Goal: Transaction & Acquisition: Obtain resource

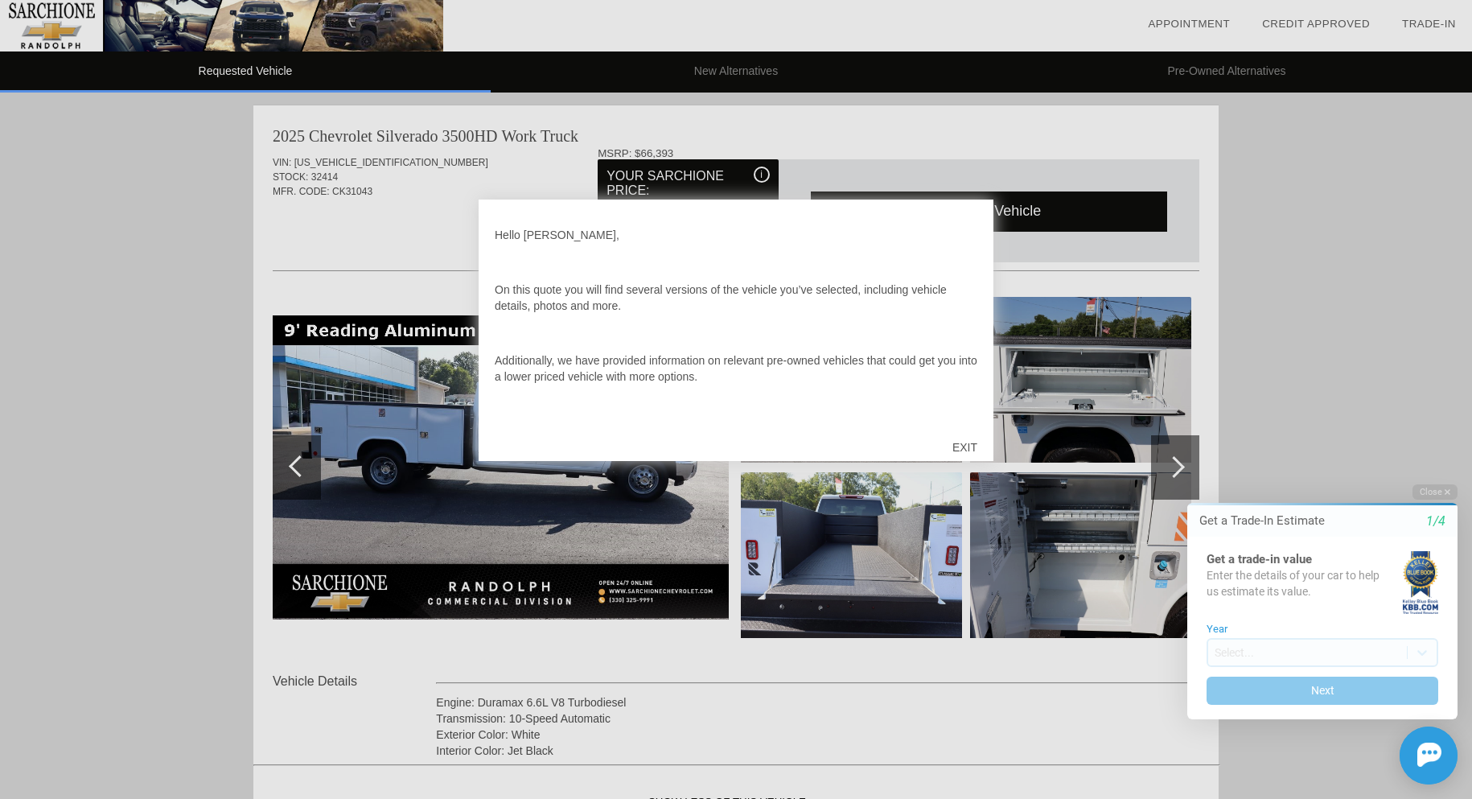
click at [966, 442] on div "EXIT" at bounding box center [964, 447] width 57 height 48
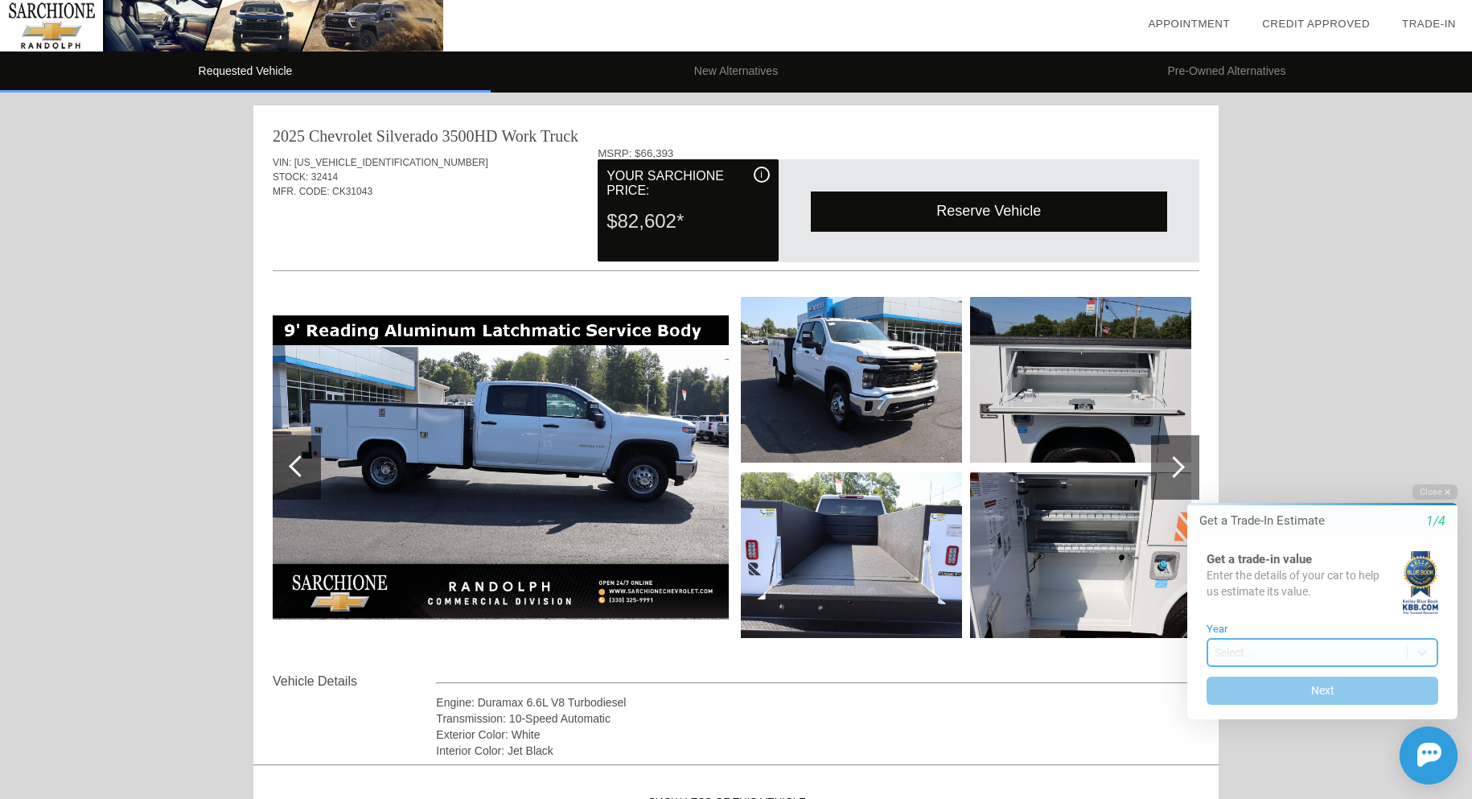
click at [1215, 470] on body "Welcome! Get a Trade-In Estimate 1/4 Get a trade-in value Enter the details of …" at bounding box center [1313, 470] width 319 height 0
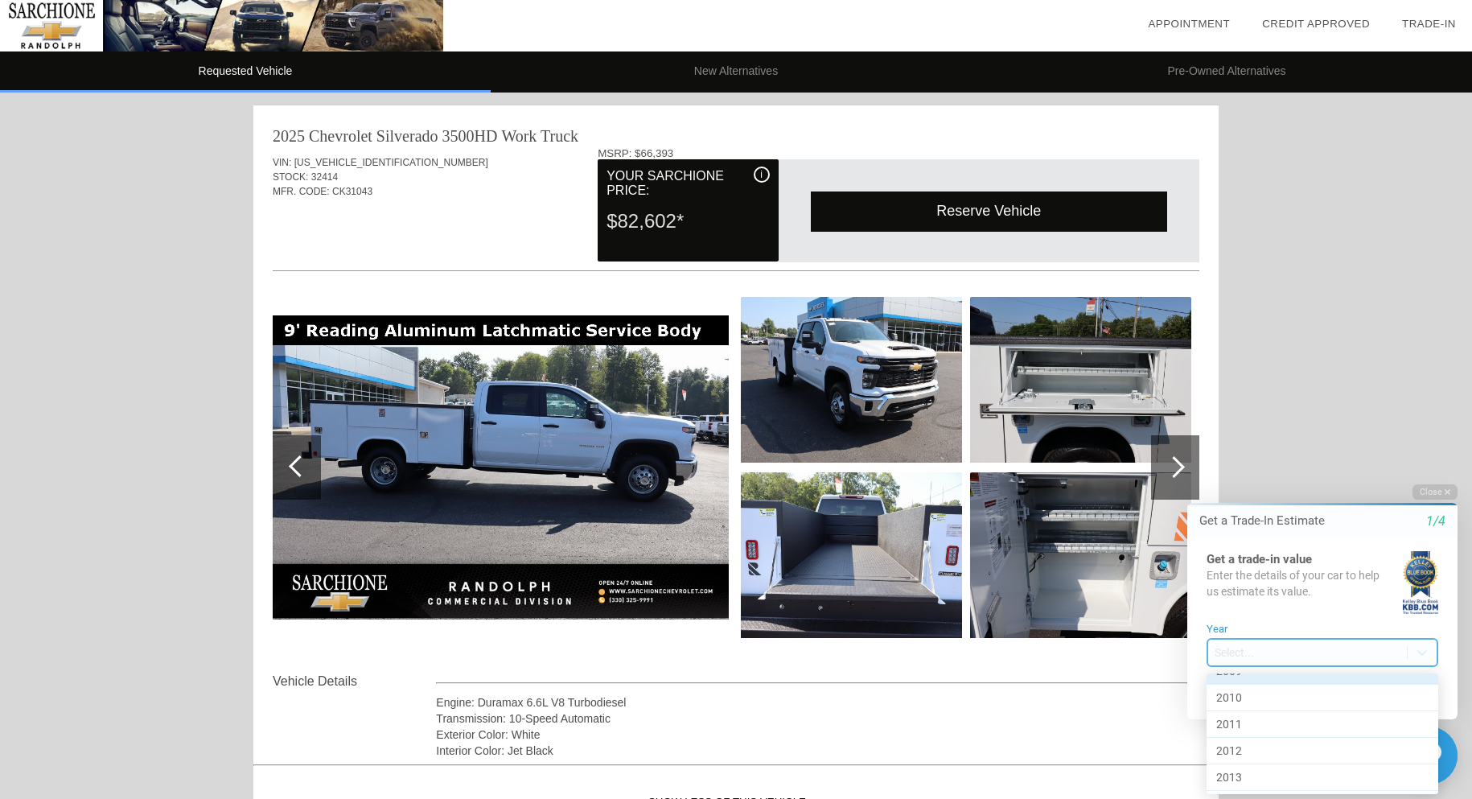
scroll to position [483, 0]
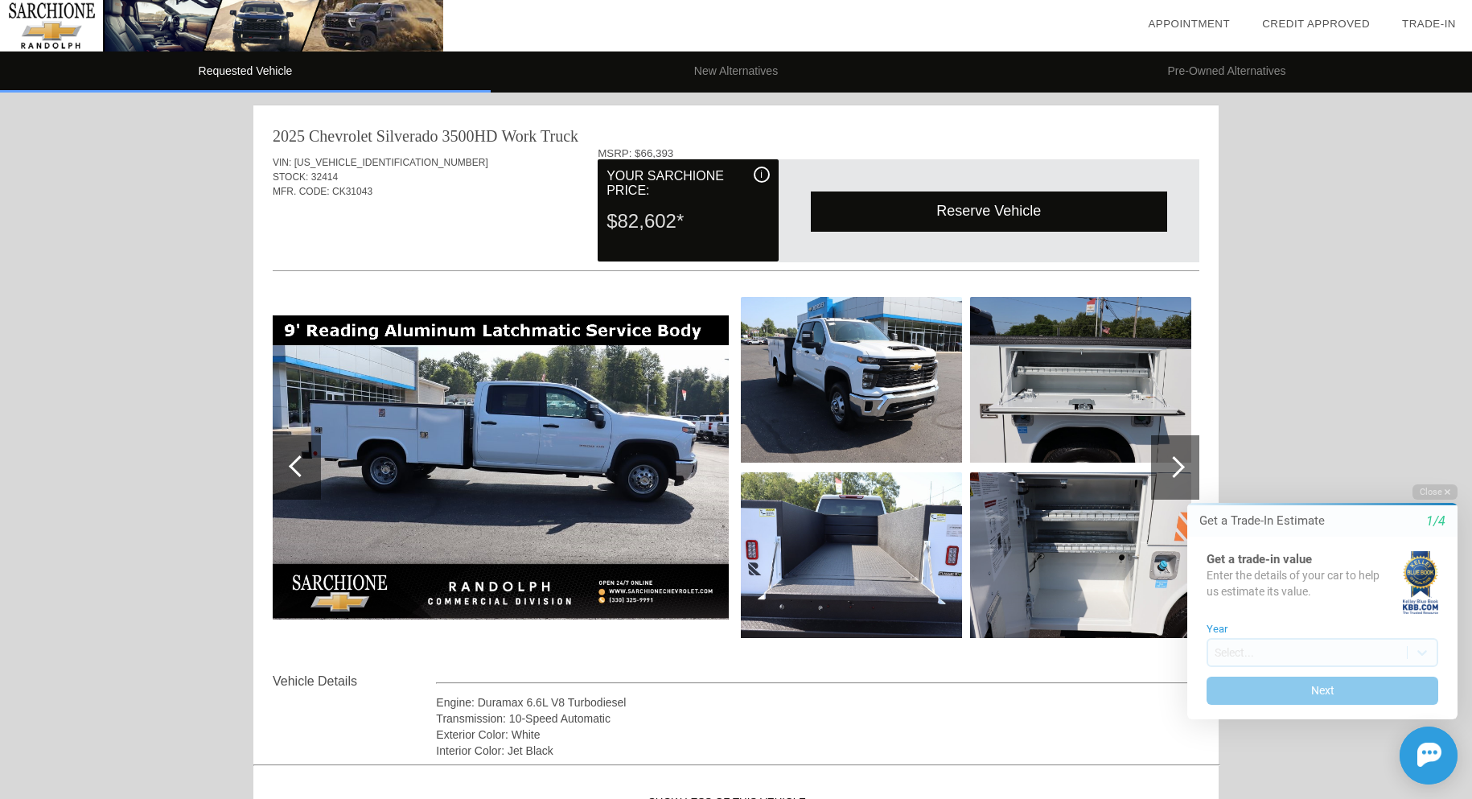
click at [138, 501] on div "Requested Vehicle New Alternatives Pre-Owned Alternatives date_range Appointmen…" at bounding box center [736, 557] width 1472 height 1114
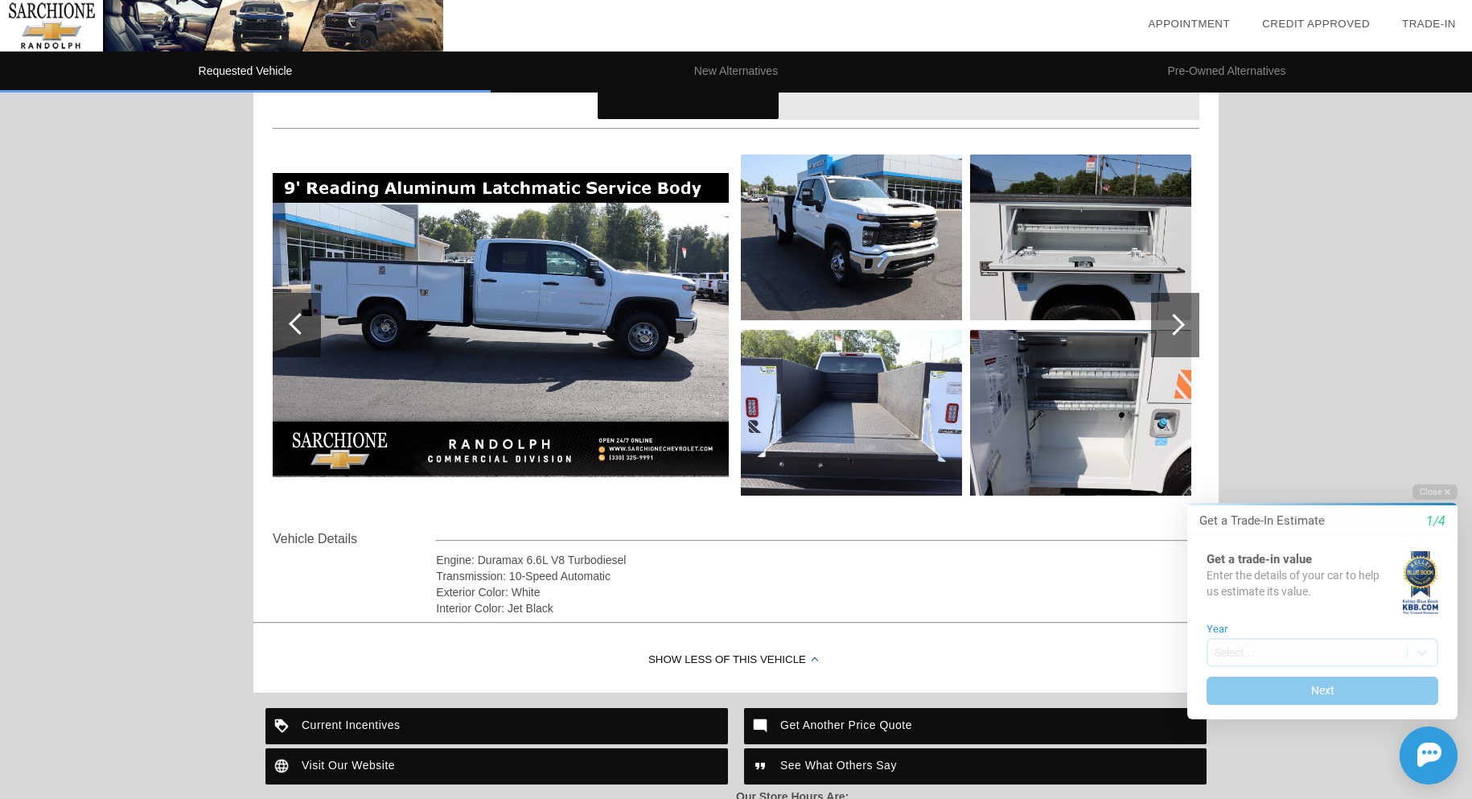
scroll to position [0, 0]
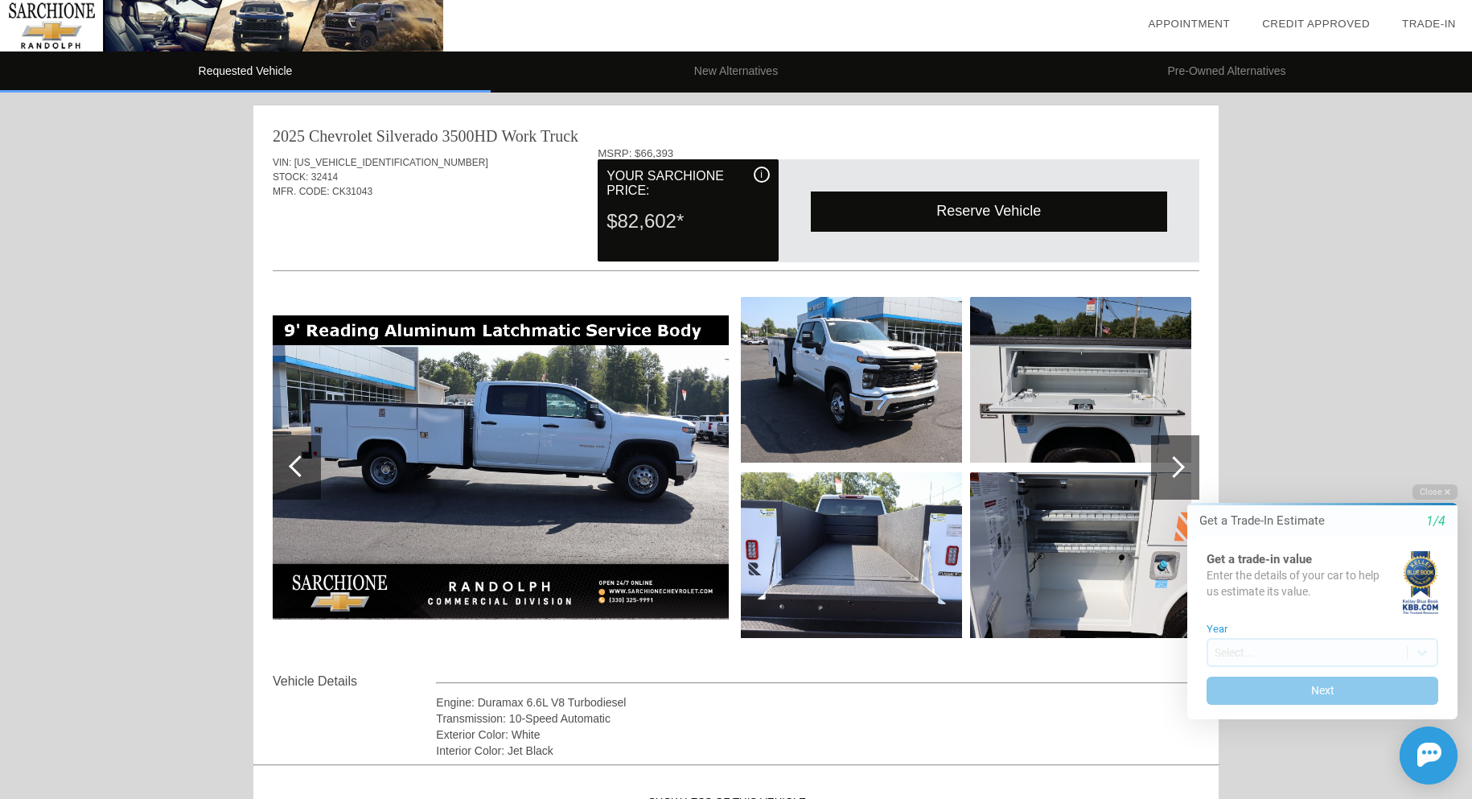
click at [766, 171] on div "i" at bounding box center [762, 175] width 16 height 16
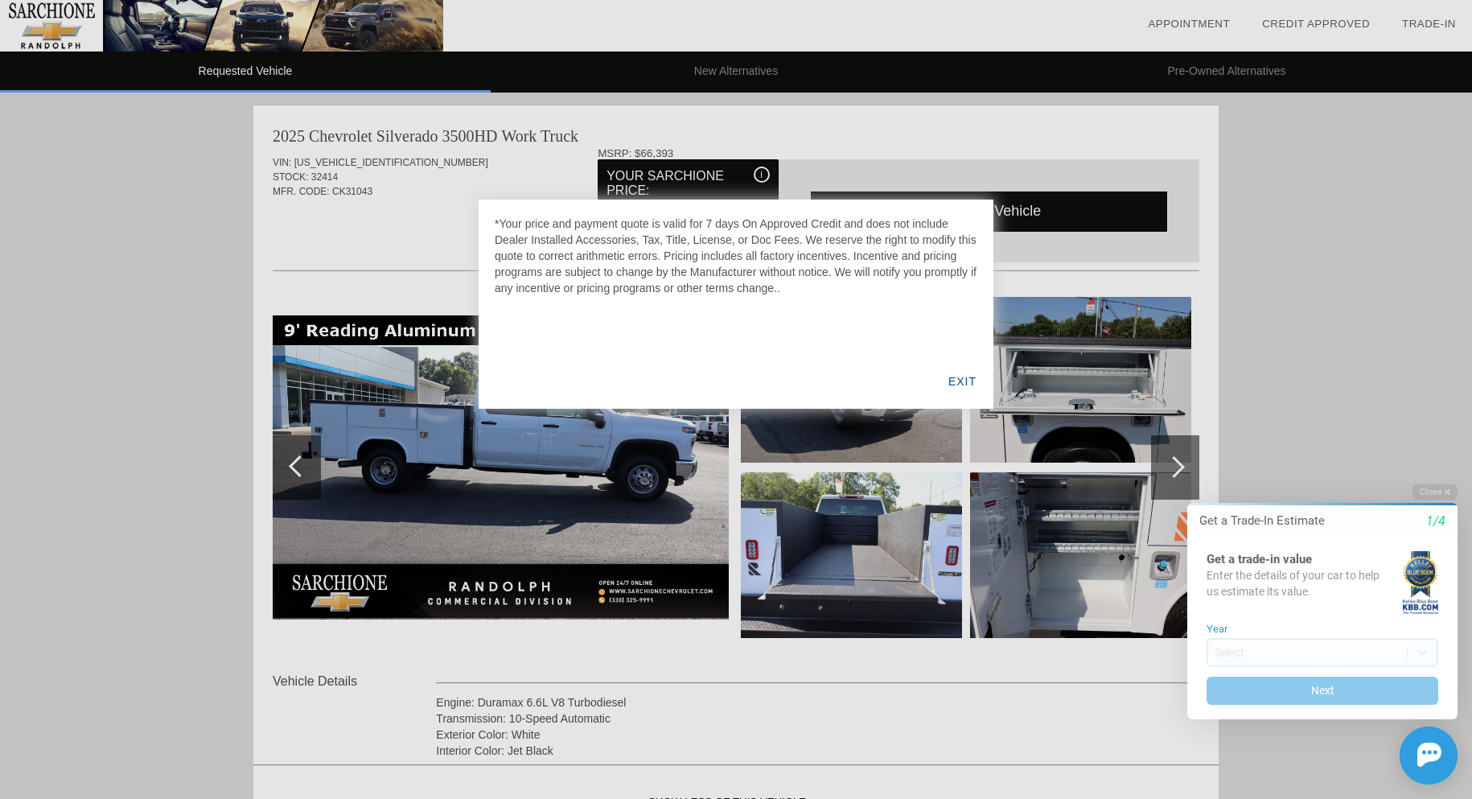
click at [969, 377] on div "EXIT" at bounding box center [963, 381] width 62 height 55
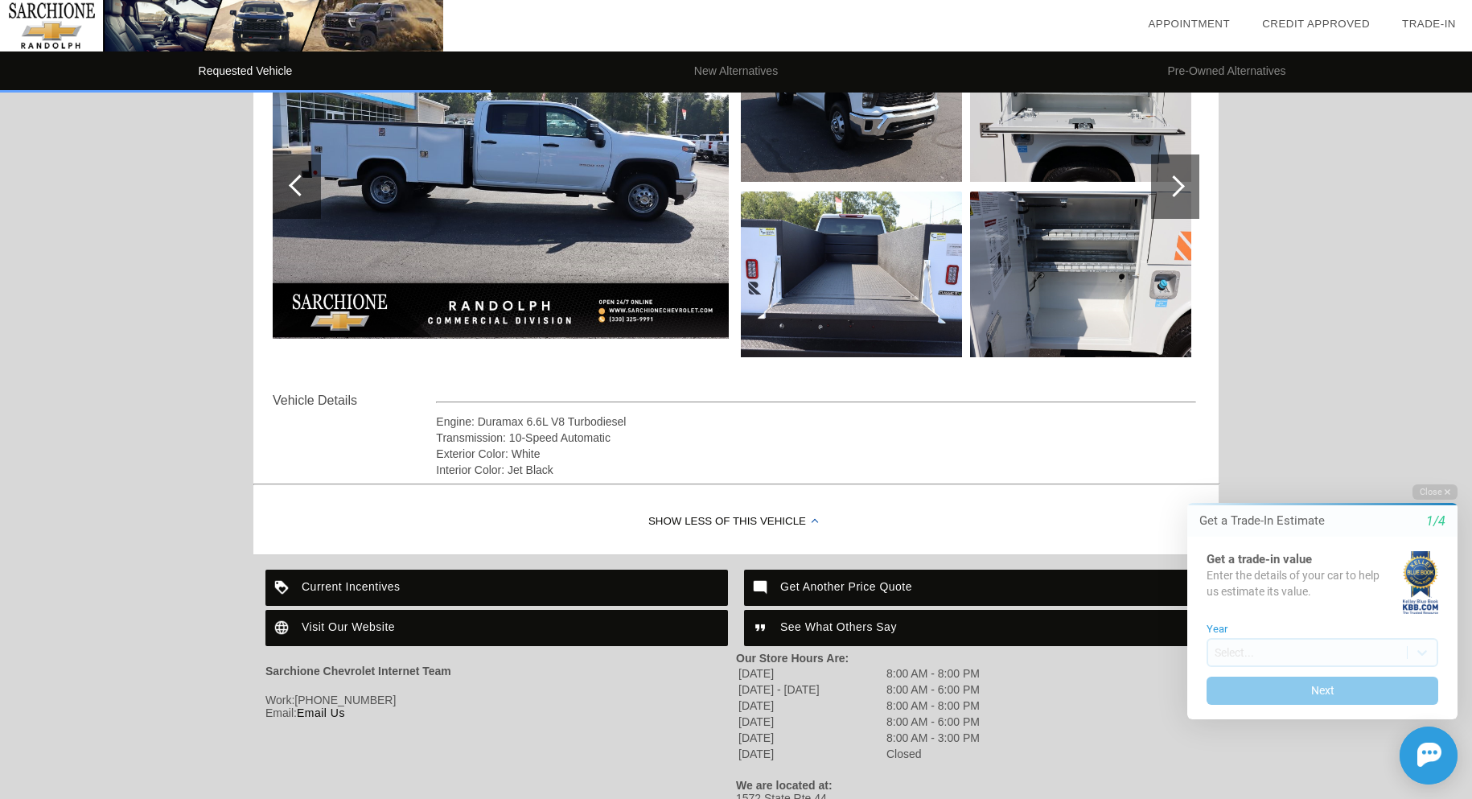
scroll to position [348, 0]
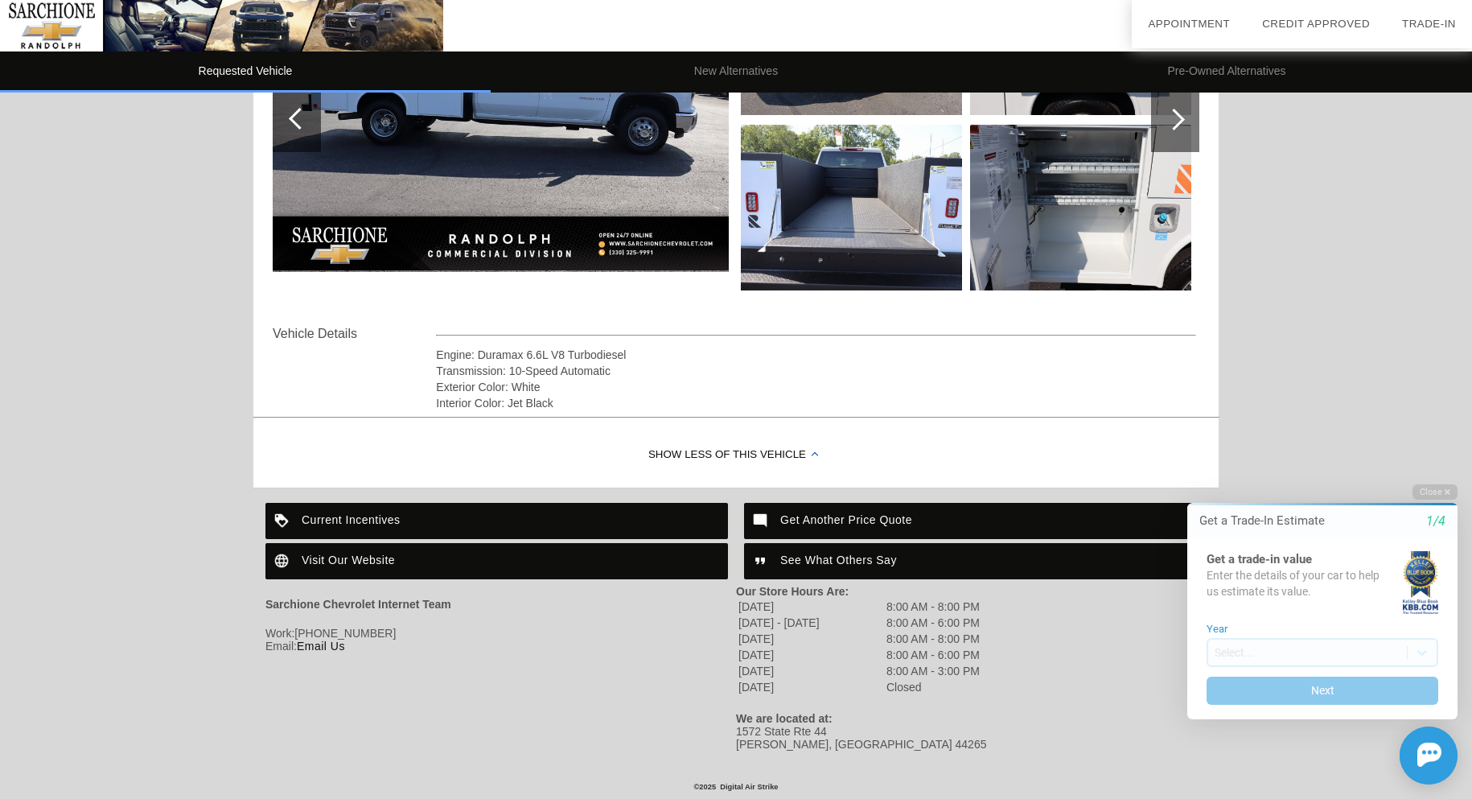
click at [717, 453] on div "Show Less of this Vehicle" at bounding box center [735, 455] width 965 height 64
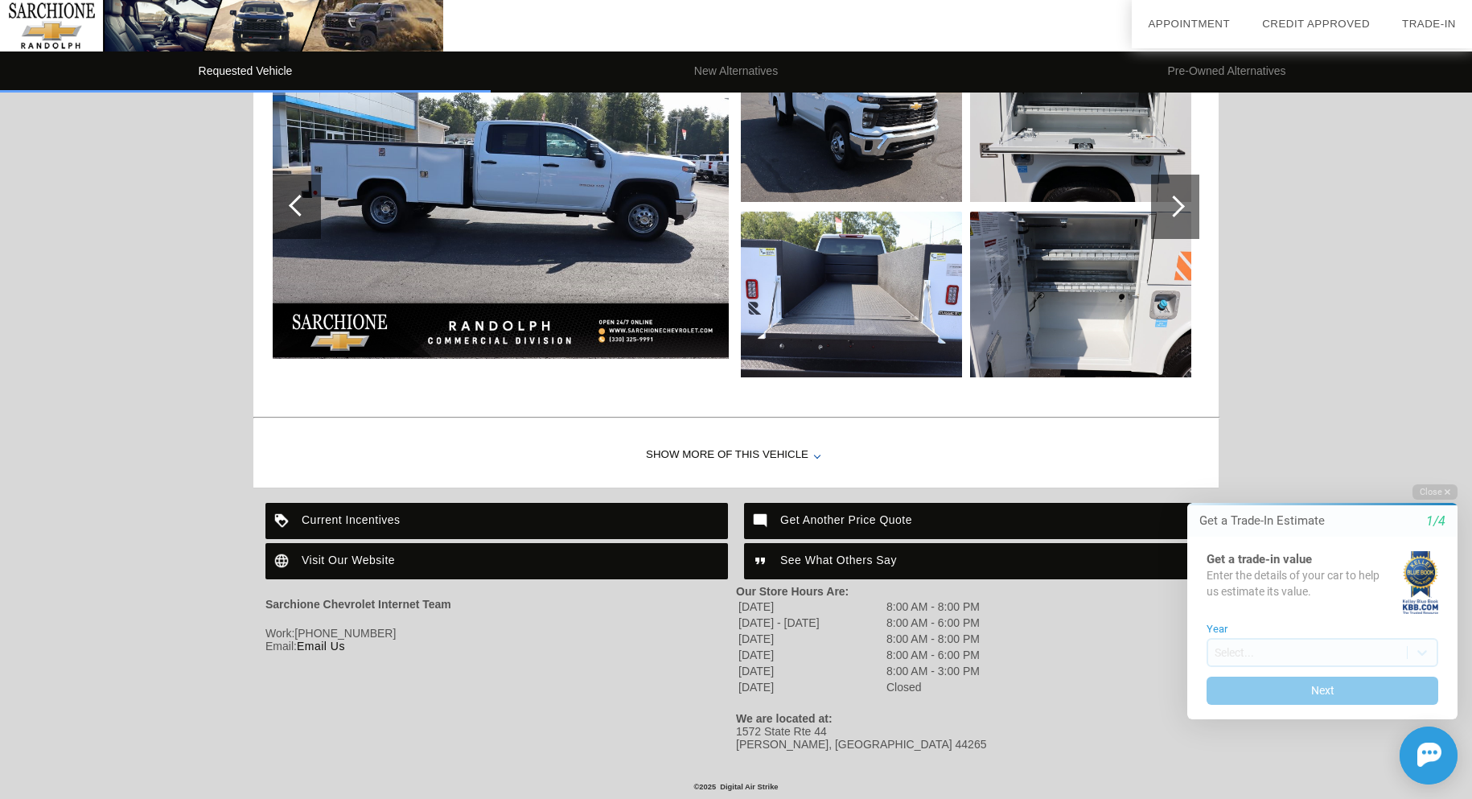
scroll to position [261, 0]
click at [717, 453] on div "Show More of this Vehicle" at bounding box center [735, 455] width 965 height 64
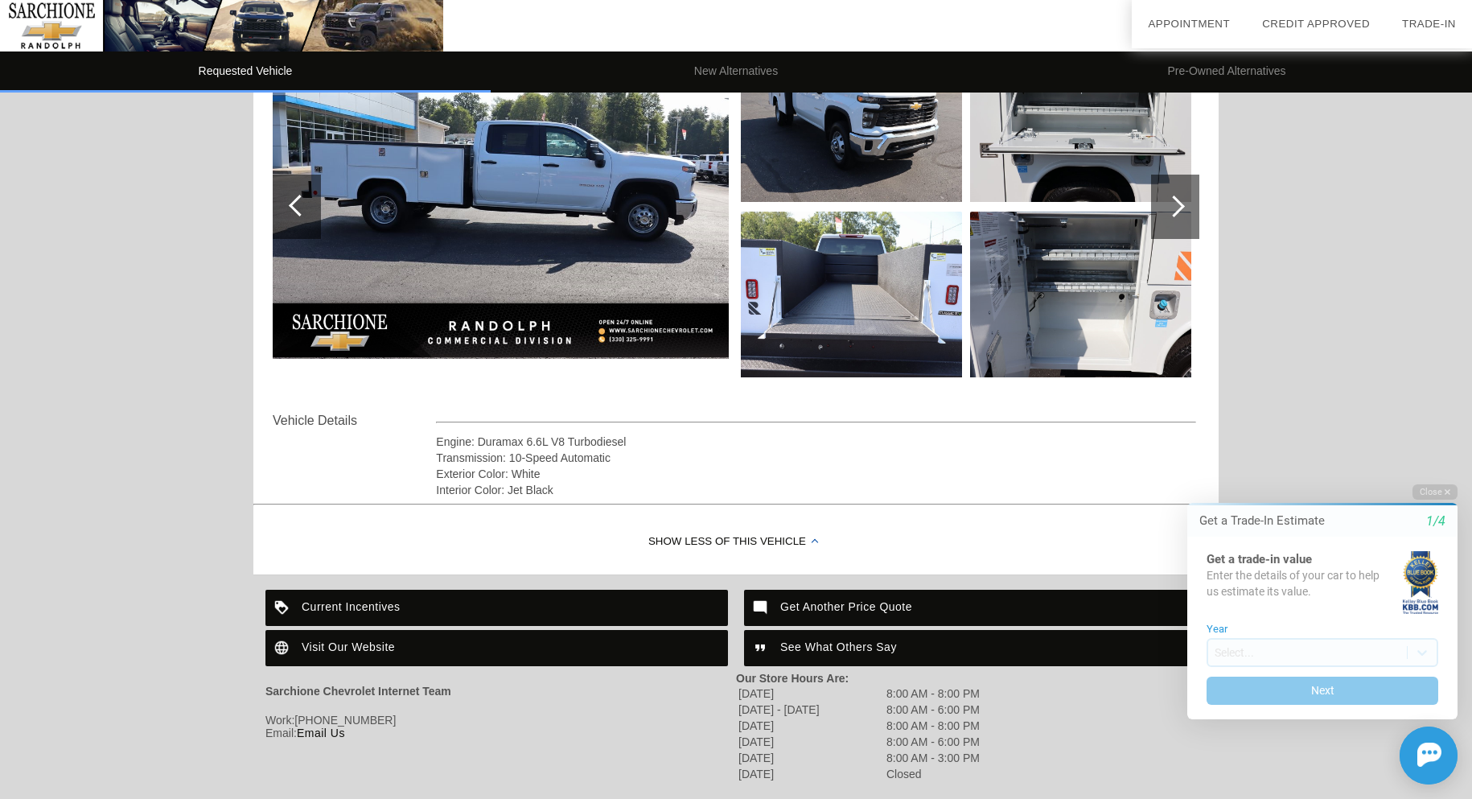
scroll to position [348, 0]
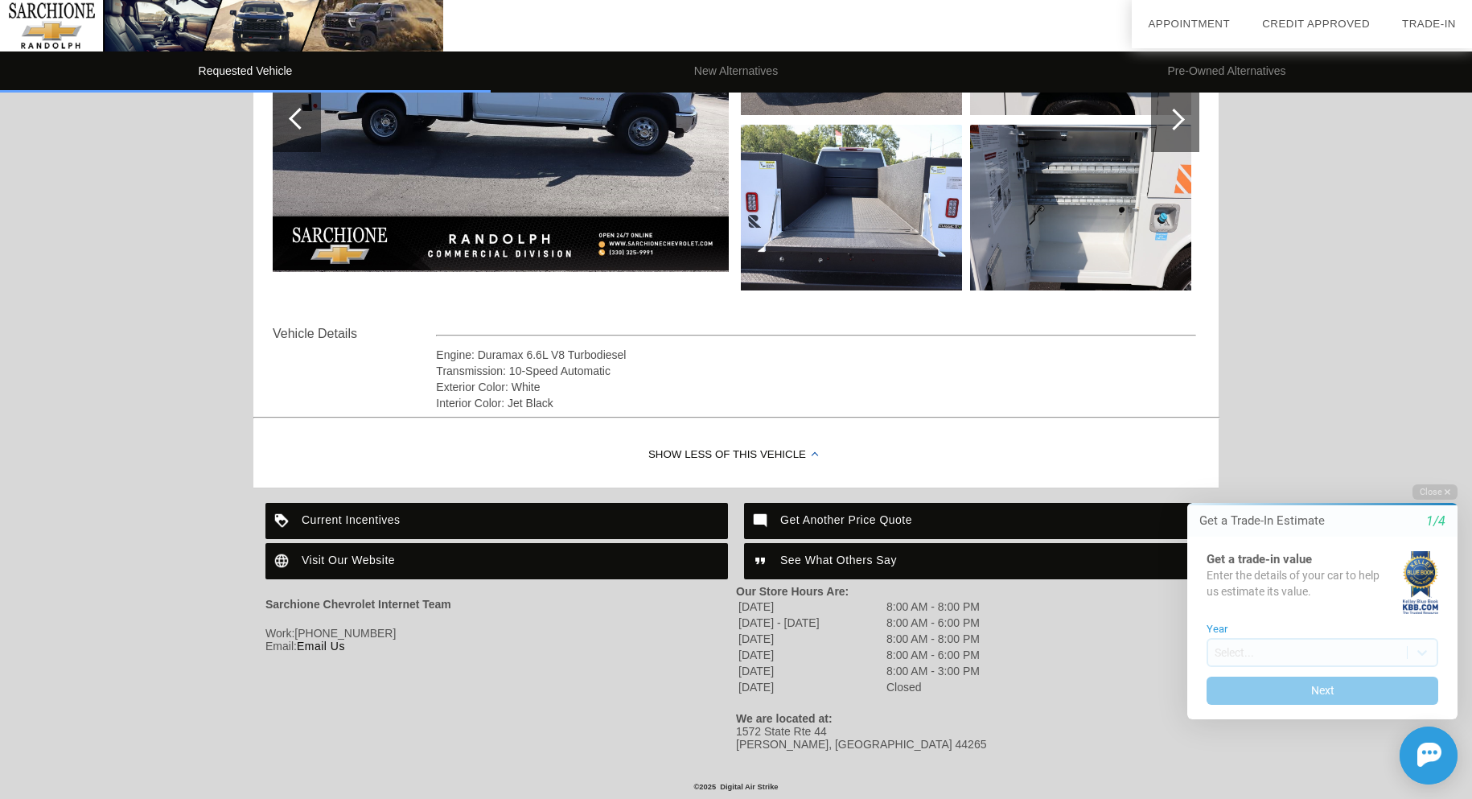
click at [717, 453] on div "Show Less of this Vehicle" at bounding box center [735, 455] width 965 height 64
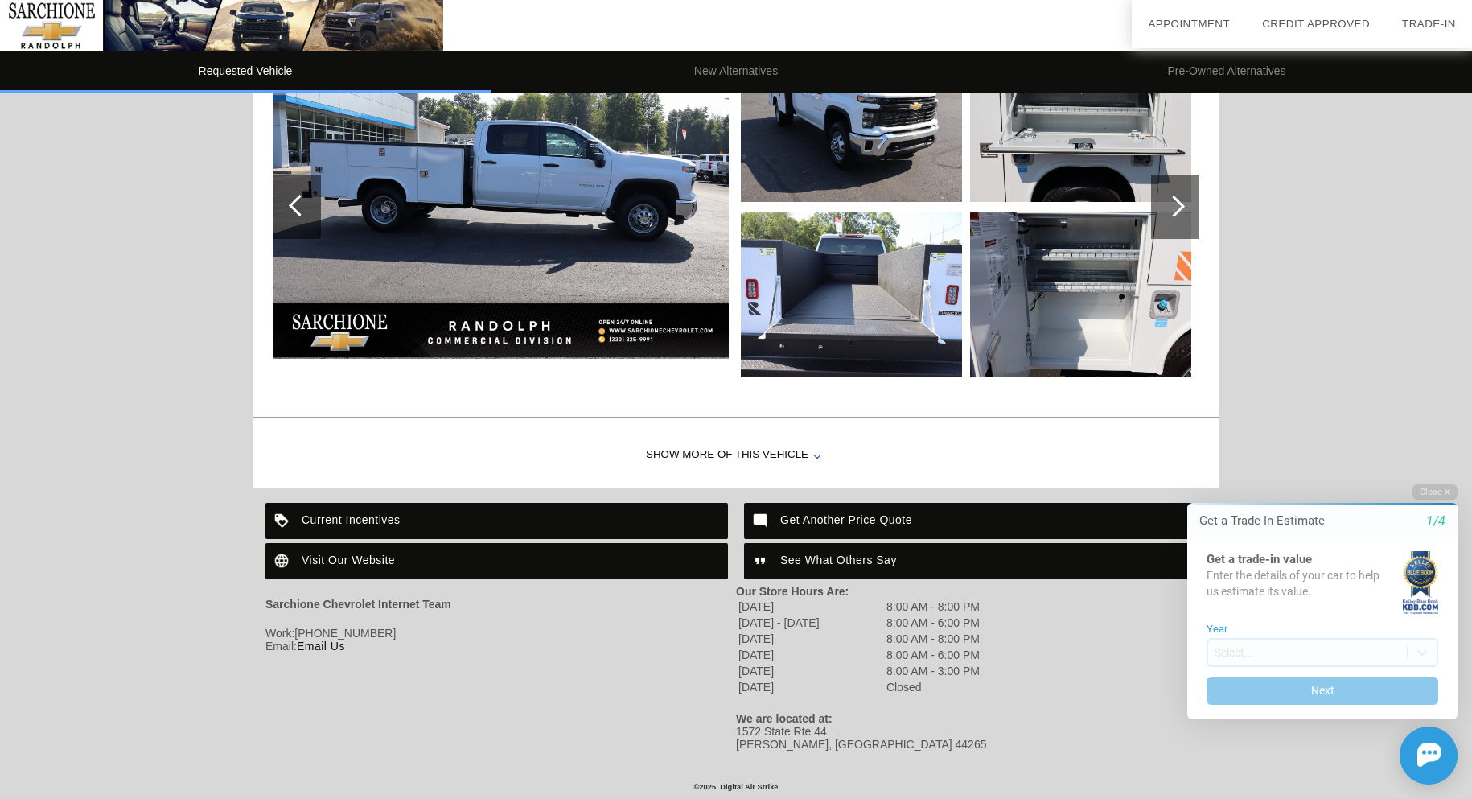
click at [717, 453] on div "Show More of this Vehicle" at bounding box center [735, 455] width 965 height 64
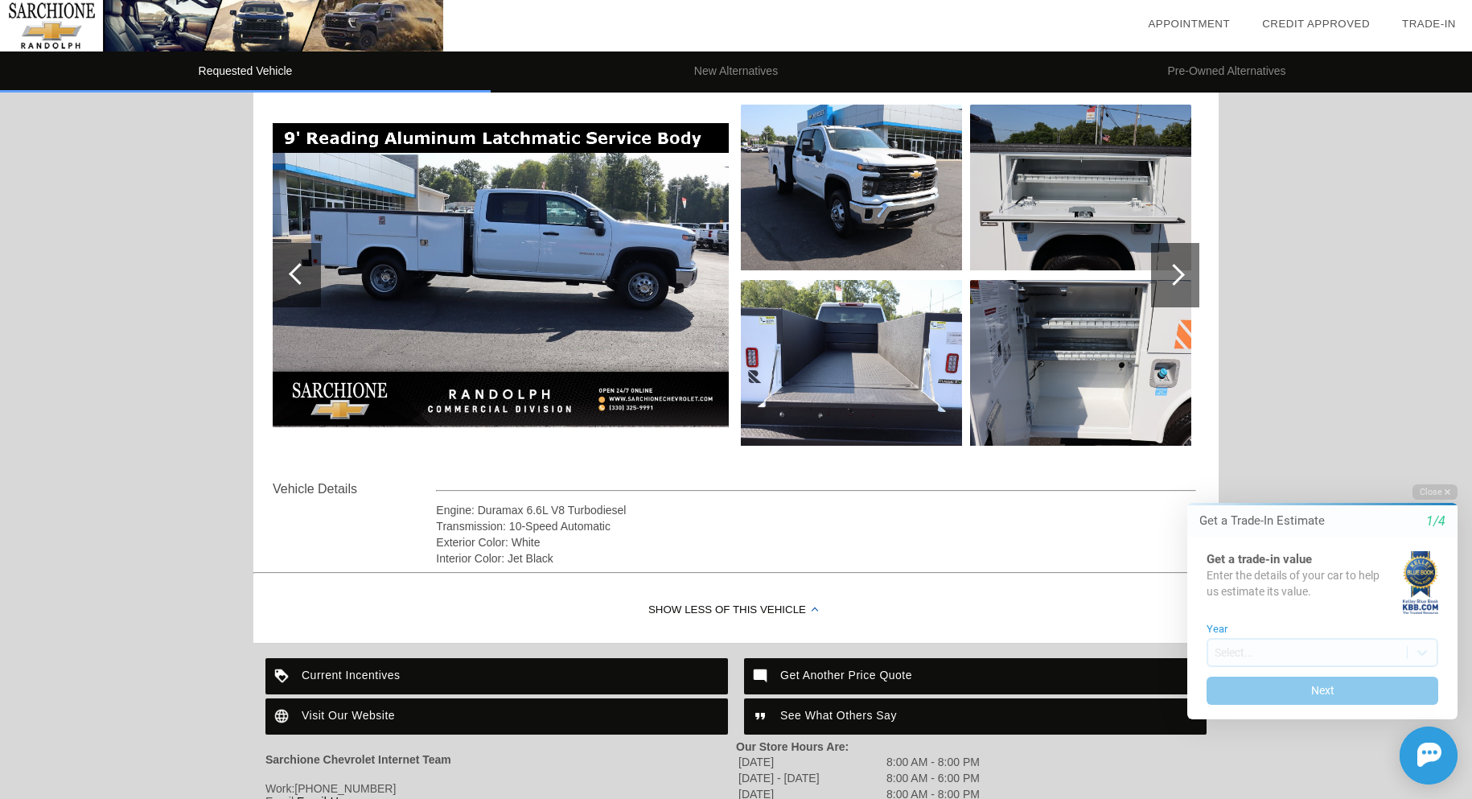
scroll to position [0, 0]
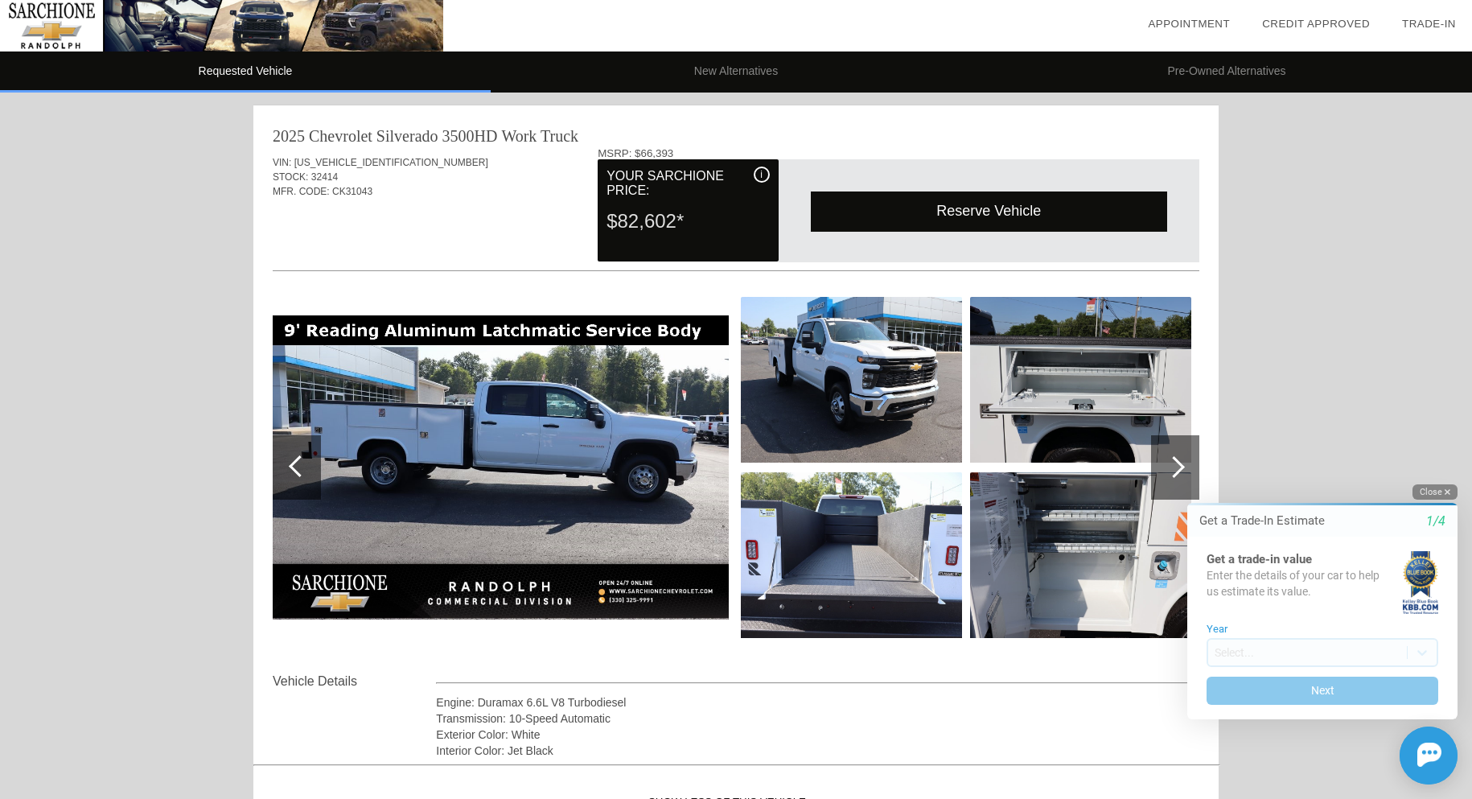
click at [1450, 488] on icon "button" at bounding box center [1448, 491] width 6 height 9
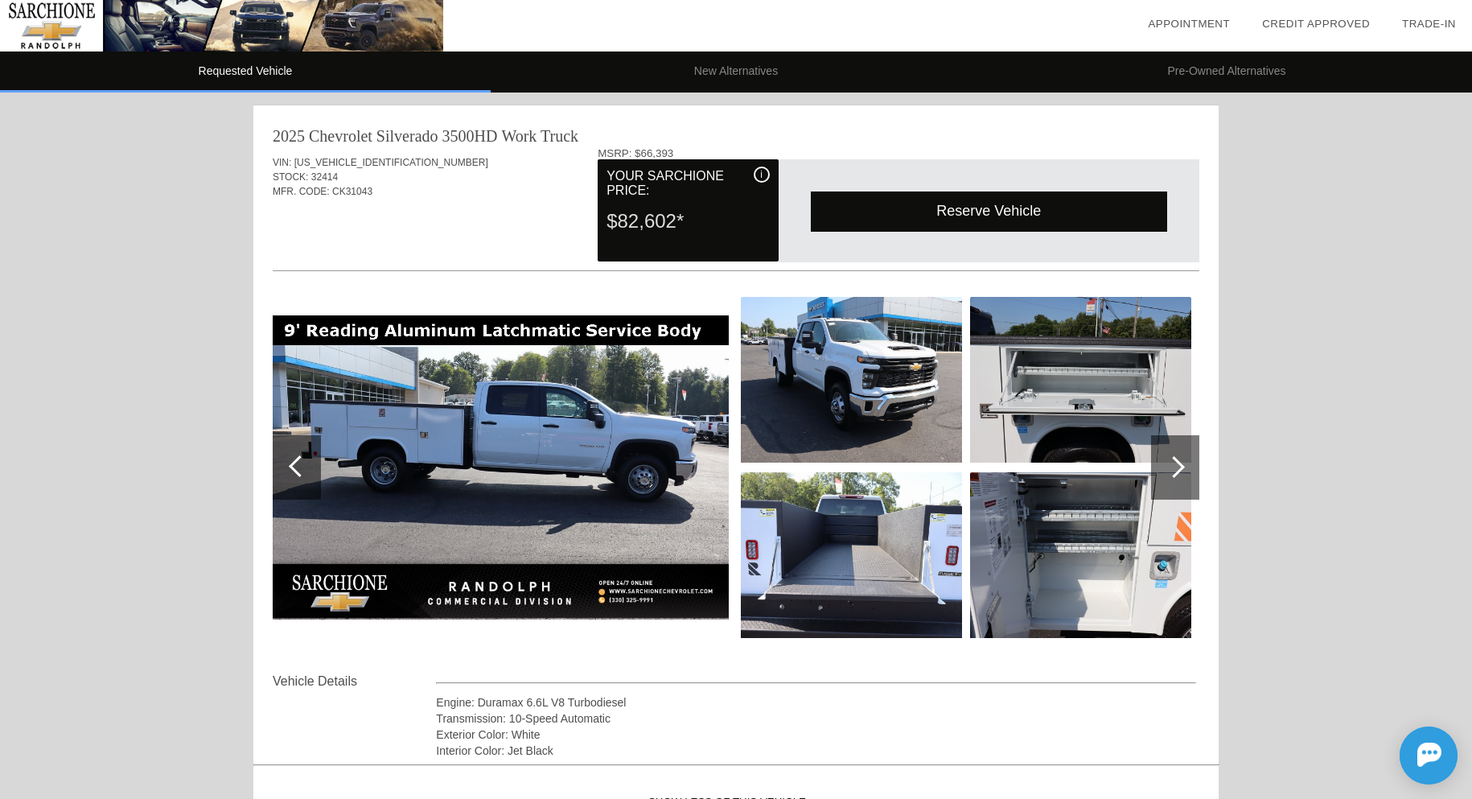
click at [853, 203] on div "Reserve Vehicle" at bounding box center [989, 210] width 356 height 39
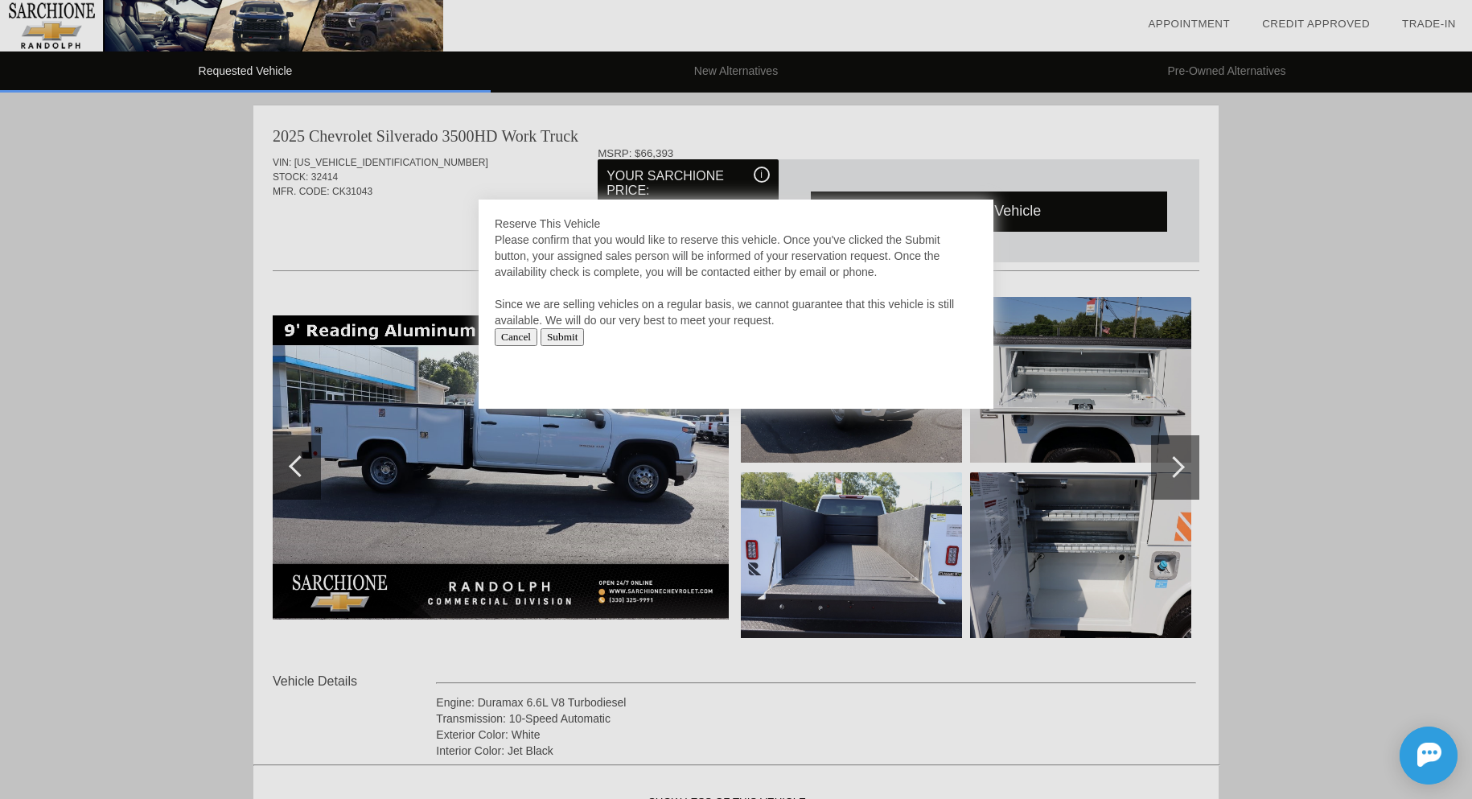
click at [512, 339] on input "Cancel" at bounding box center [516, 337] width 43 height 18
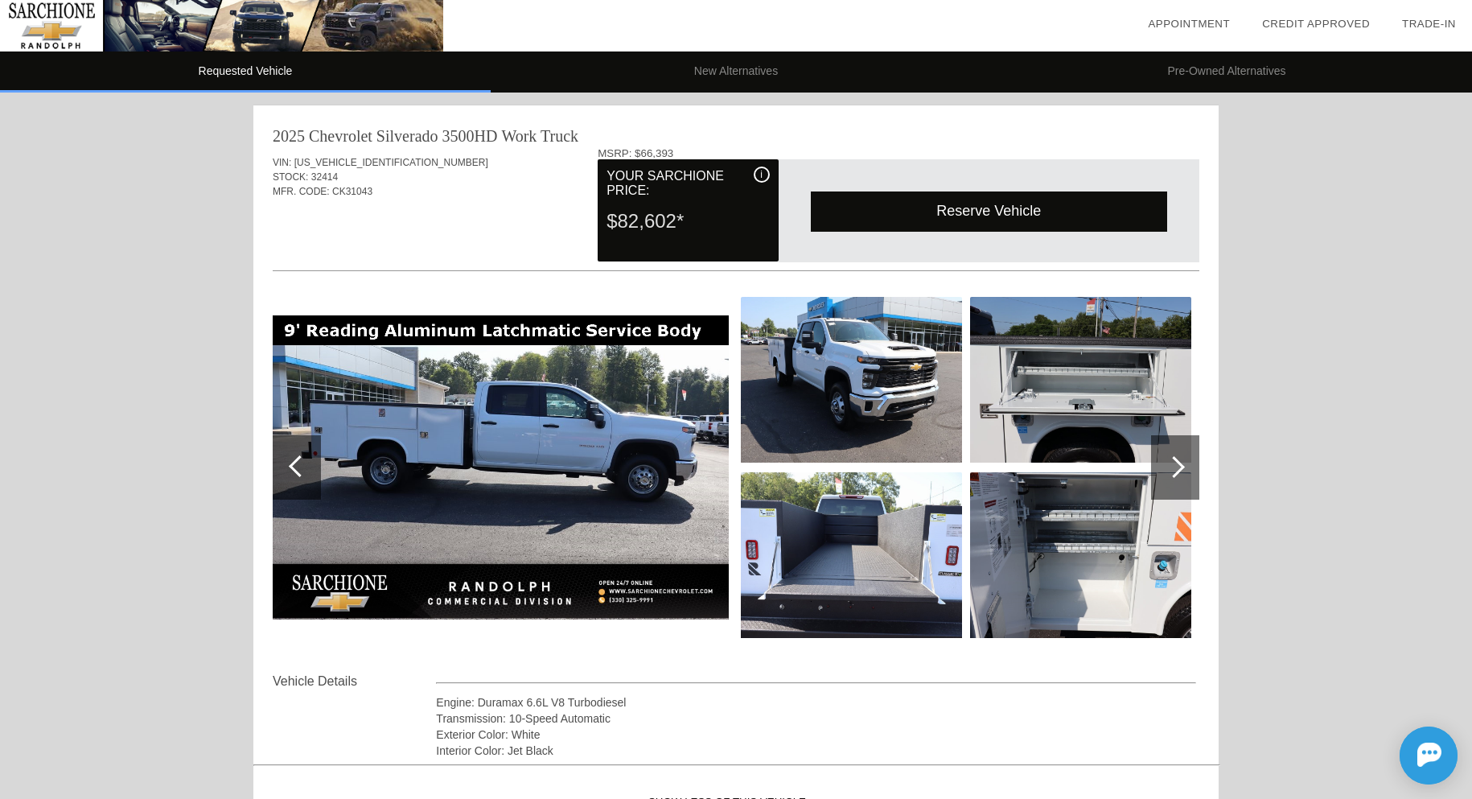
click at [1172, 469] on div at bounding box center [1174, 467] width 22 height 22
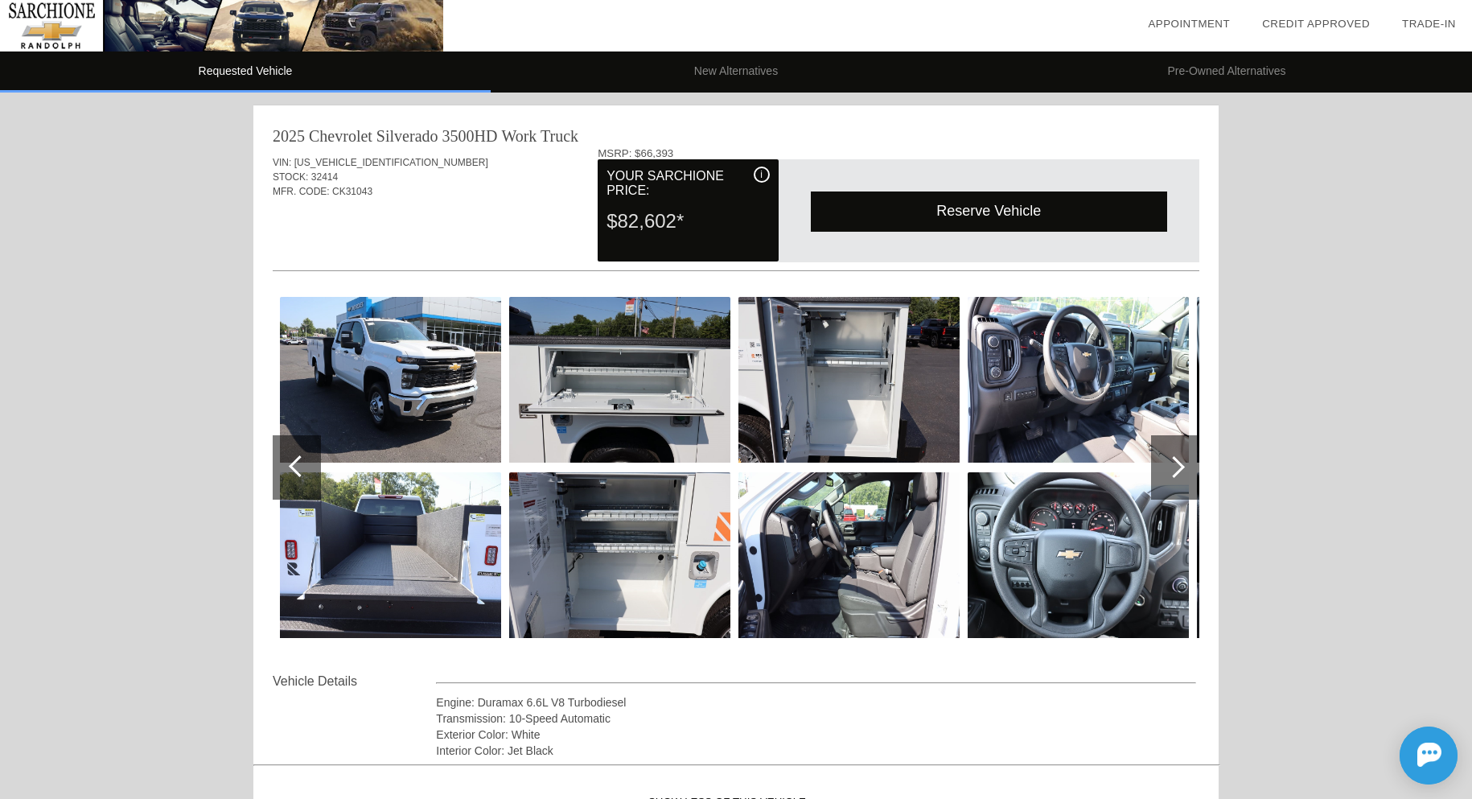
click at [1172, 469] on div at bounding box center [1174, 467] width 22 height 22
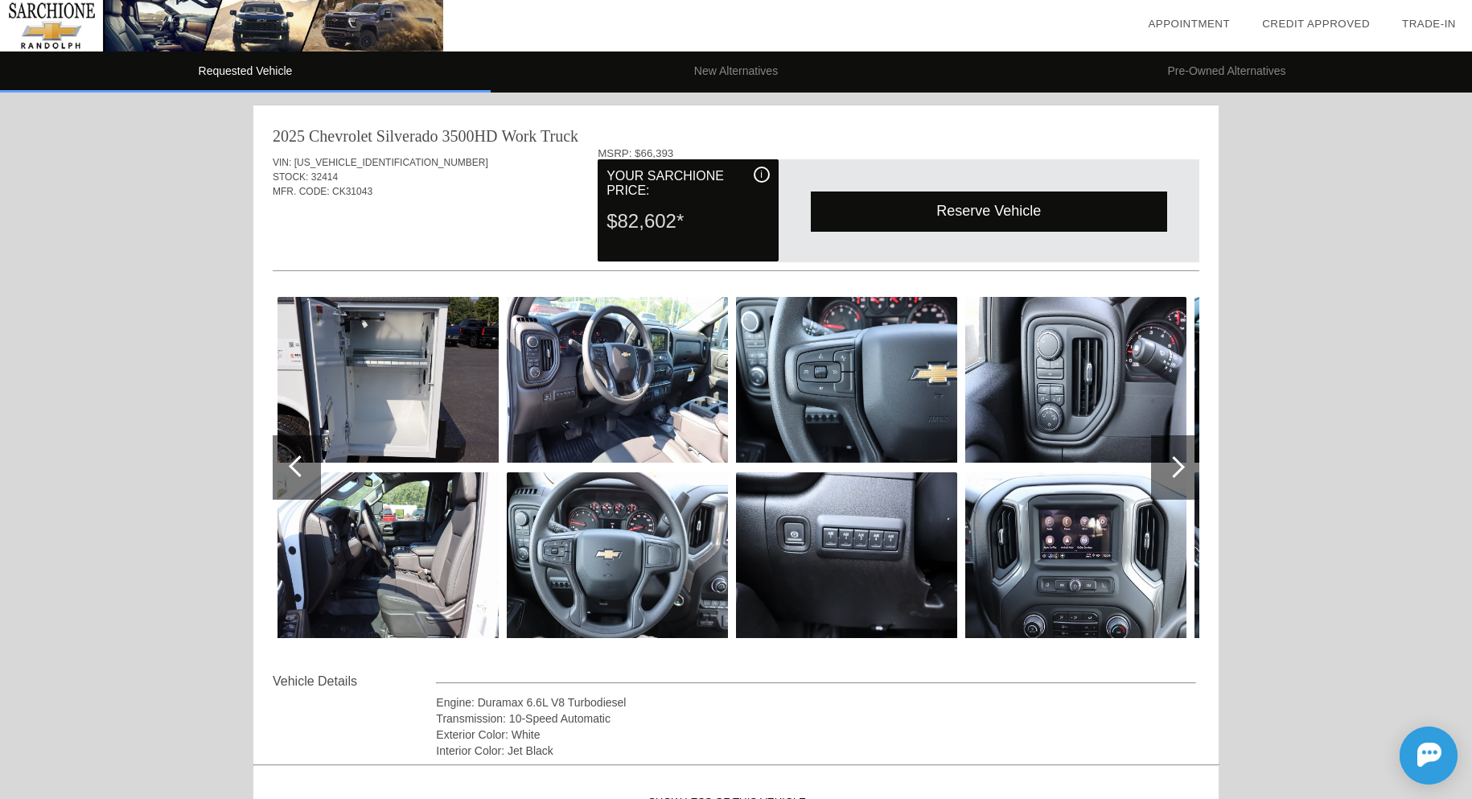
click at [1172, 469] on div at bounding box center [1174, 467] width 22 height 22
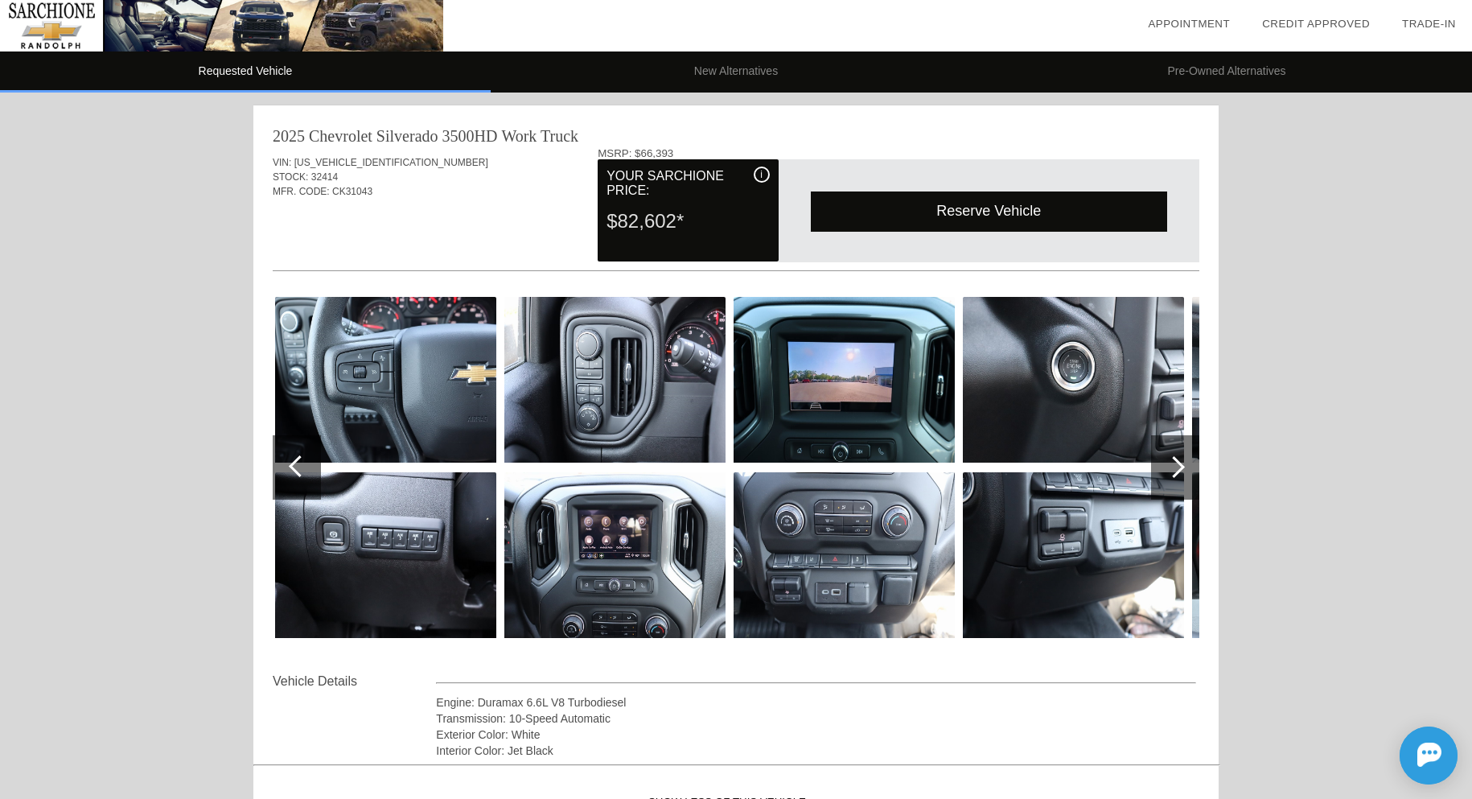
click at [1172, 469] on div at bounding box center [1174, 467] width 22 height 22
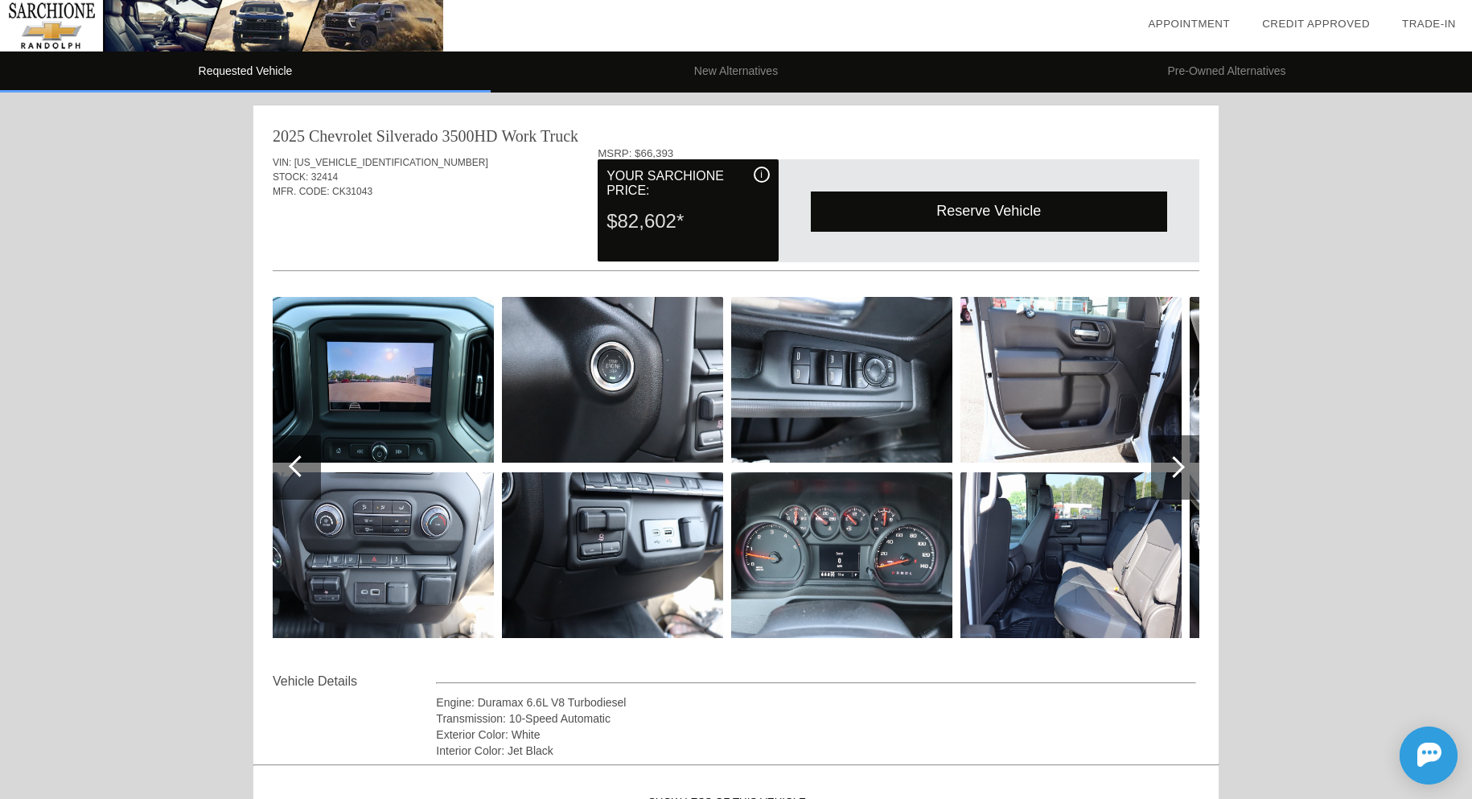
click at [1172, 469] on div at bounding box center [1174, 467] width 22 height 22
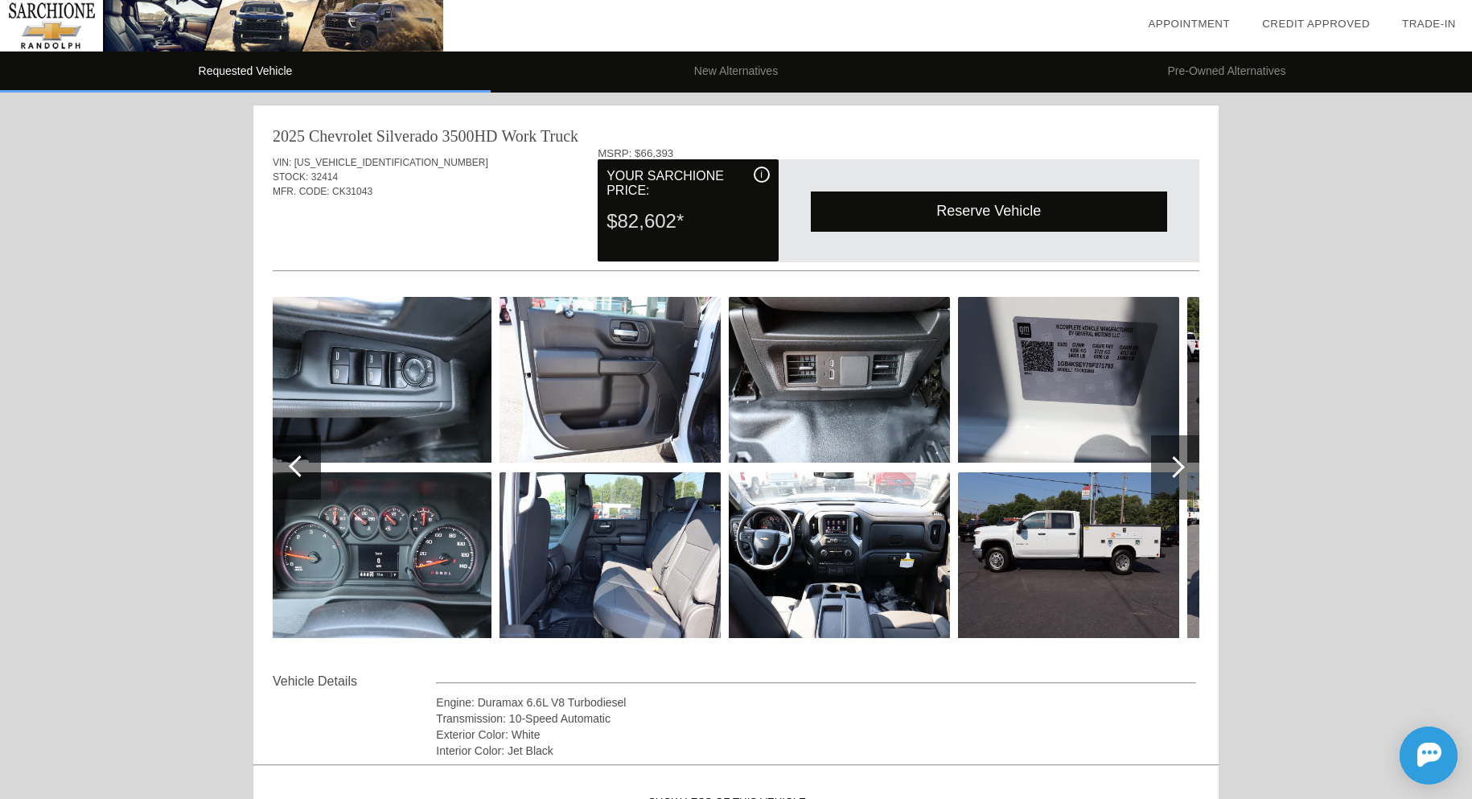
click at [1172, 469] on div at bounding box center [1174, 467] width 22 height 22
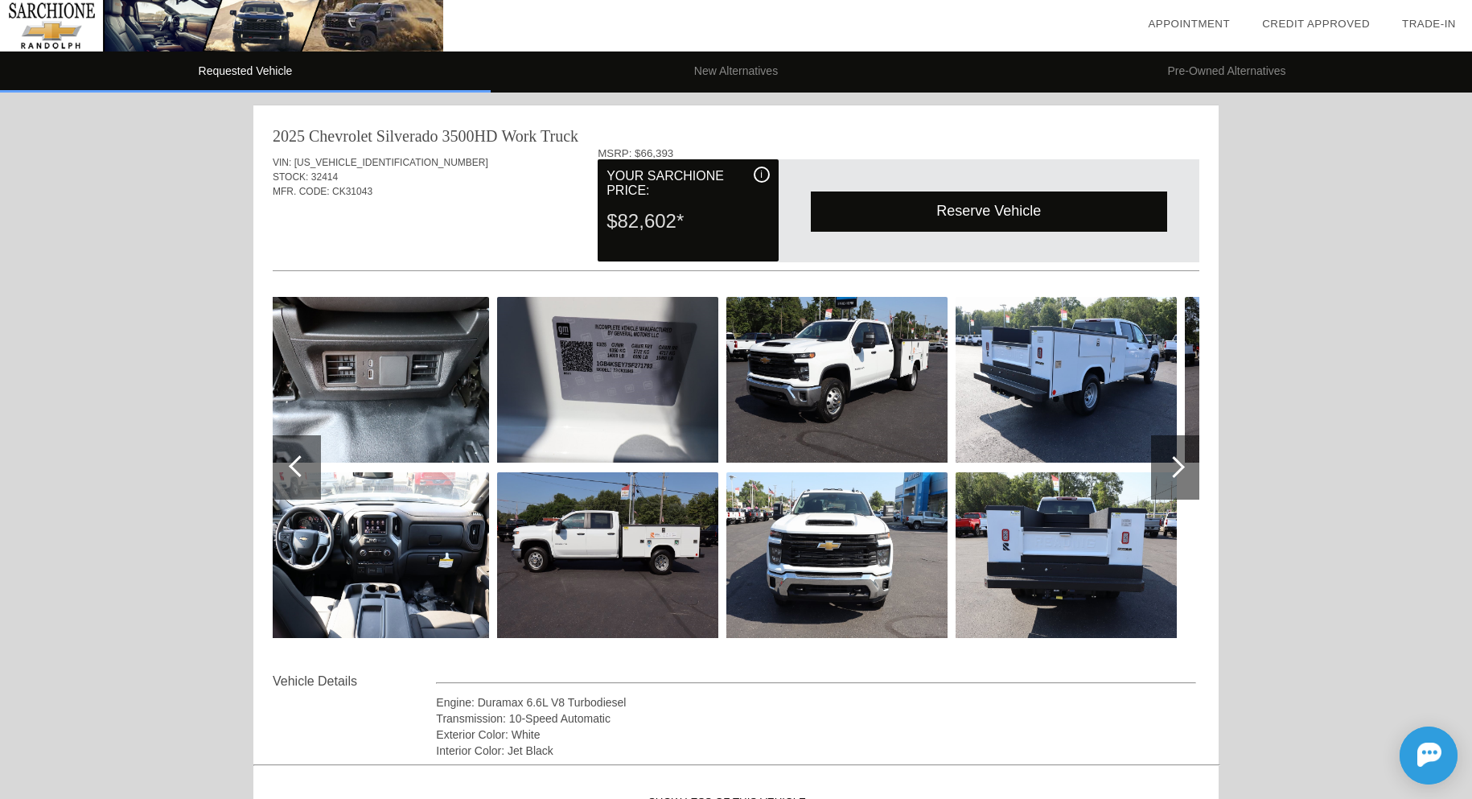
click at [1172, 469] on div at bounding box center [1174, 467] width 22 height 22
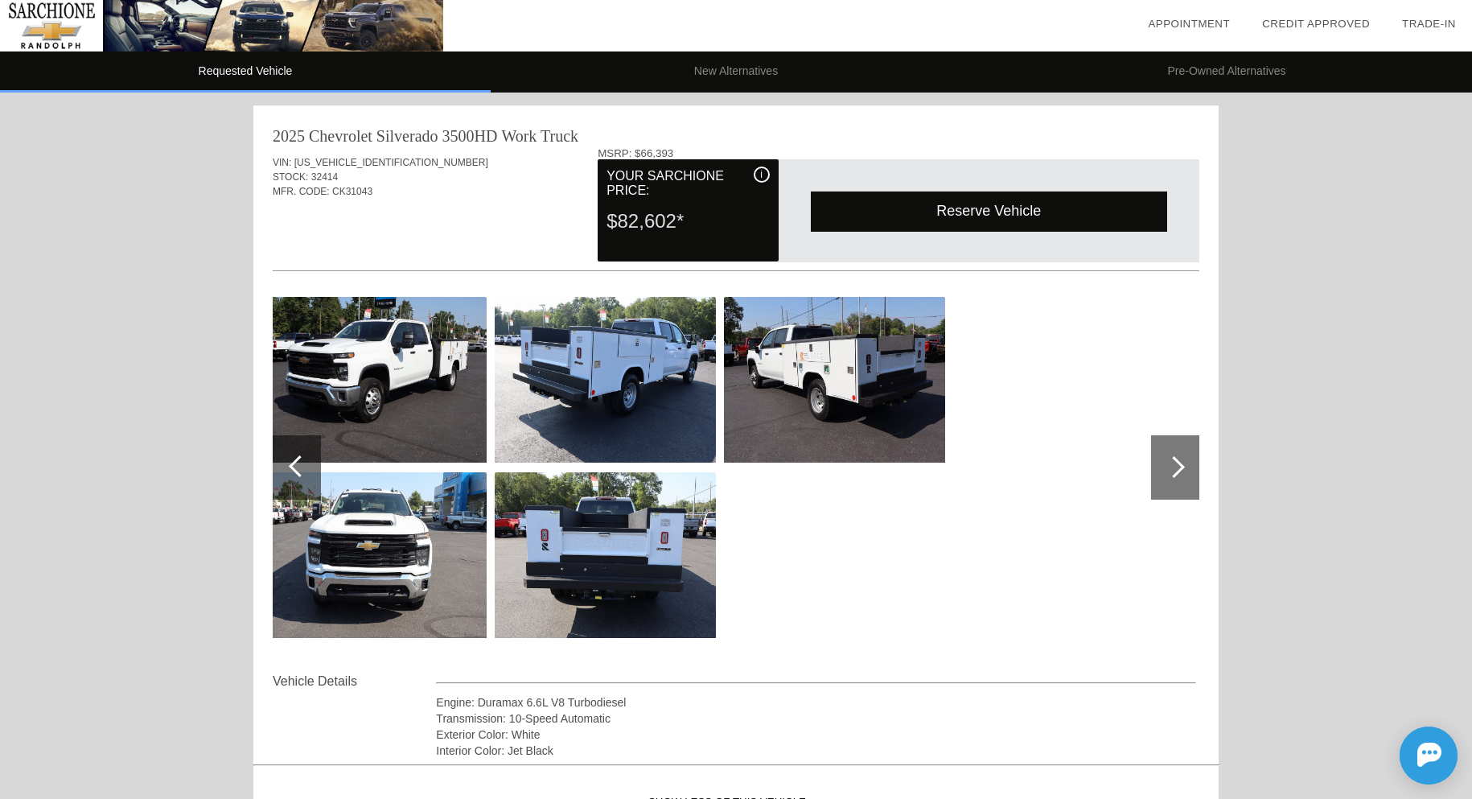
click at [1172, 469] on div at bounding box center [1174, 467] width 22 height 22
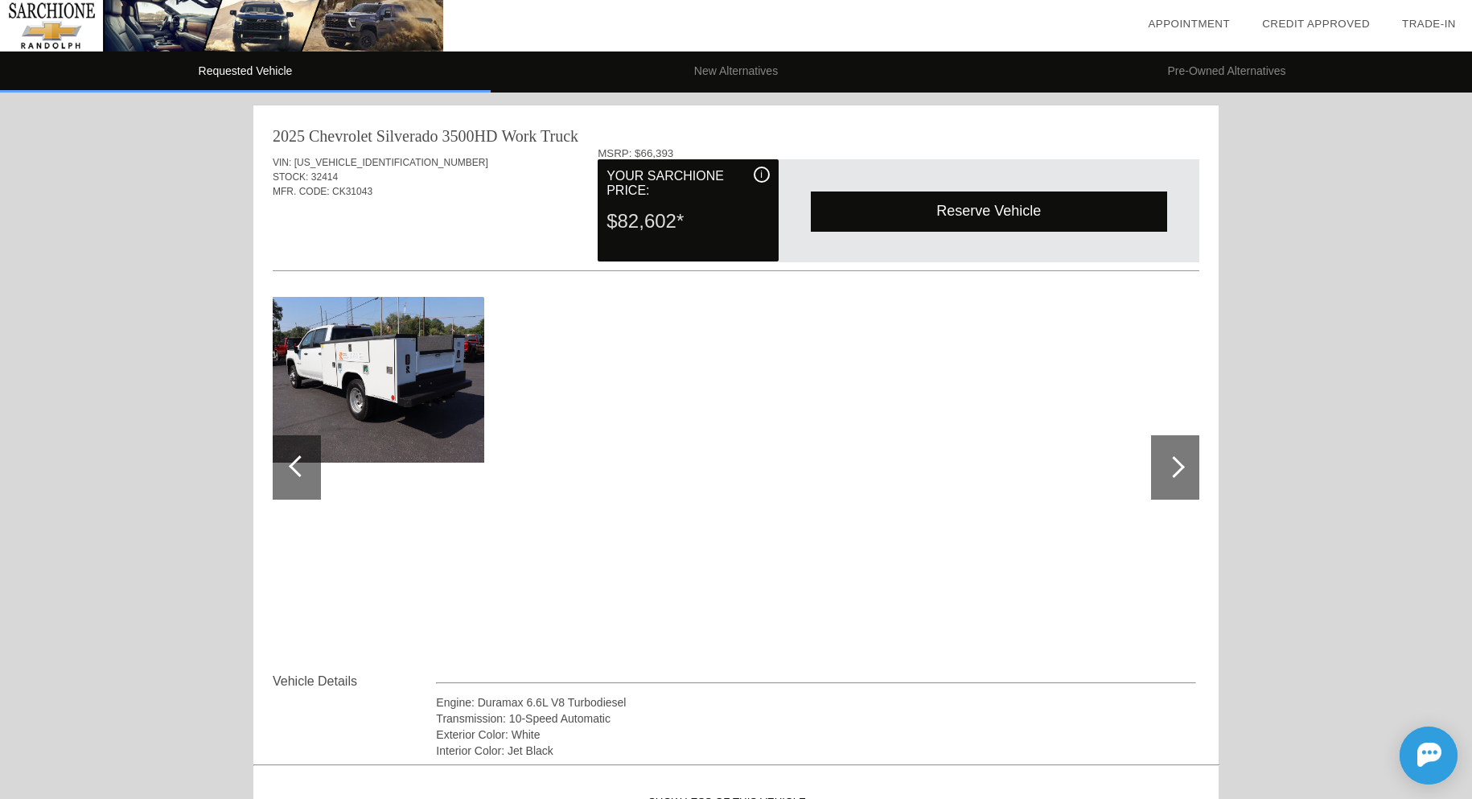
click at [297, 472] on div at bounding box center [300, 466] width 22 height 22
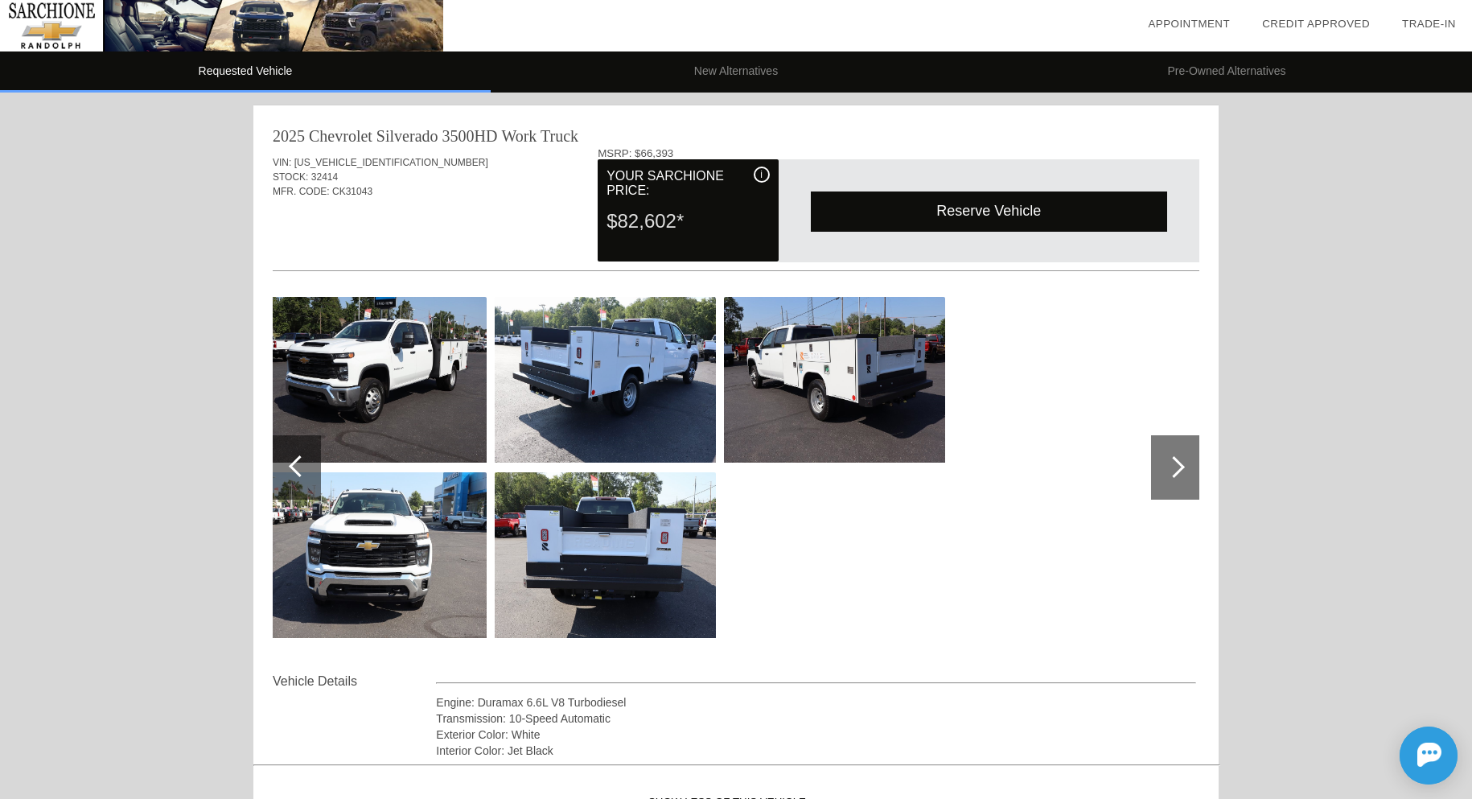
click at [297, 472] on div at bounding box center [300, 466] width 22 height 22
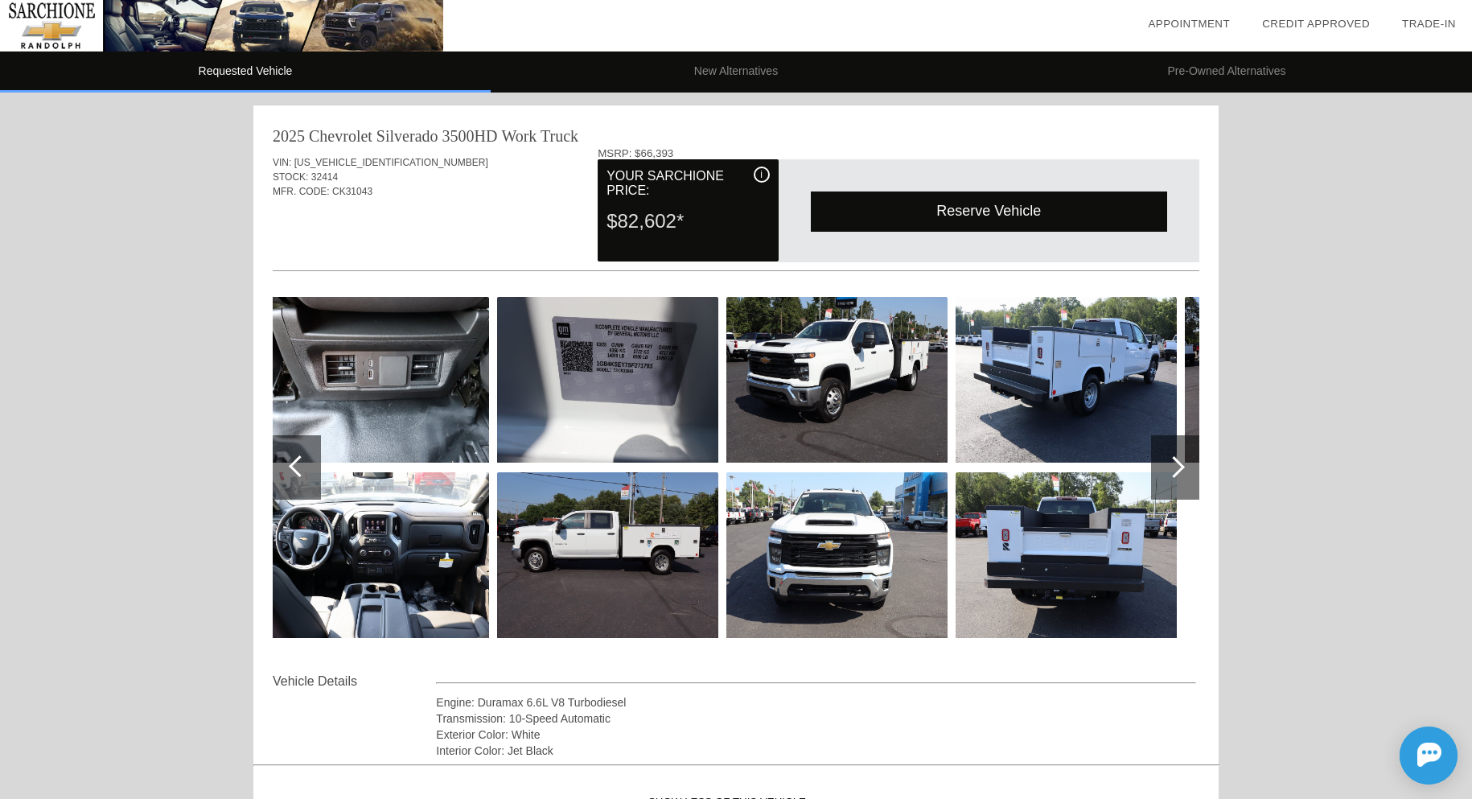
click at [297, 472] on div at bounding box center [300, 466] width 22 height 22
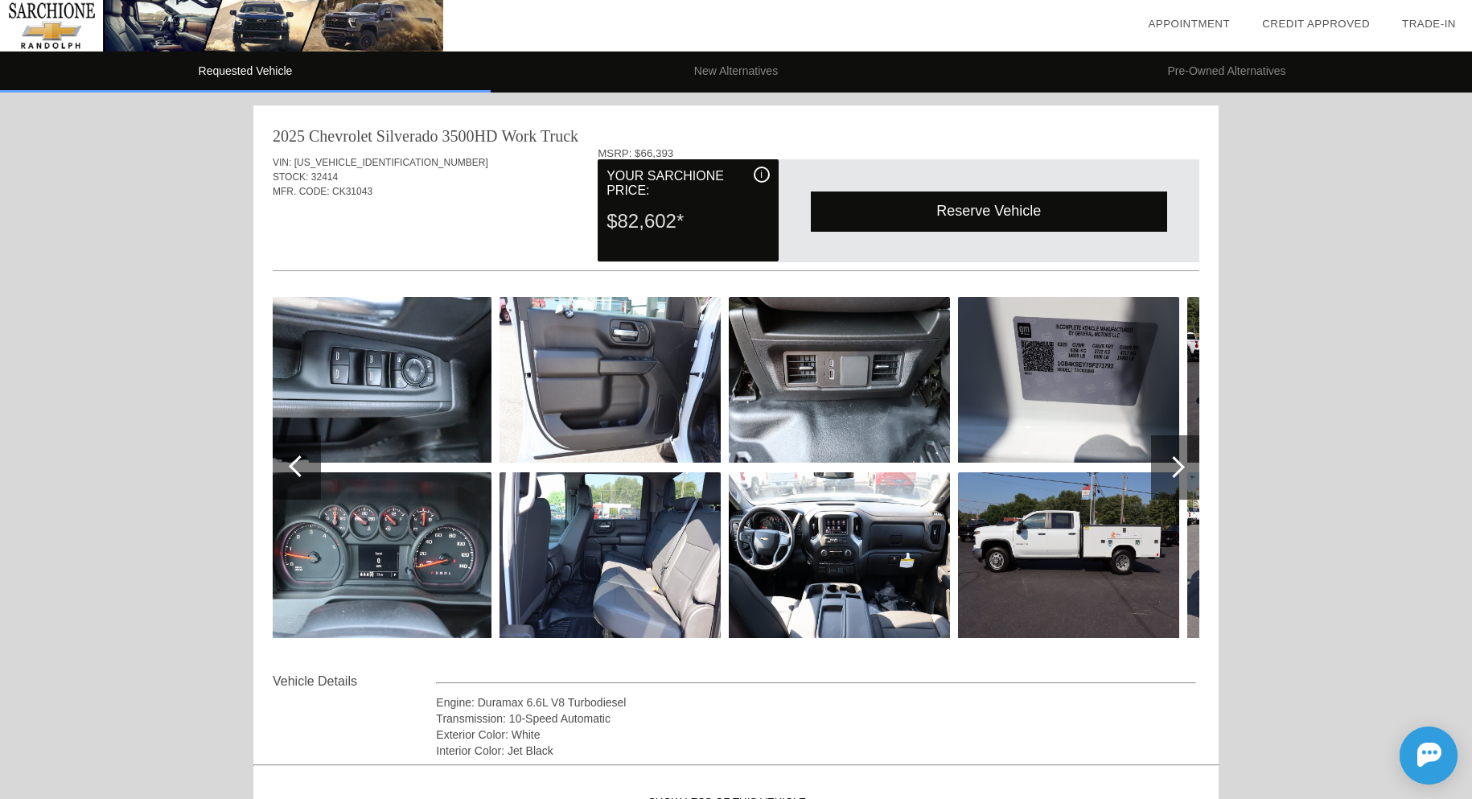
click at [297, 472] on div at bounding box center [300, 466] width 22 height 22
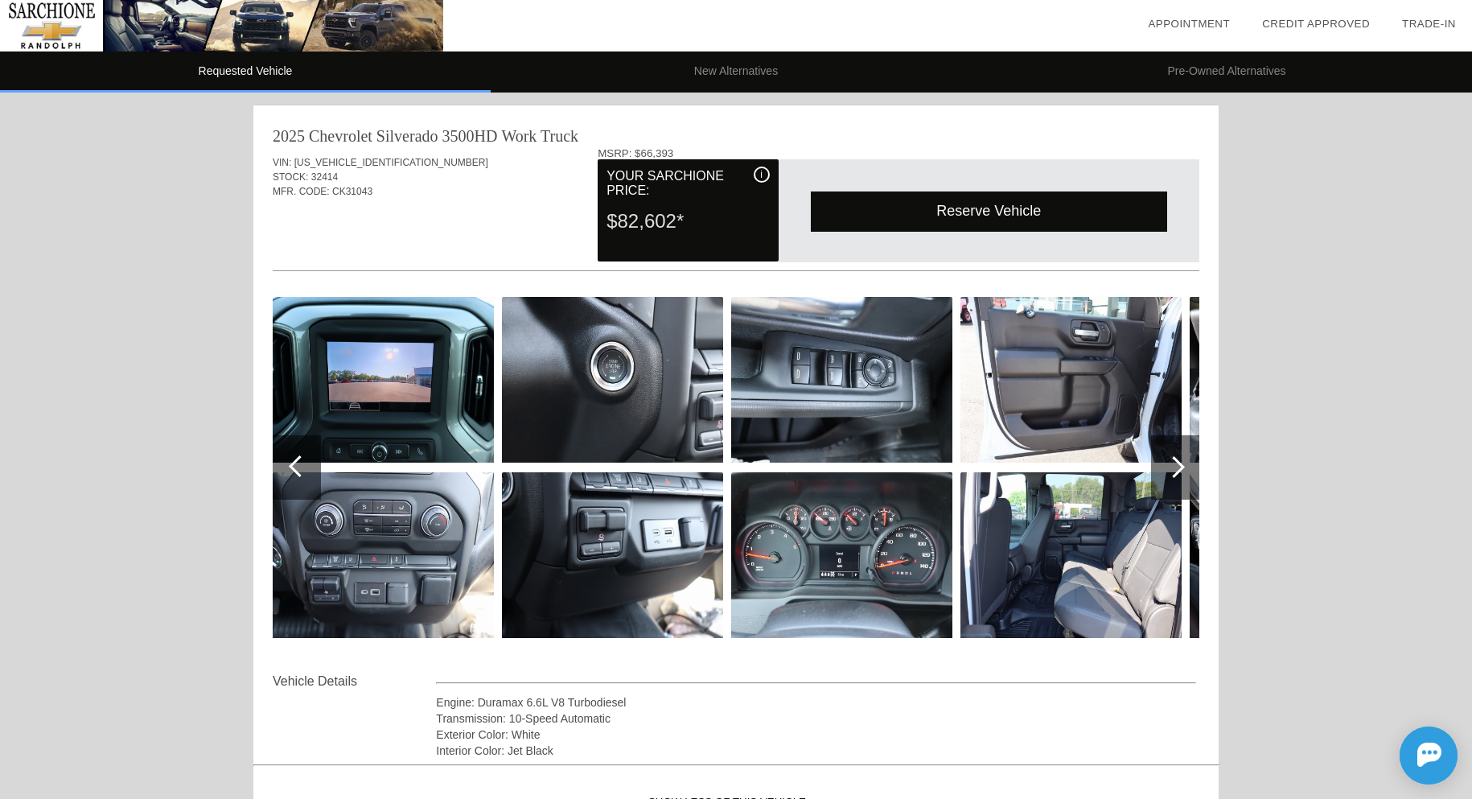
click at [297, 472] on div at bounding box center [300, 466] width 22 height 22
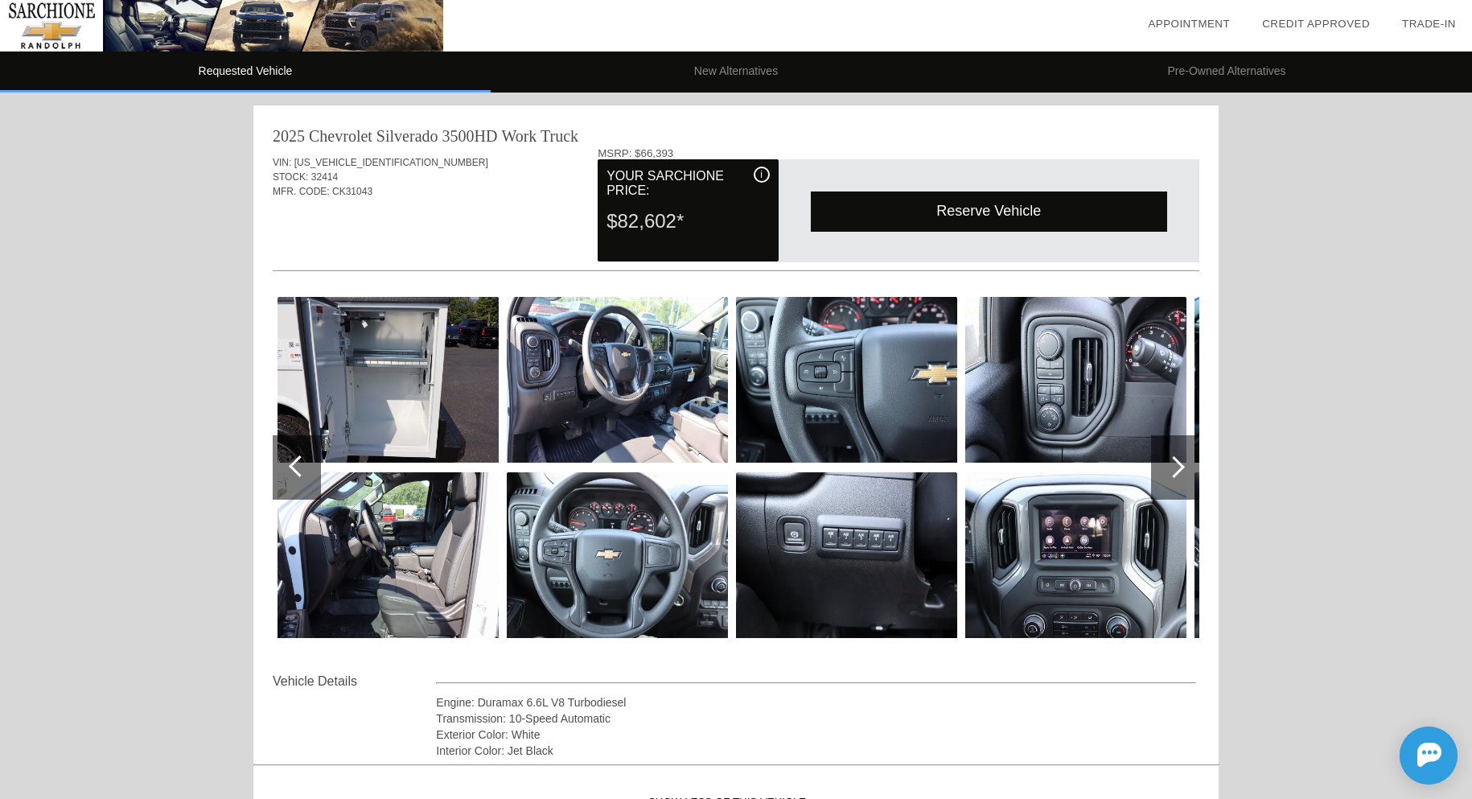
click at [297, 472] on div at bounding box center [300, 466] width 22 height 22
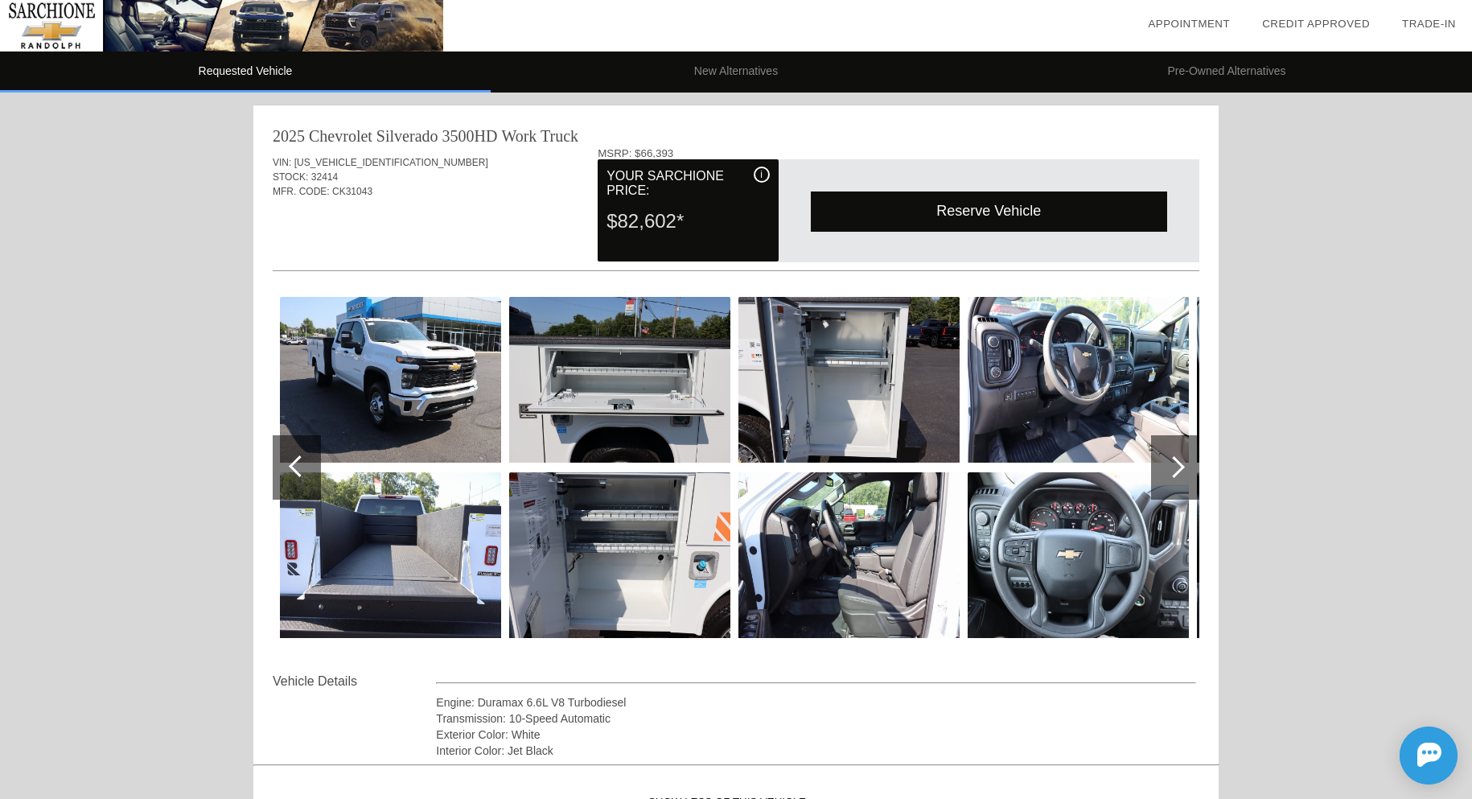
click at [297, 472] on div at bounding box center [300, 466] width 22 height 22
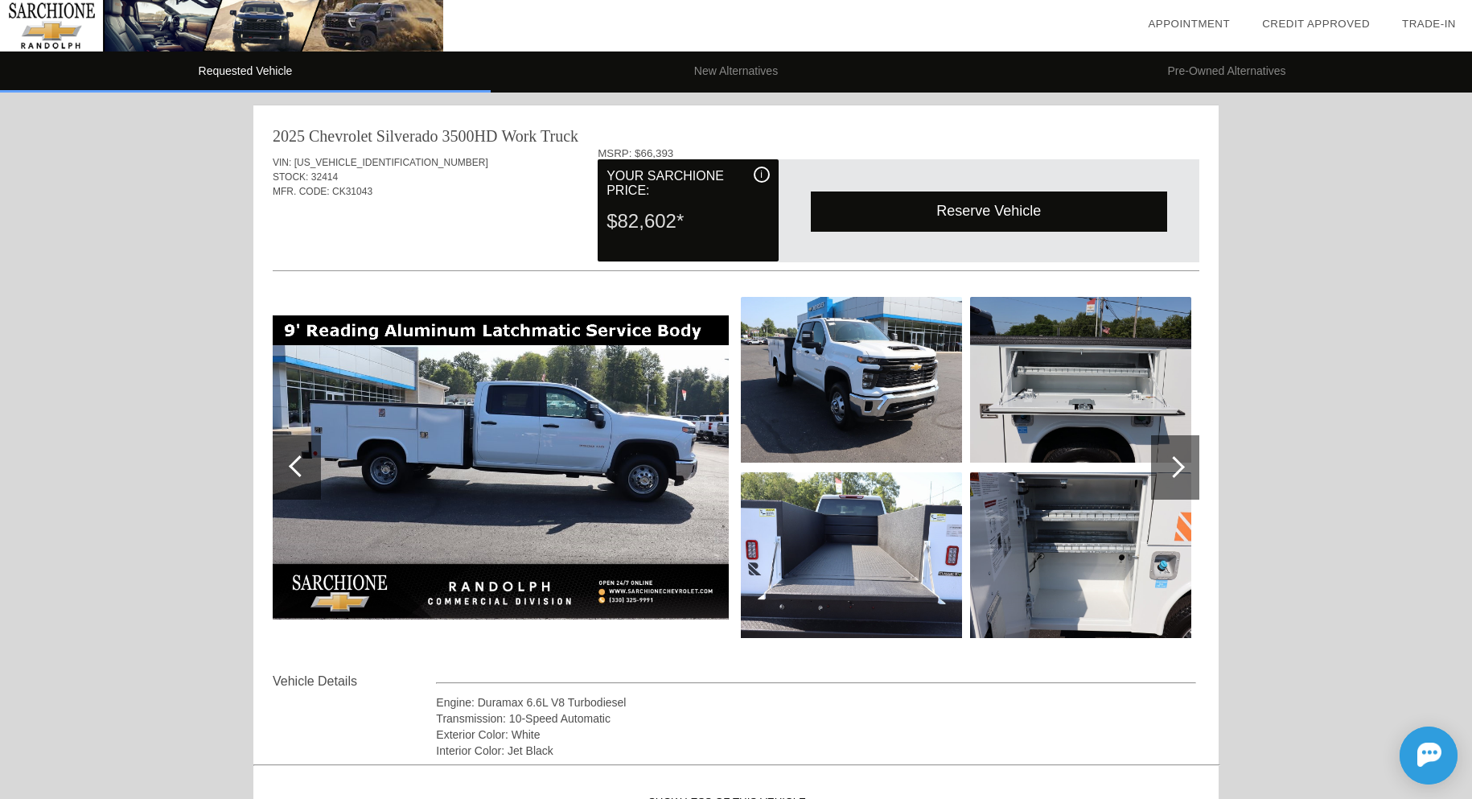
click at [297, 472] on div at bounding box center [300, 466] width 22 height 22
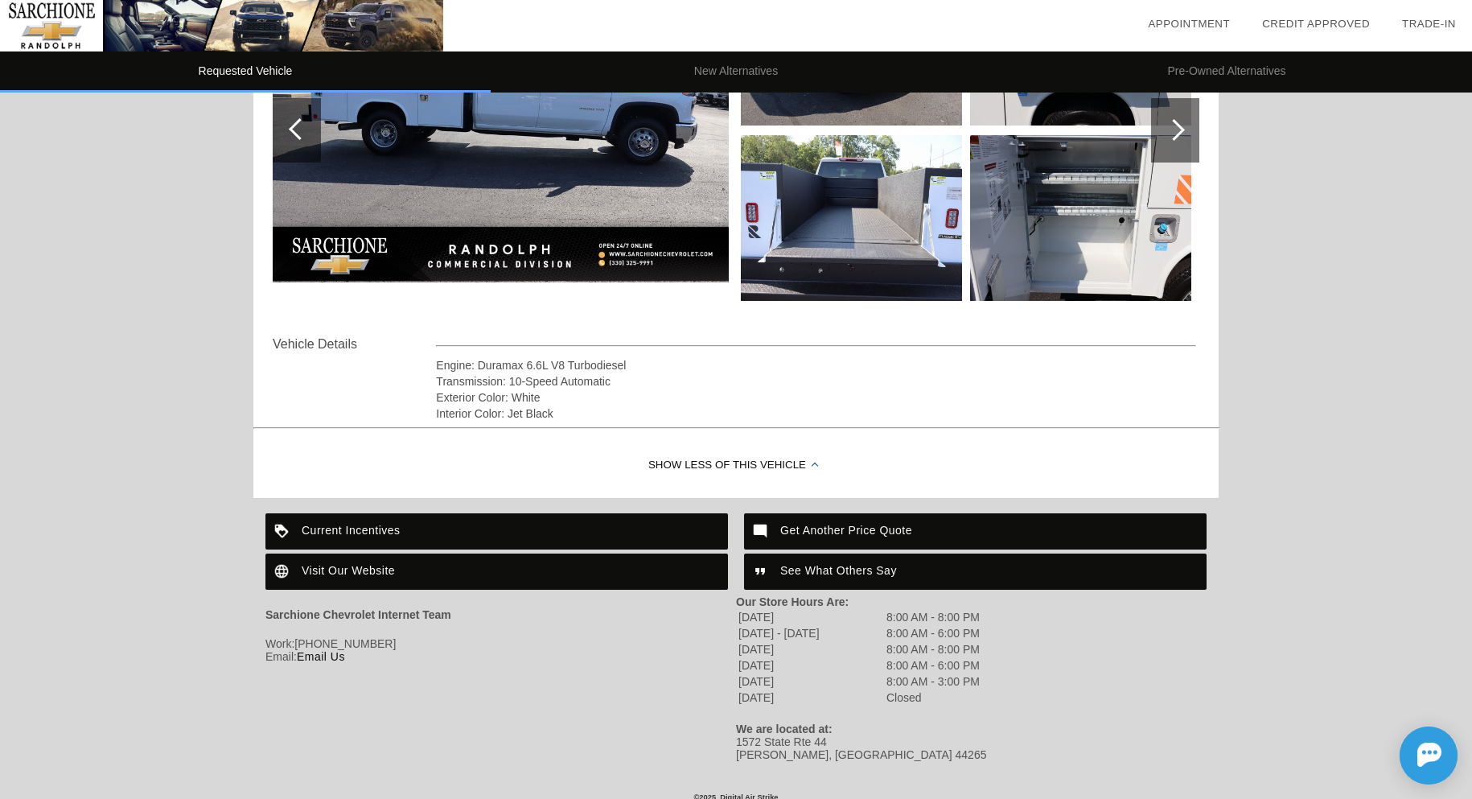
scroll to position [348, 0]
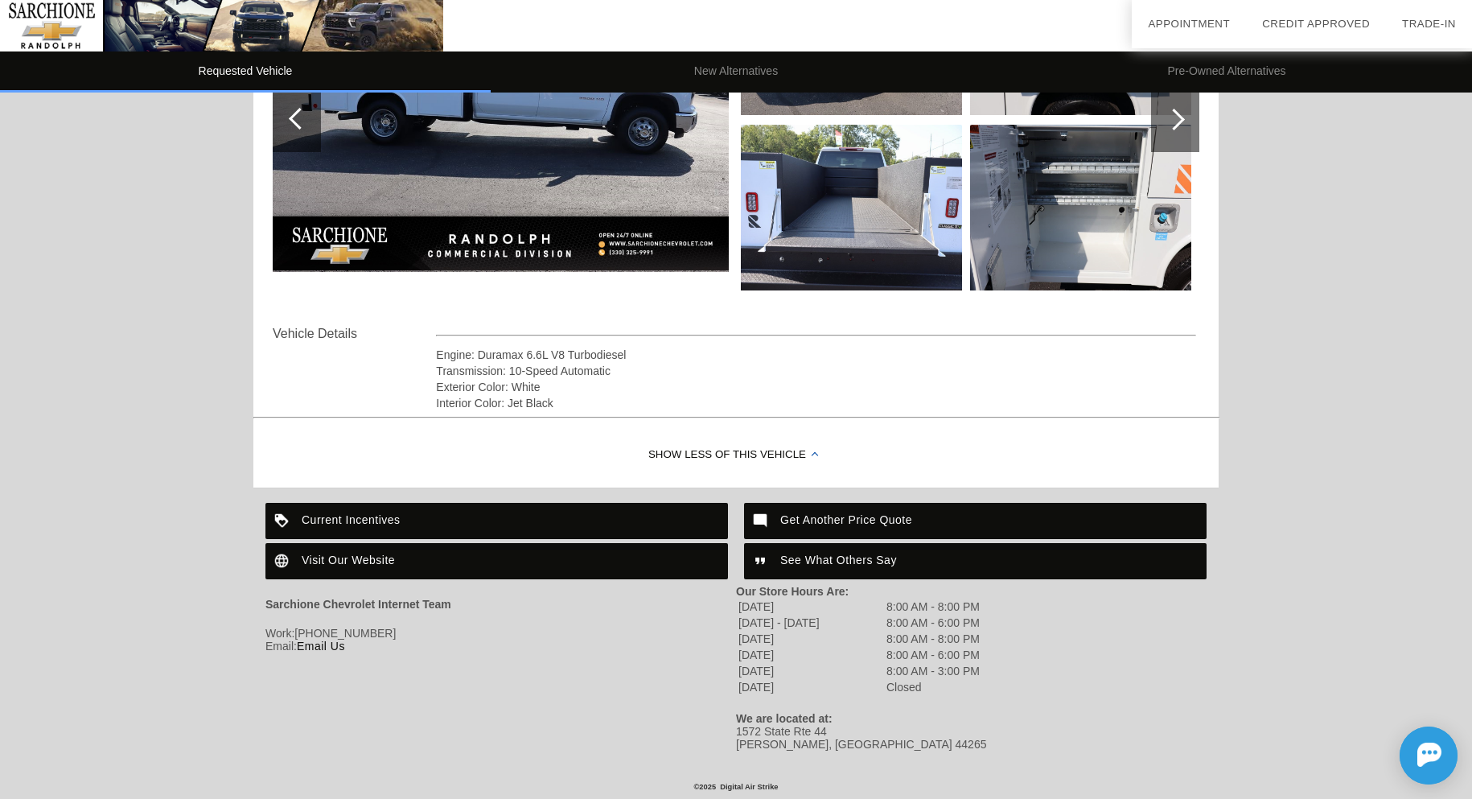
click at [787, 515] on div "Get Another Price Quote" at bounding box center [975, 521] width 463 height 36
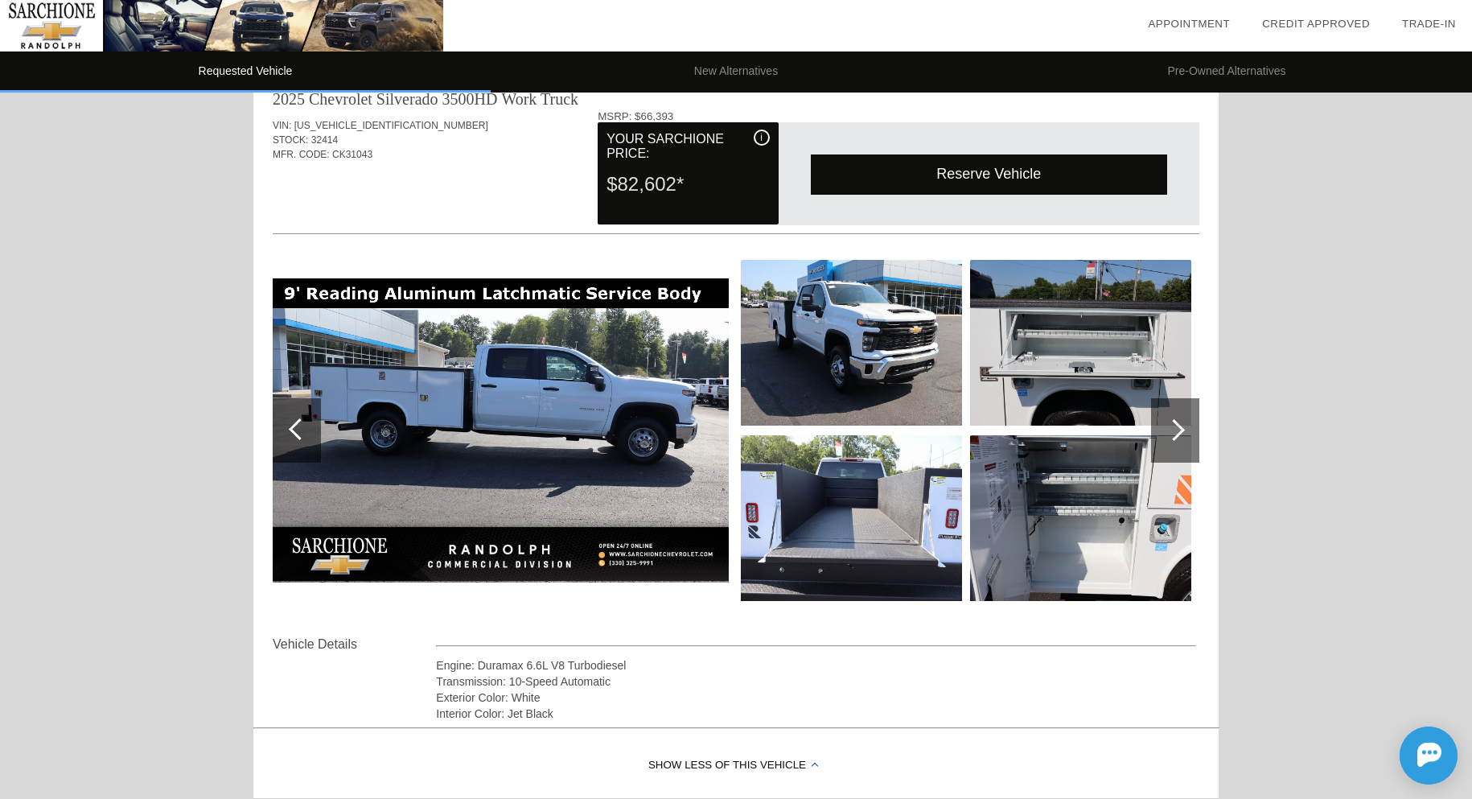
scroll to position [0, 0]
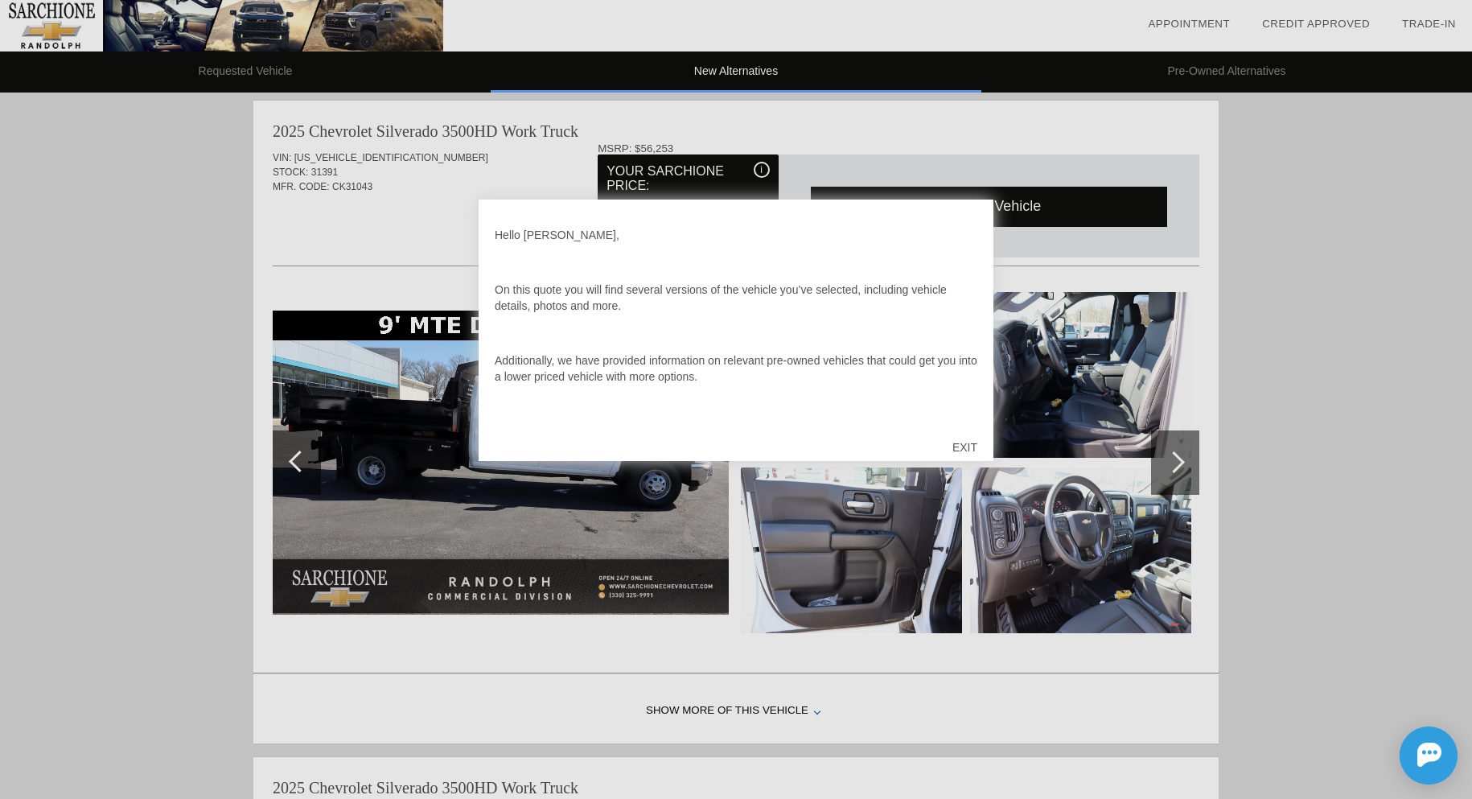
click at [973, 446] on div "EXIT" at bounding box center [964, 447] width 57 height 48
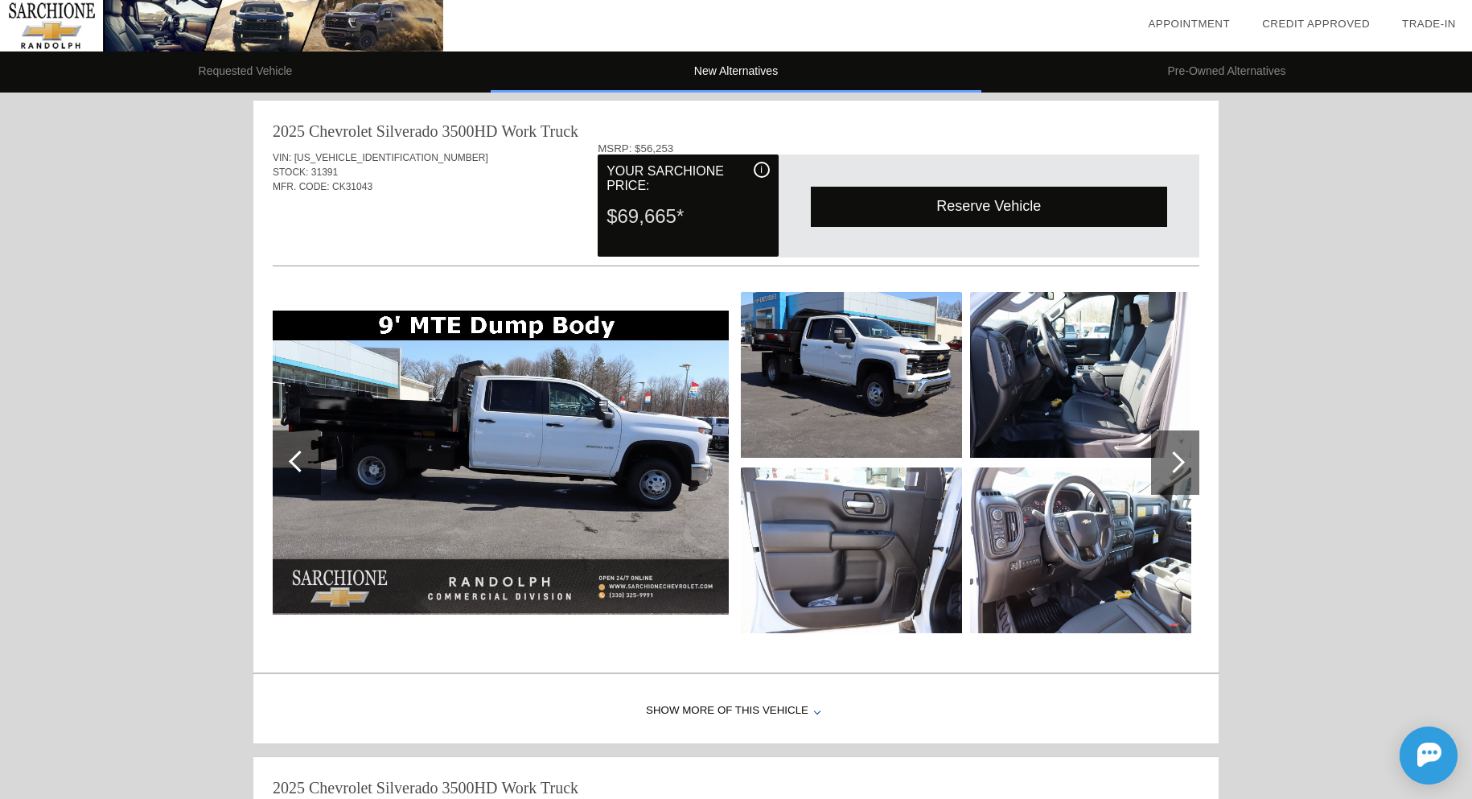
click at [1187, 465] on div at bounding box center [1175, 462] width 48 height 64
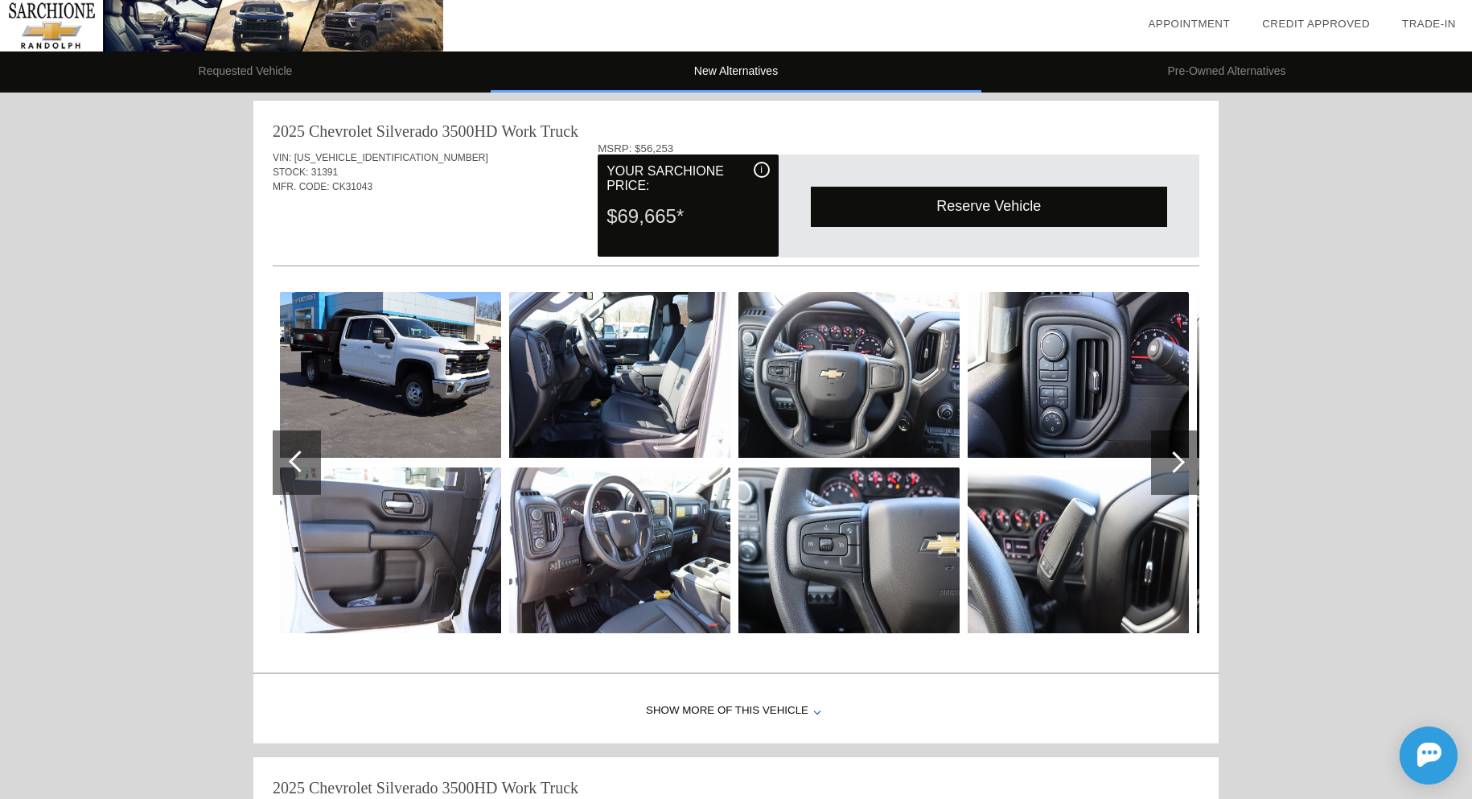
click at [1187, 465] on div at bounding box center [1175, 462] width 48 height 64
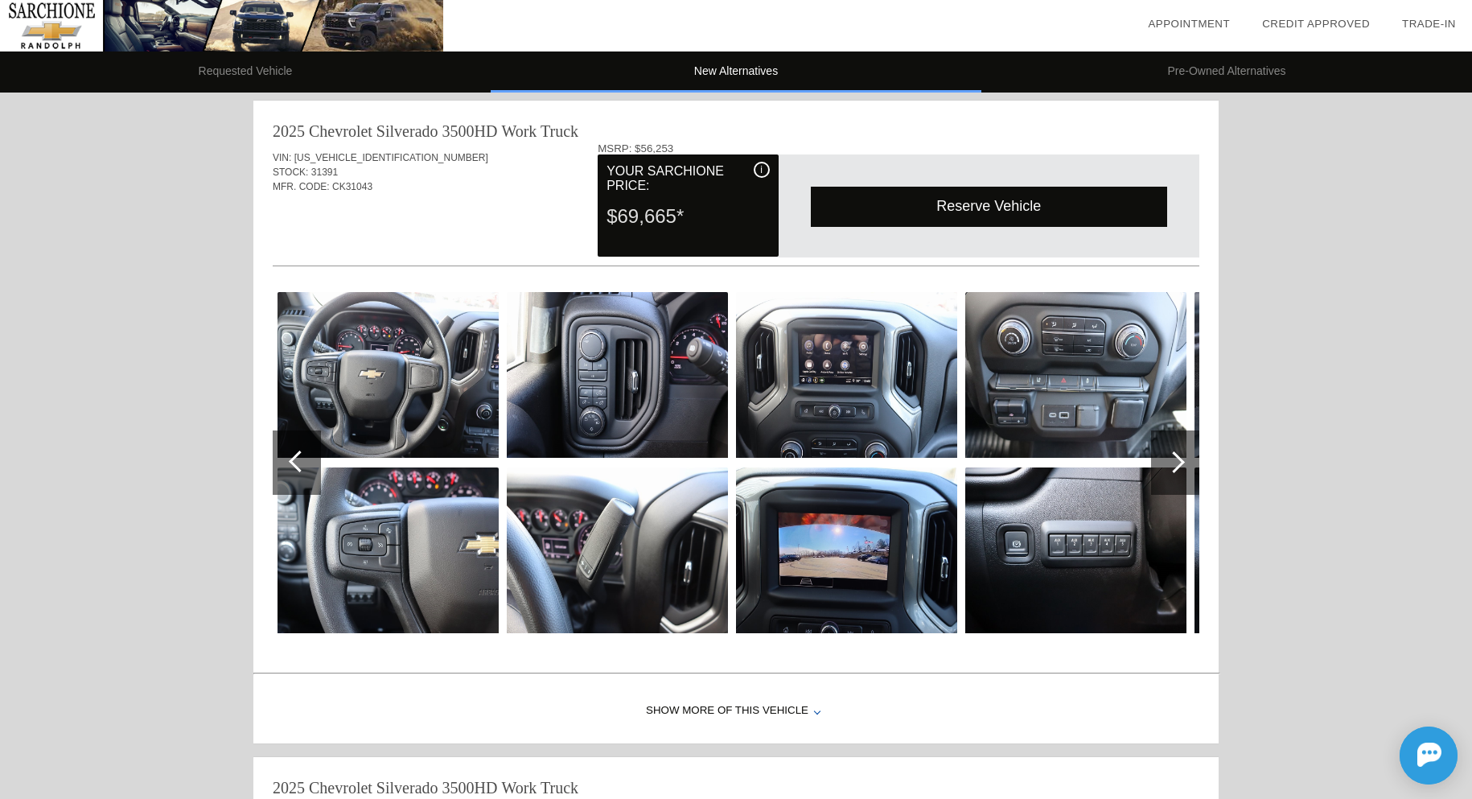
click at [1187, 465] on div at bounding box center [1175, 462] width 48 height 64
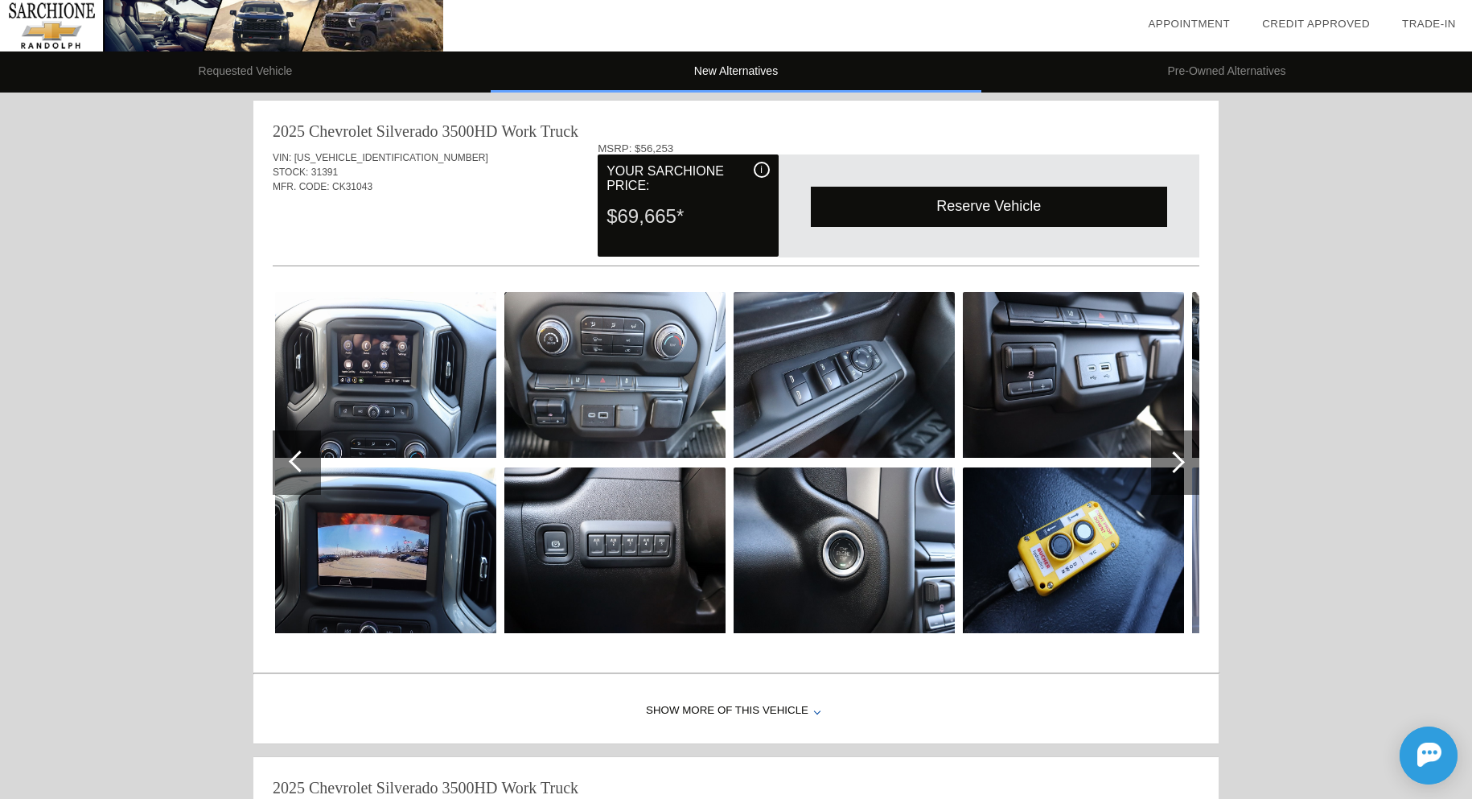
click at [1187, 465] on div at bounding box center [1175, 462] width 48 height 64
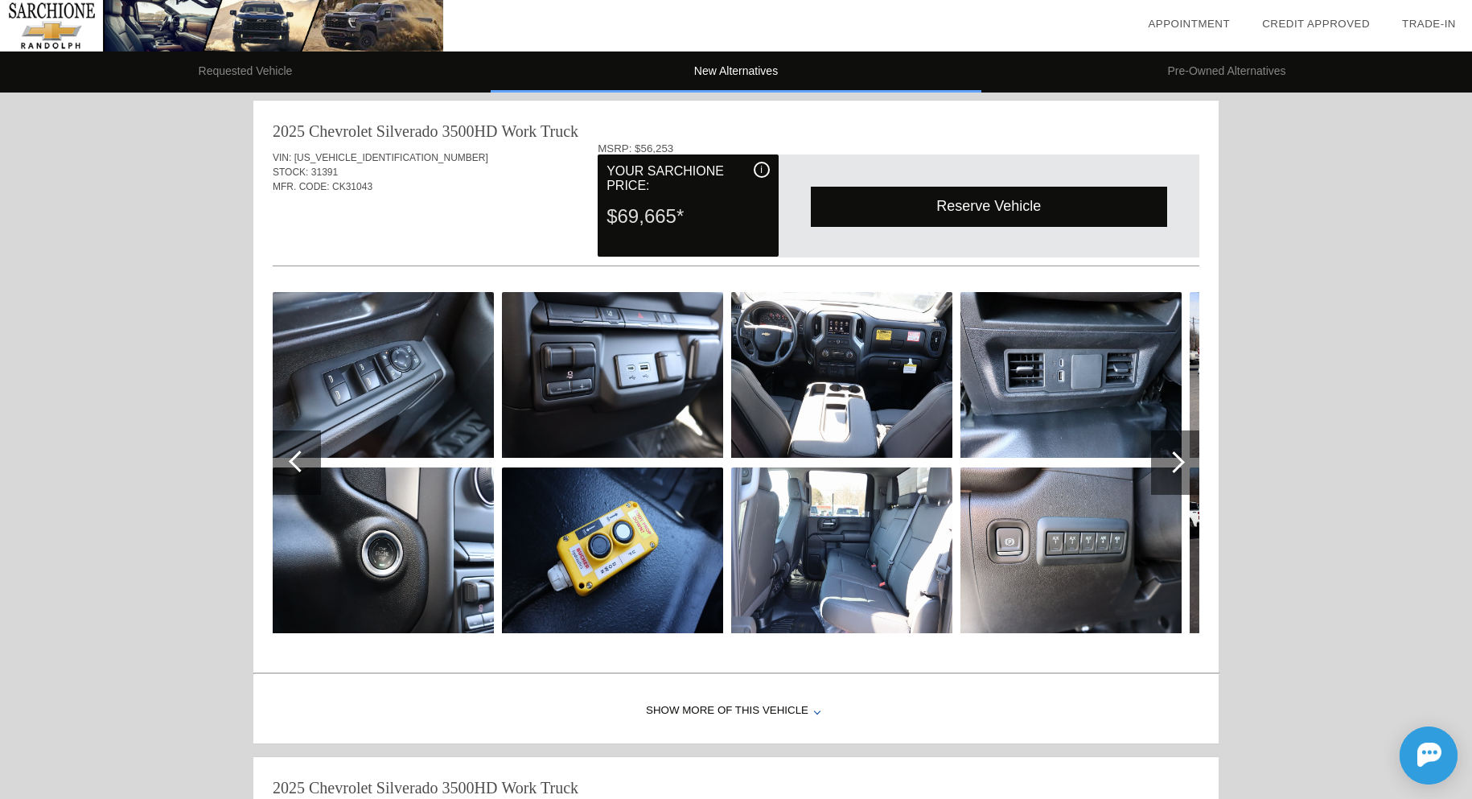
click at [1187, 465] on div at bounding box center [1175, 462] width 48 height 64
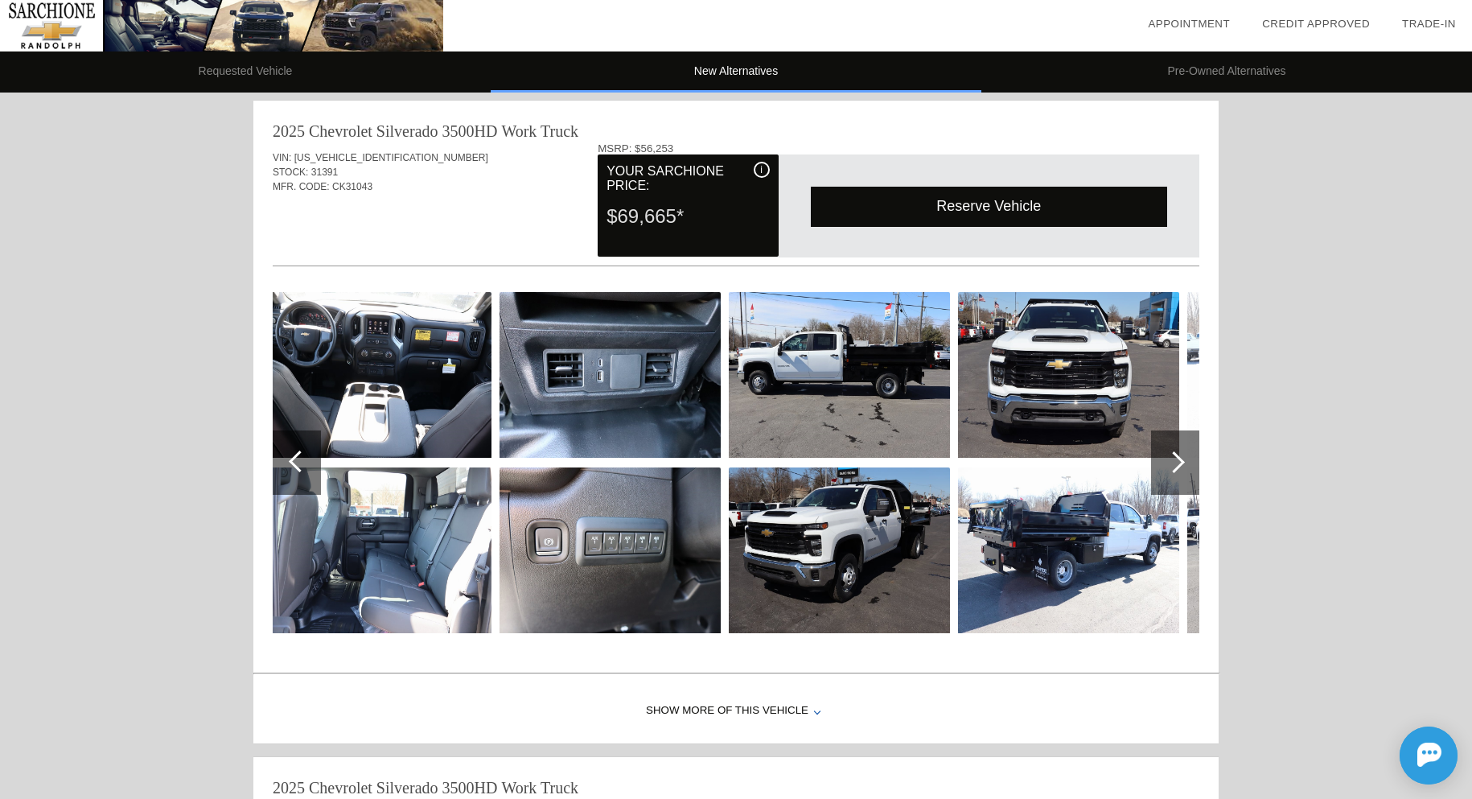
click at [860, 368] on img at bounding box center [839, 375] width 221 height 166
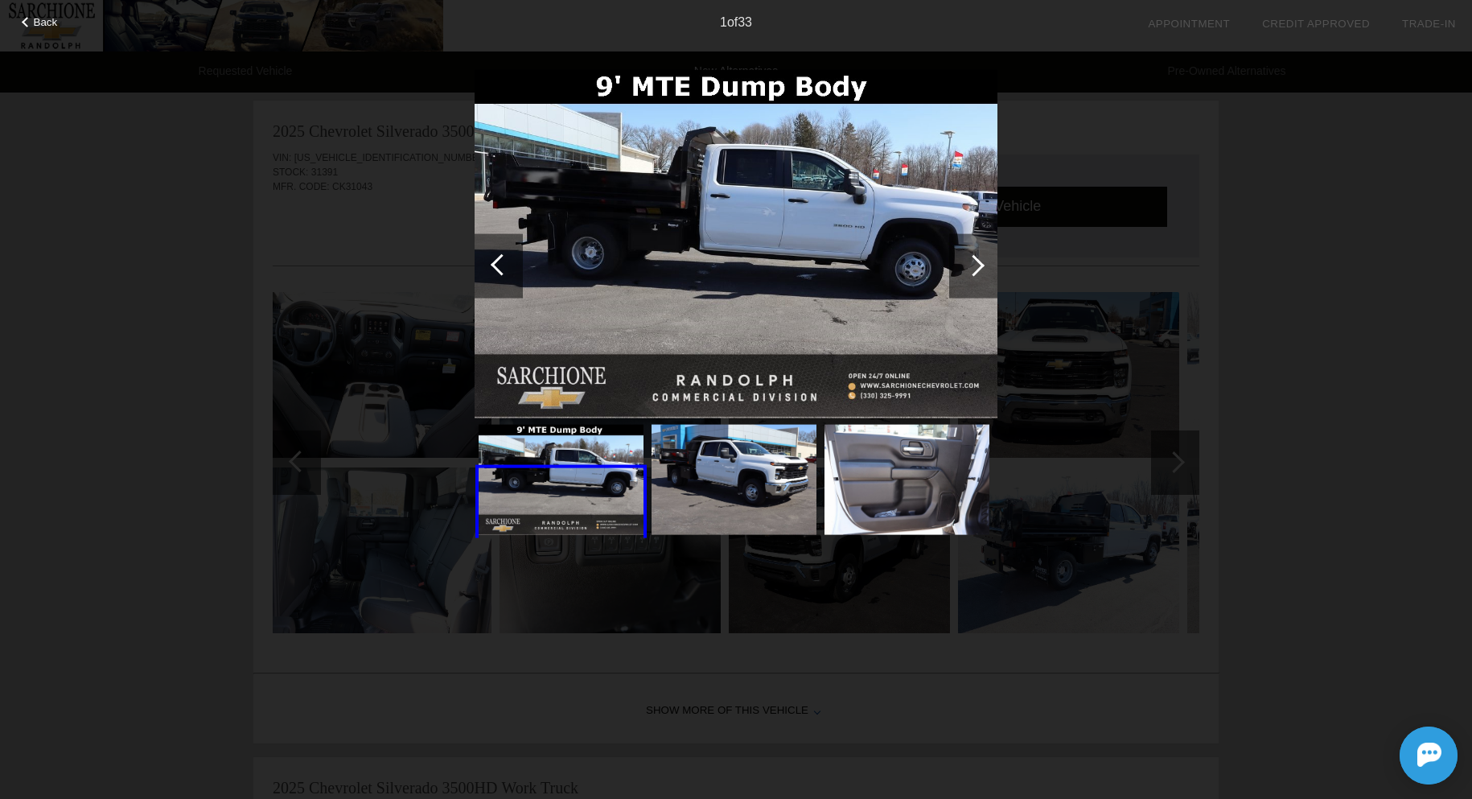
click at [977, 265] on div at bounding box center [974, 265] width 22 height 22
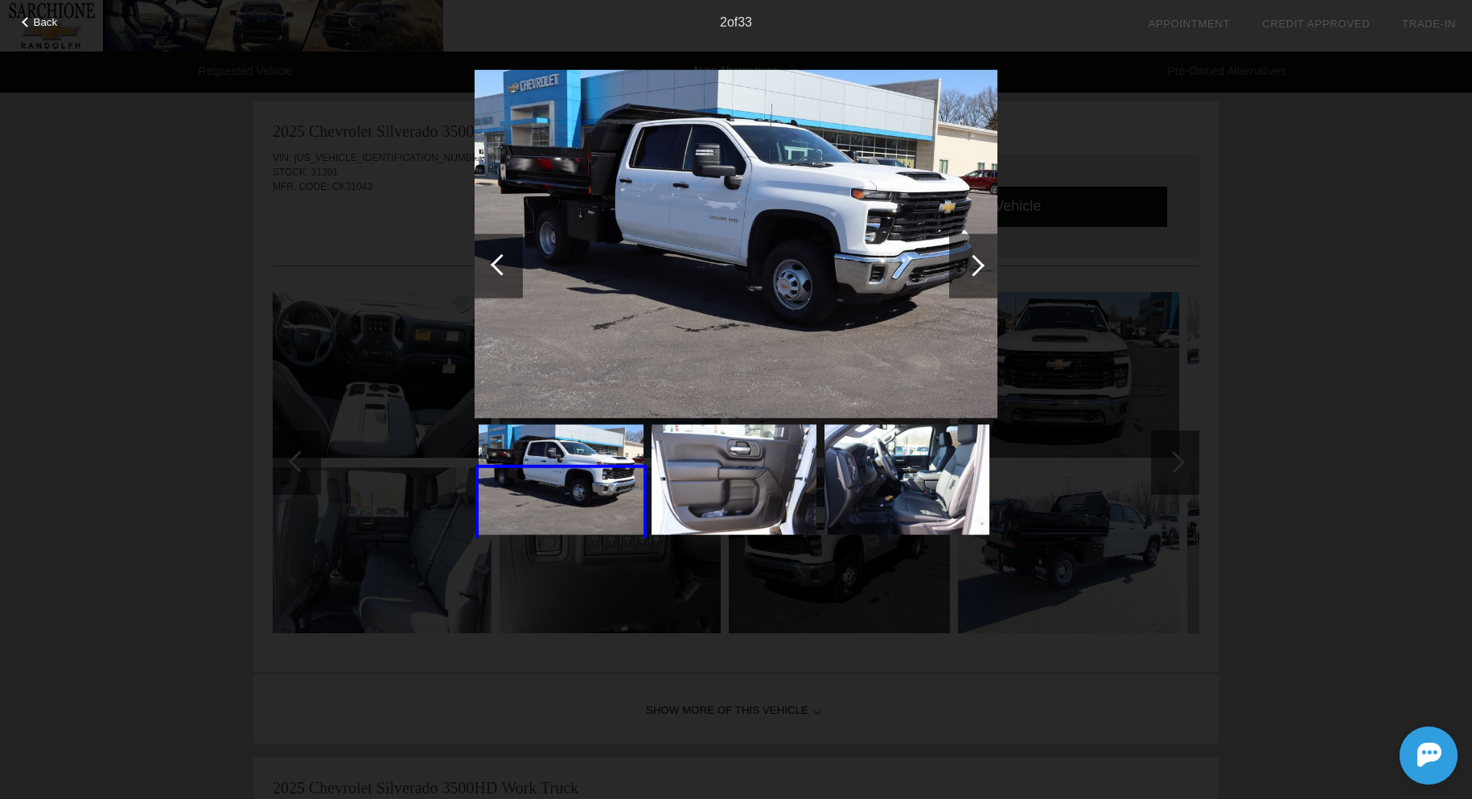
click at [977, 265] on div at bounding box center [974, 265] width 22 height 22
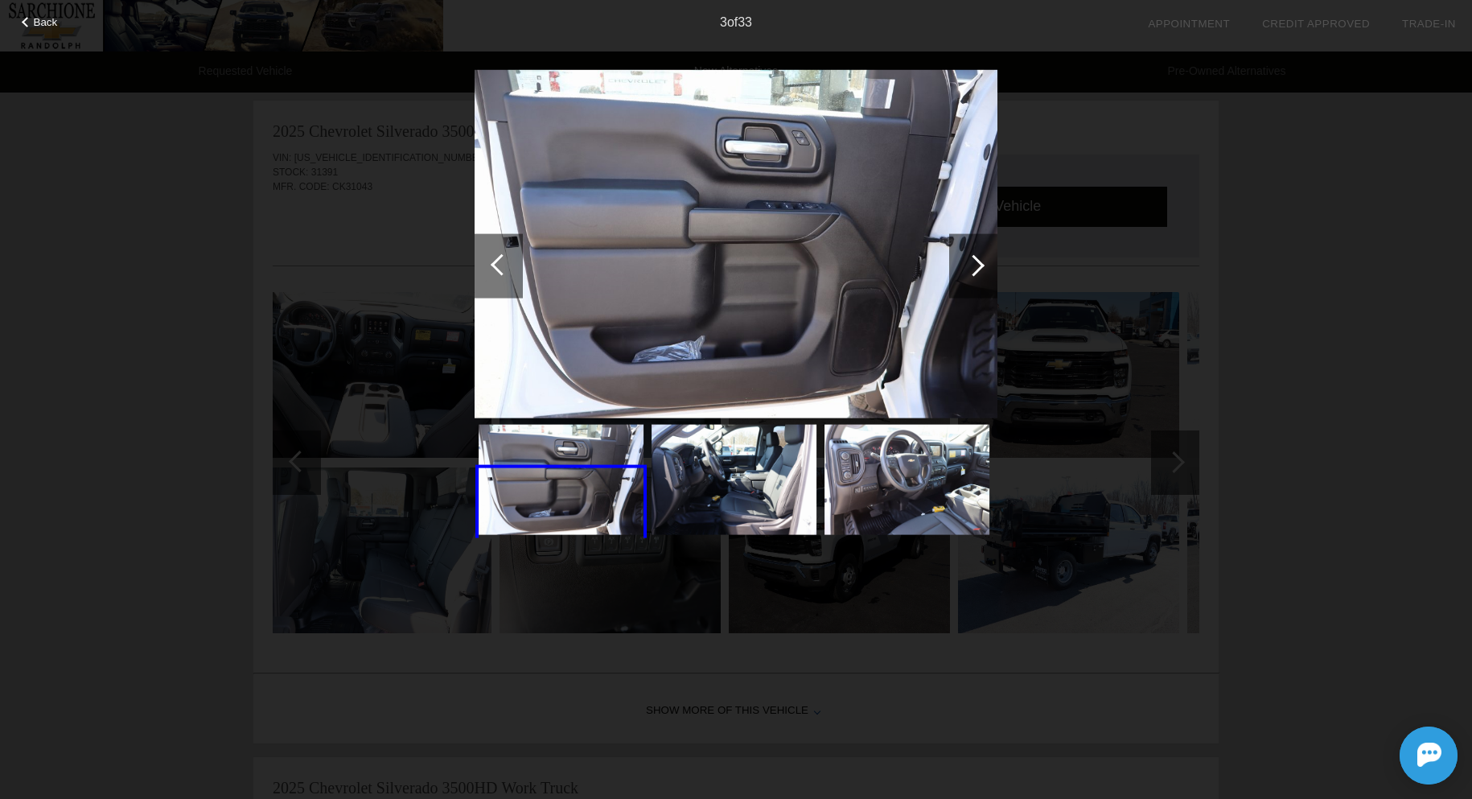
click at [977, 265] on div at bounding box center [974, 265] width 22 height 22
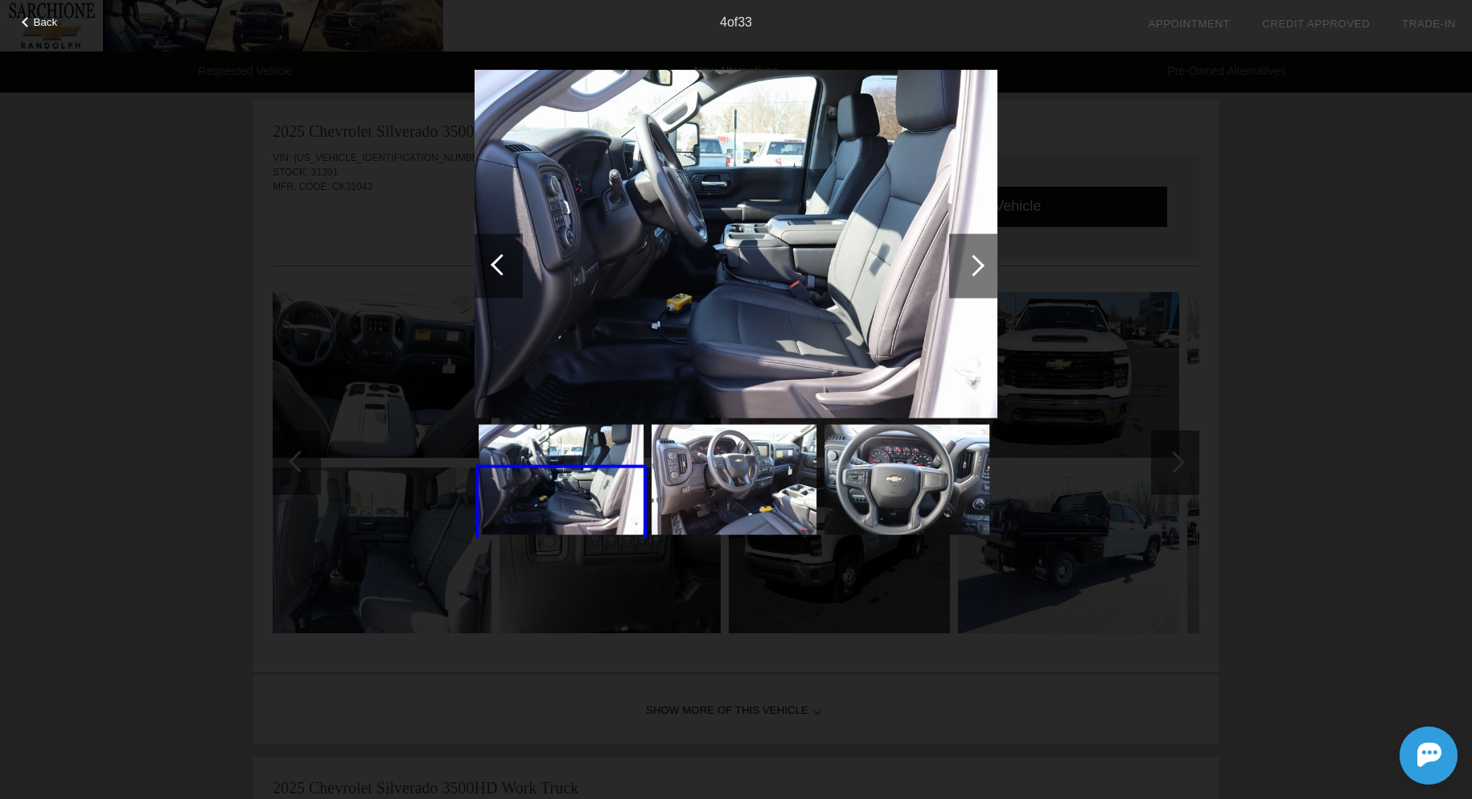
click at [977, 265] on div at bounding box center [974, 265] width 22 height 22
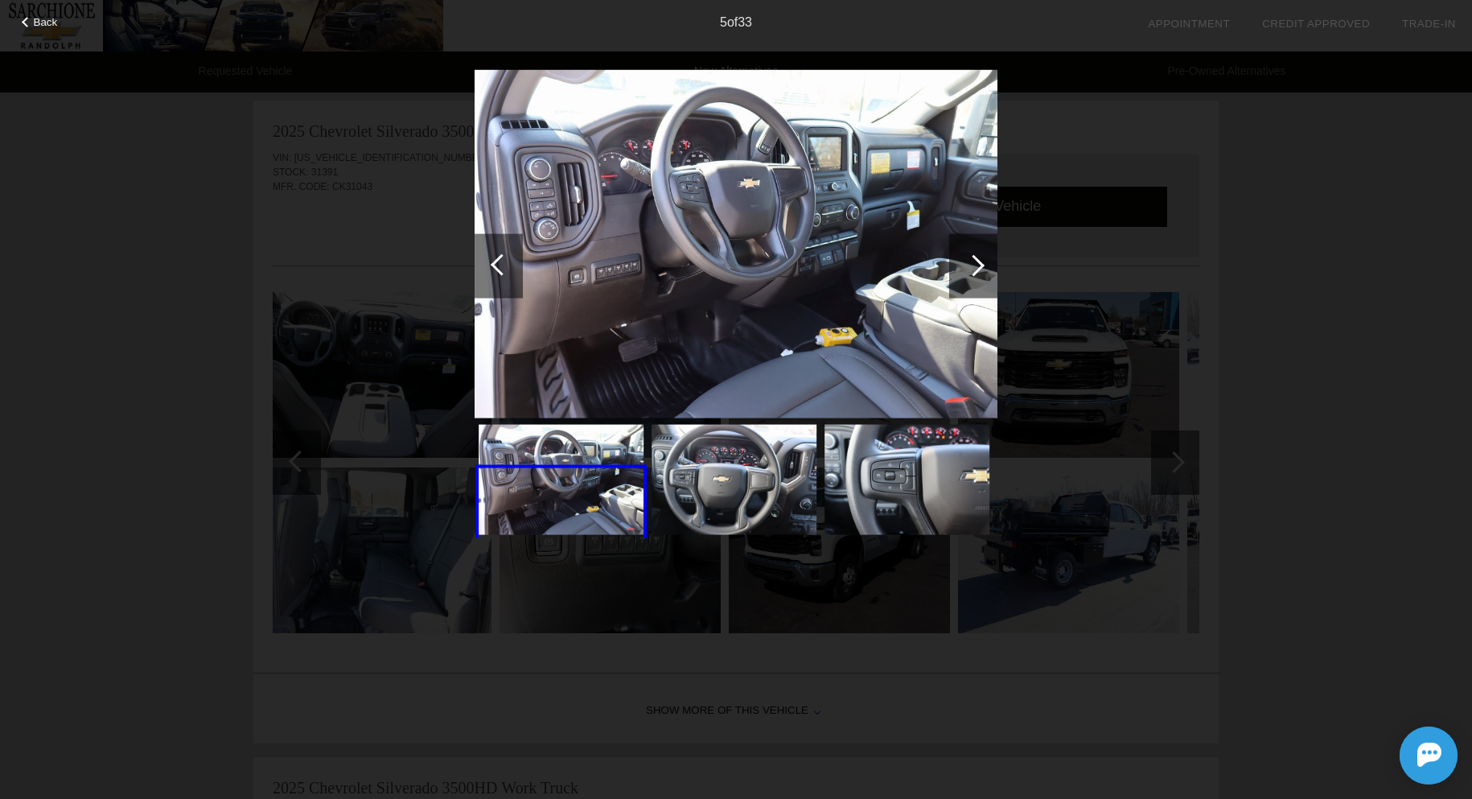
click at [977, 265] on div at bounding box center [974, 265] width 22 height 22
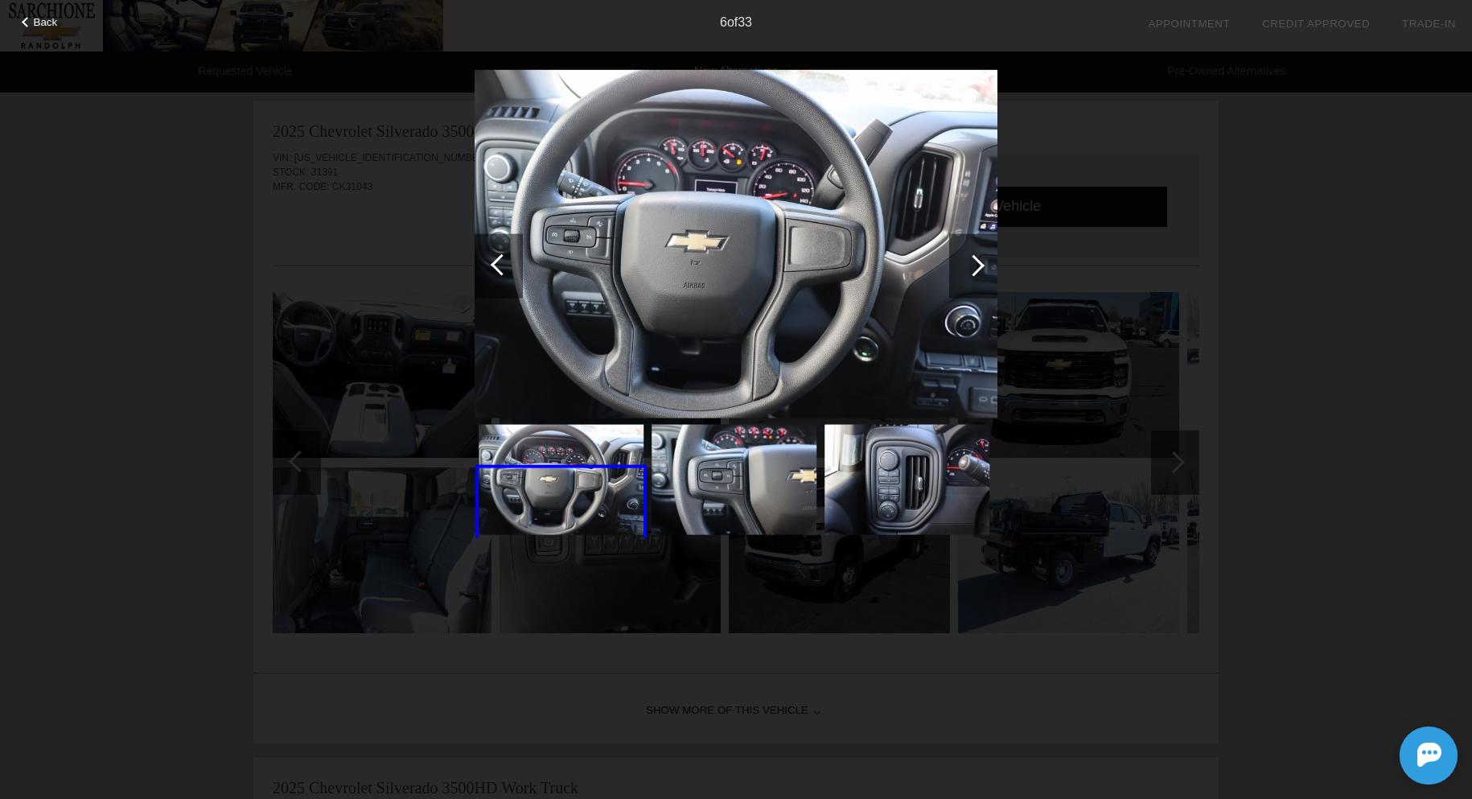
click at [977, 265] on div at bounding box center [974, 265] width 22 height 22
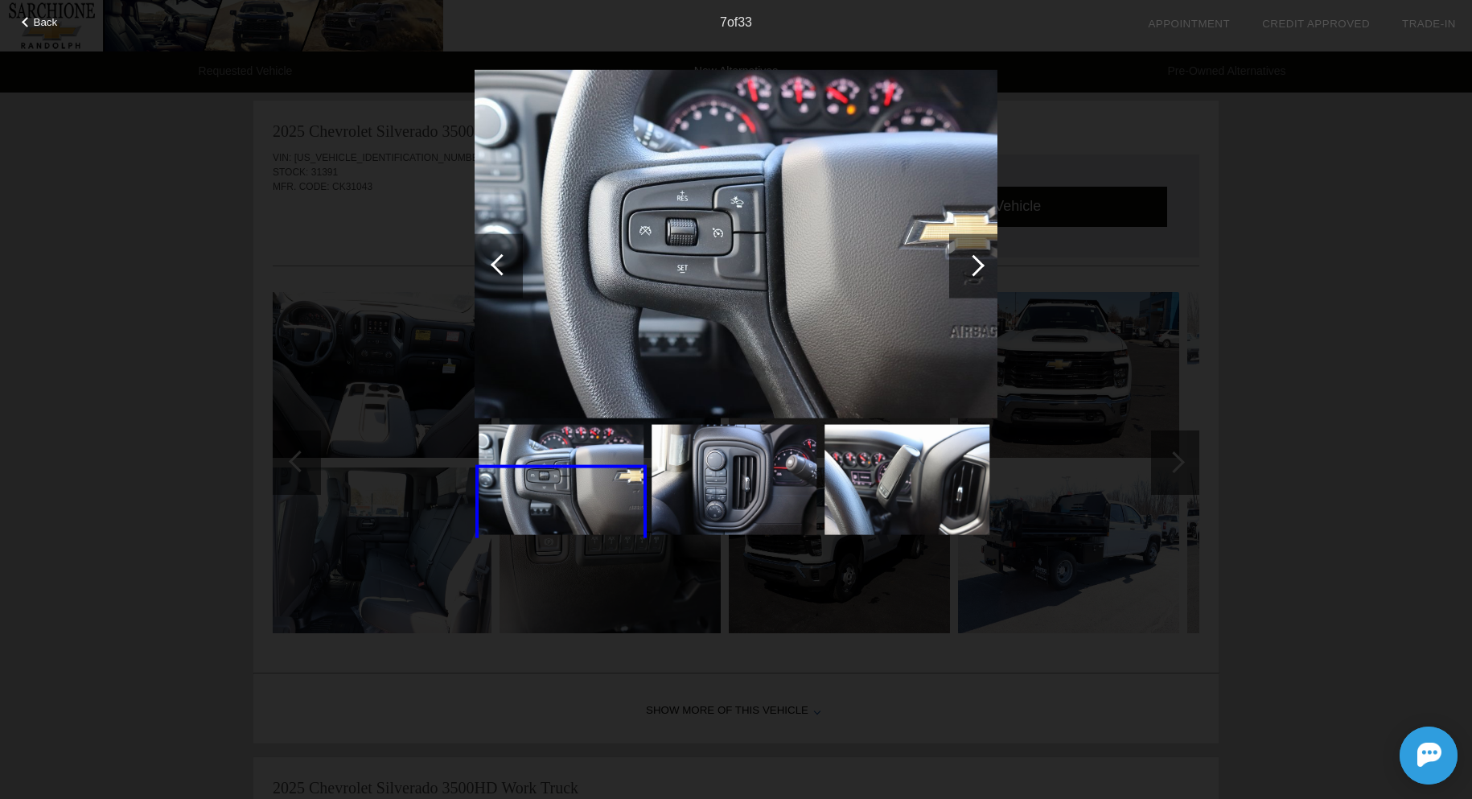
click at [977, 265] on div at bounding box center [974, 265] width 22 height 22
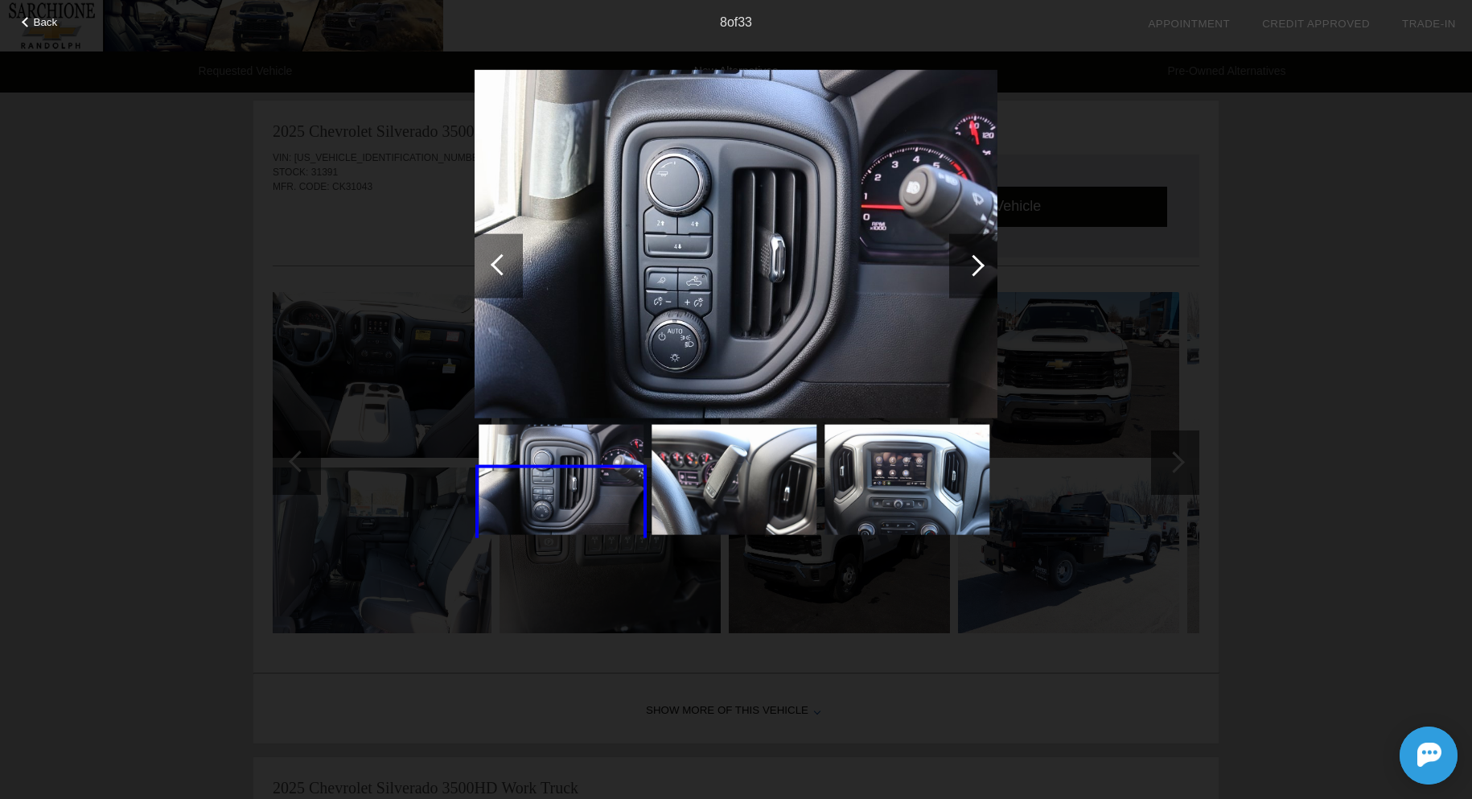
click at [977, 265] on div at bounding box center [974, 265] width 22 height 22
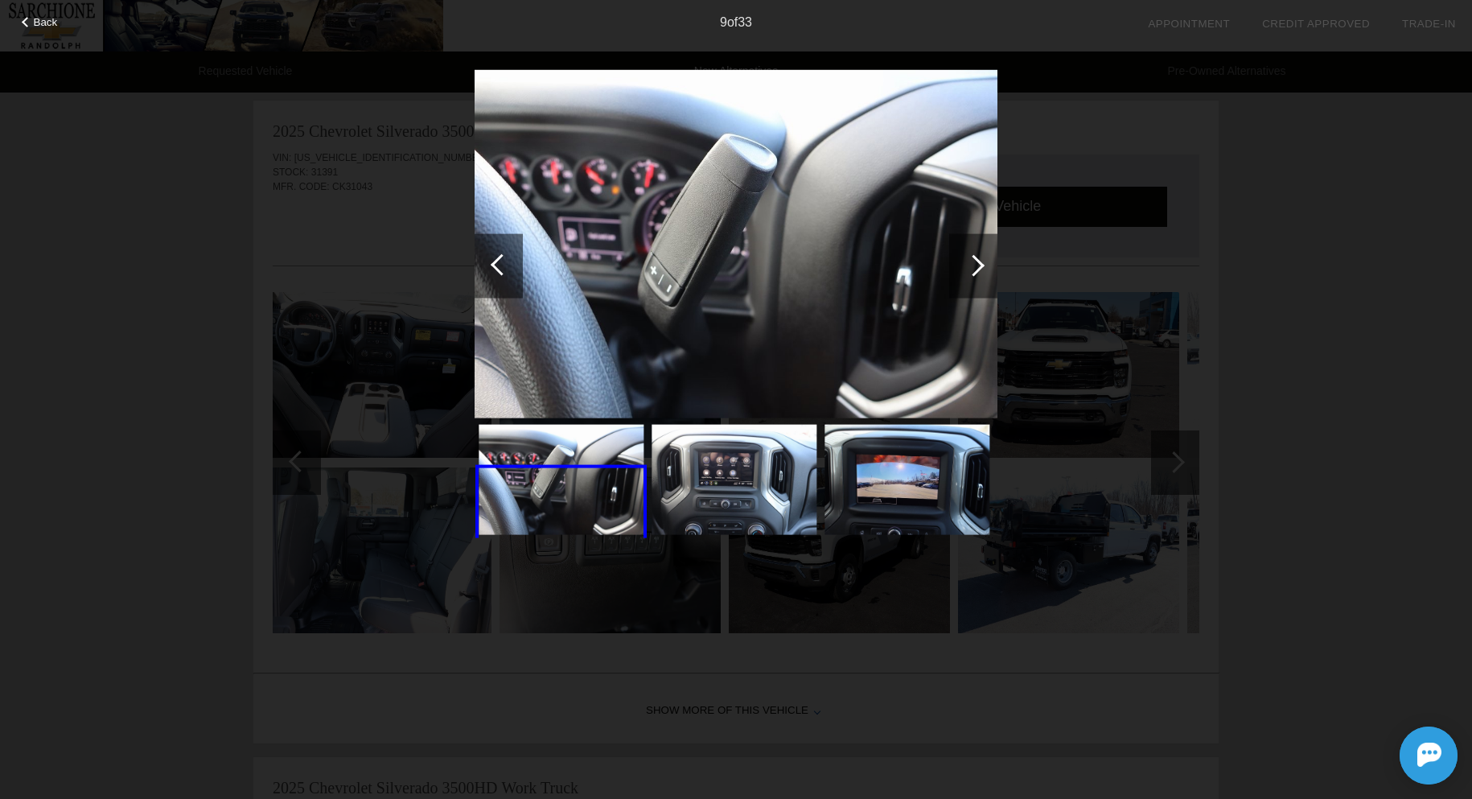
click at [977, 265] on div at bounding box center [974, 265] width 22 height 22
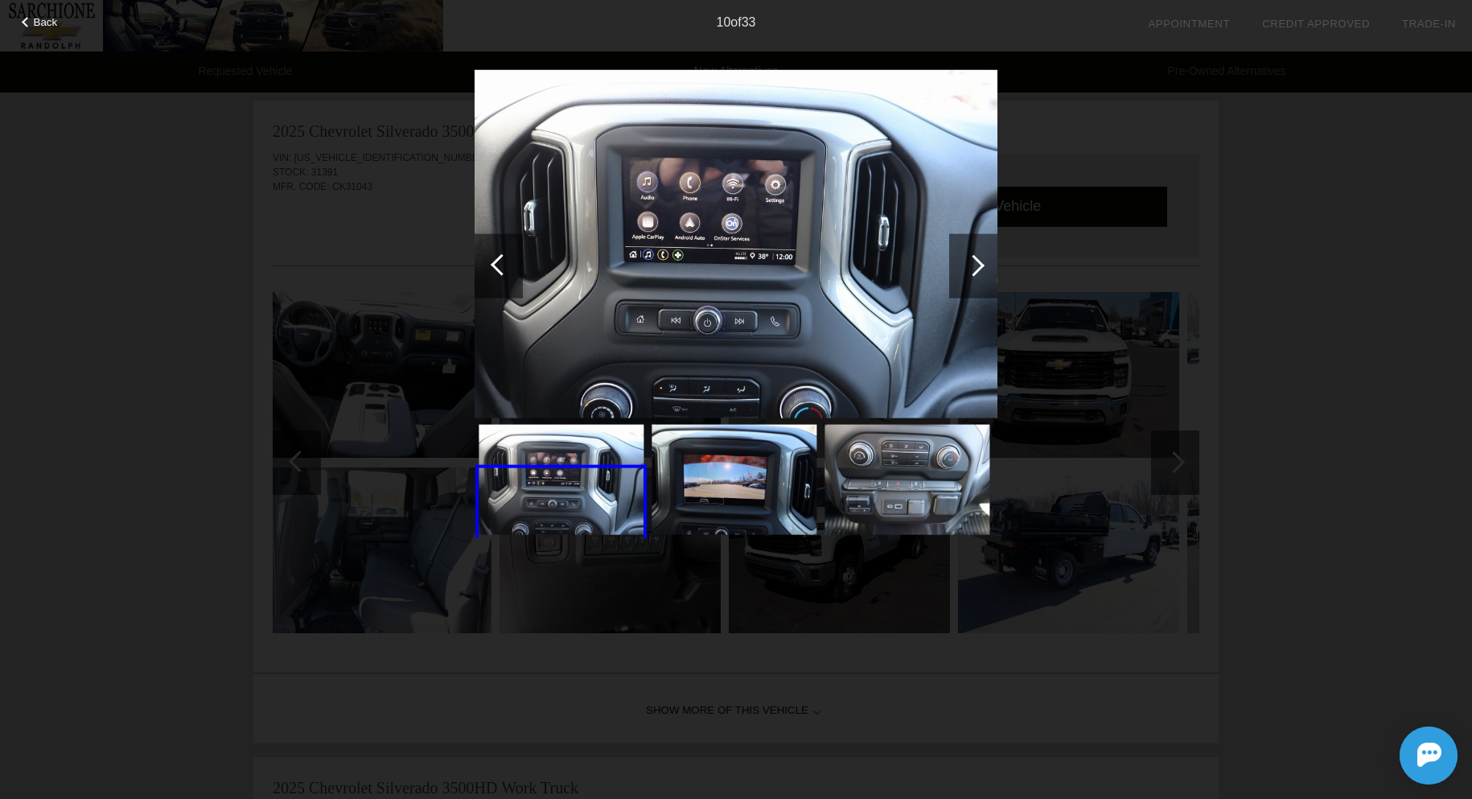
click at [977, 265] on div at bounding box center [974, 265] width 22 height 22
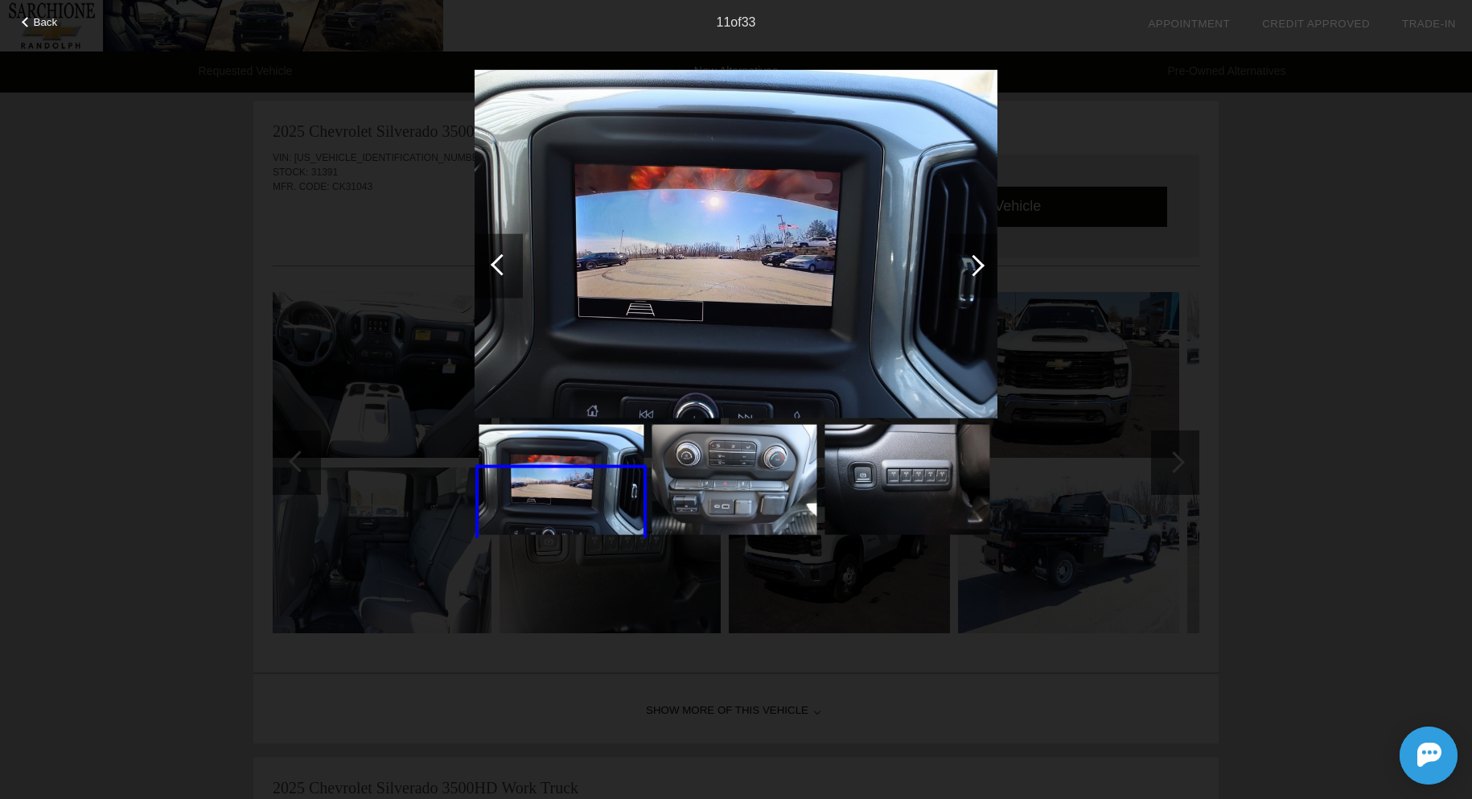
click at [977, 265] on div at bounding box center [974, 265] width 22 height 22
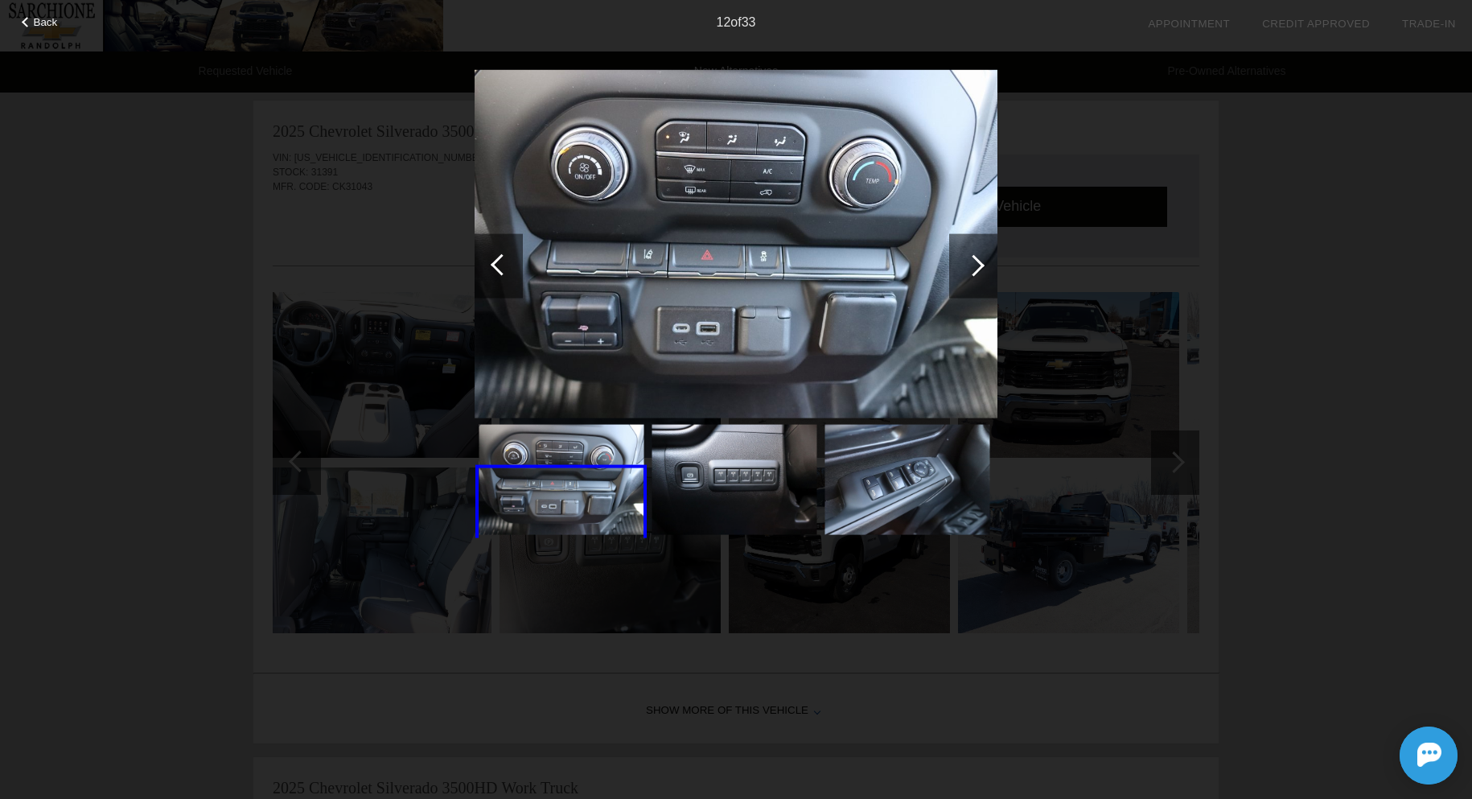
click at [977, 265] on div at bounding box center [974, 265] width 22 height 22
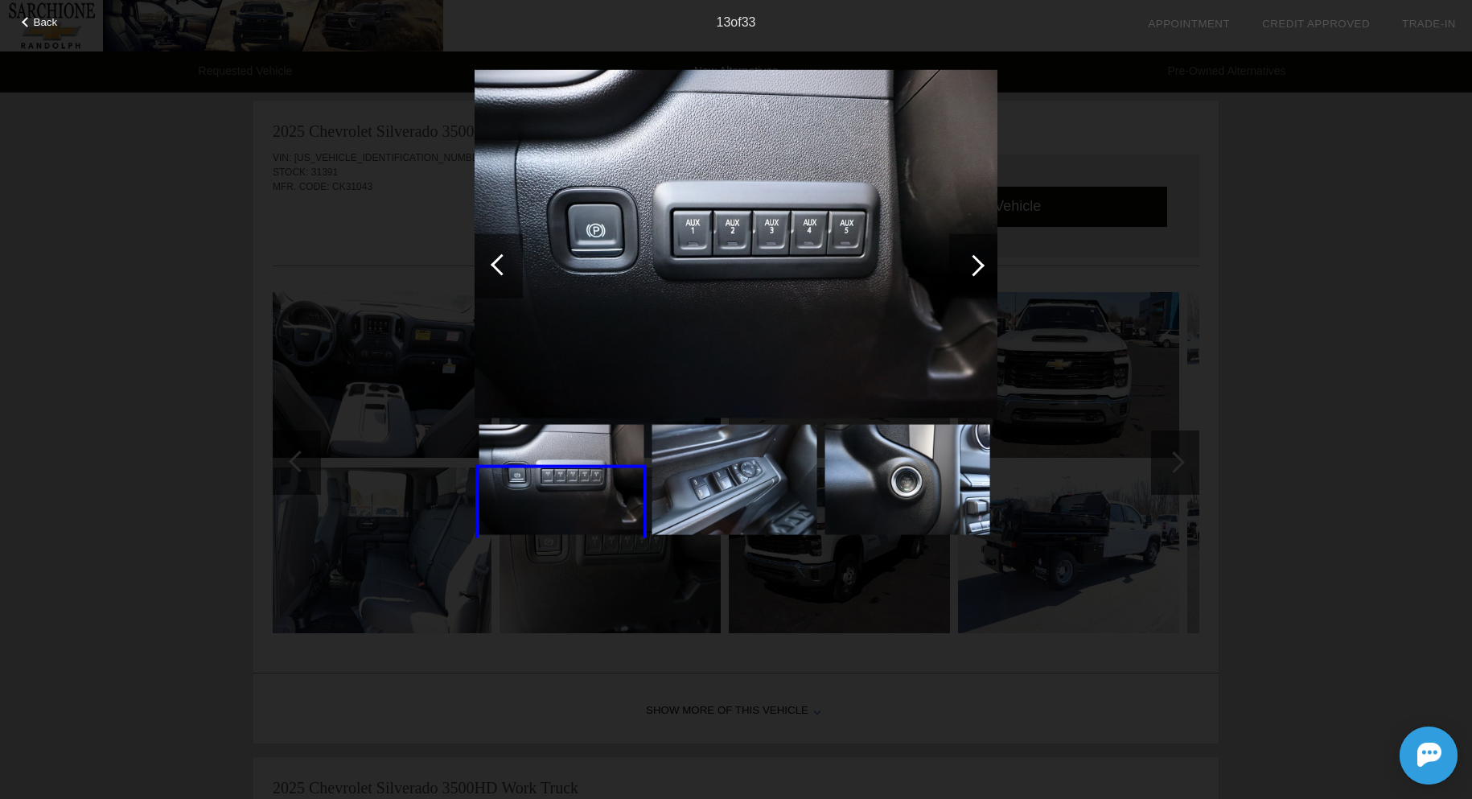
click at [977, 265] on div at bounding box center [974, 265] width 22 height 22
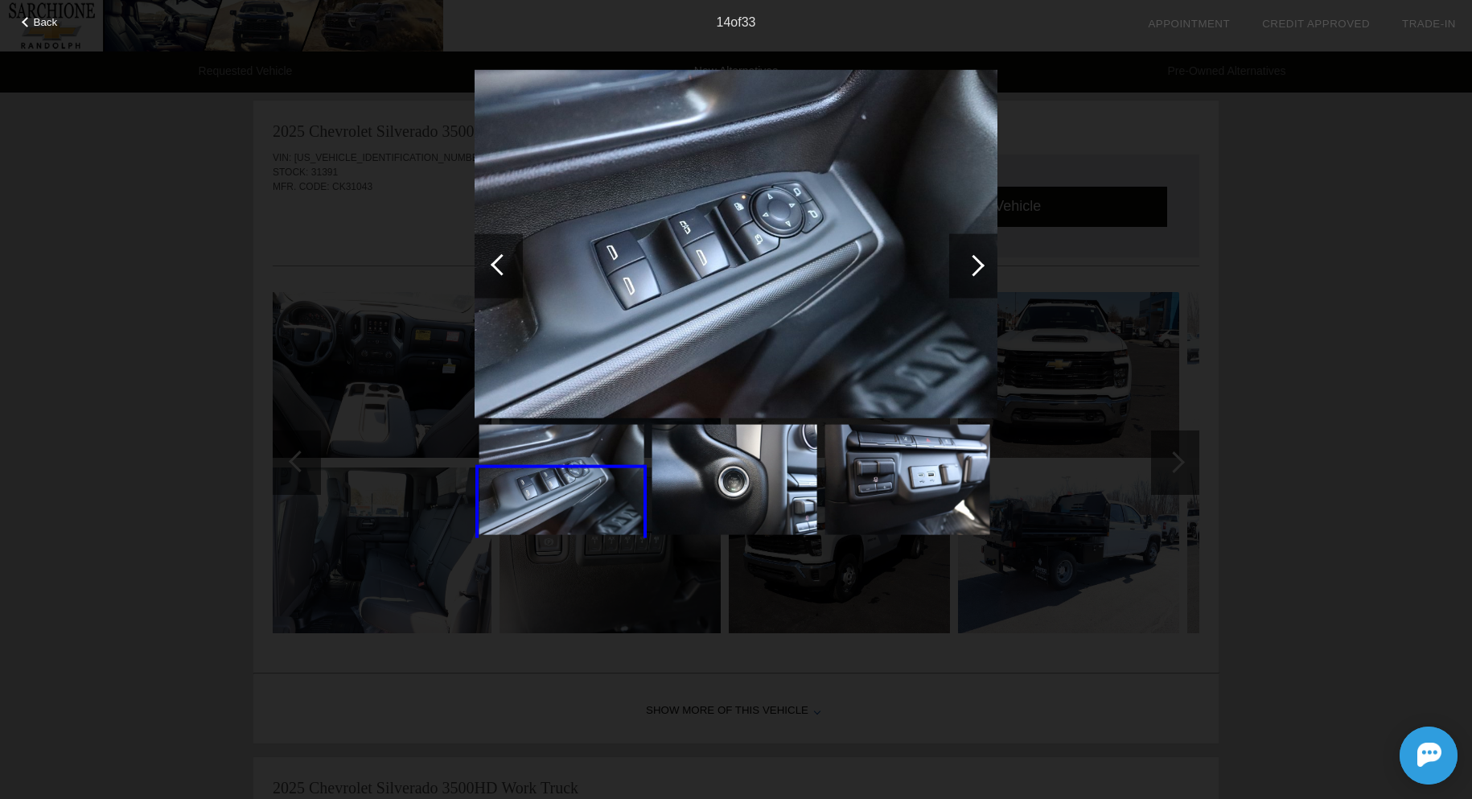
click at [977, 265] on div at bounding box center [974, 265] width 22 height 22
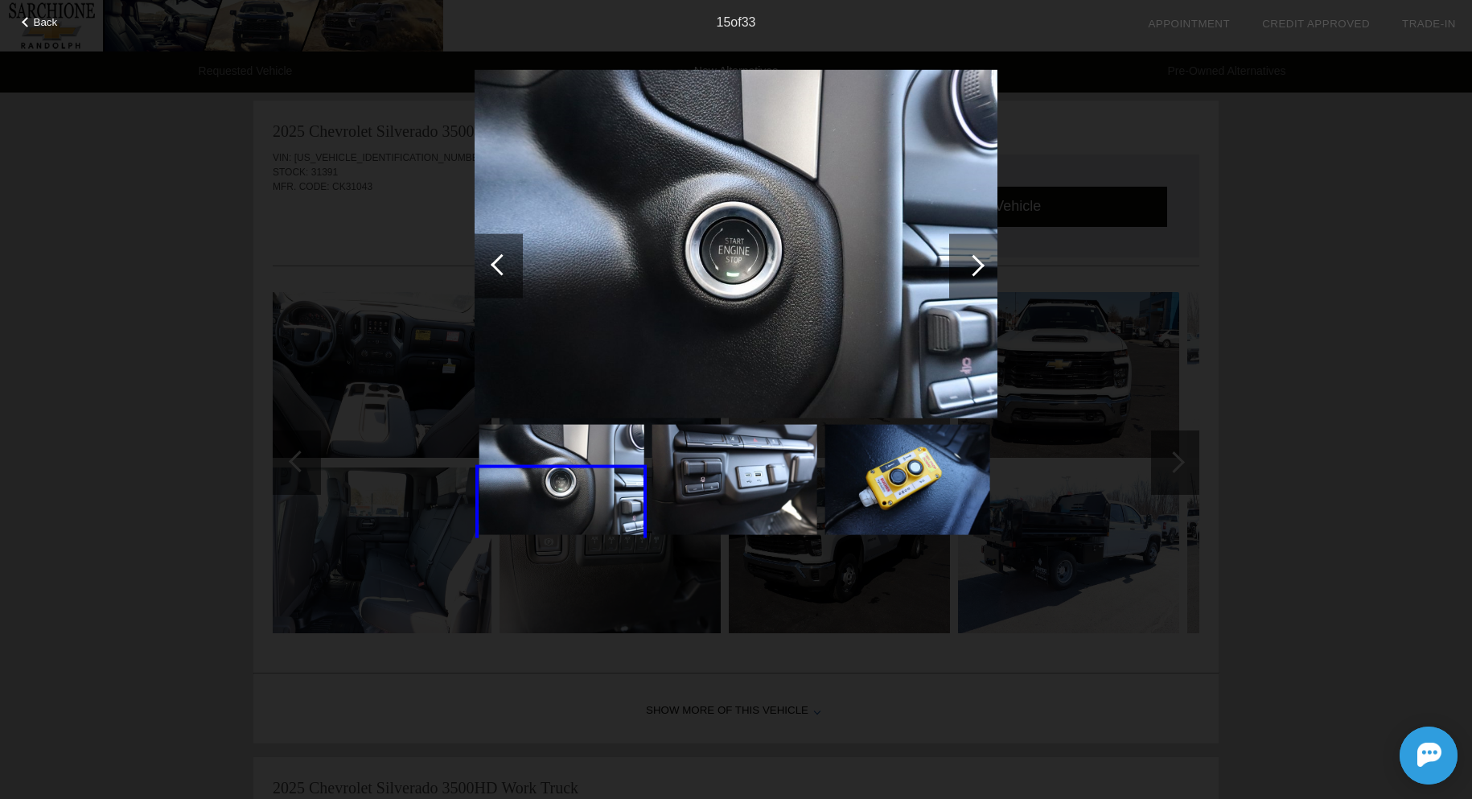
click at [977, 265] on div at bounding box center [974, 265] width 22 height 22
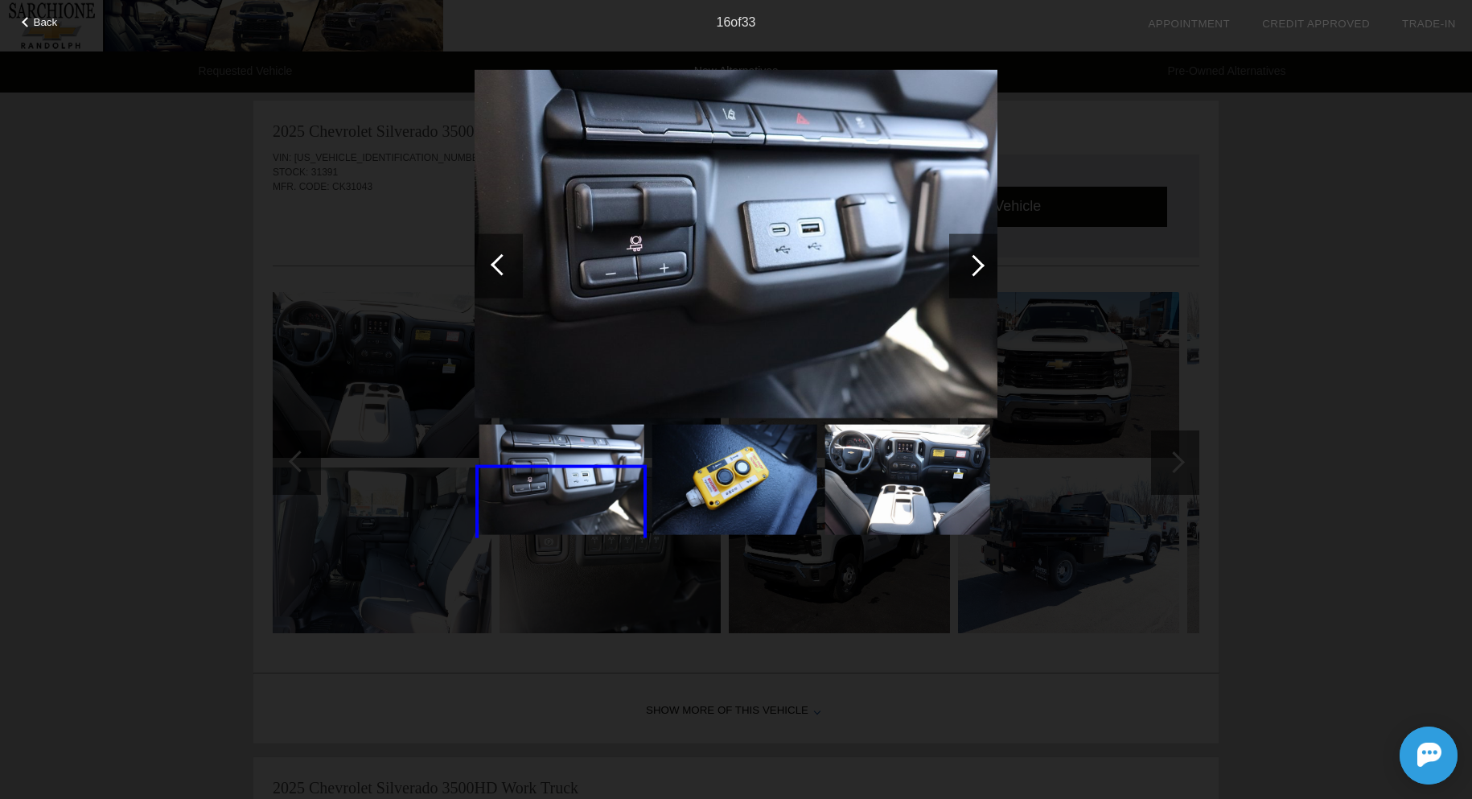
click at [977, 265] on div at bounding box center [974, 265] width 22 height 22
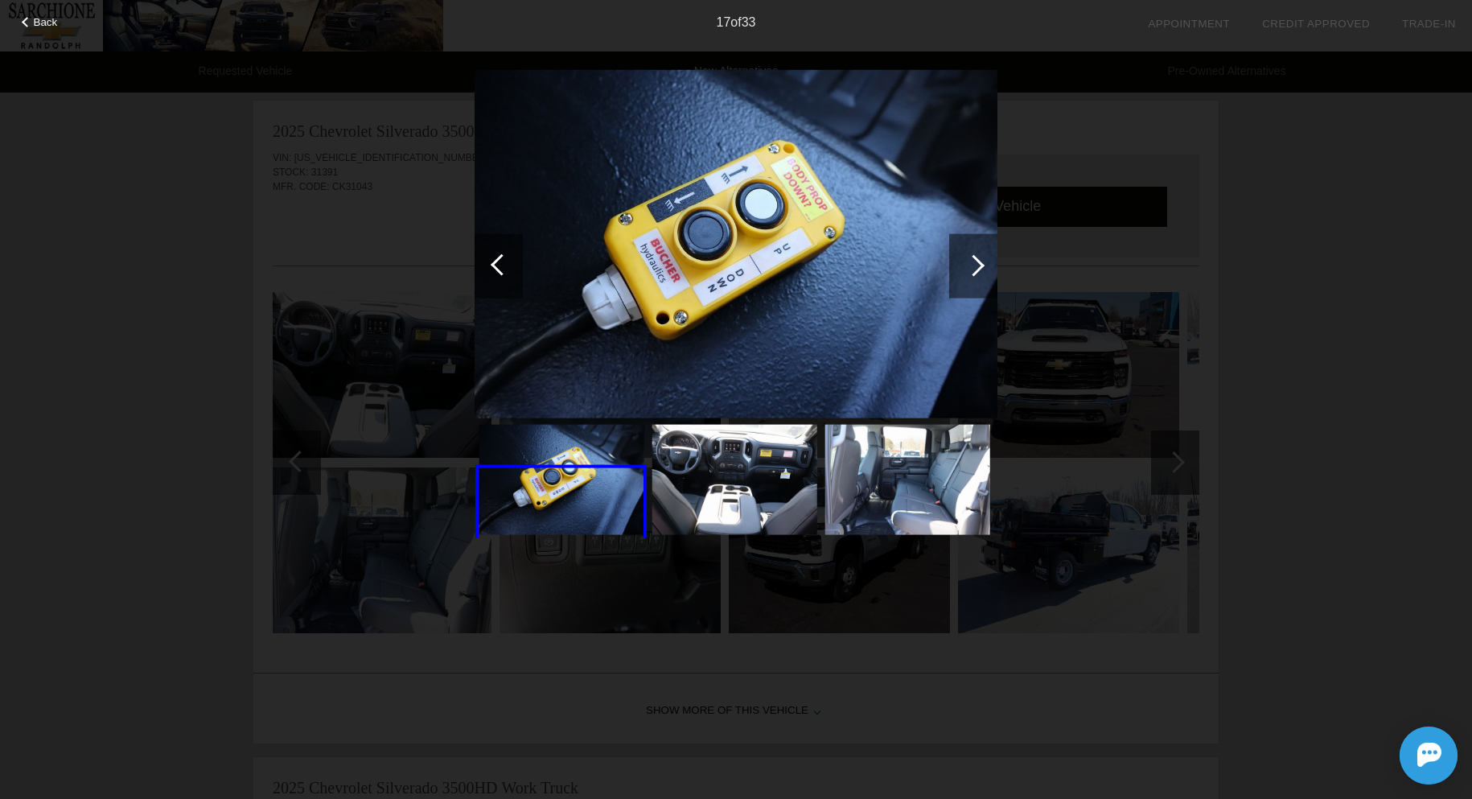
click at [977, 265] on div at bounding box center [974, 265] width 22 height 22
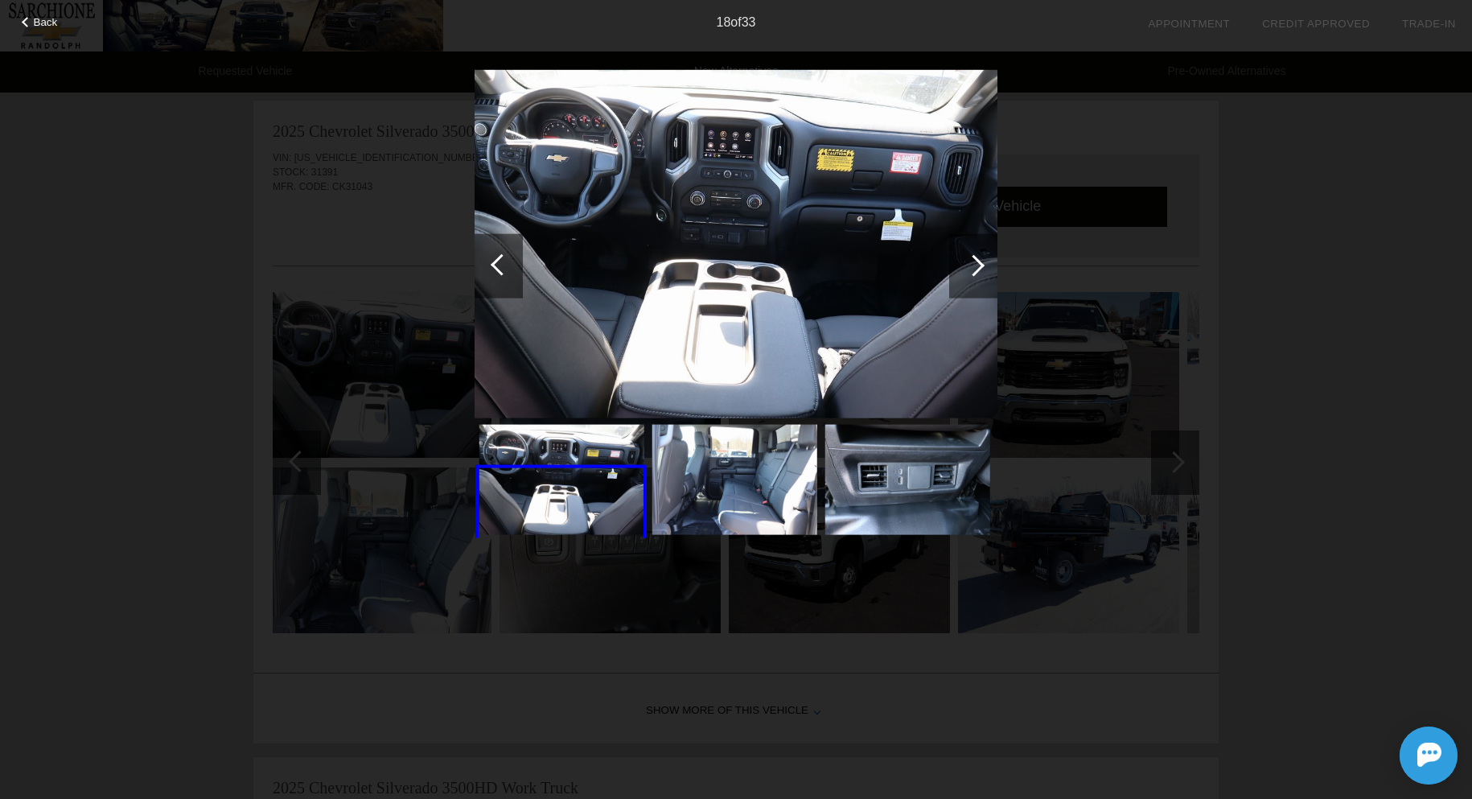
click at [977, 265] on div at bounding box center [974, 265] width 22 height 22
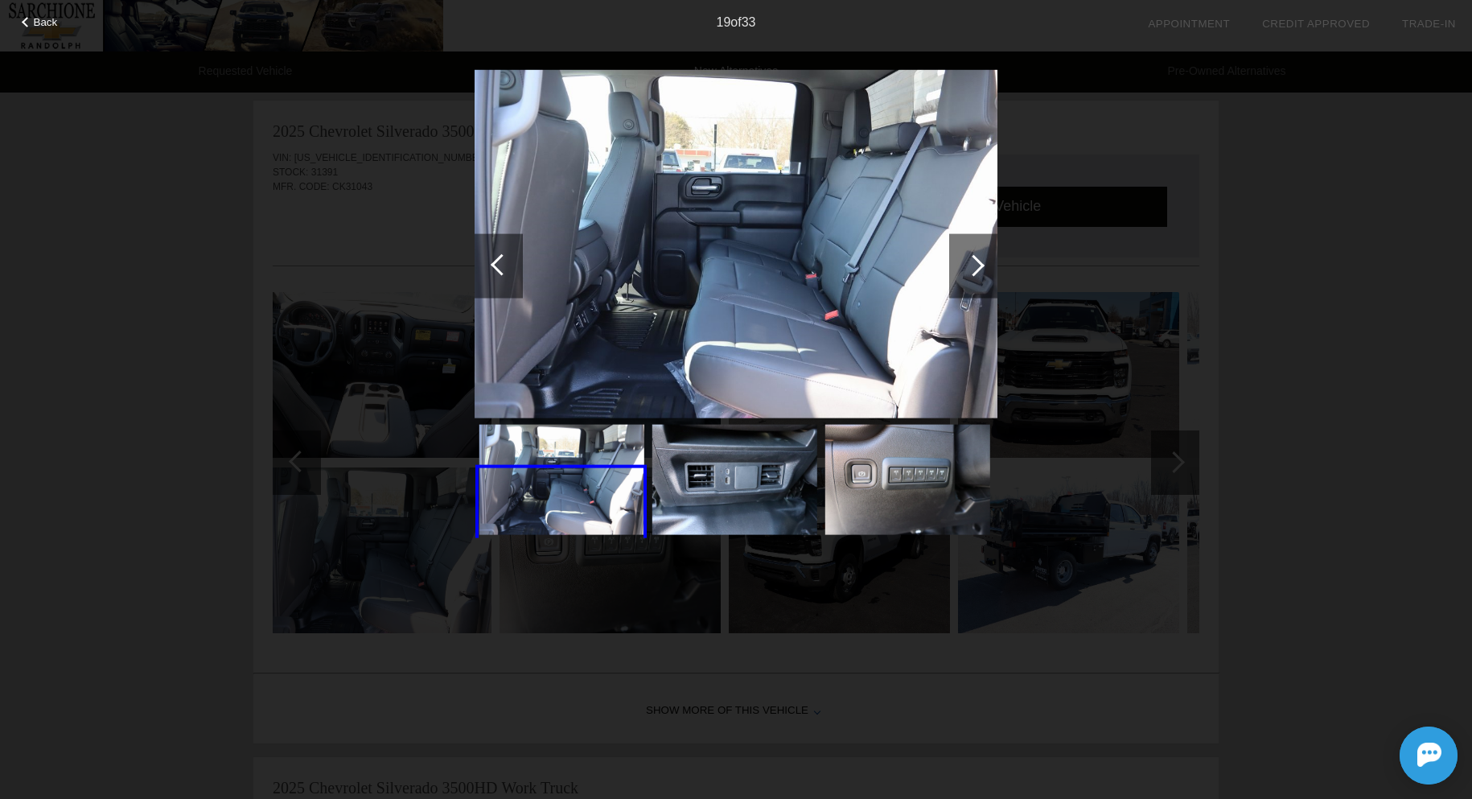
click at [977, 265] on div at bounding box center [974, 265] width 22 height 22
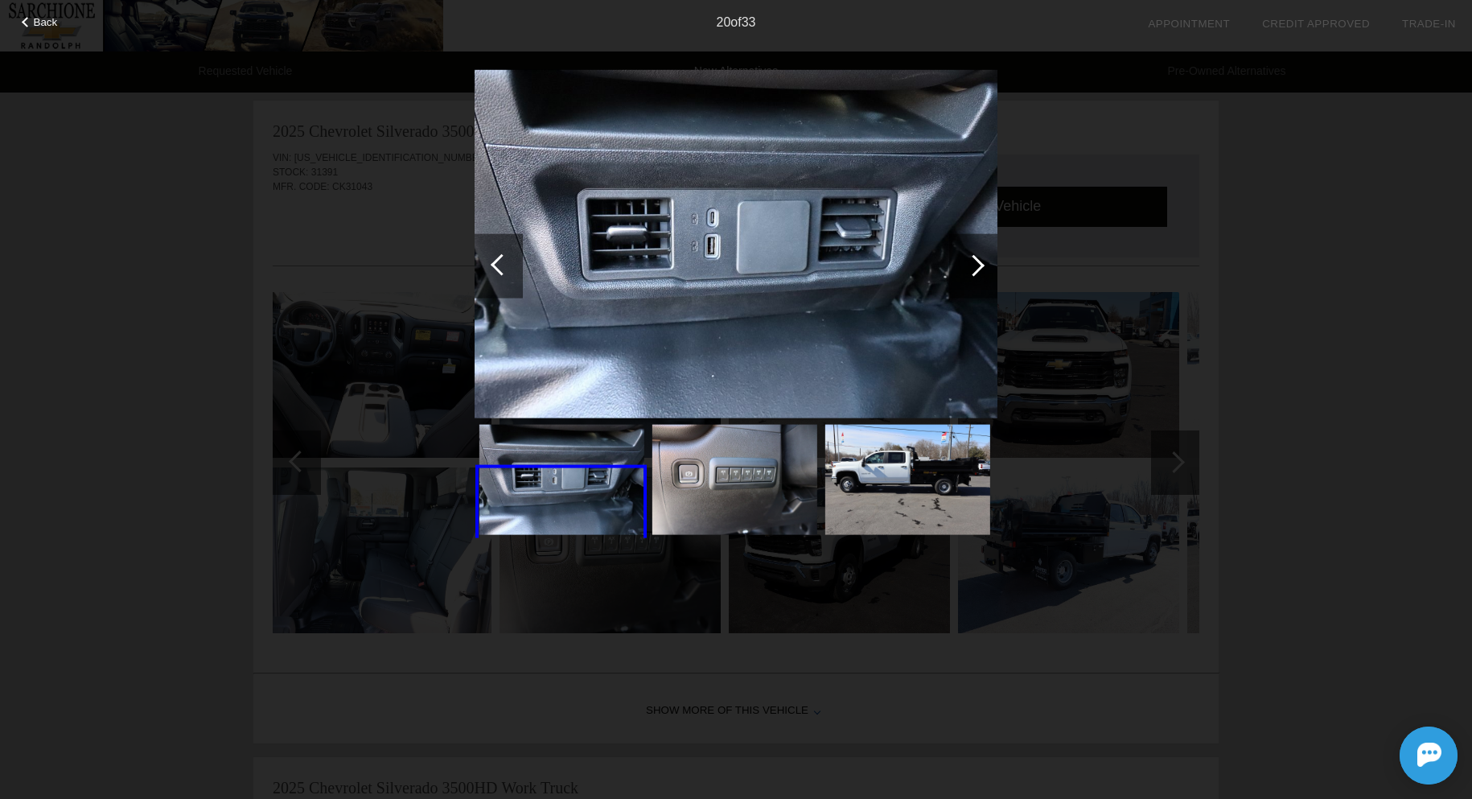
click at [977, 265] on div at bounding box center [974, 265] width 22 height 22
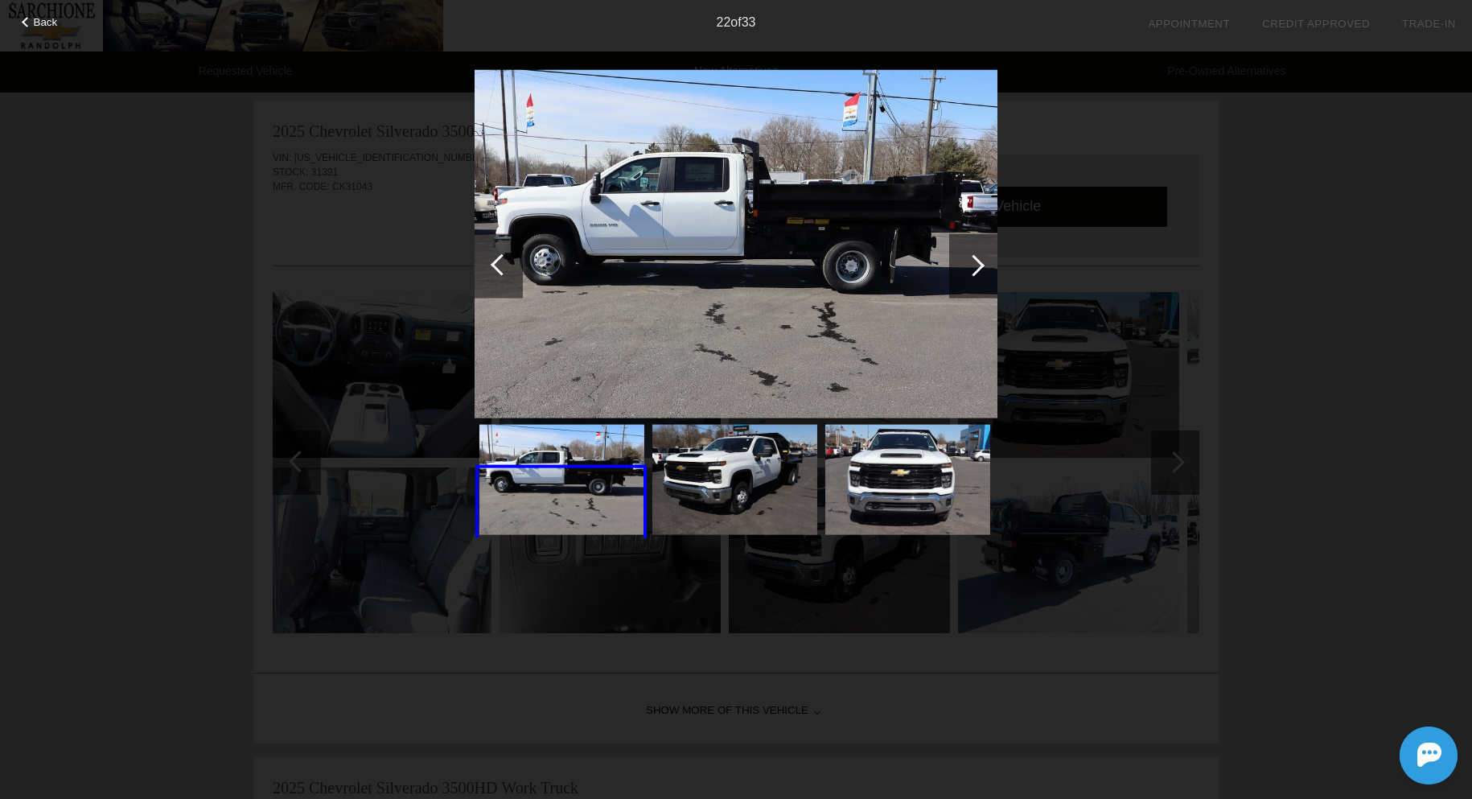
click at [977, 265] on div at bounding box center [974, 265] width 22 height 22
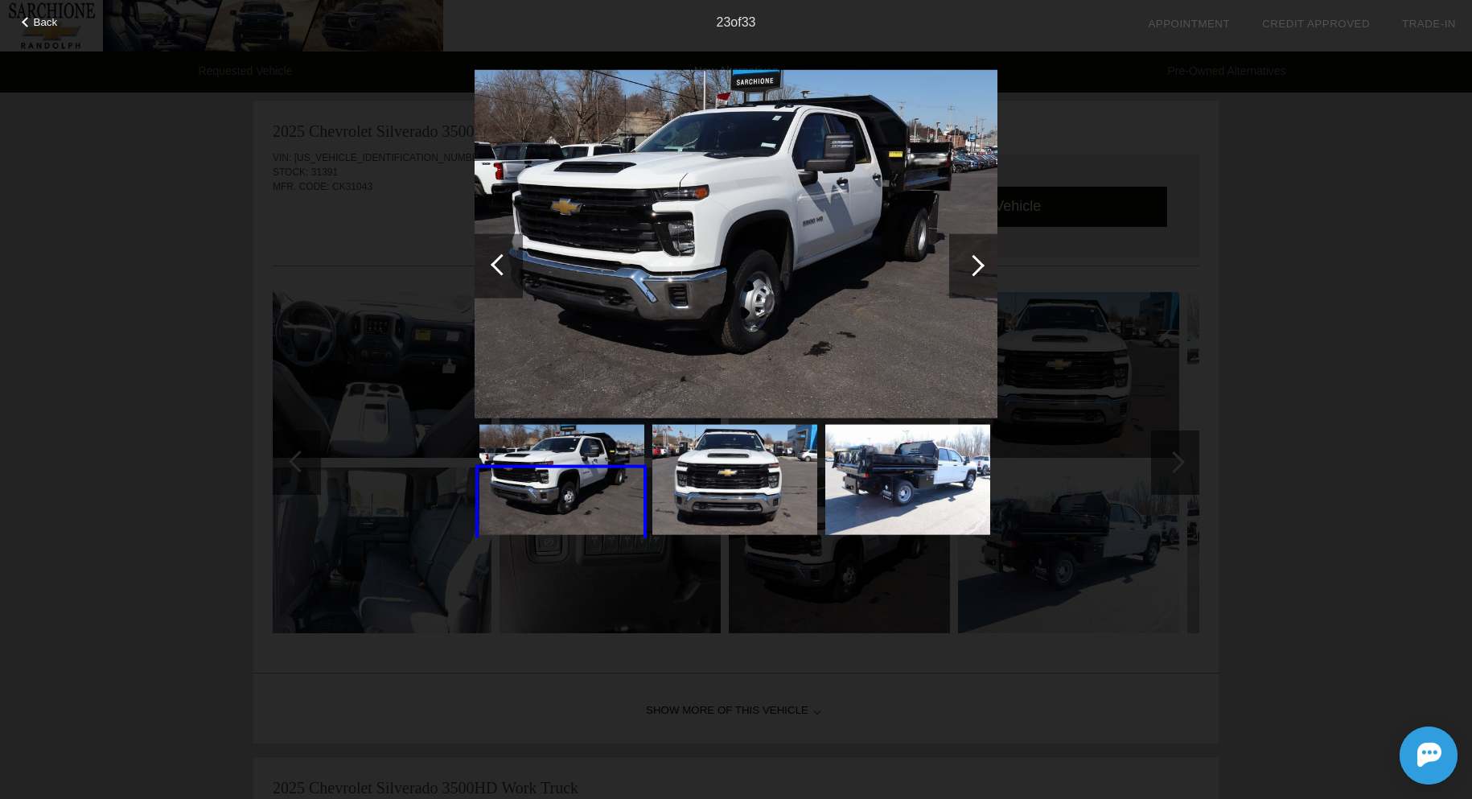
click at [977, 265] on div at bounding box center [974, 265] width 22 height 22
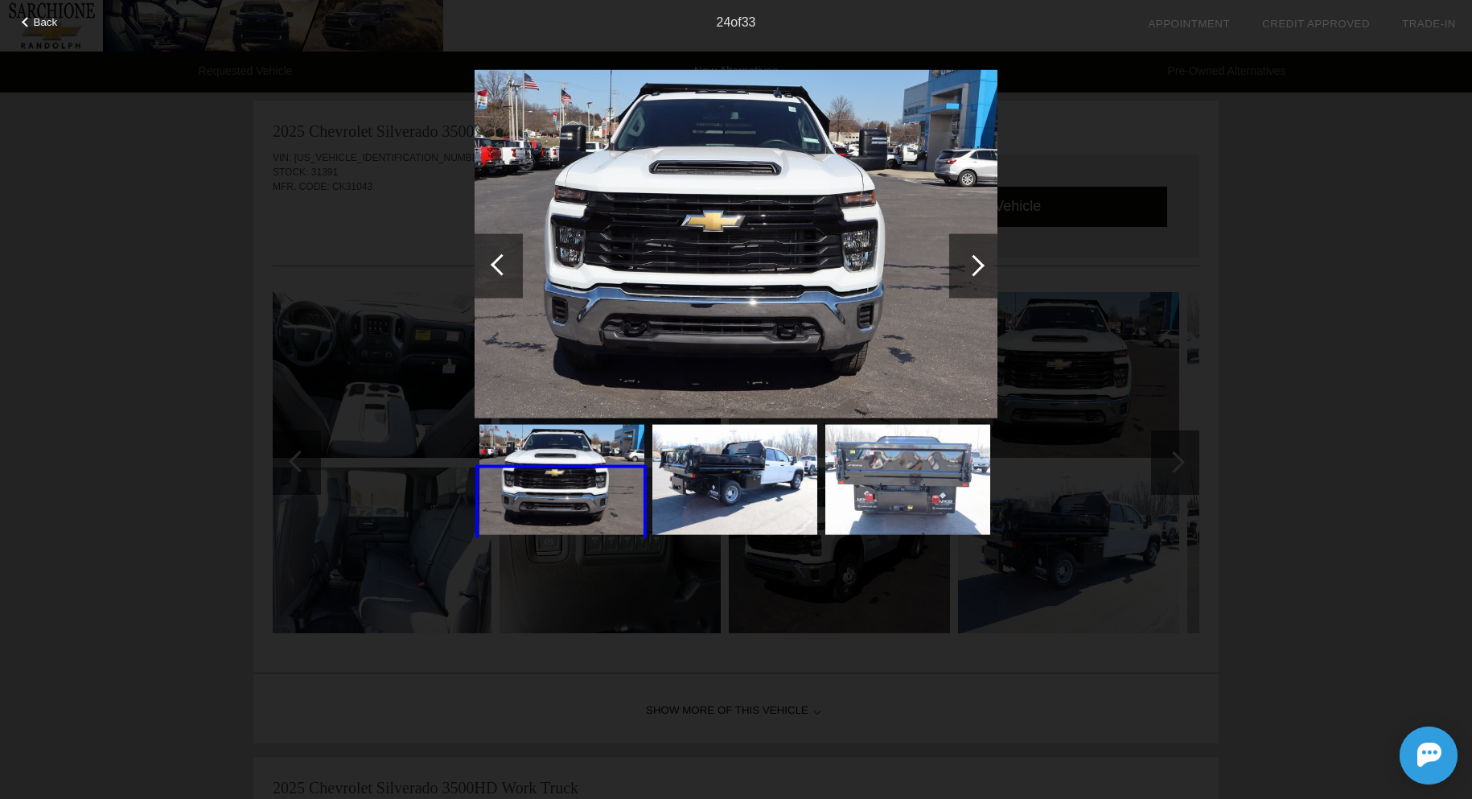
click at [977, 265] on div at bounding box center [974, 265] width 22 height 22
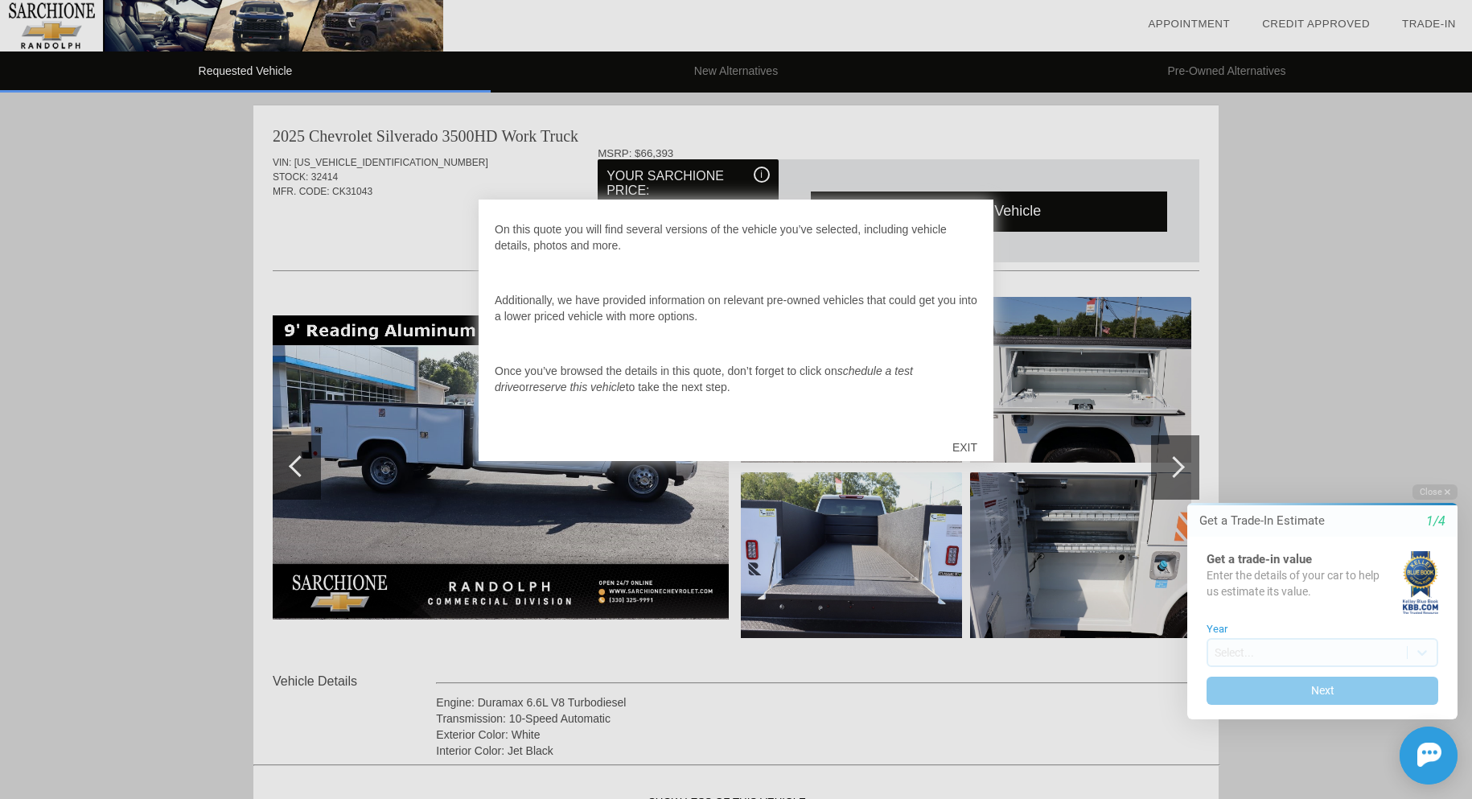
scroll to position [167, 0]
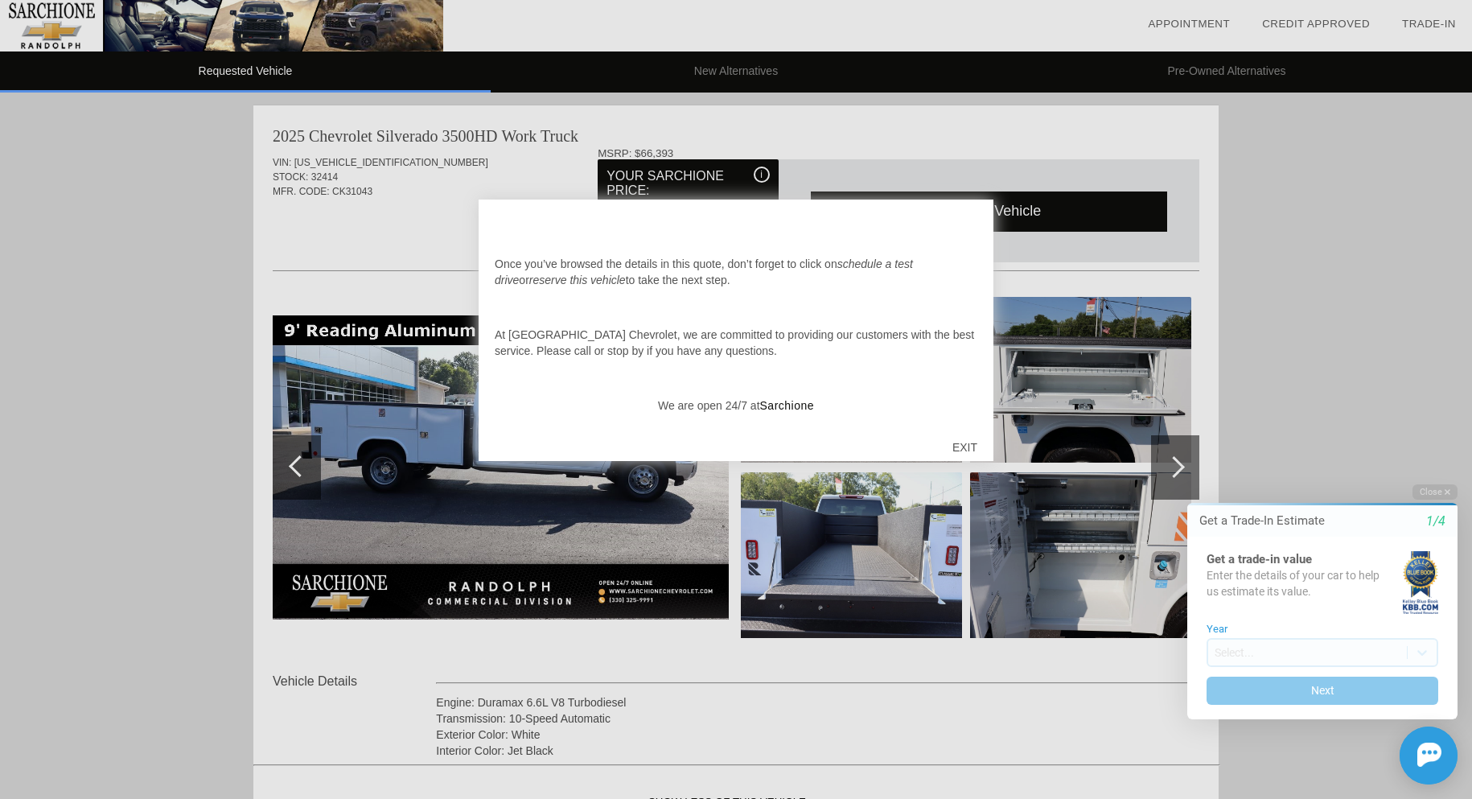
click at [973, 446] on div "EXIT" at bounding box center [964, 447] width 57 height 48
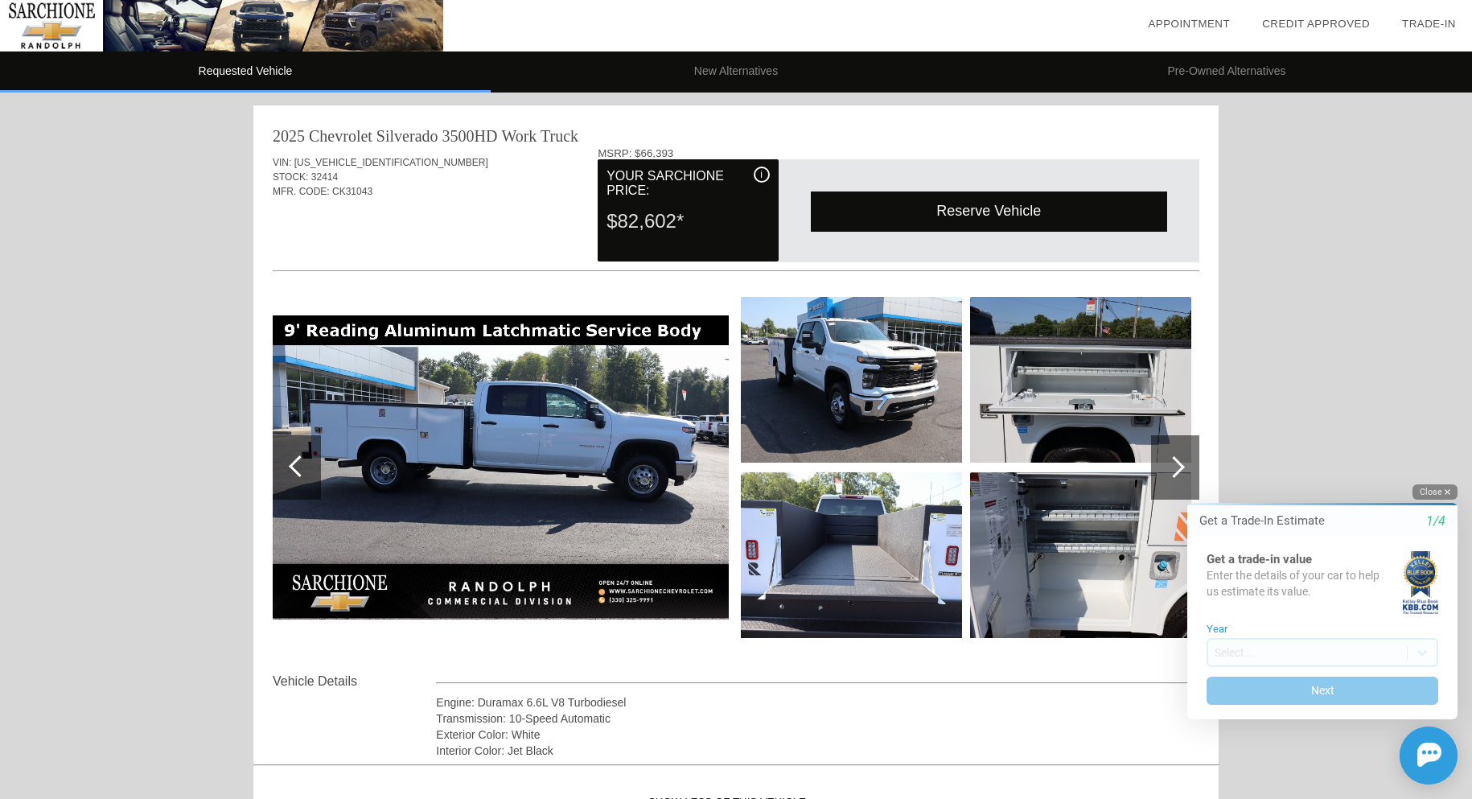
click at [1446, 492] on icon "button" at bounding box center [1448, 492] width 6 height 6
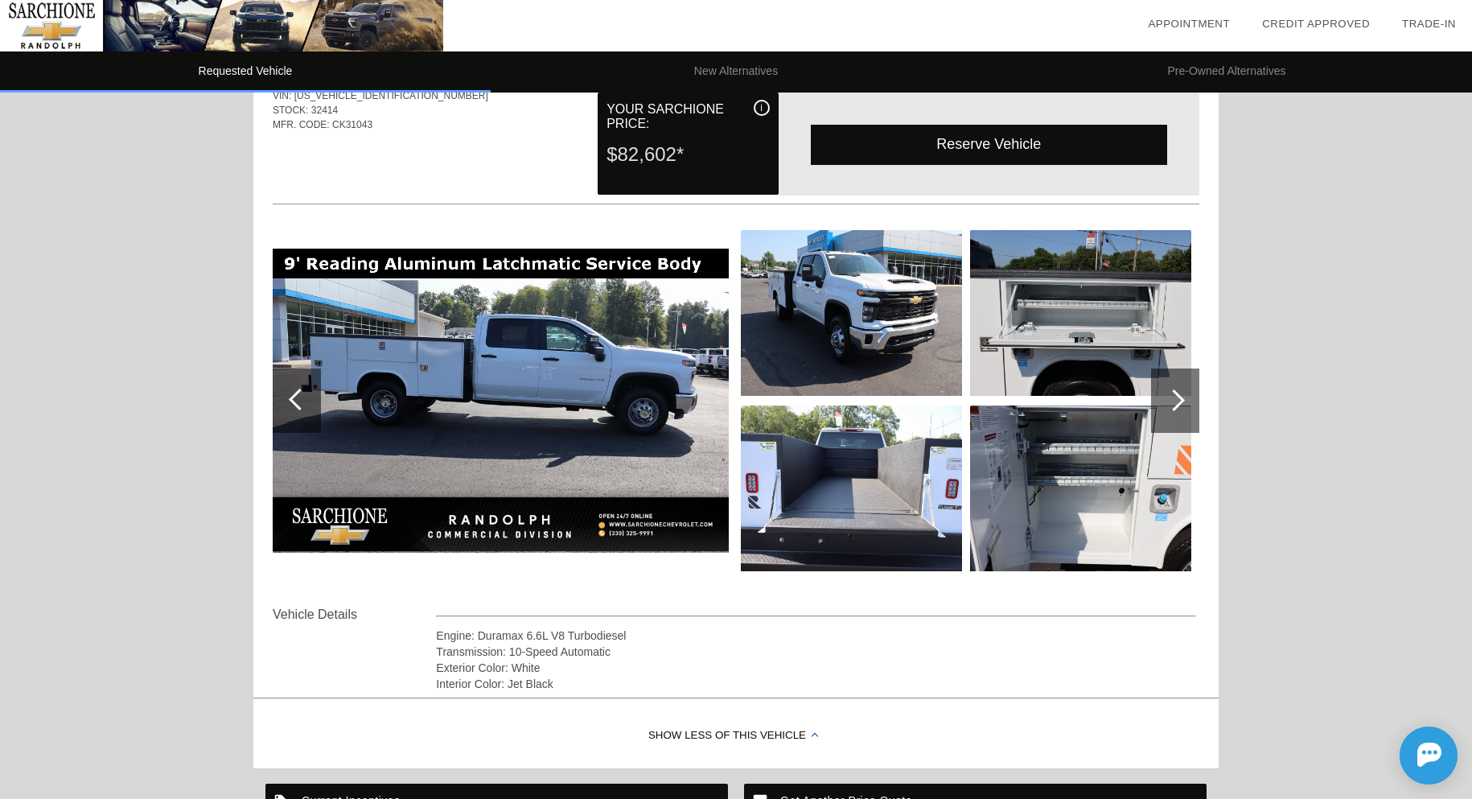
scroll to position [0, 0]
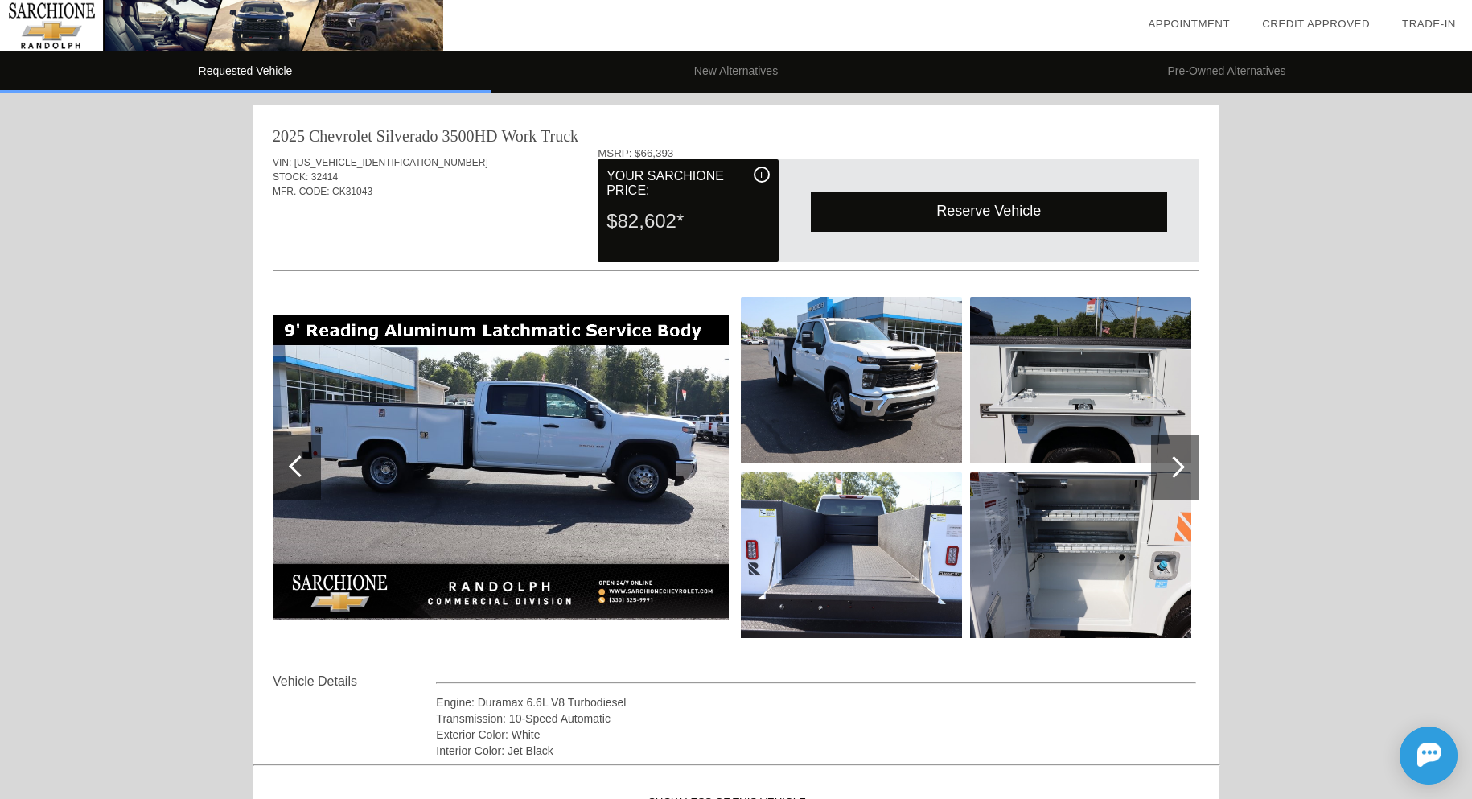
click at [493, 492] on img at bounding box center [501, 467] width 456 height 304
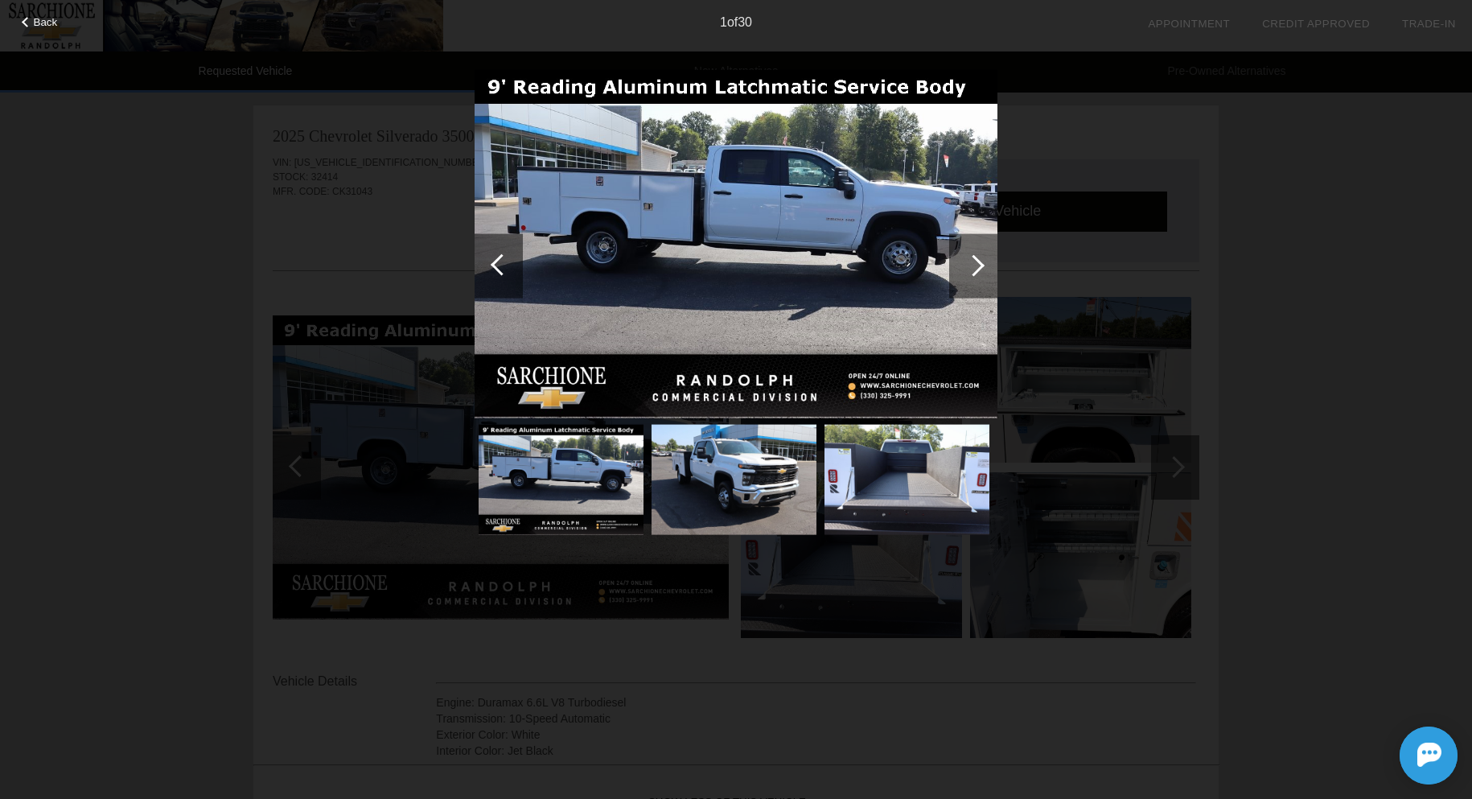
click at [969, 262] on div at bounding box center [974, 265] width 22 height 22
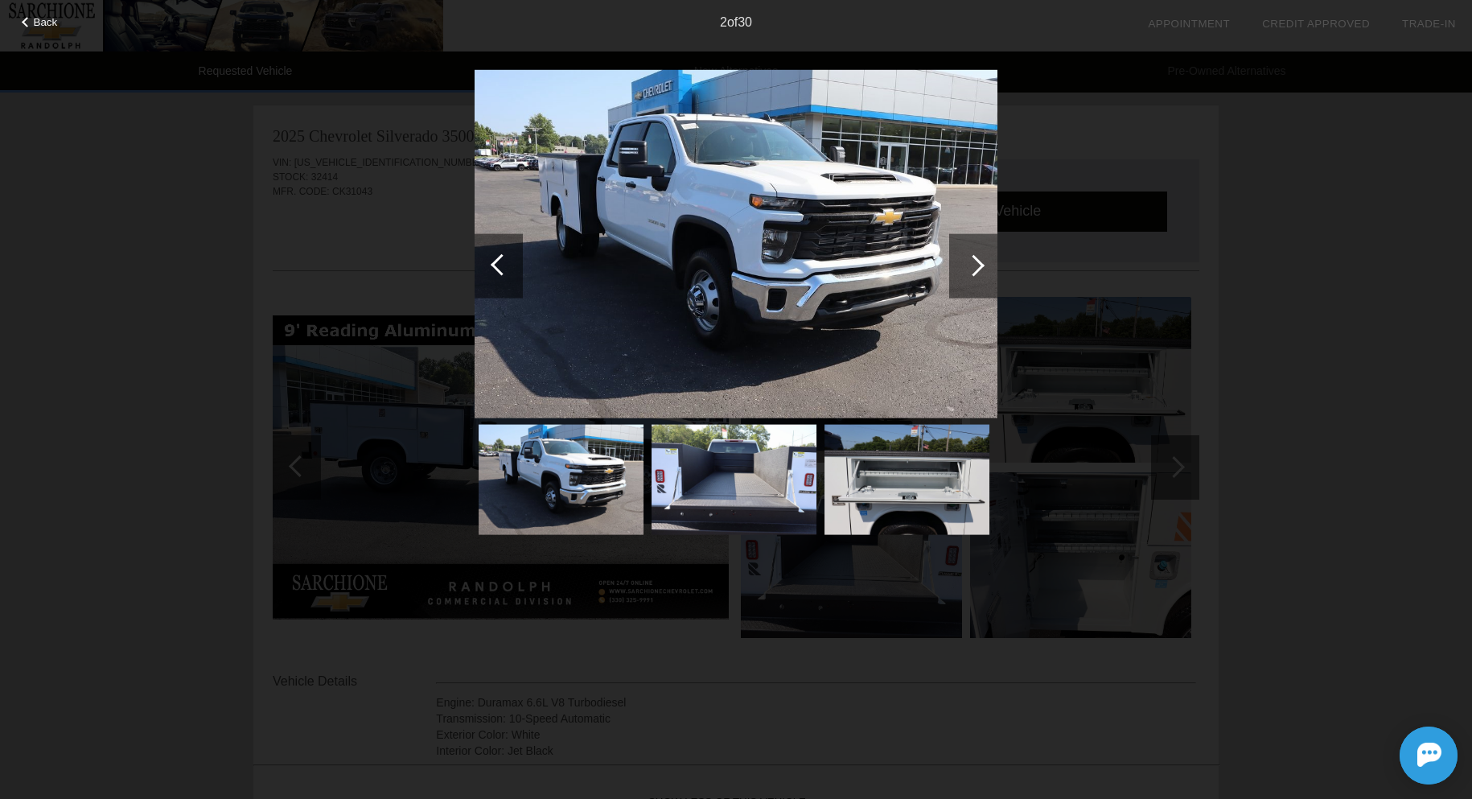
click at [969, 262] on div at bounding box center [974, 265] width 22 height 22
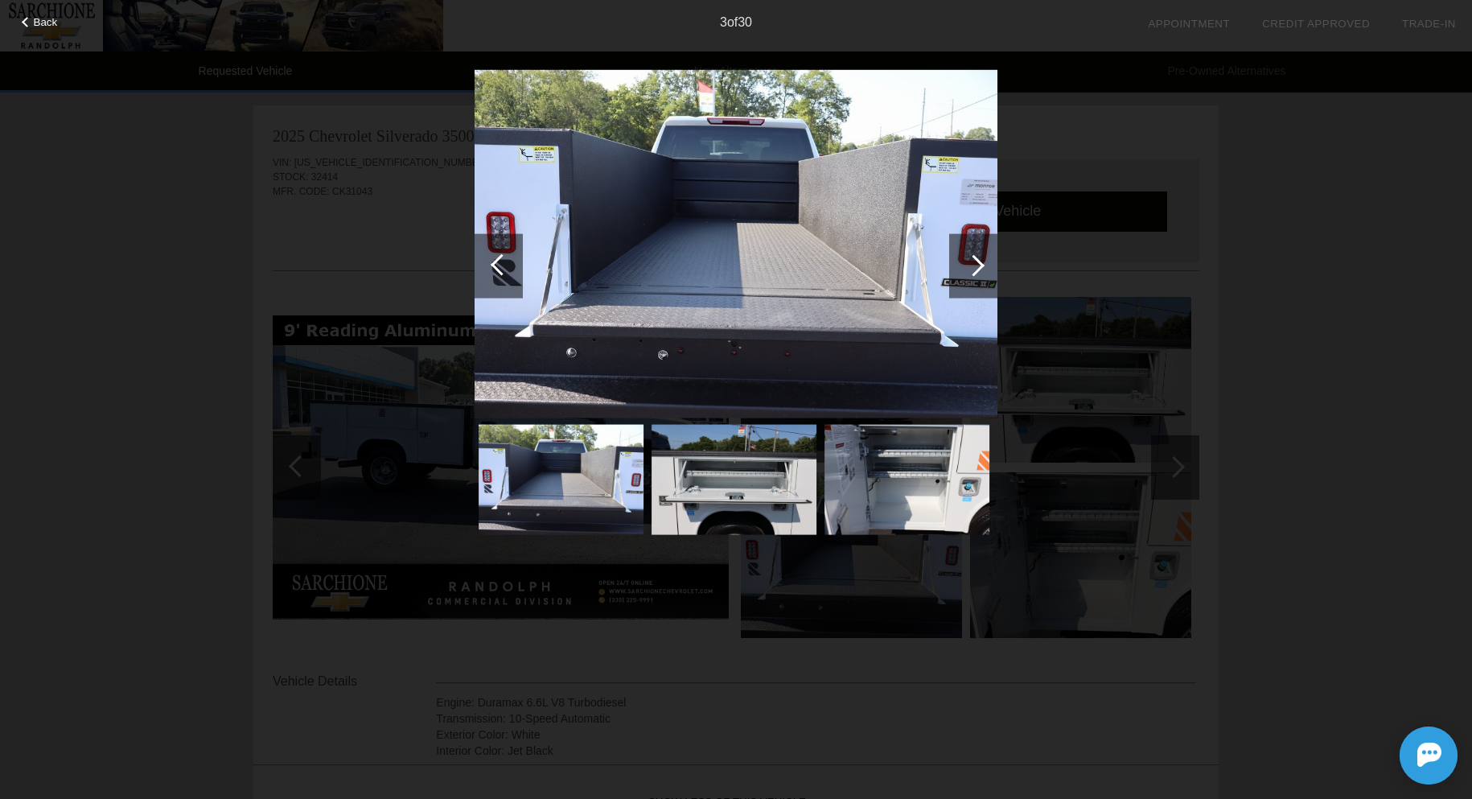
click at [969, 262] on div at bounding box center [974, 265] width 22 height 22
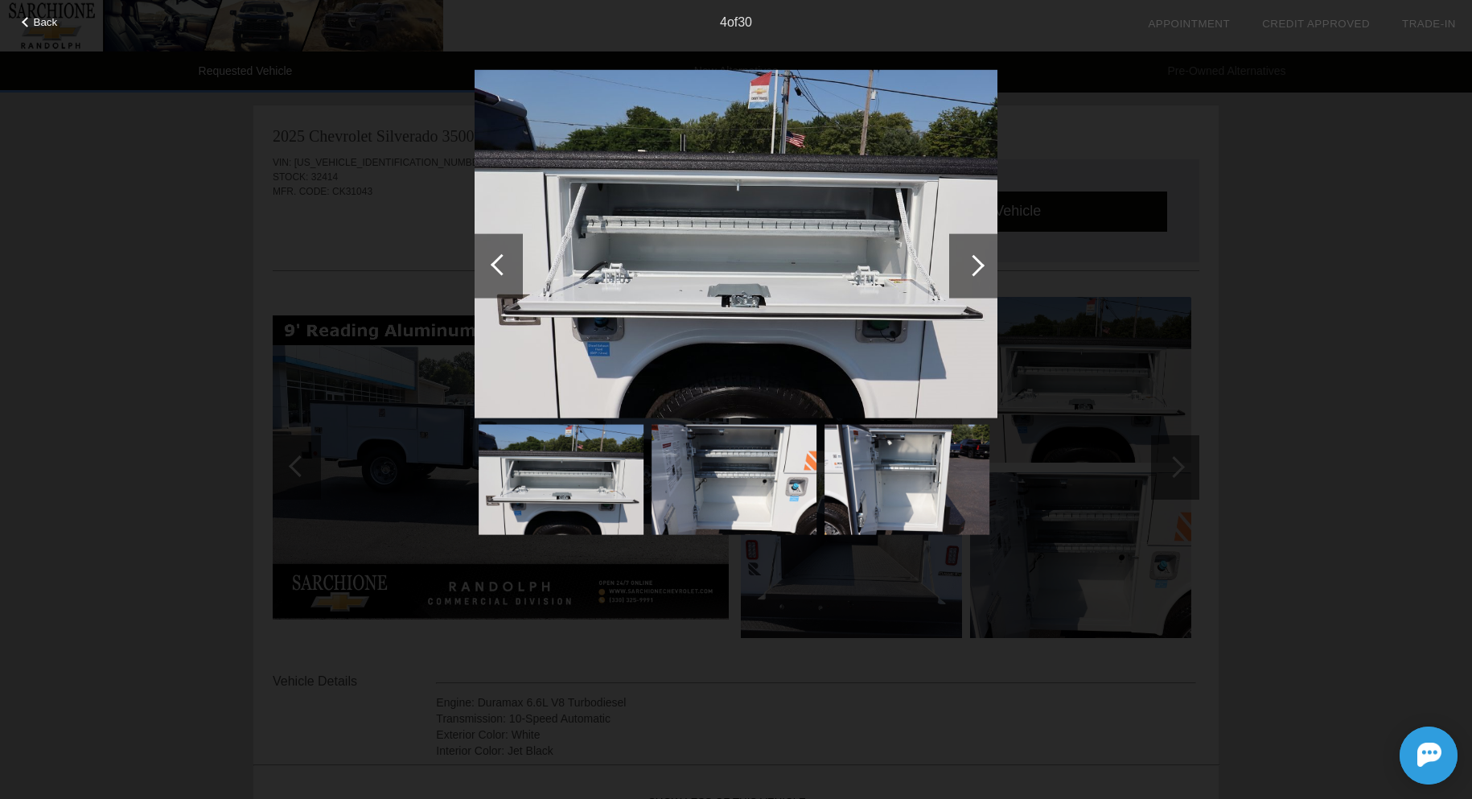
click at [969, 262] on div at bounding box center [974, 265] width 22 height 22
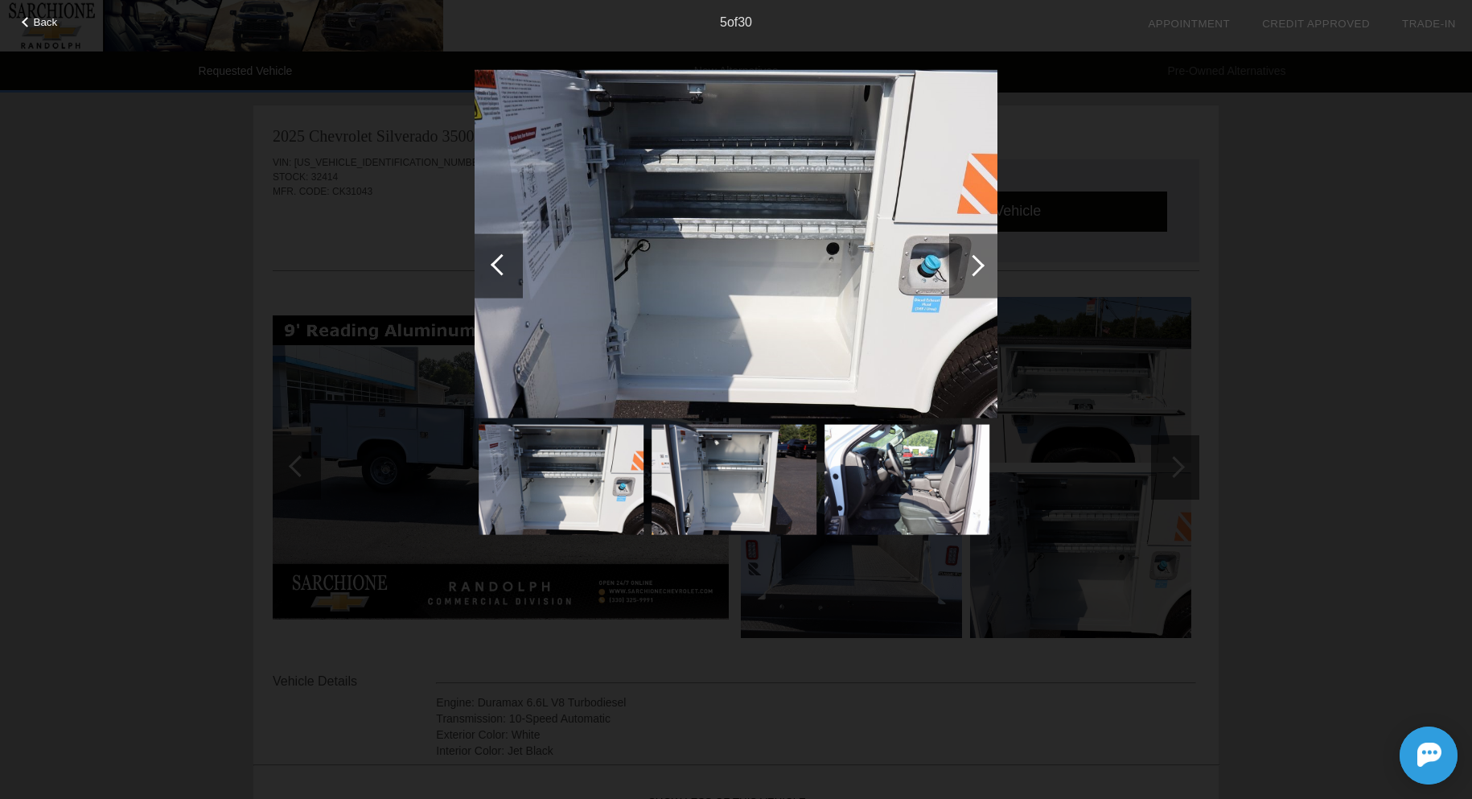
click at [969, 262] on div at bounding box center [974, 265] width 22 height 22
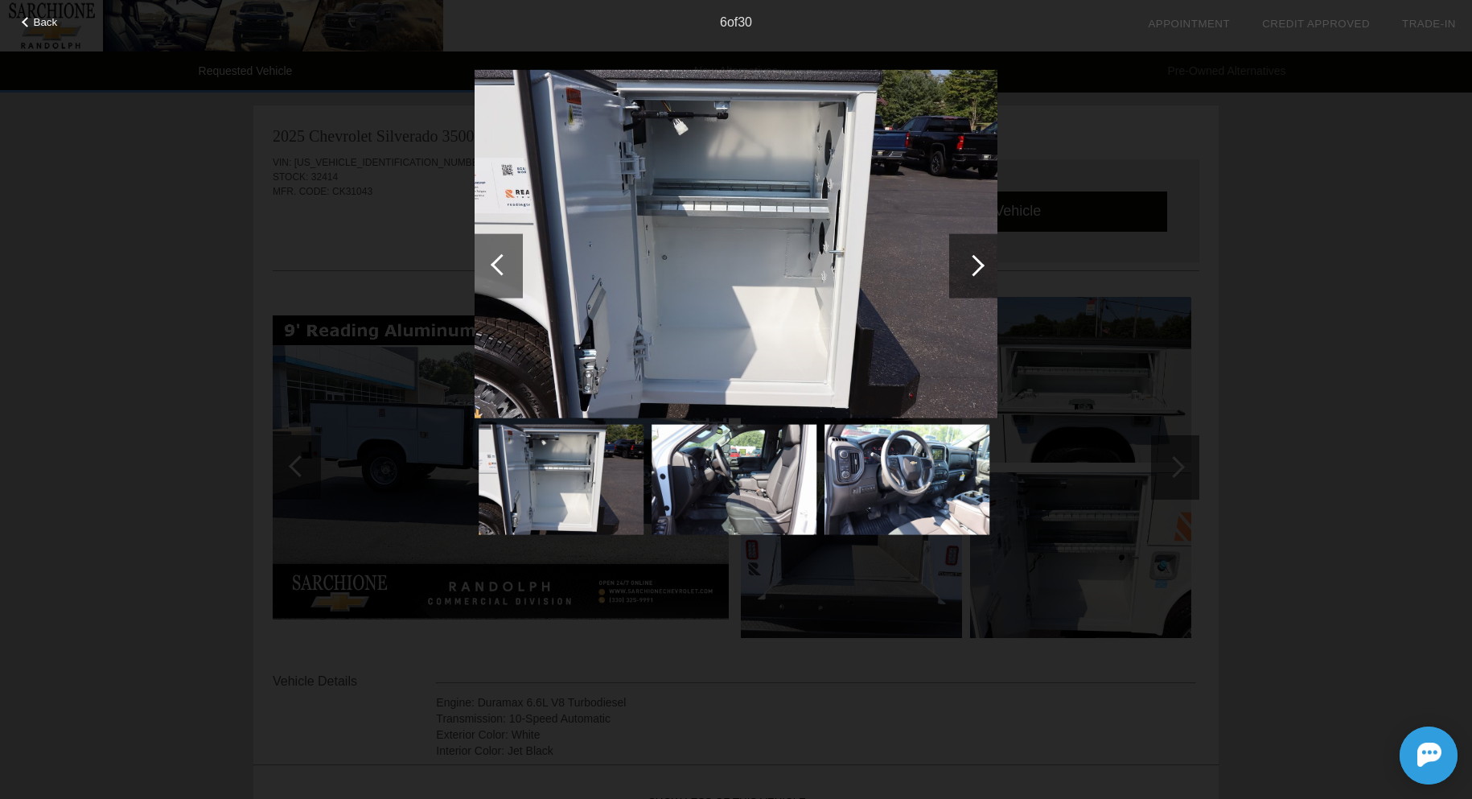
click at [969, 262] on div at bounding box center [974, 265] width 22 height 22
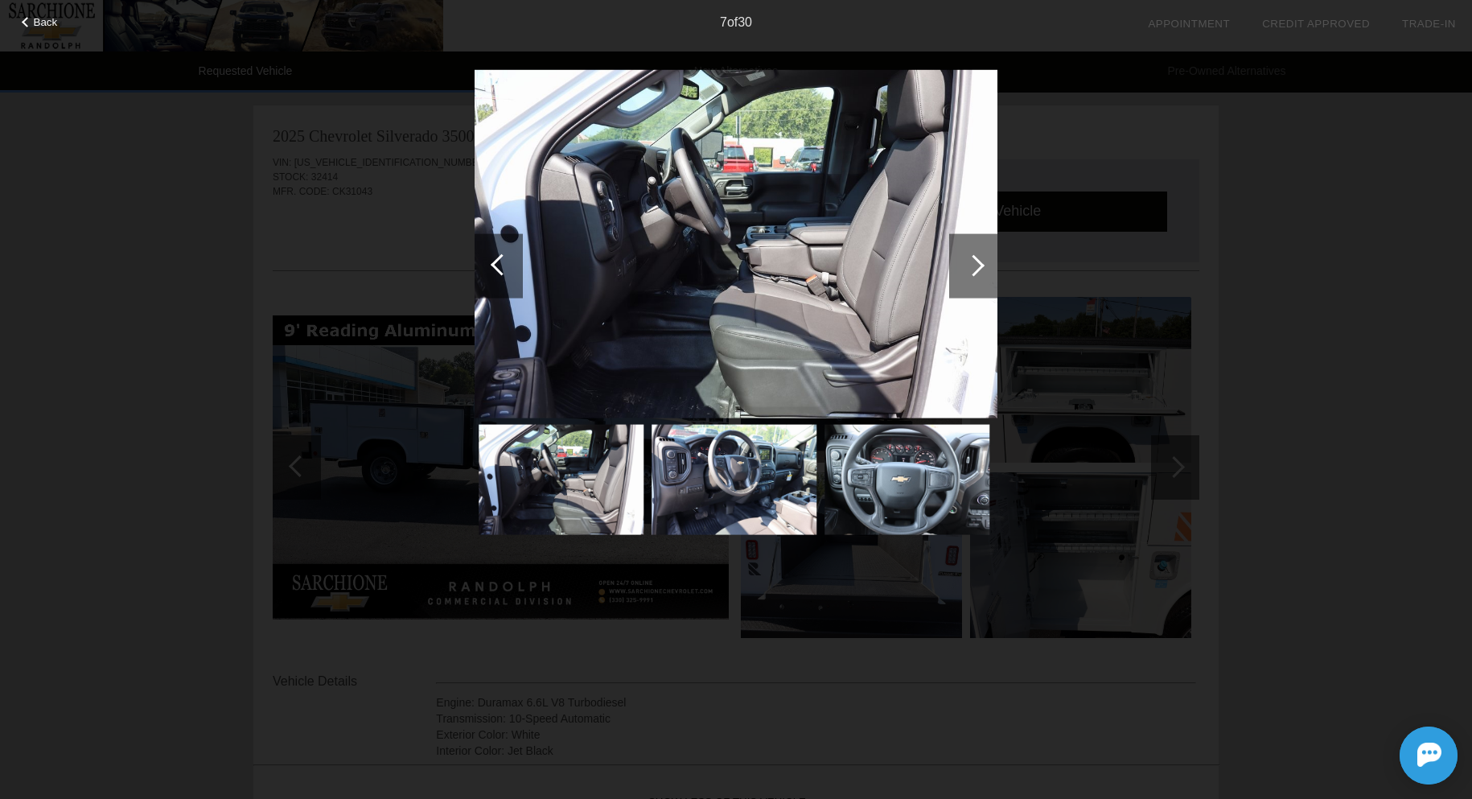
click at [969, 262] on div at bounding box center [974, 265] width 22 height 22
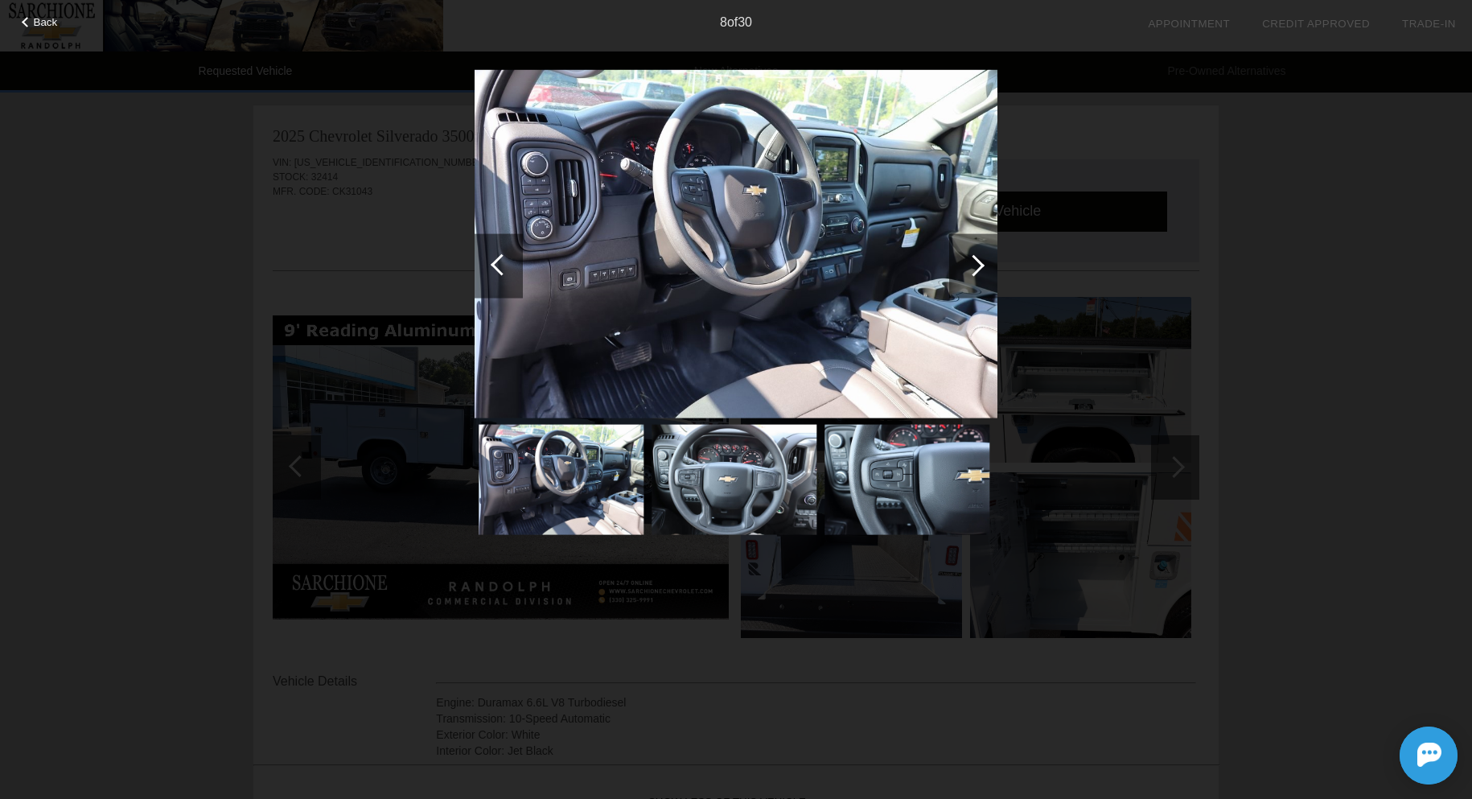
click at [969, 262] on div at bounding box center [974, 265] width 22 height 22
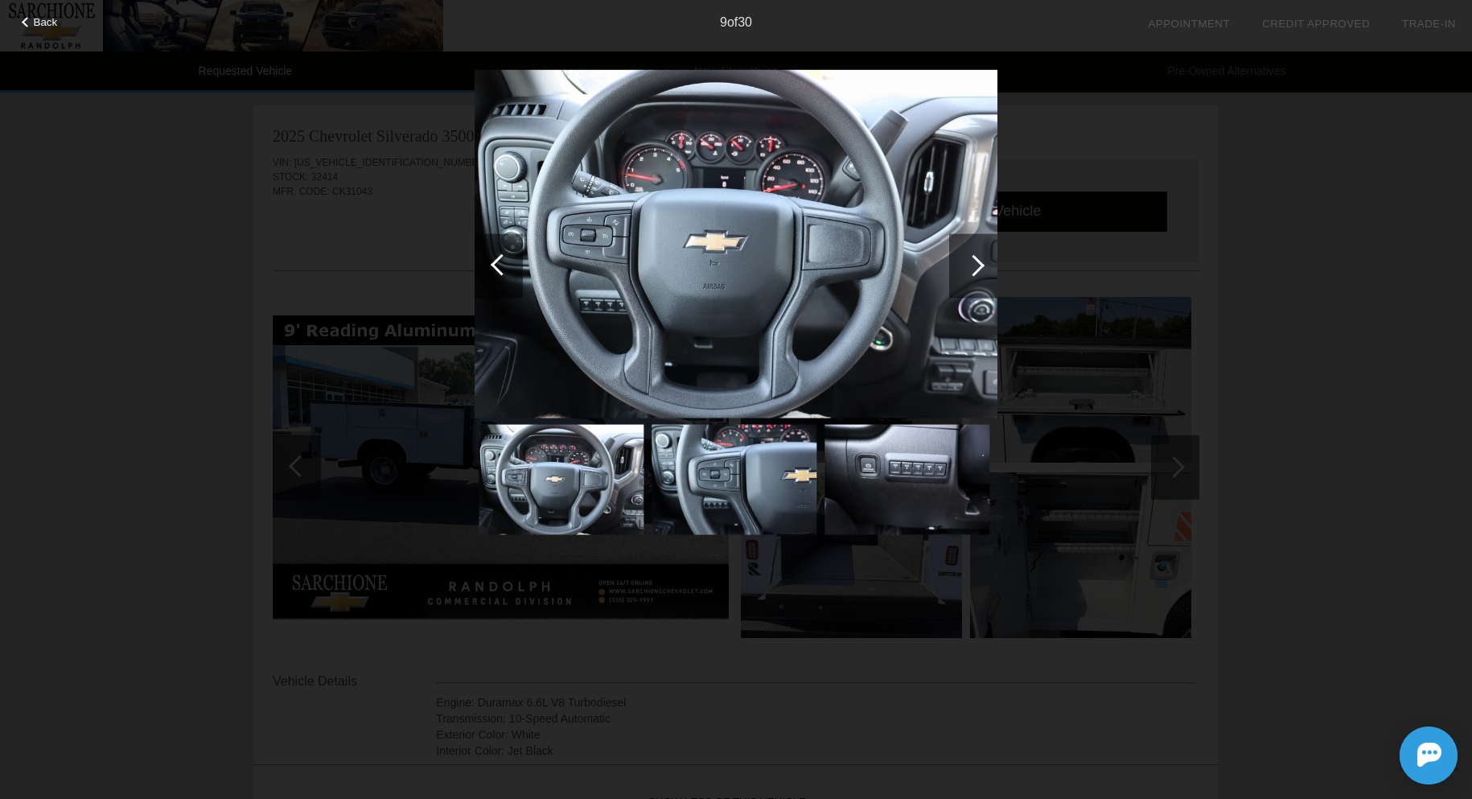
click at [969, 262] on div at bounding box center [974, 265] width 22 height 22
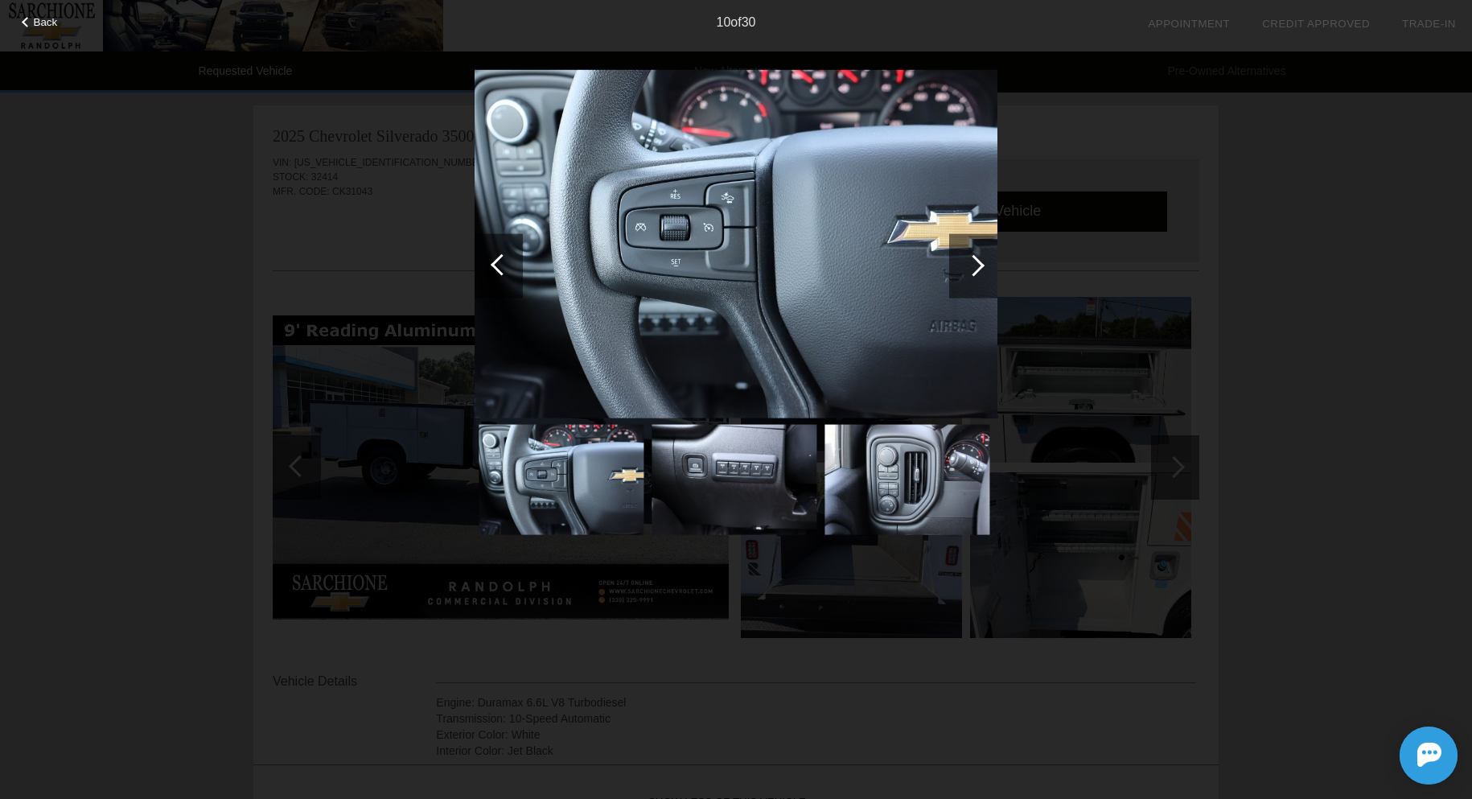
click at [969, 262] on div at bounding box center [974, 265] width 22 height 22
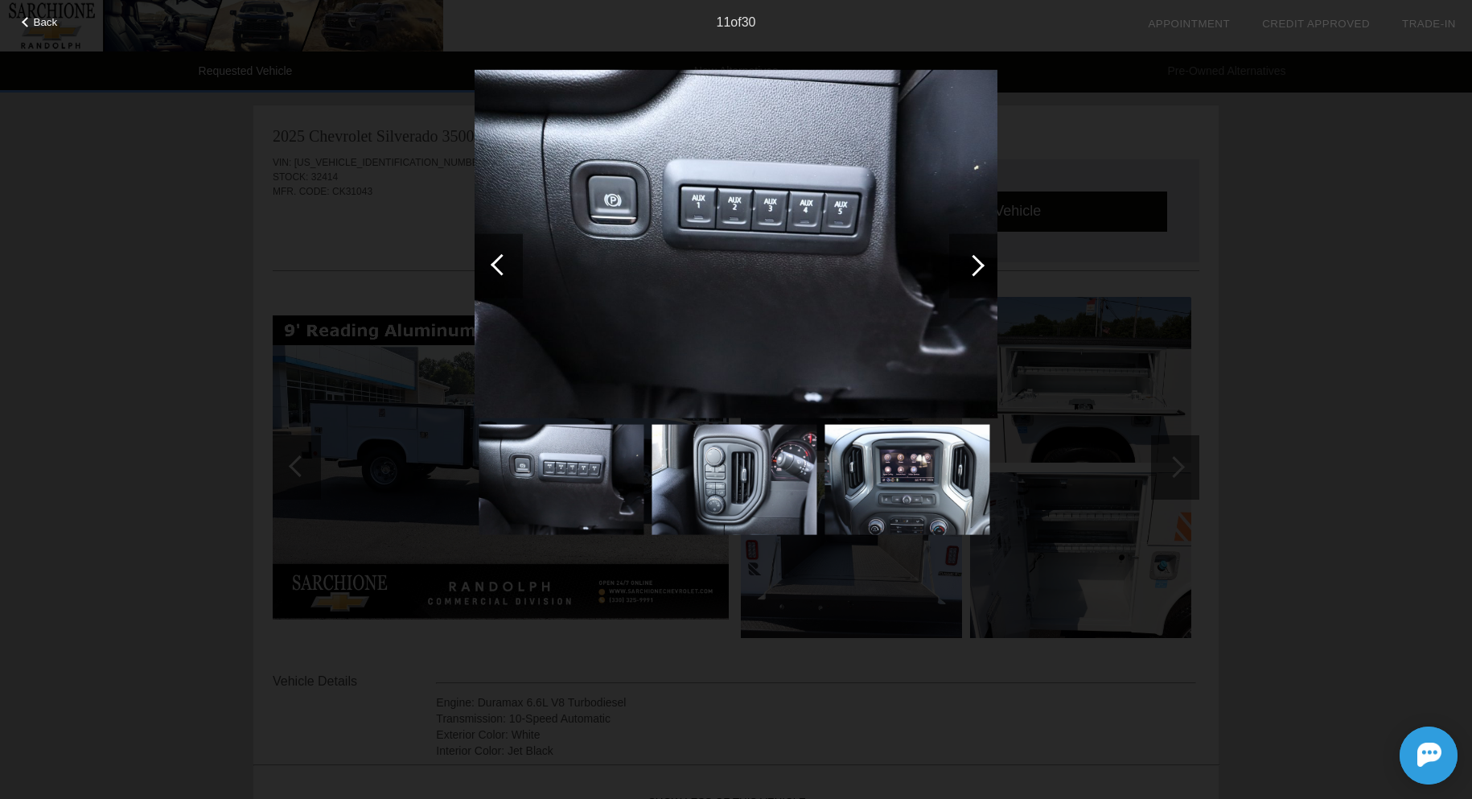
click at [969, 262] on div at bounding box center [974, 265] width 22 height 22
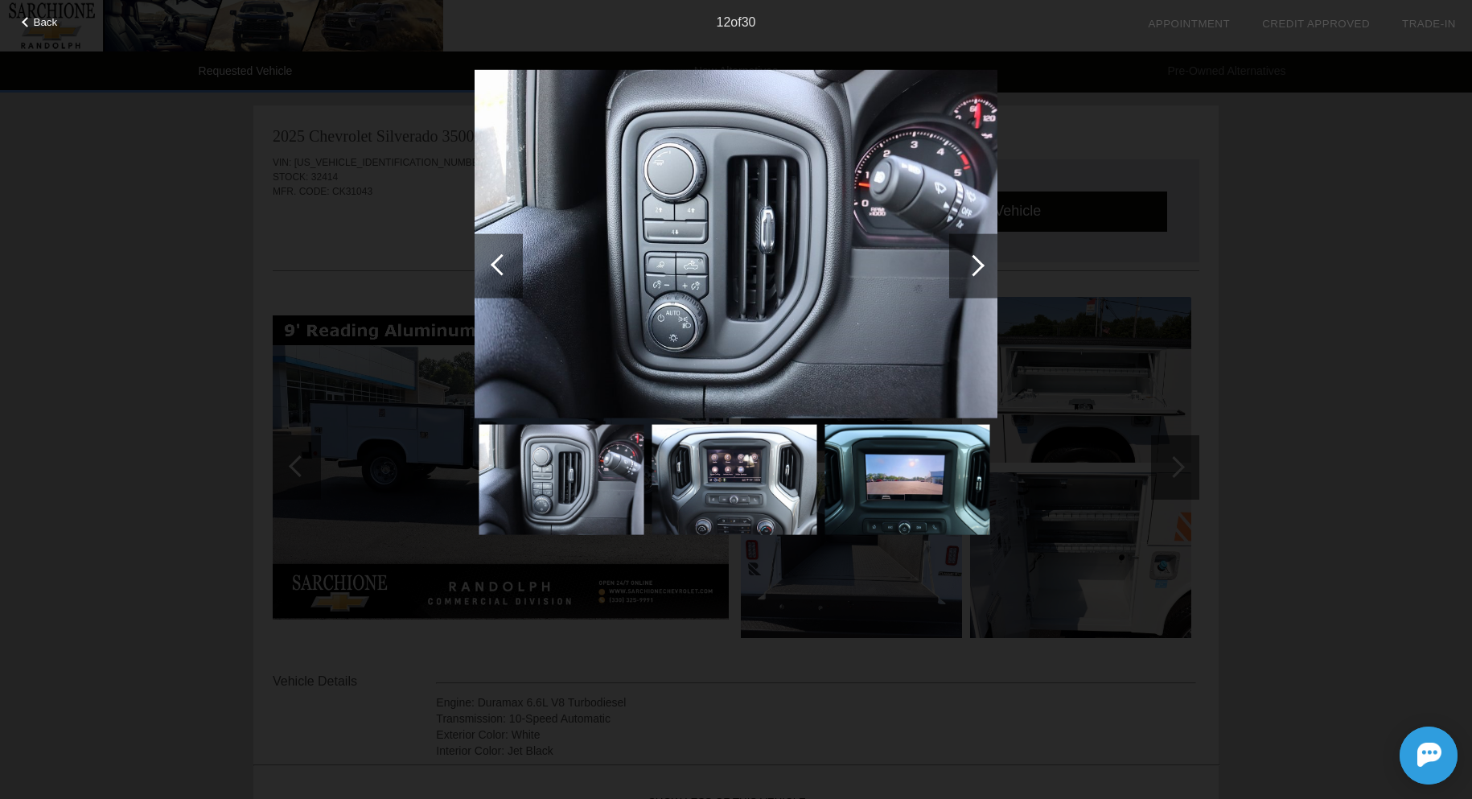
click at [969, 262] on div at bounding box center [974, 265] width 22 height 22
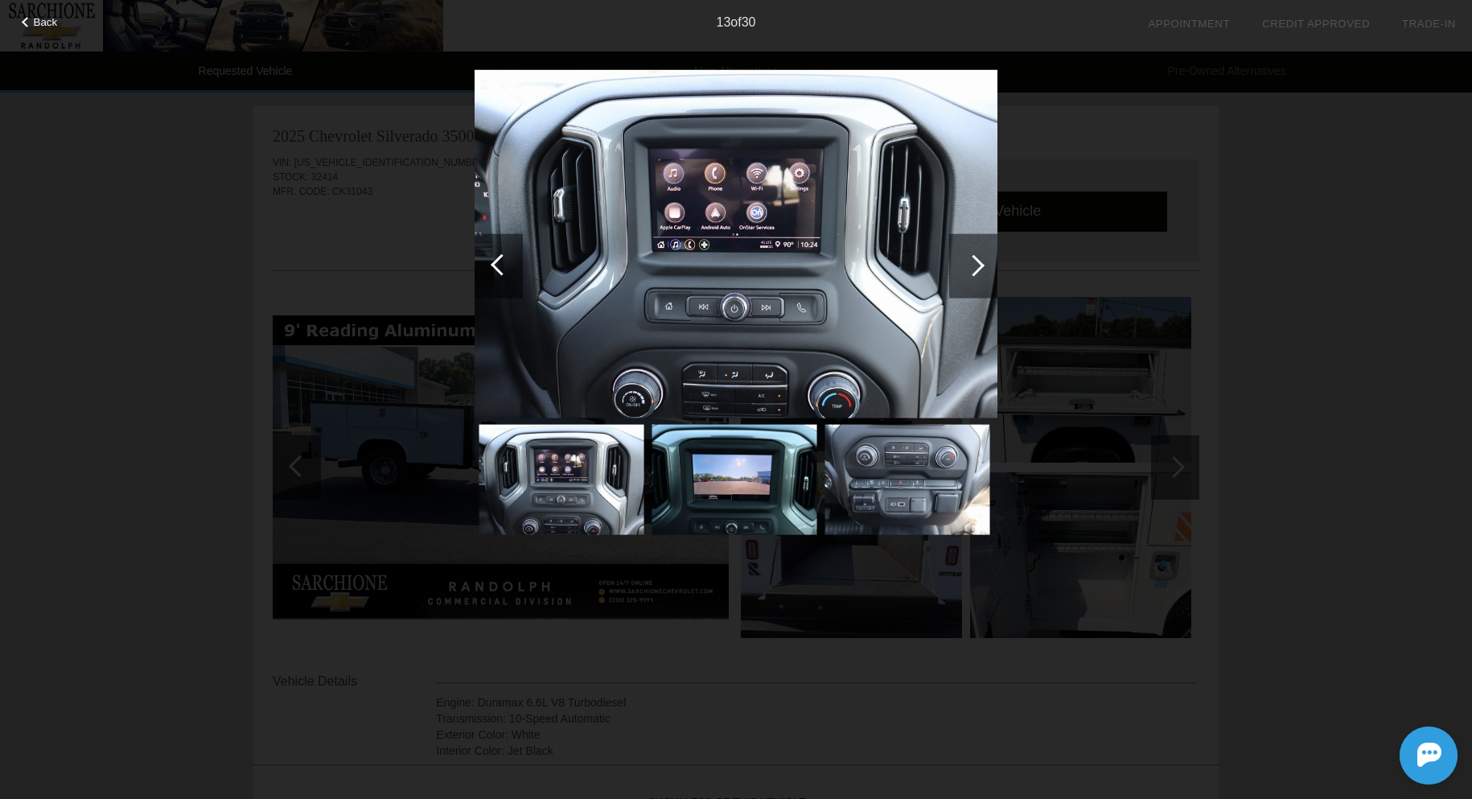
click at [969, 262] on div at bounding box center [974, 265] width 22 height 22
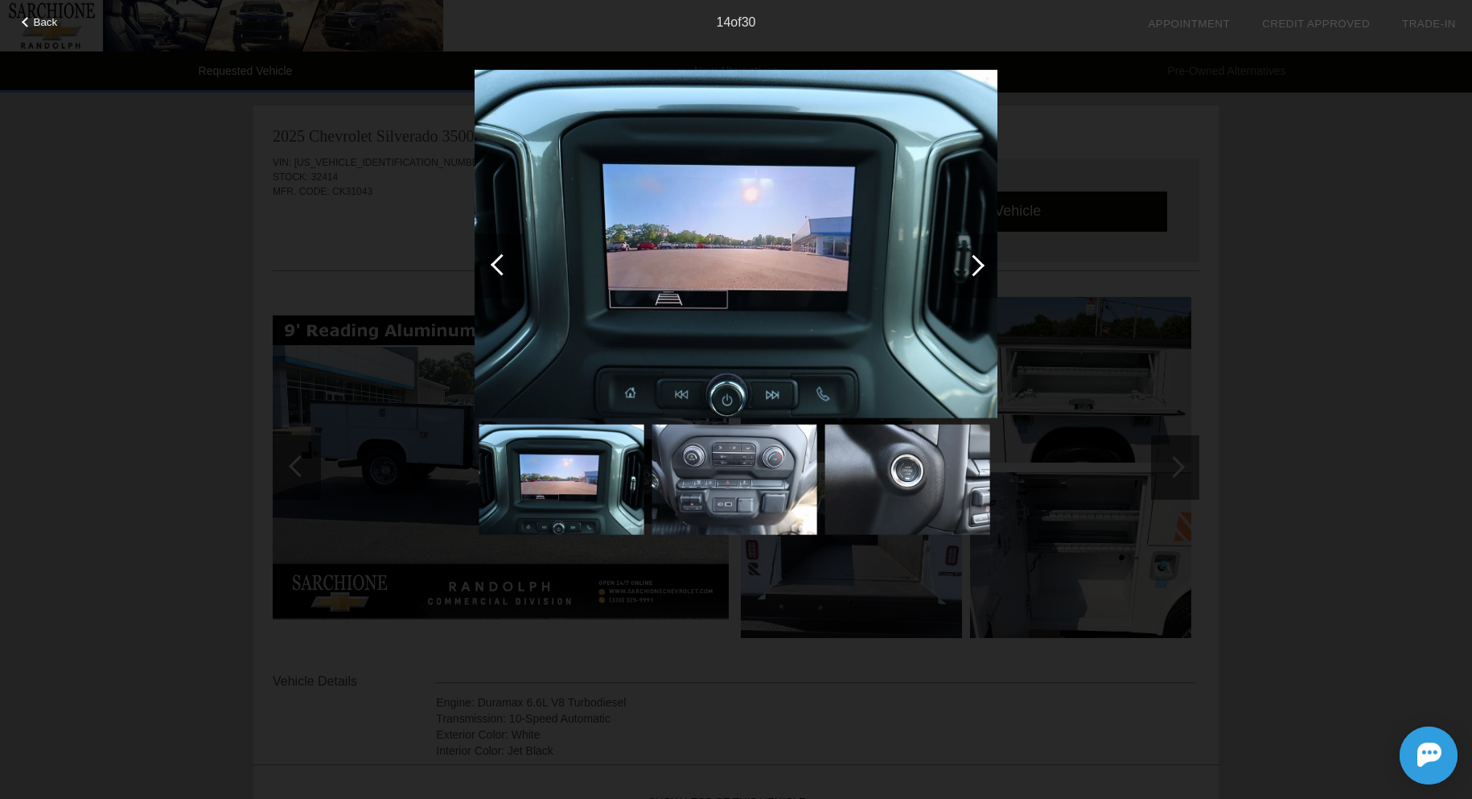
click at [969, 262] on div at bounding box center [974, 265] width 22 height 22
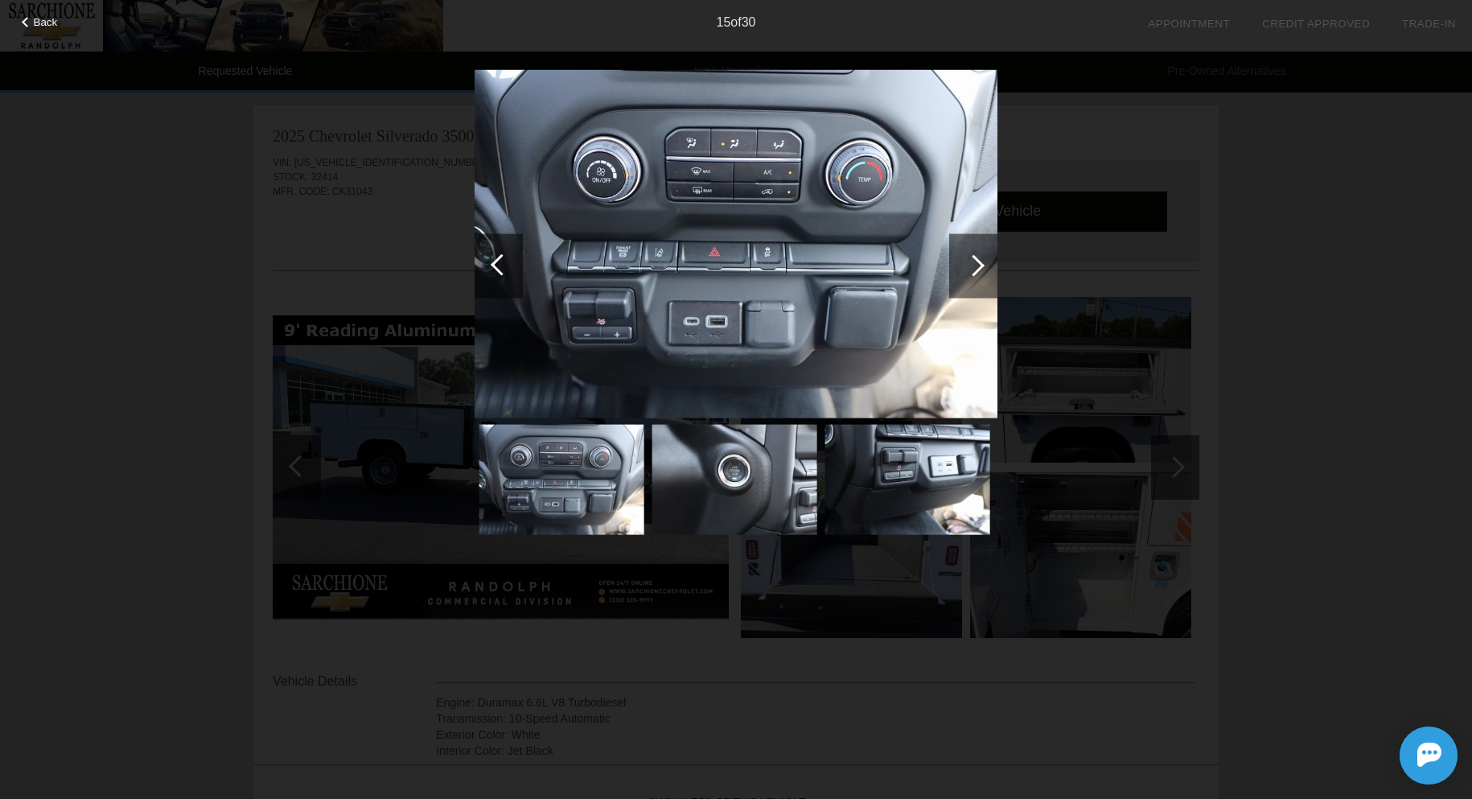
click at [969, 262] on div at bounding box center [974, 265] width 22 height 22
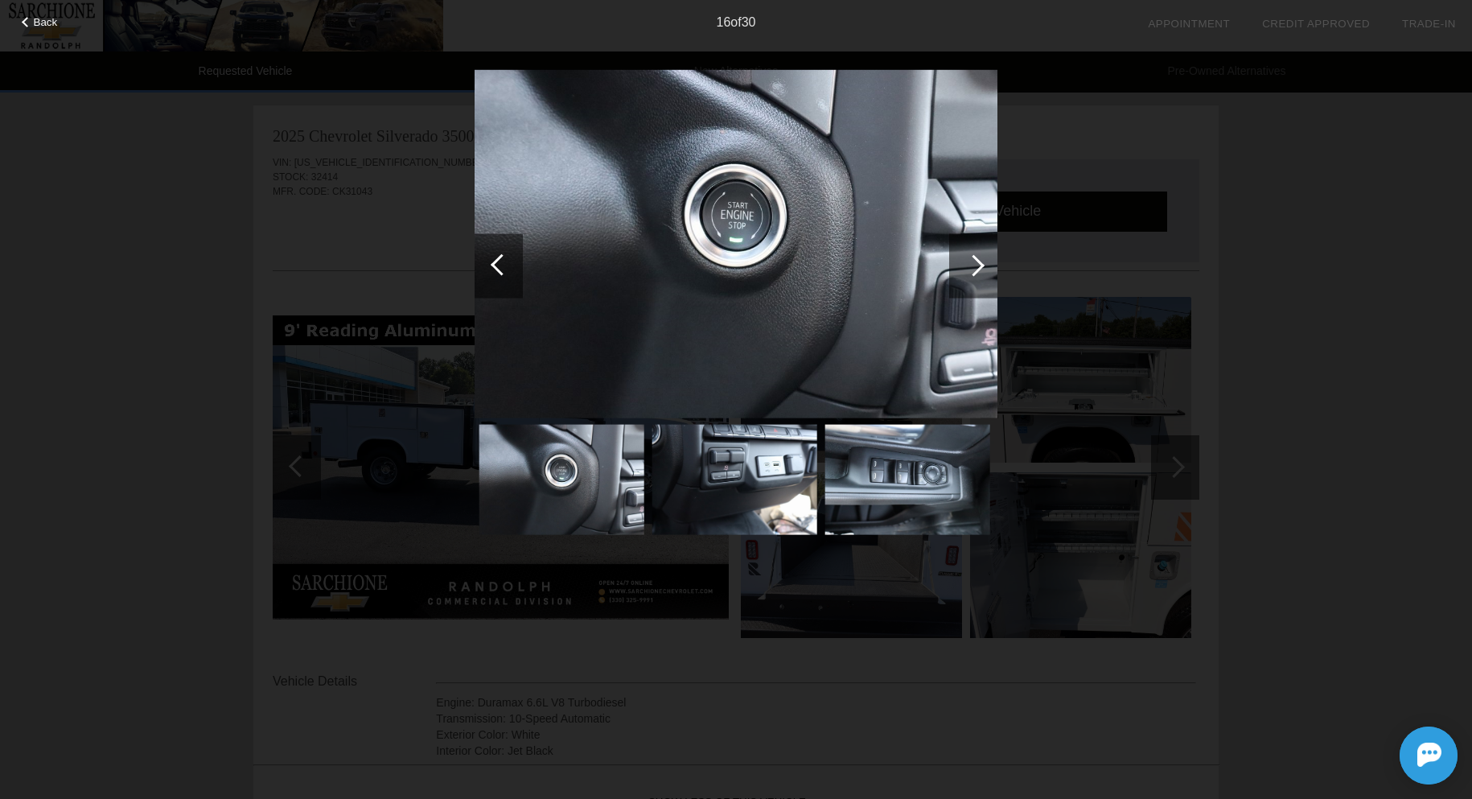
click at [969, 262] on div at bounding box center [974, 265] width 22 height 22
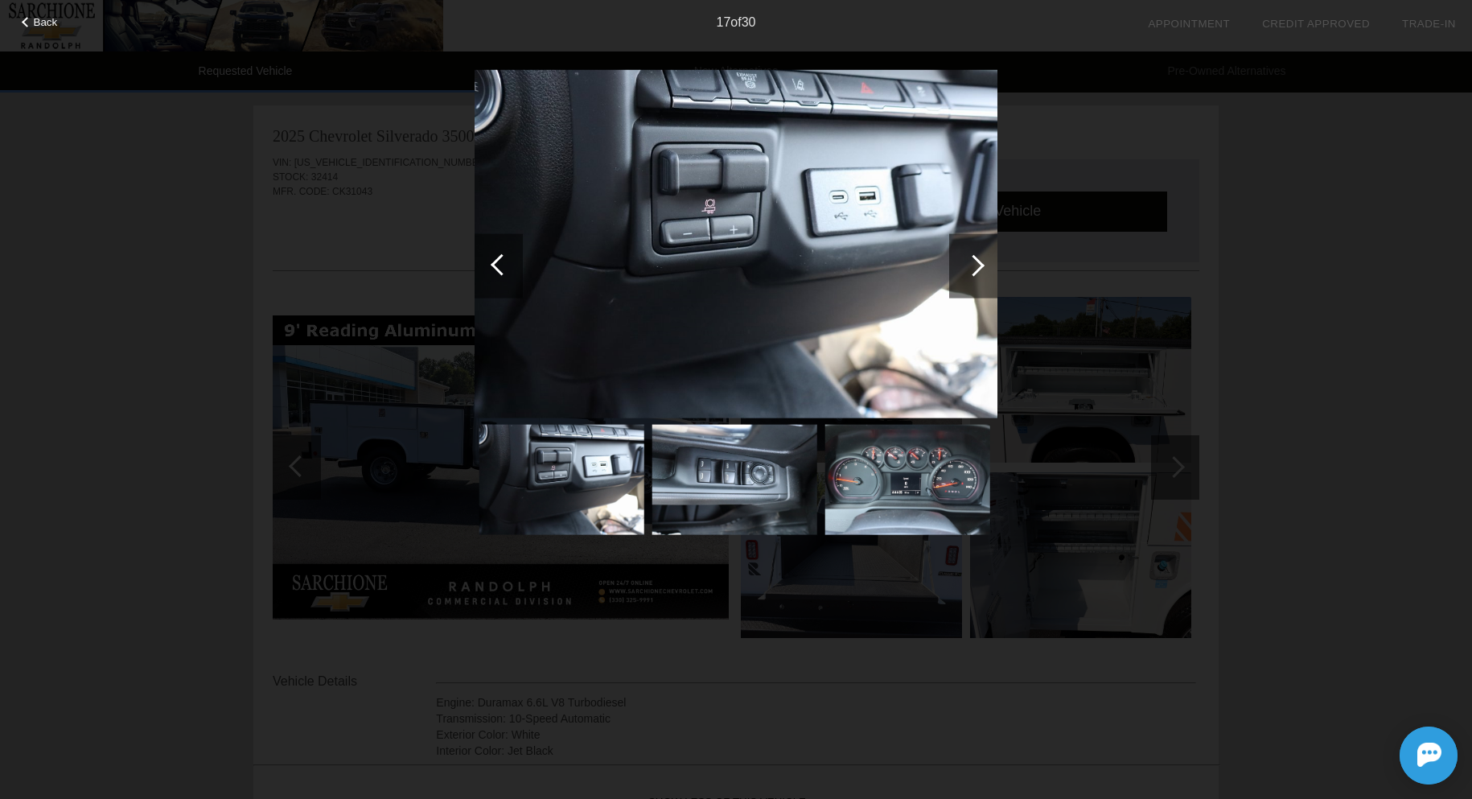
click at [969, 262] on div at bounding box center [974, 265] width 22 height 22
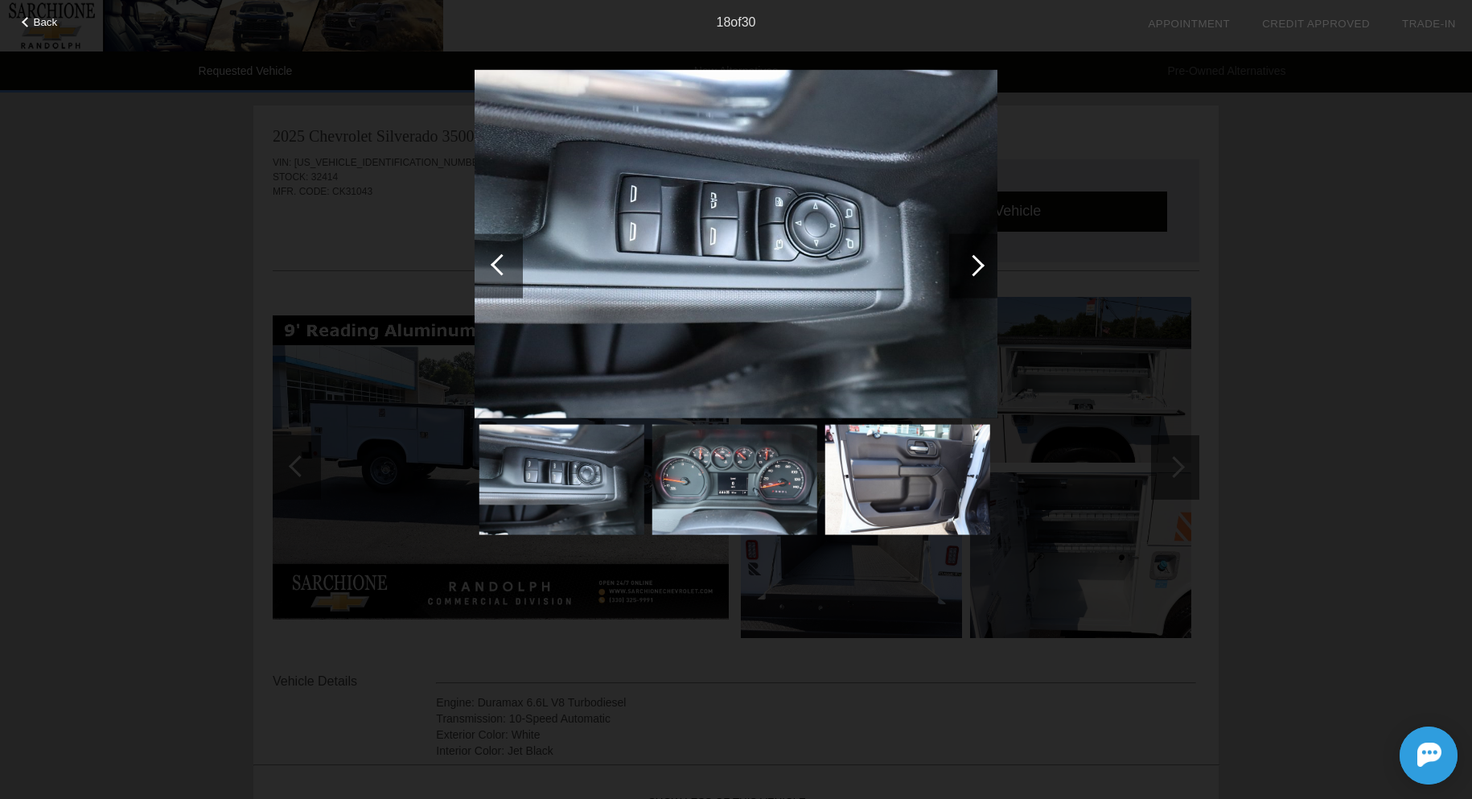
click at [969, 262] on div at bounding box center [974, 265] width 22 height 22
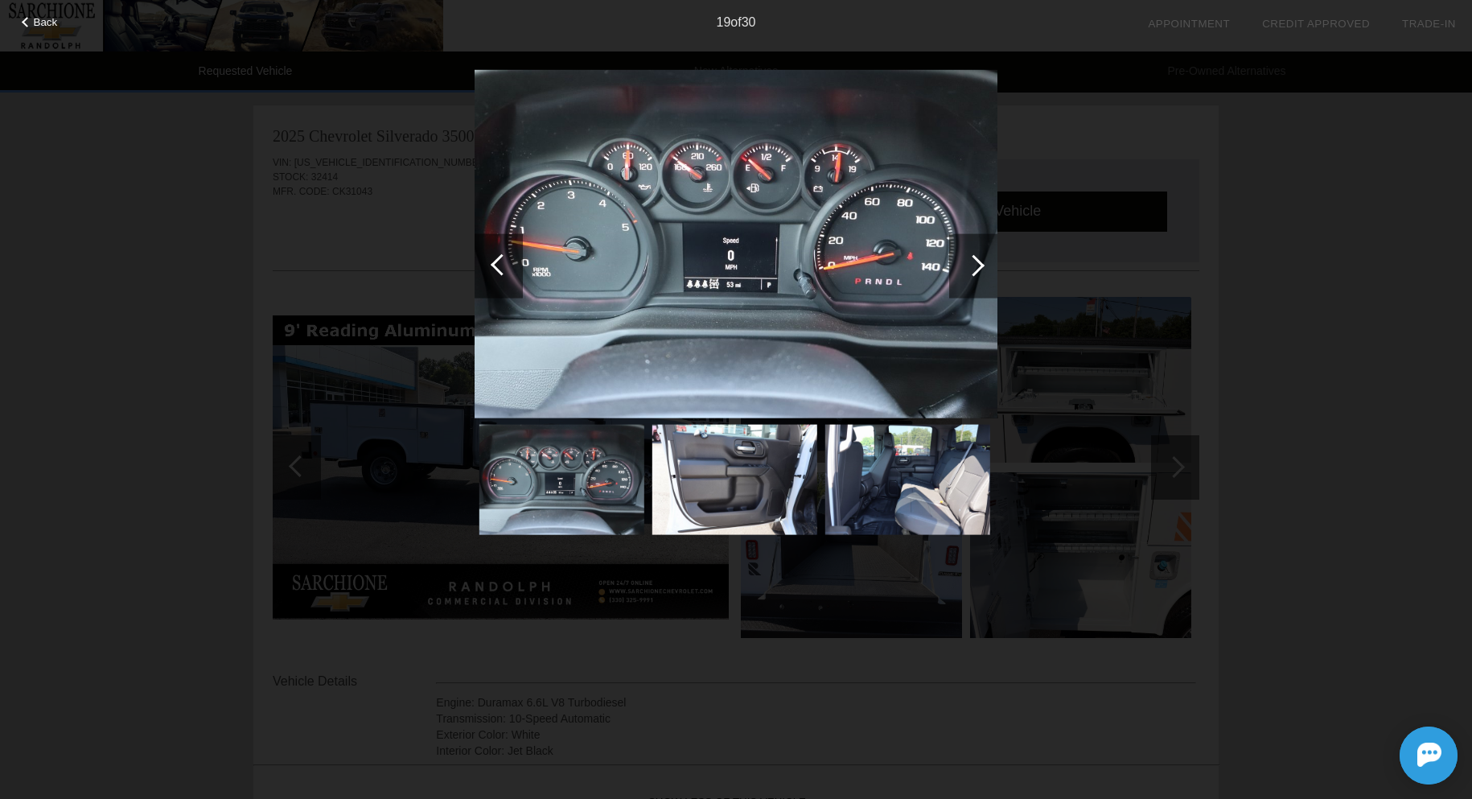
click at [969, 262] on div at bounding box center [974, 265] width 22 height 22
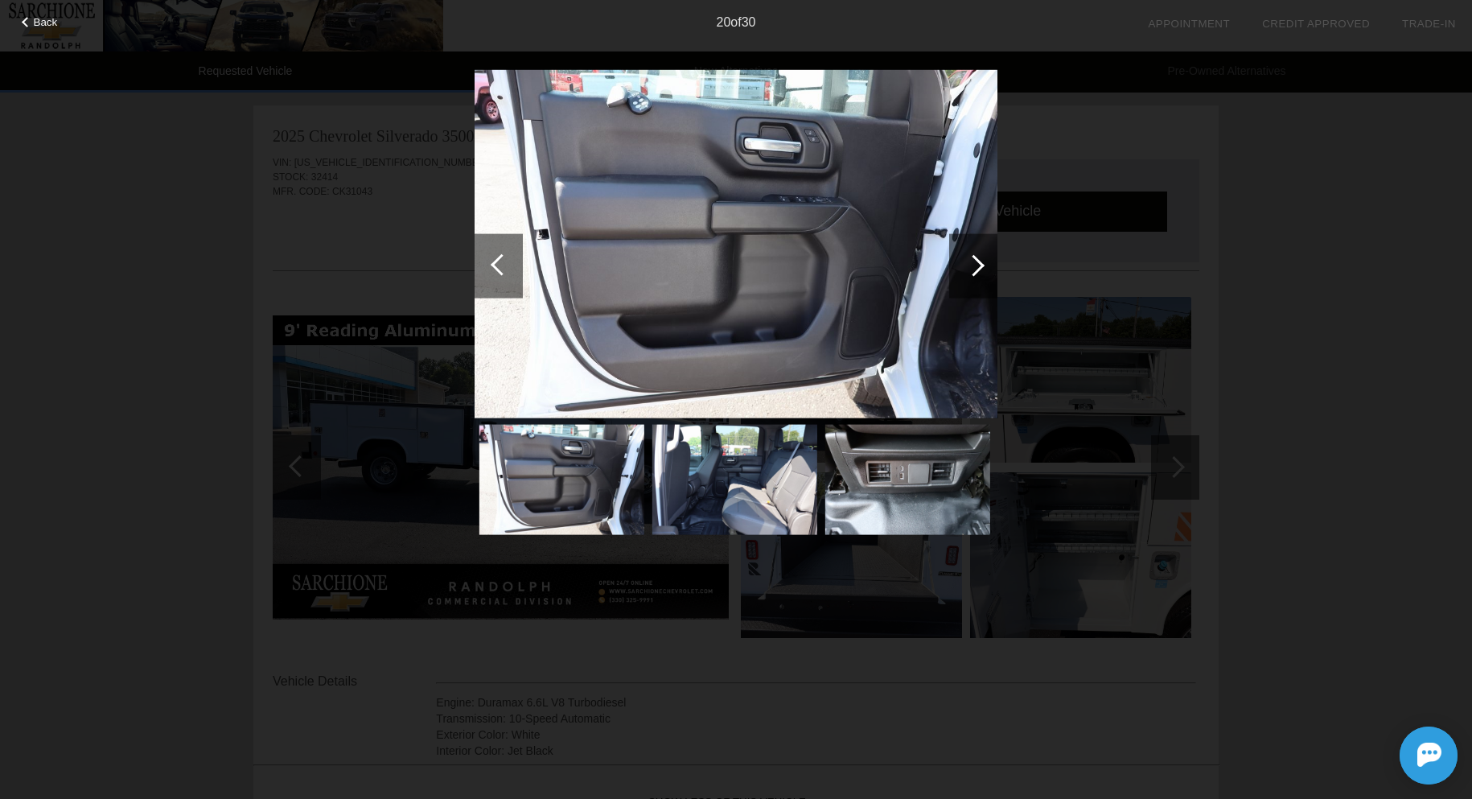
click at [969, 262] on div at bounding box center [974, 265] width 22 height 22
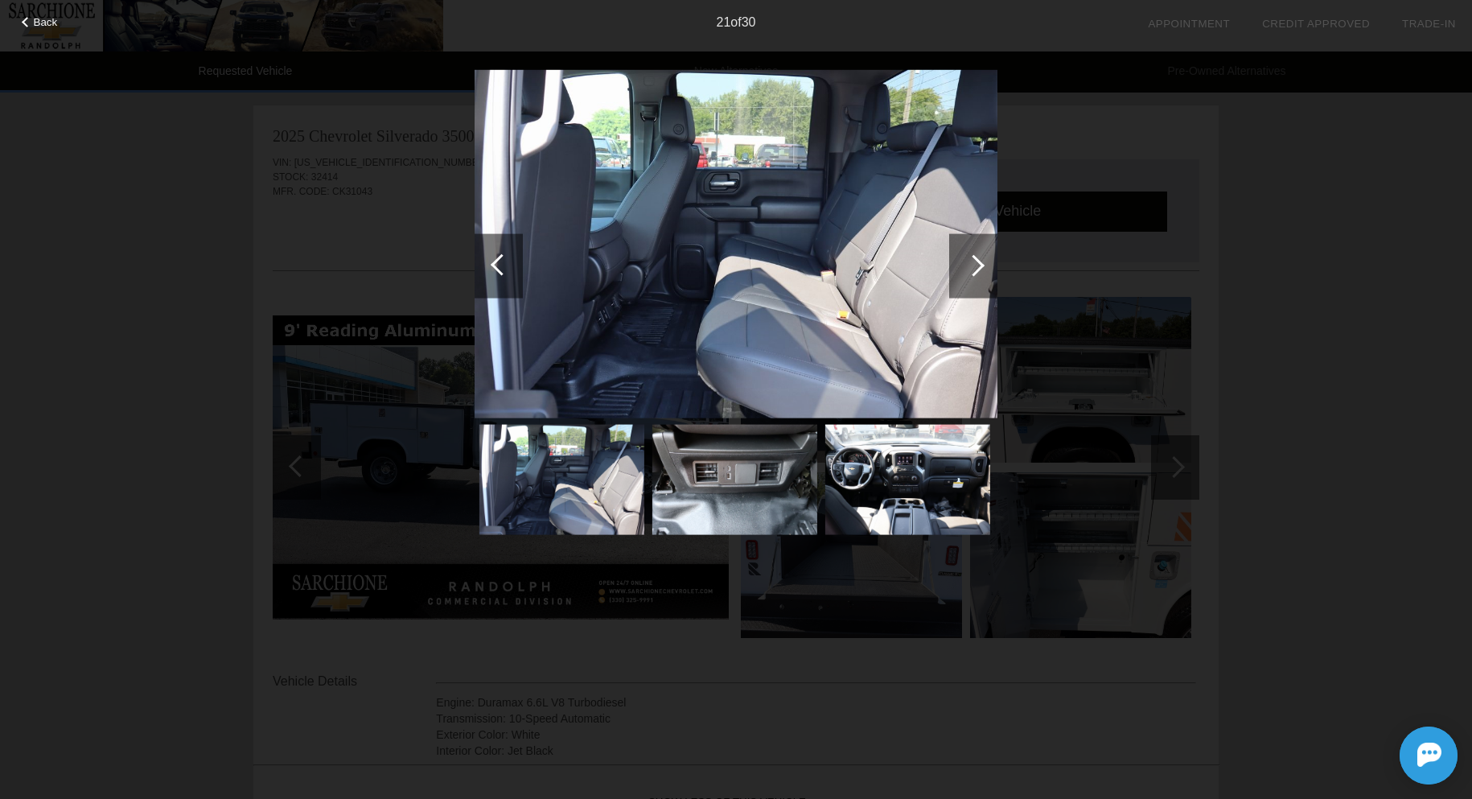
click at [969, 262] on div at bounding box center [974, 265] width 22 height 22
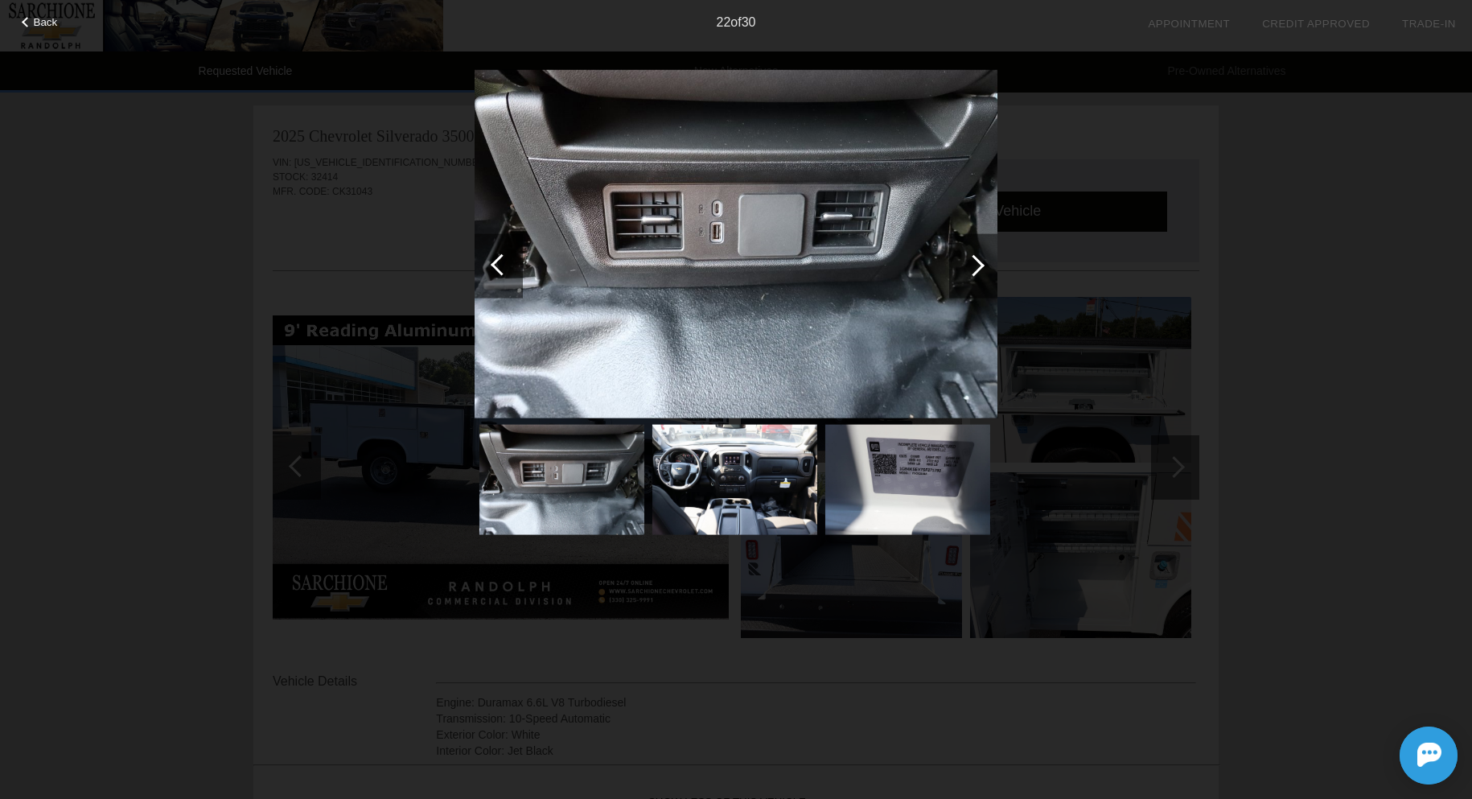
click at [969, 262] on div at bounding box center [974, 265] width 22 height 22
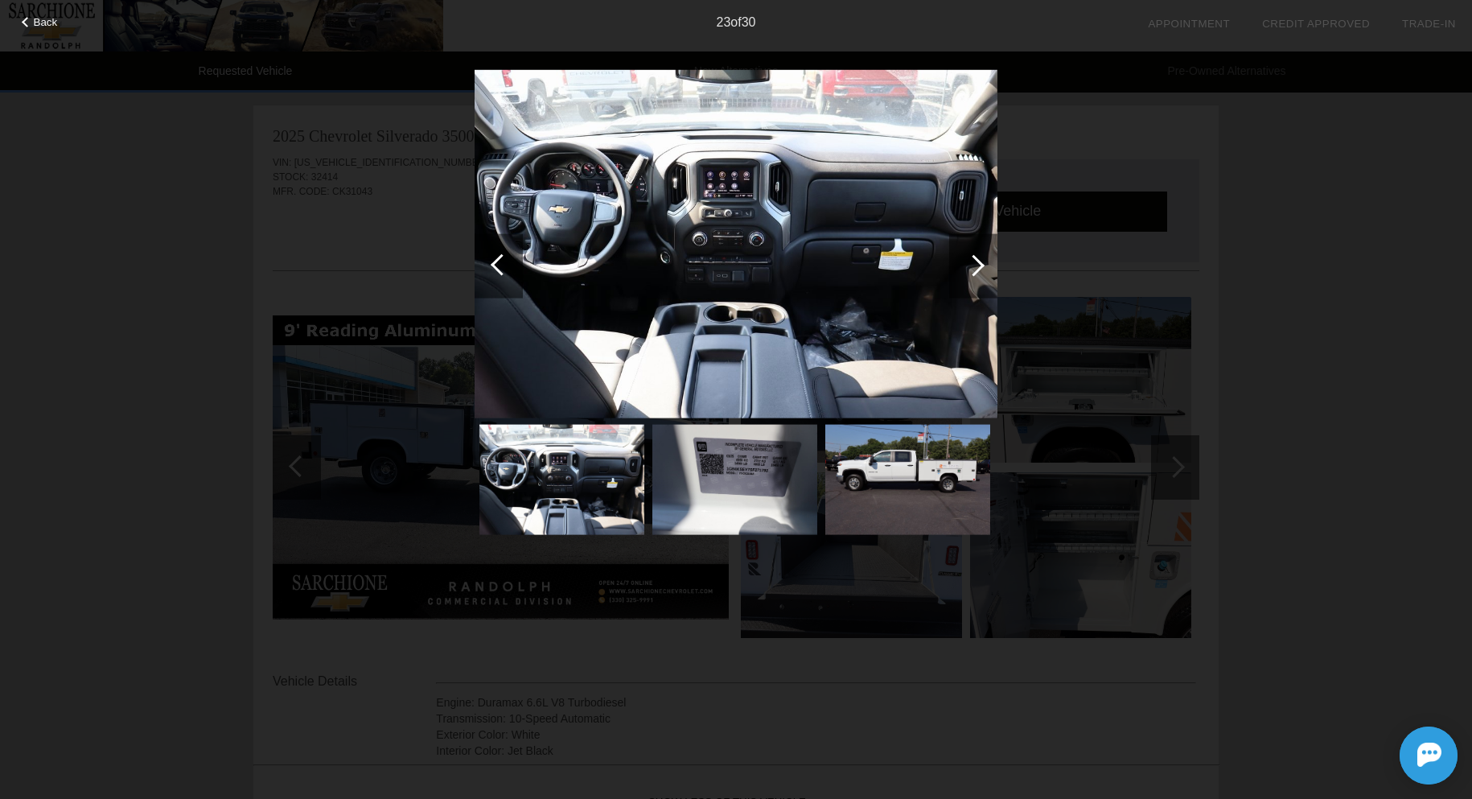
click at [969, 262] on div at bounding box center [974, 265] width 22 height 22
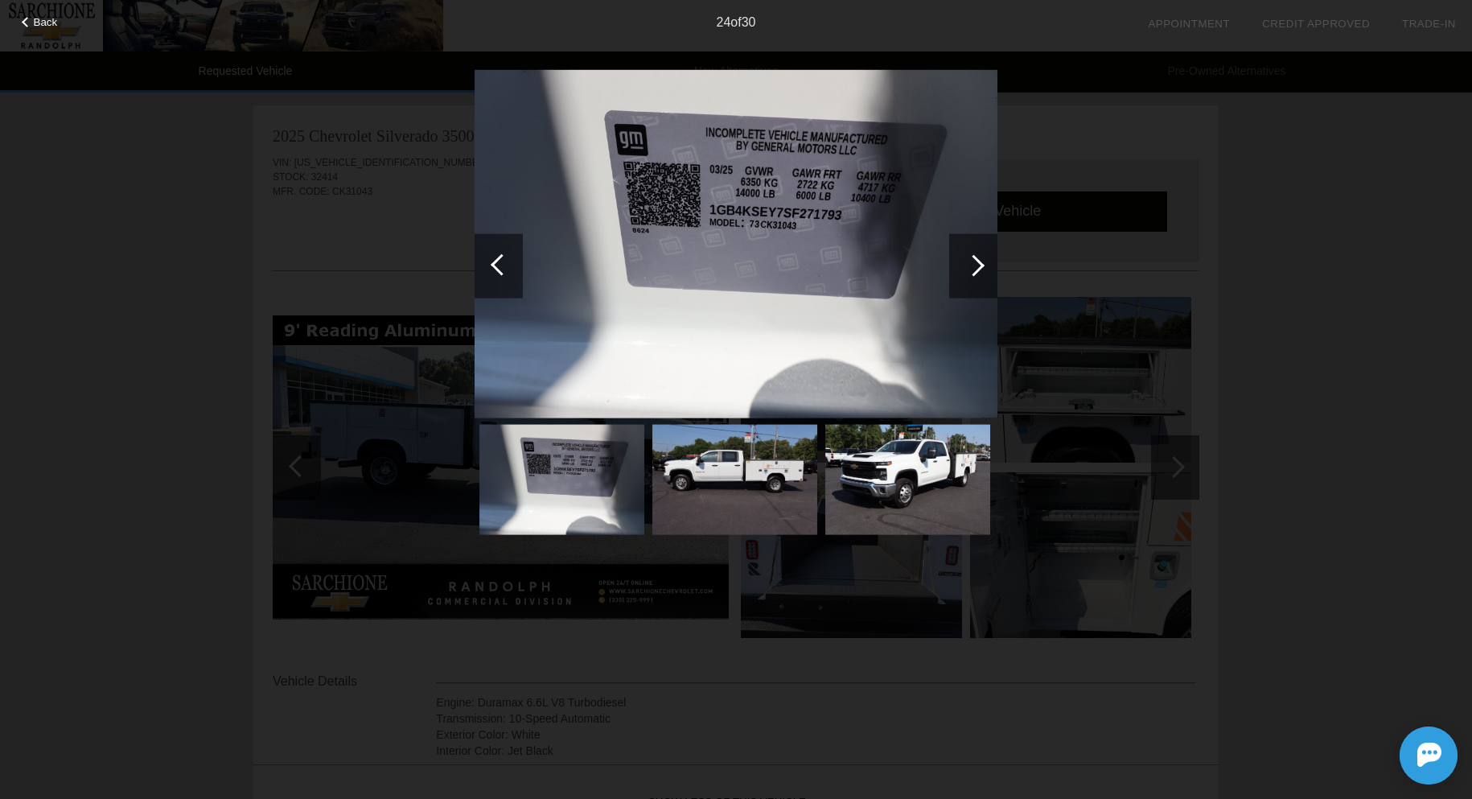
click at [969, 262] on div at bounding box center [974, 265] width 22 height 22
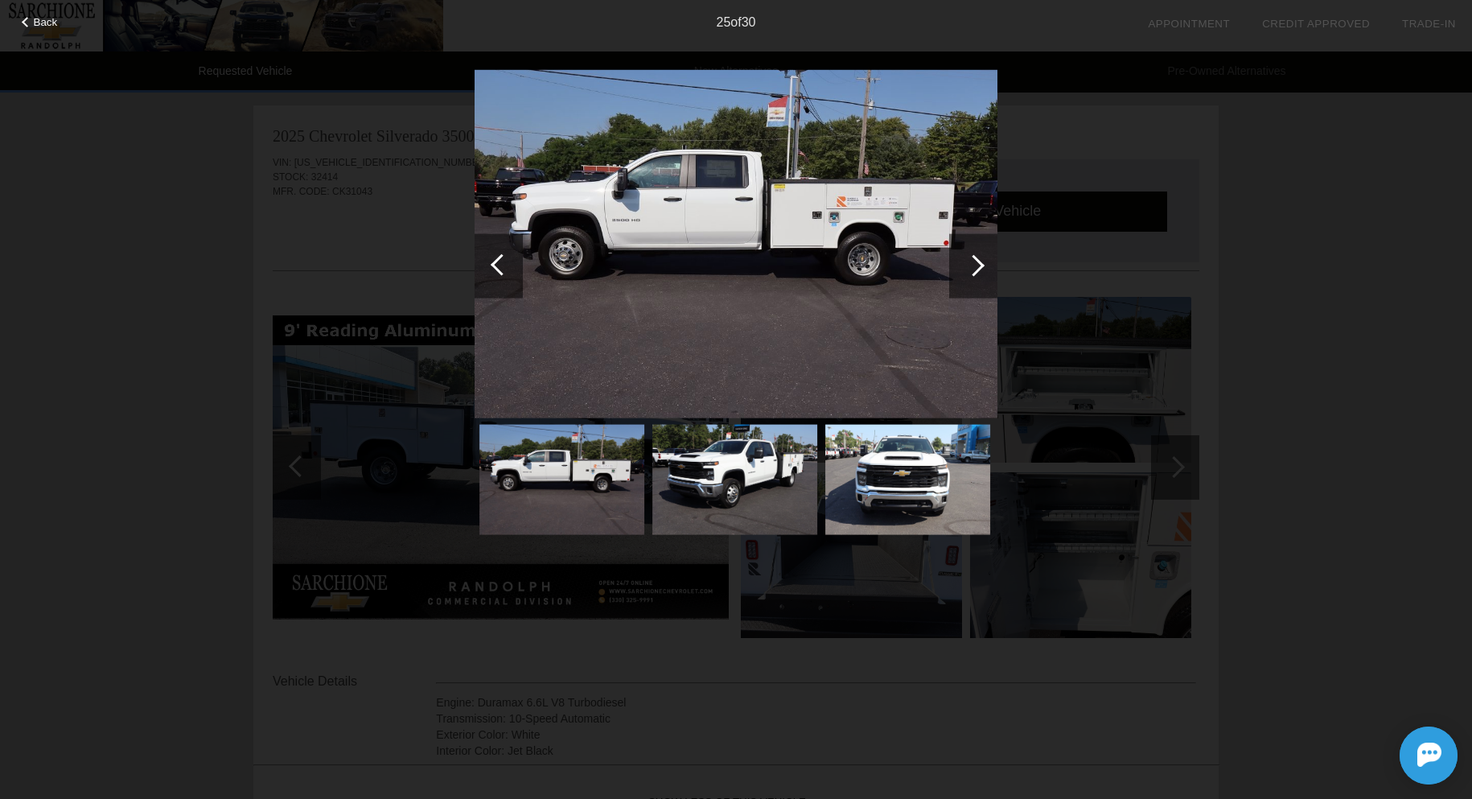
click at [969, 262] on div at bounding box center [974, 265] width 22 height 22
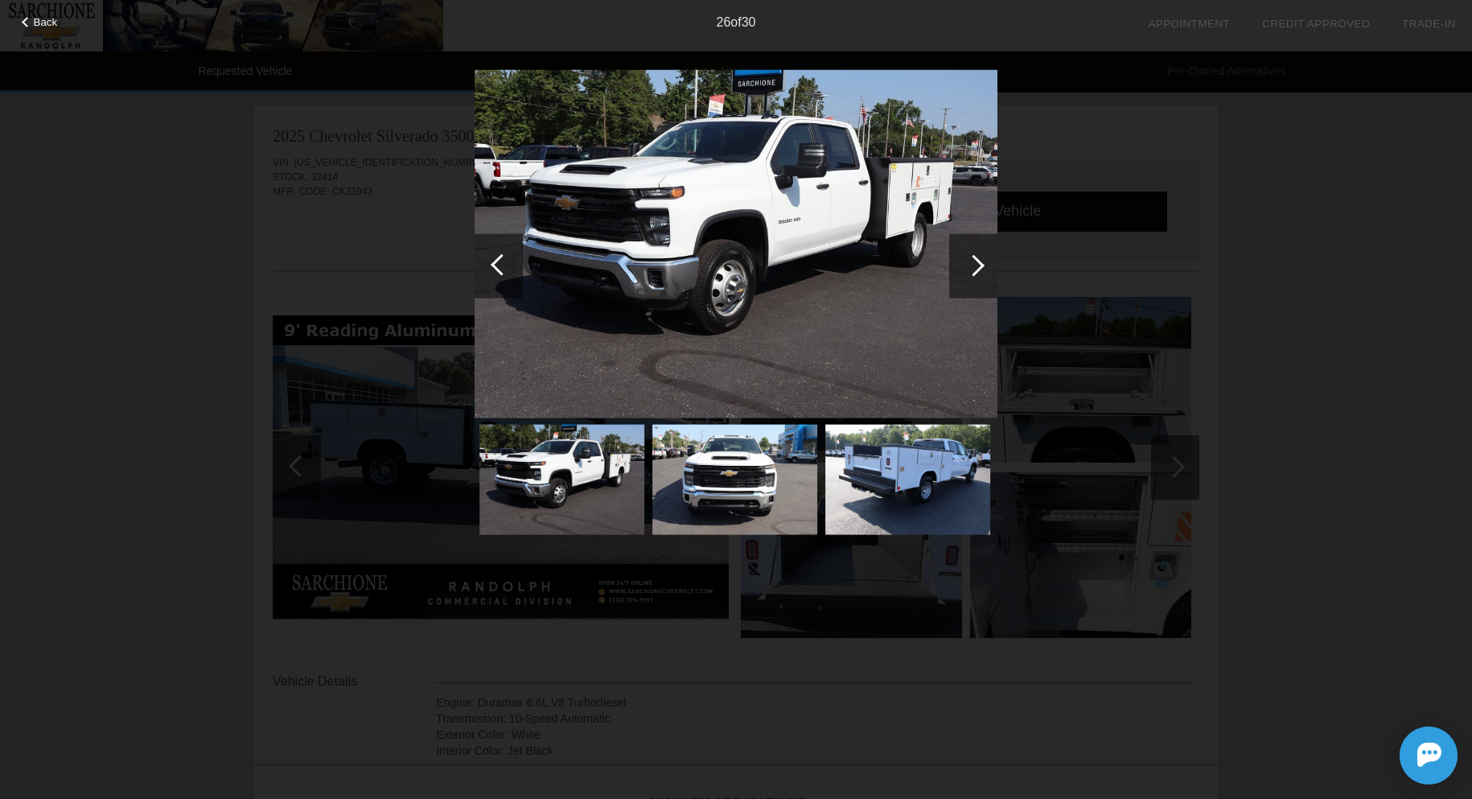
click at [969, 262] on div at bounding box center [974, 265] width 22 height 22
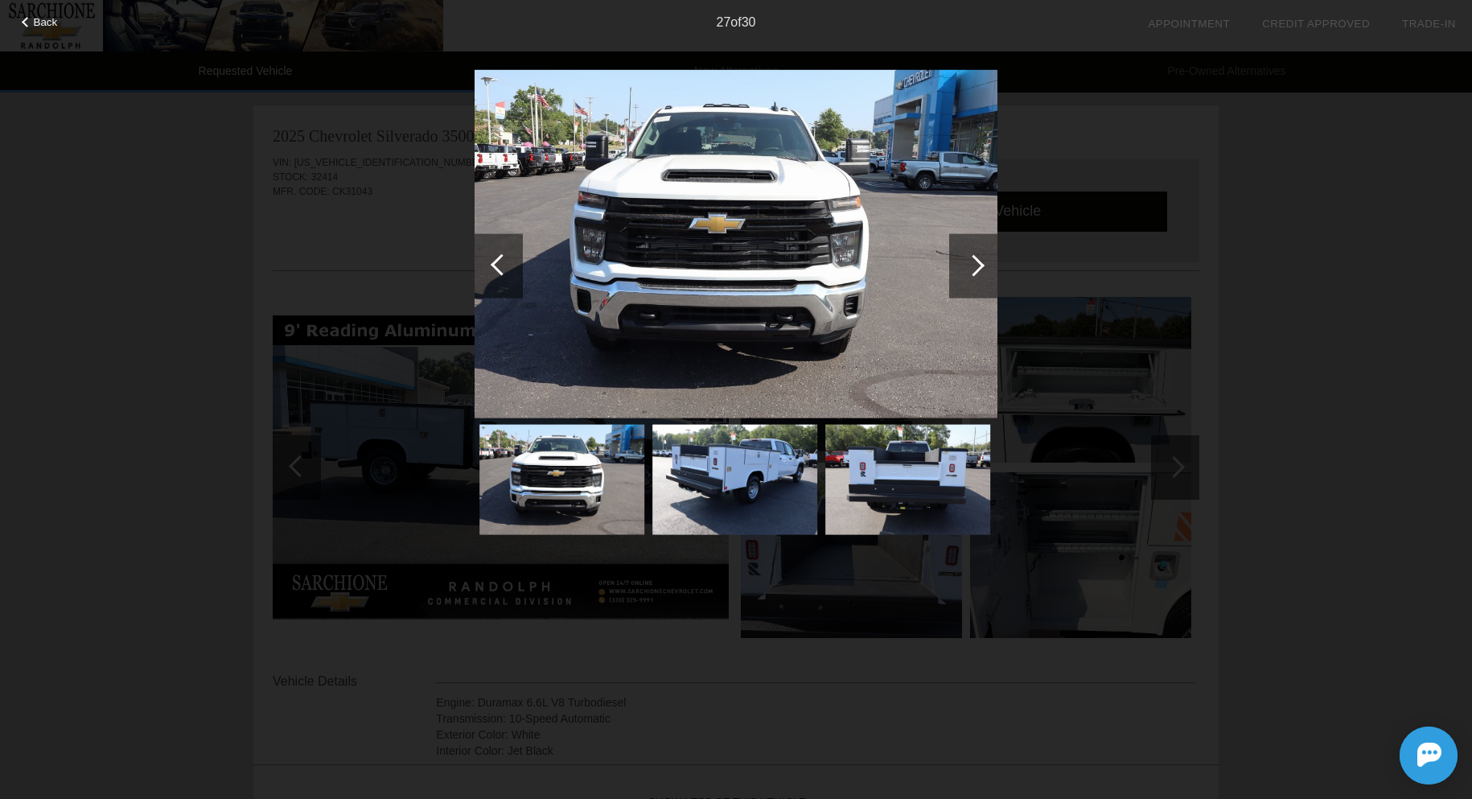
click at [969, 262] on div at bounding box center [974, 265] width 22 height 22
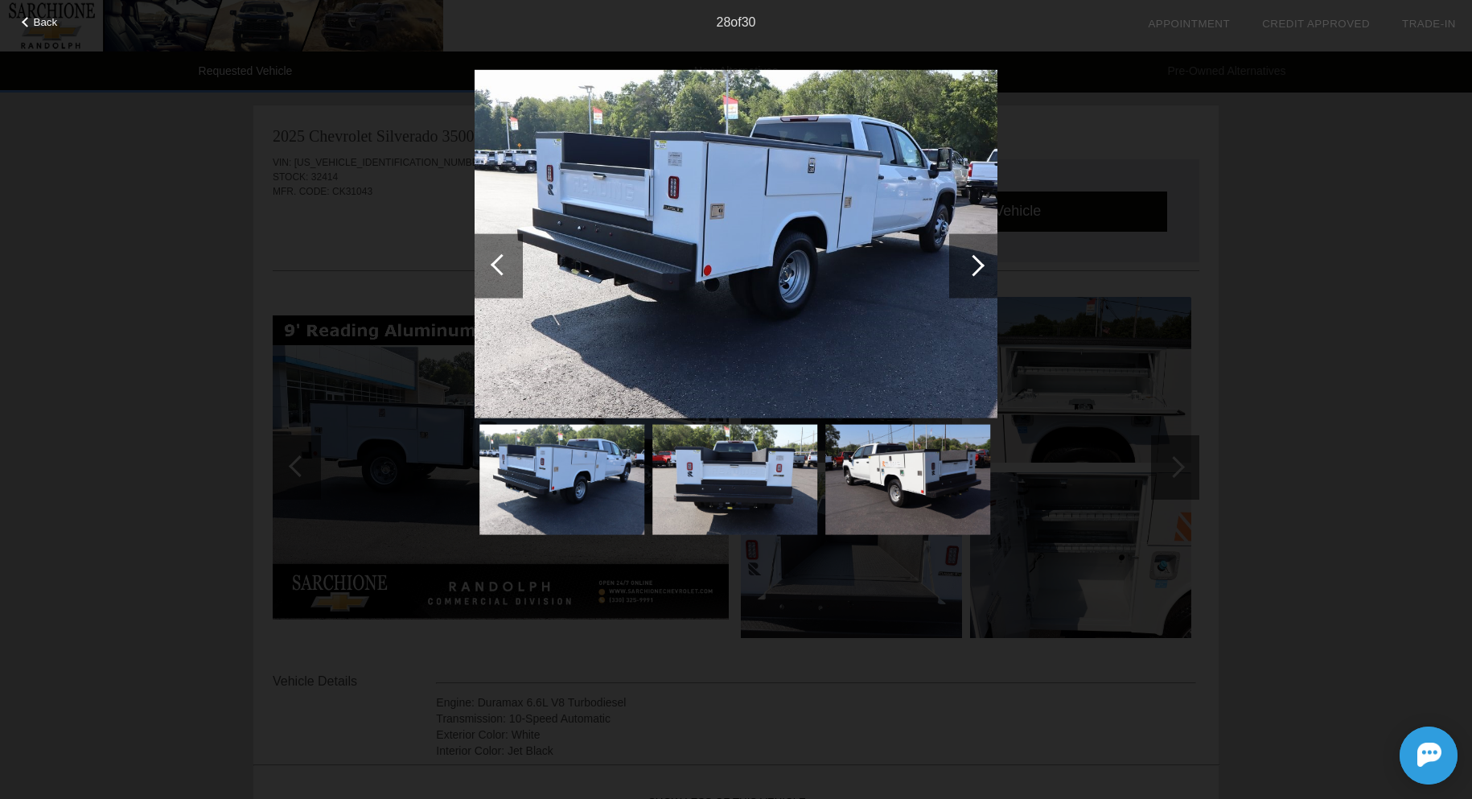
click at [969, 262] on div at bounding box center [974, 265] width 22 height 22
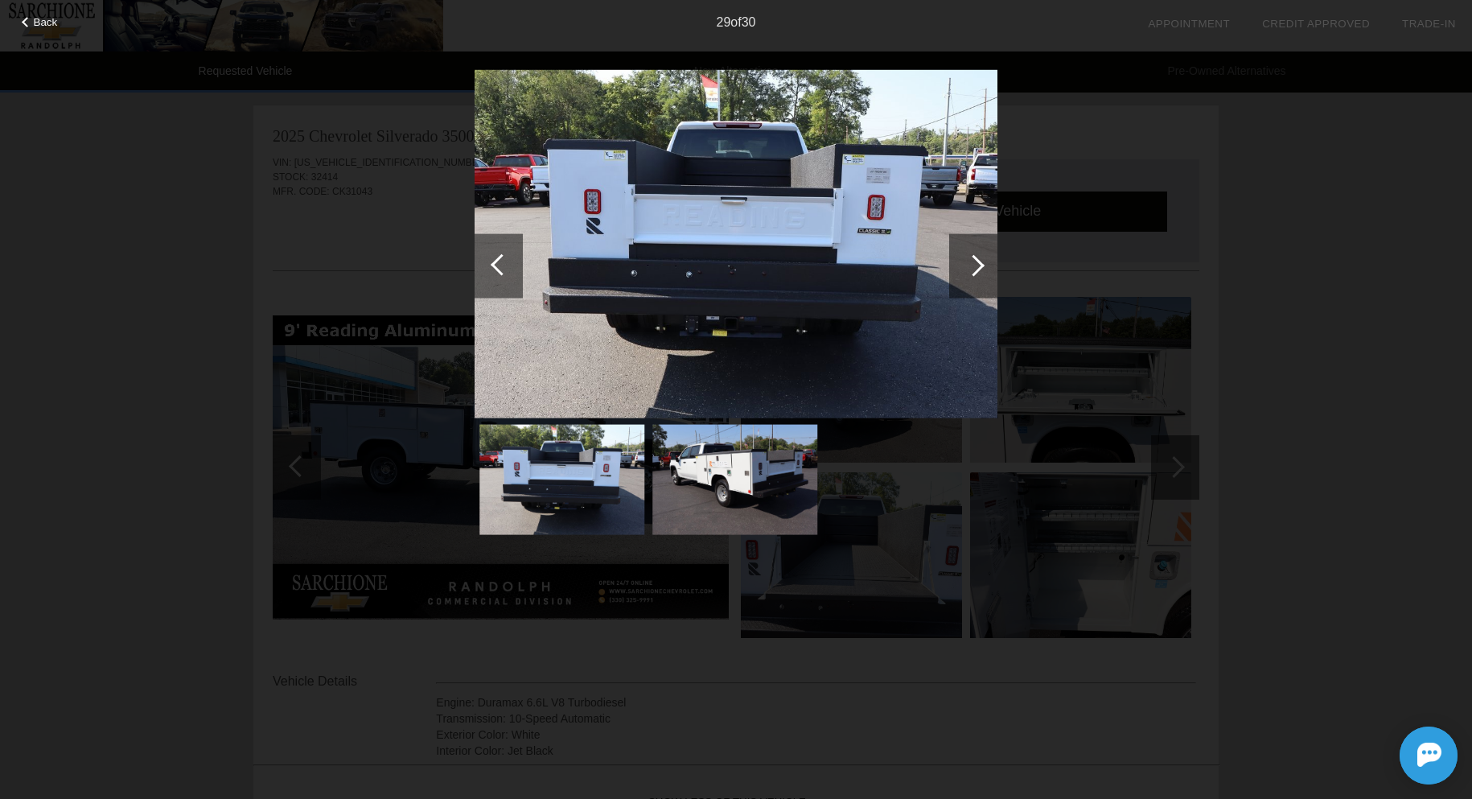
click at [969, 262] on div at bounding box center [974, 265] width 22 height 22
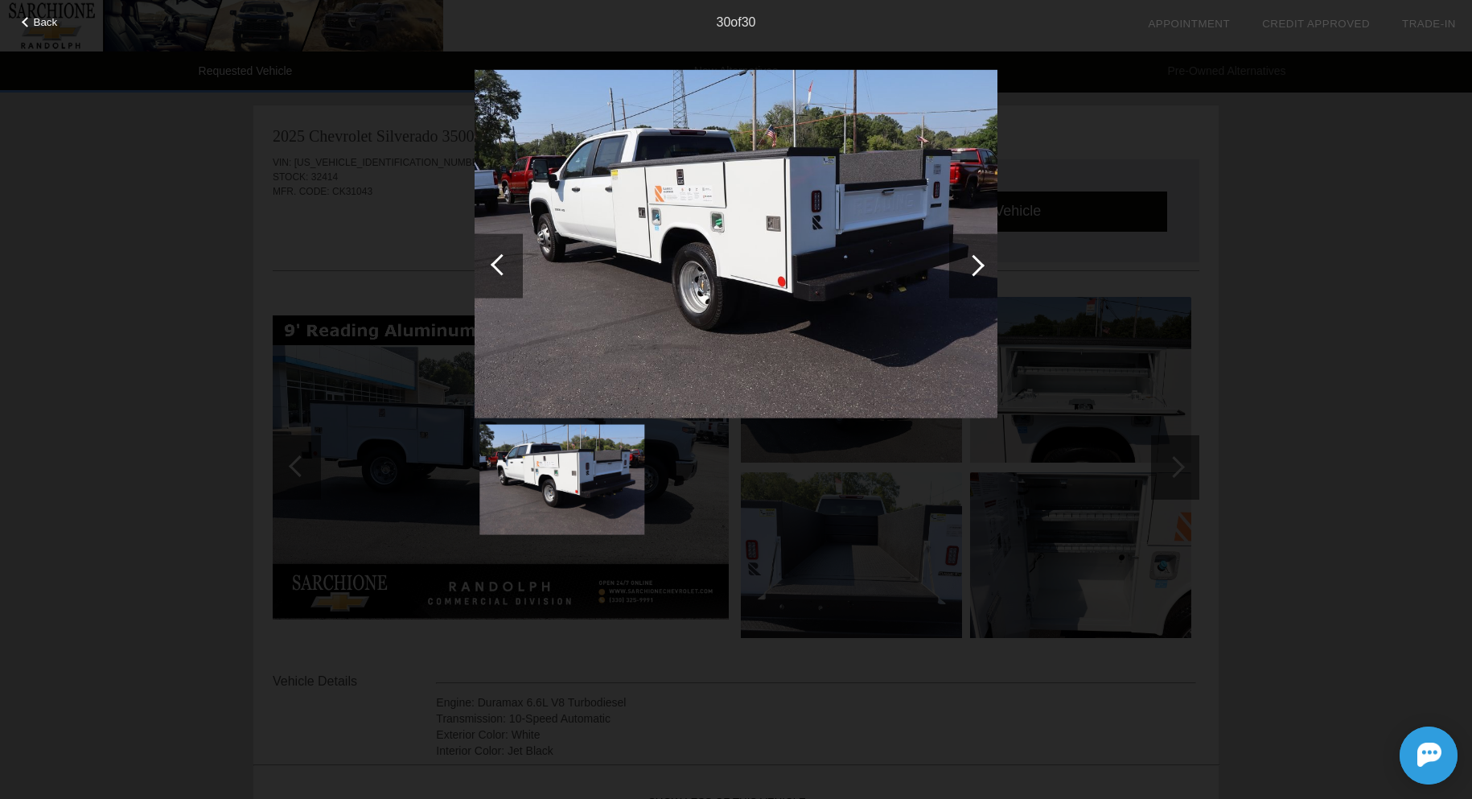
click at [969, 262] on div at bounding box center [974, 265] width 22 height 22
click at [508, 265] on div at bounding box center [502, 264] width 22 height 22
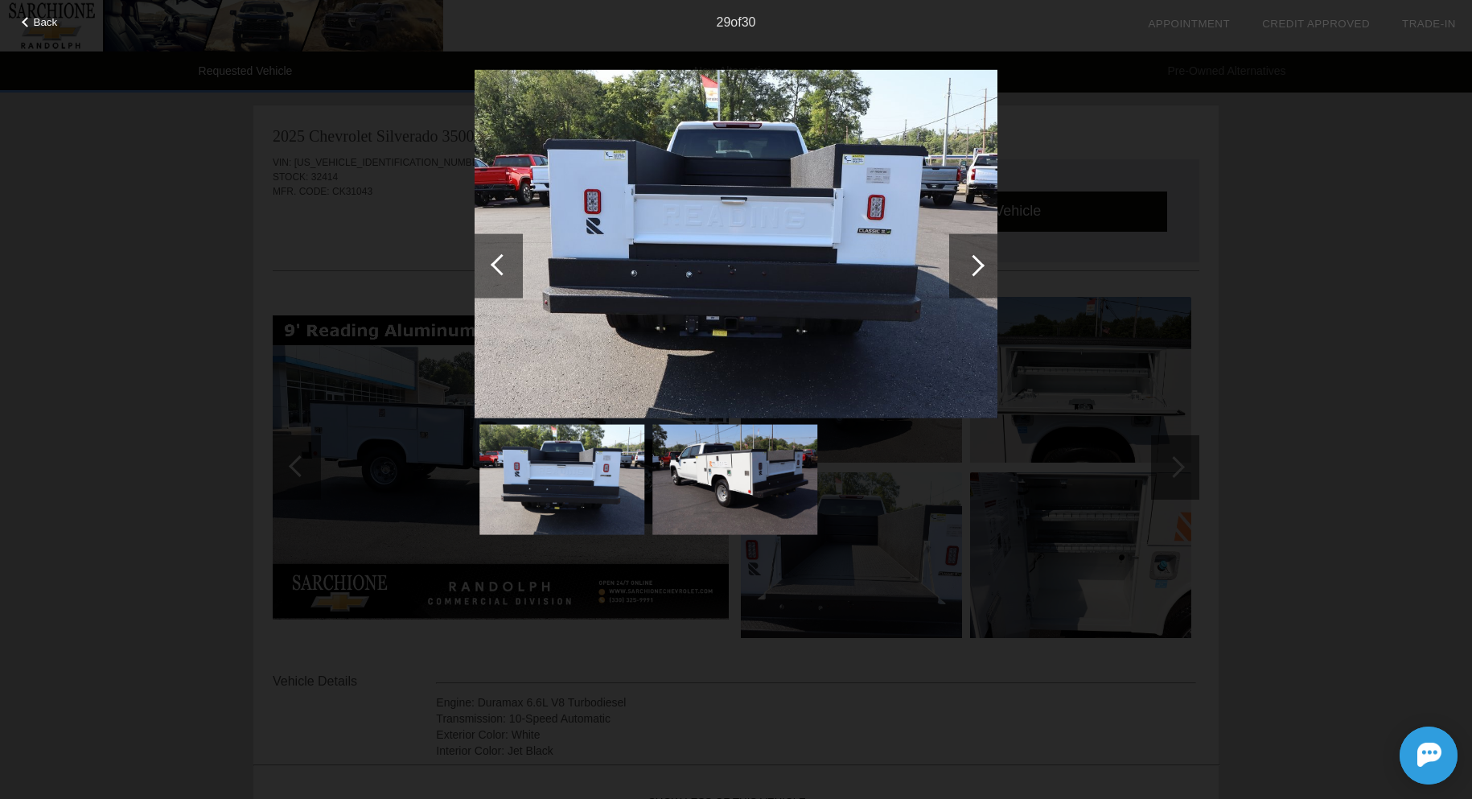
click at [508, 265] on div at bounding box center [502, 264] width 22 height 22
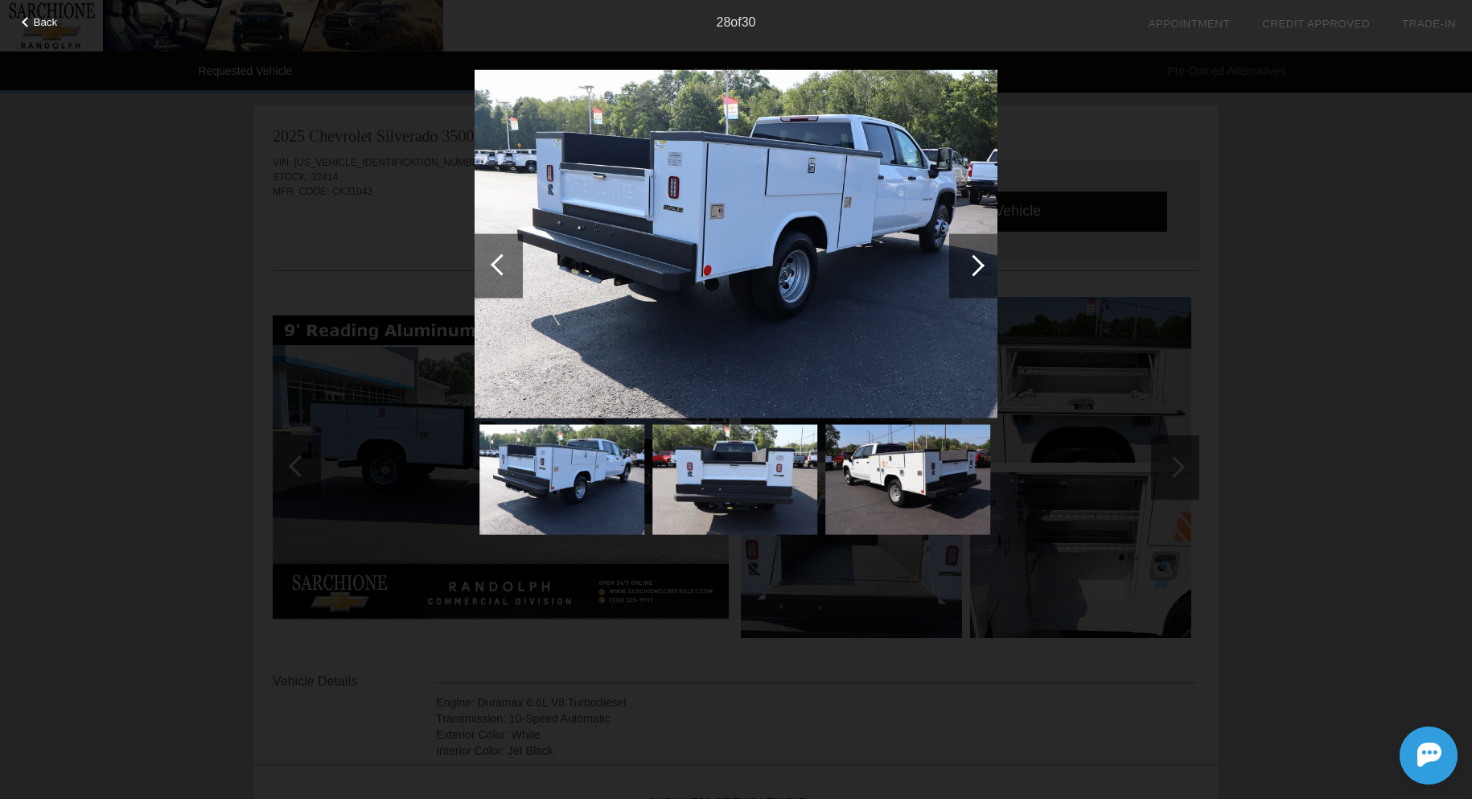
click at [508, 265] on div at bounding box center [502, 264] width 22 height 22
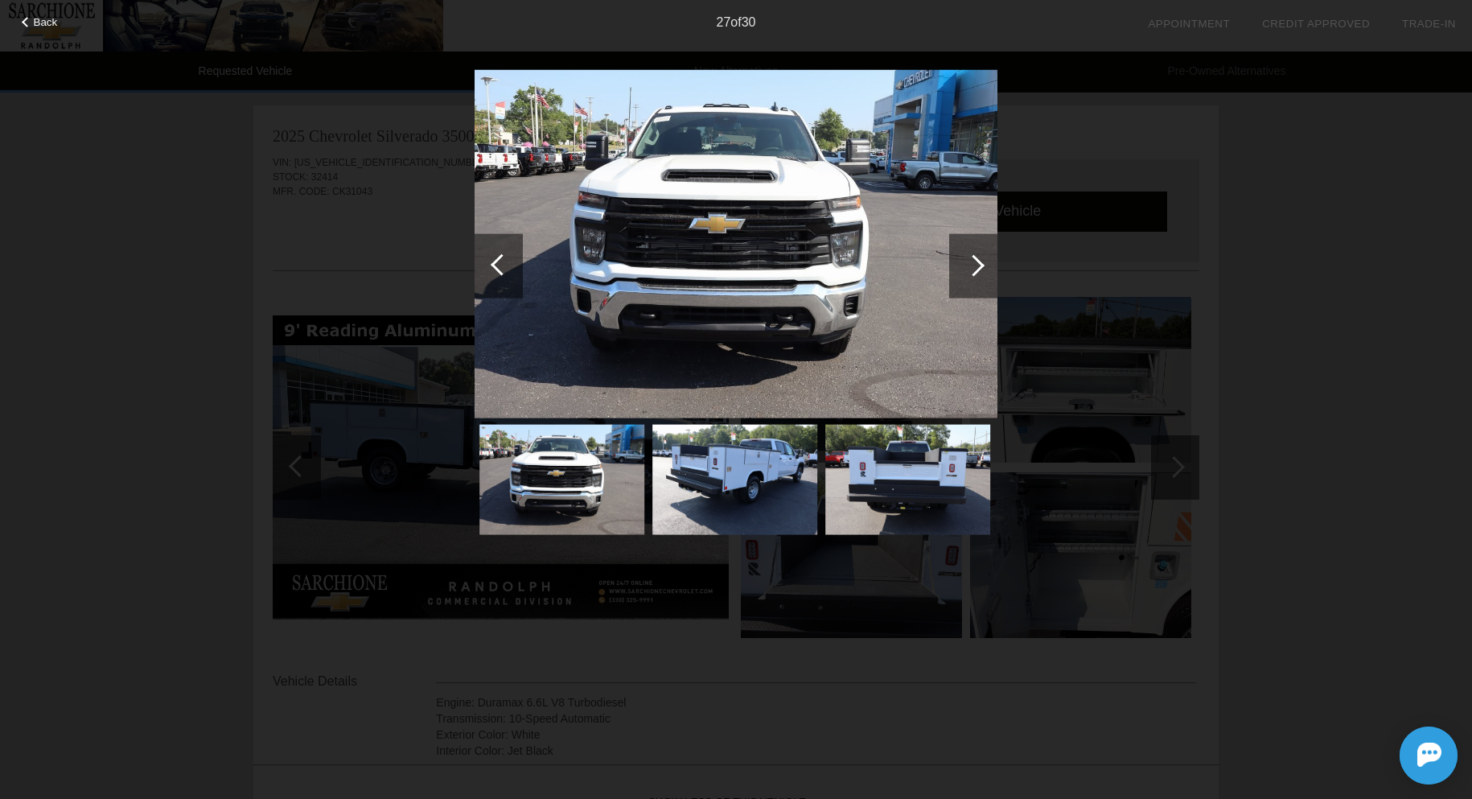
click at [508, 265] on div at bounding box center [502, 264] width 22 height 22
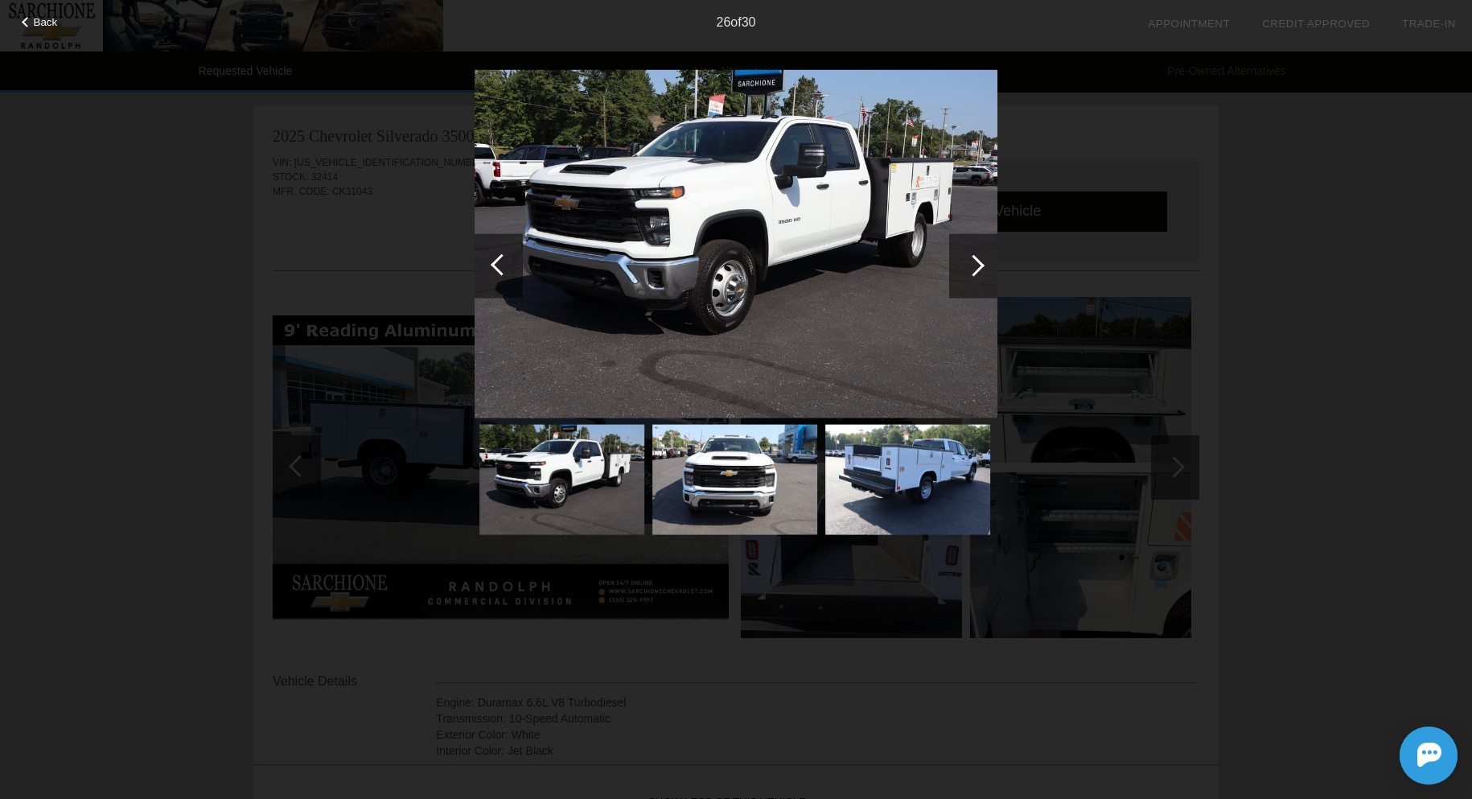
click at [508, 265] on div at bounding box center [502, 264] width 22 height 22
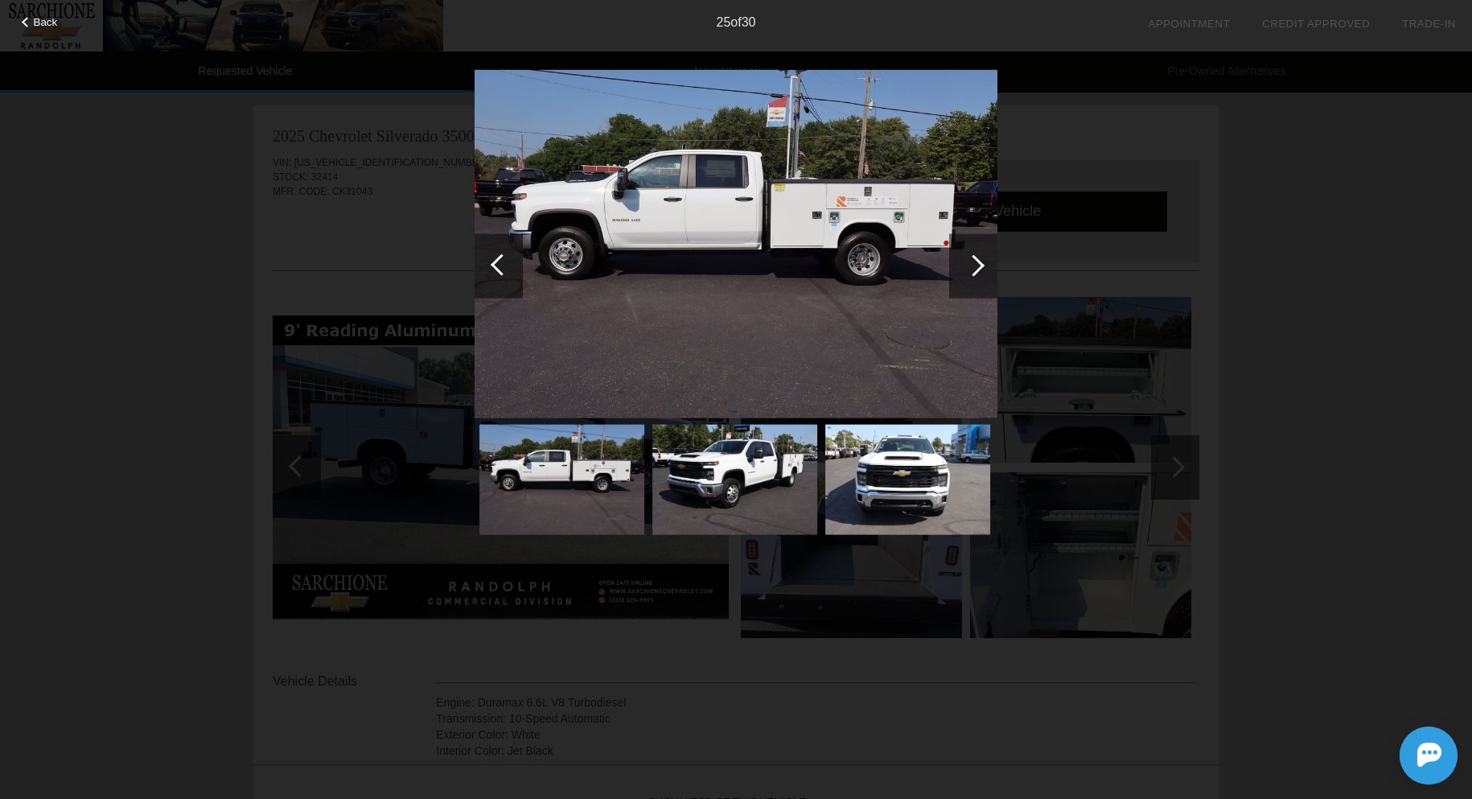
click at [508, 265] on div at bounding box center [502, 264] width 22 height 22
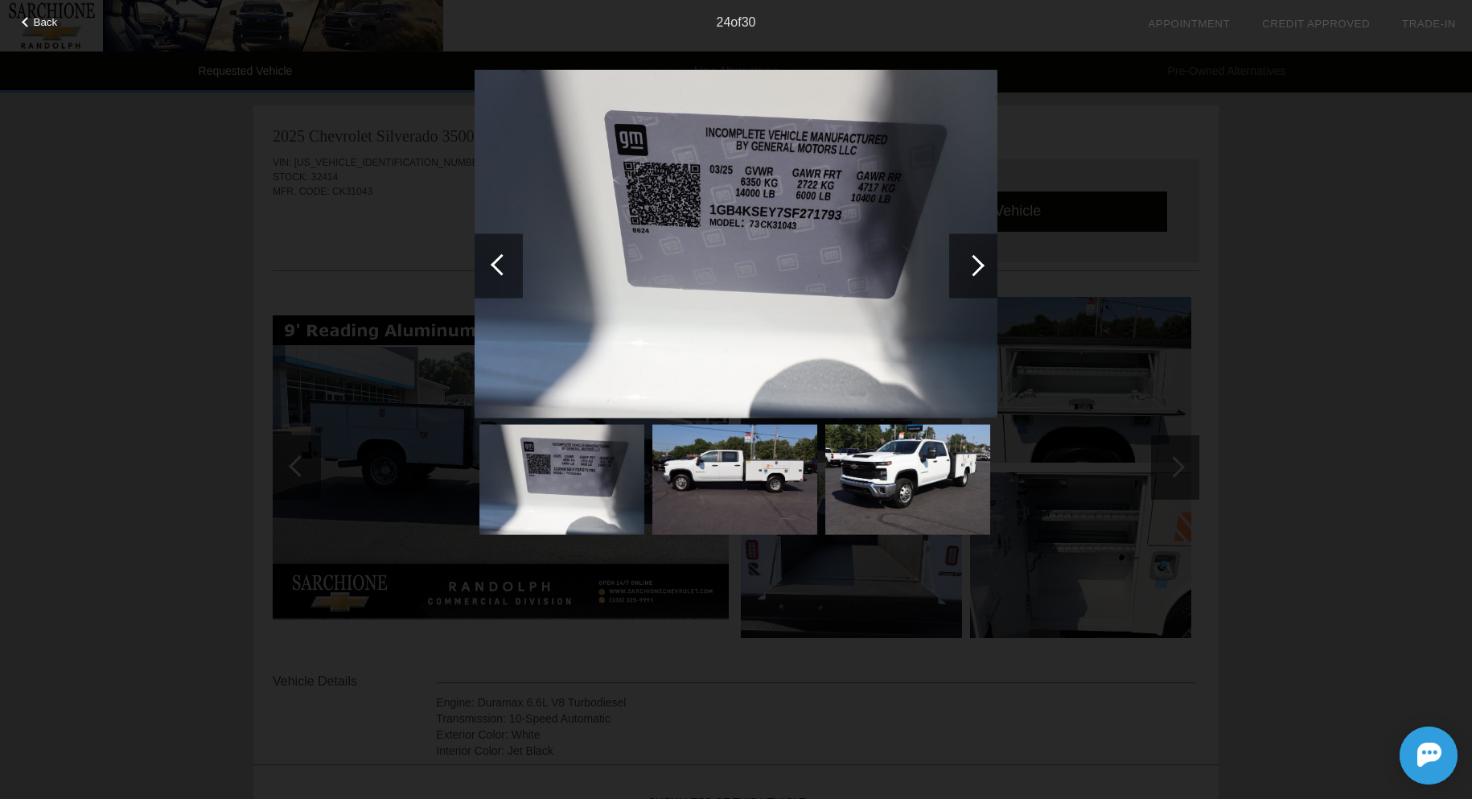
click at [508, 265] on div at bounding box center [502, 264] width 22 height 22
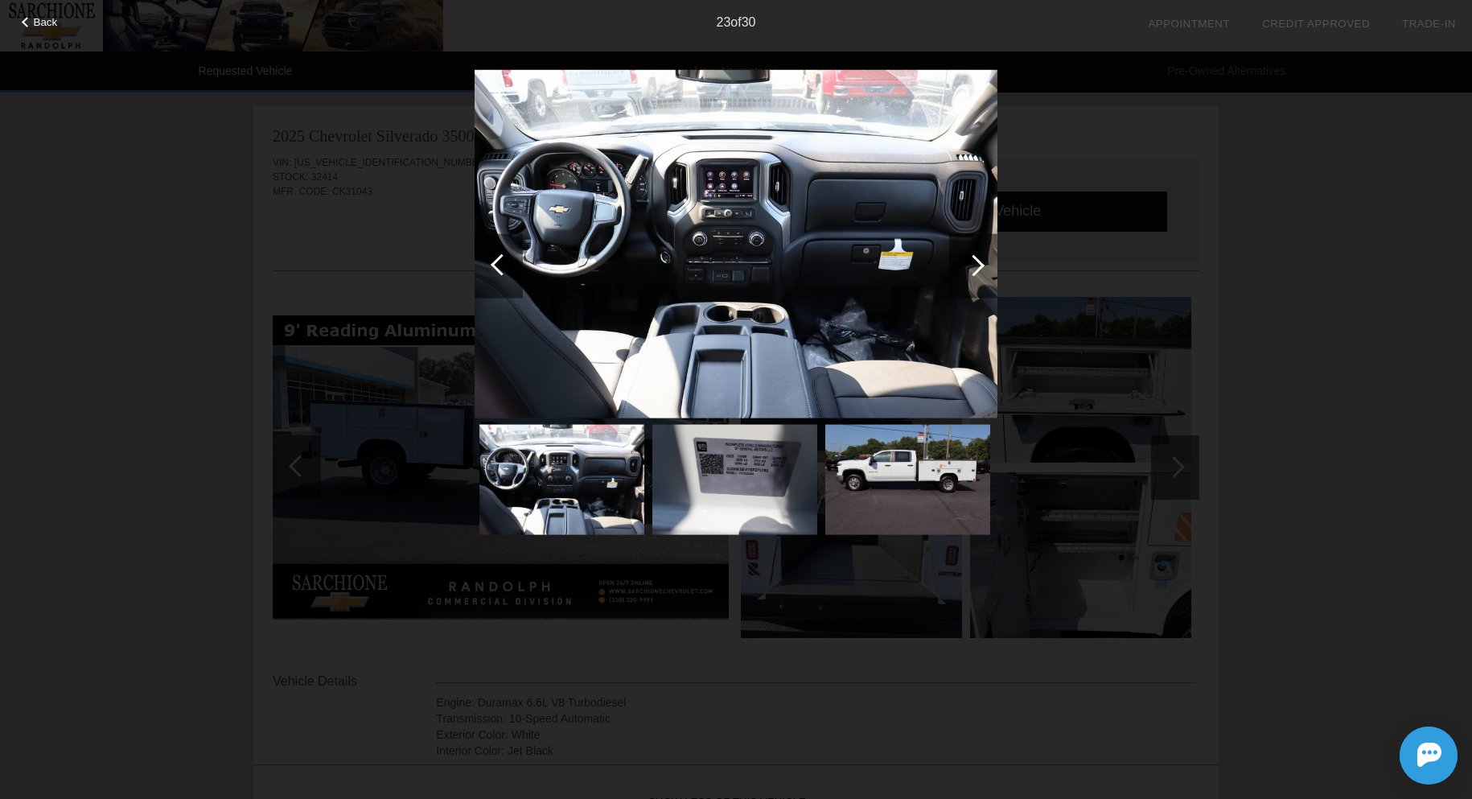
click at [508, 265] on div at bounding box center [502, 264] width 22 height 22
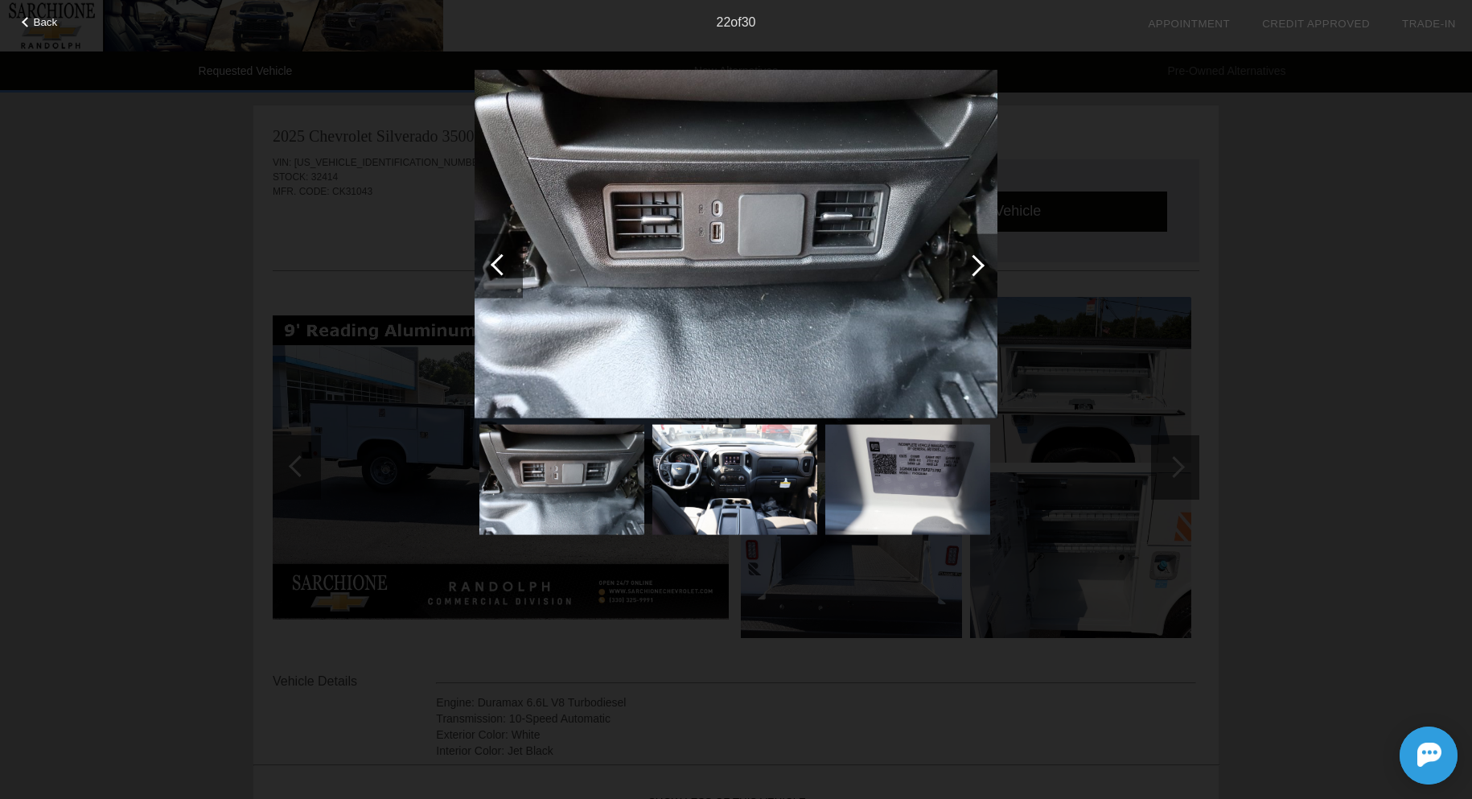
click at [508, 265] on div at bounding box center [502, 264] width 22 height 22
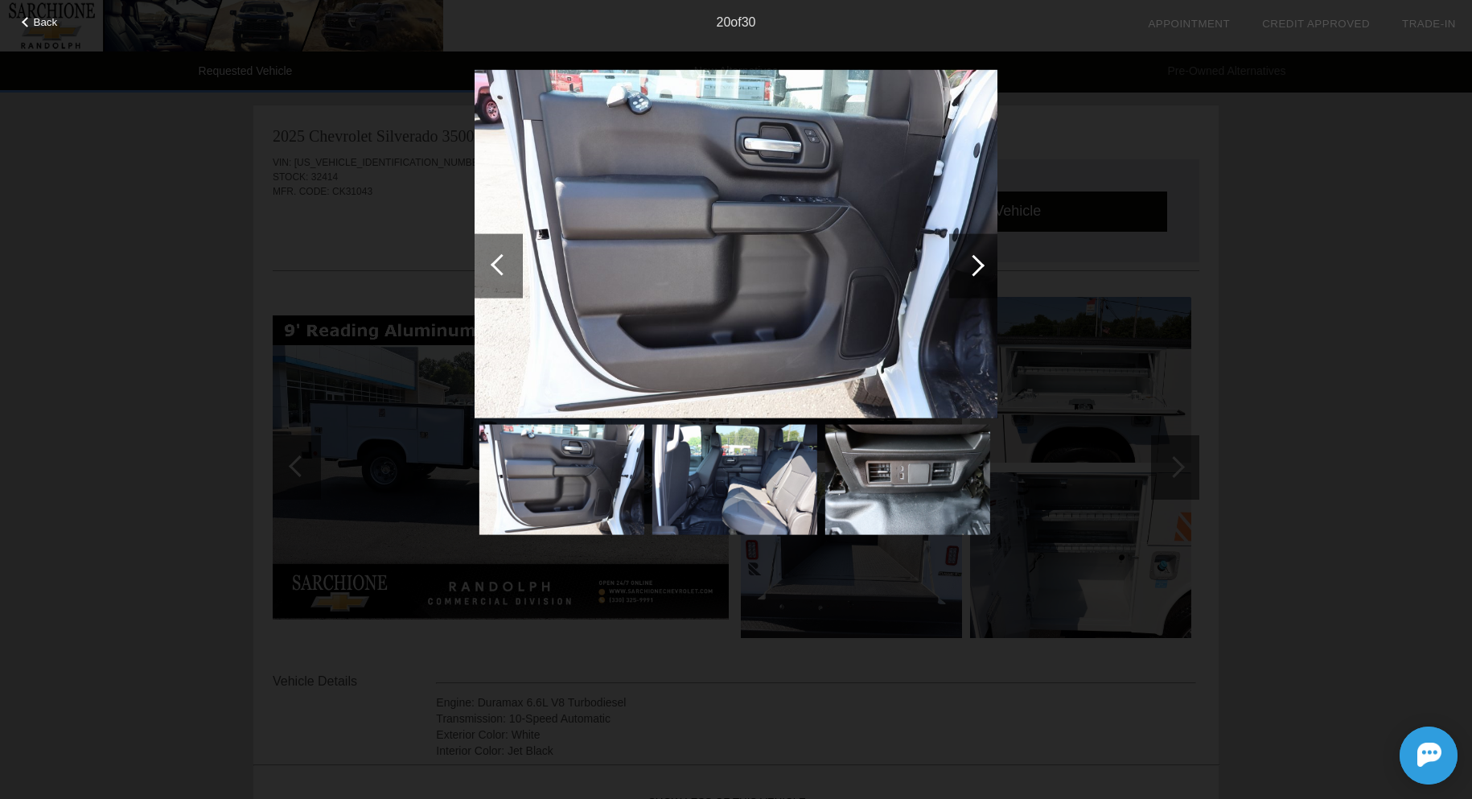
click at [508, 265] on div at bounding box center [502, 264] width 22 height 22
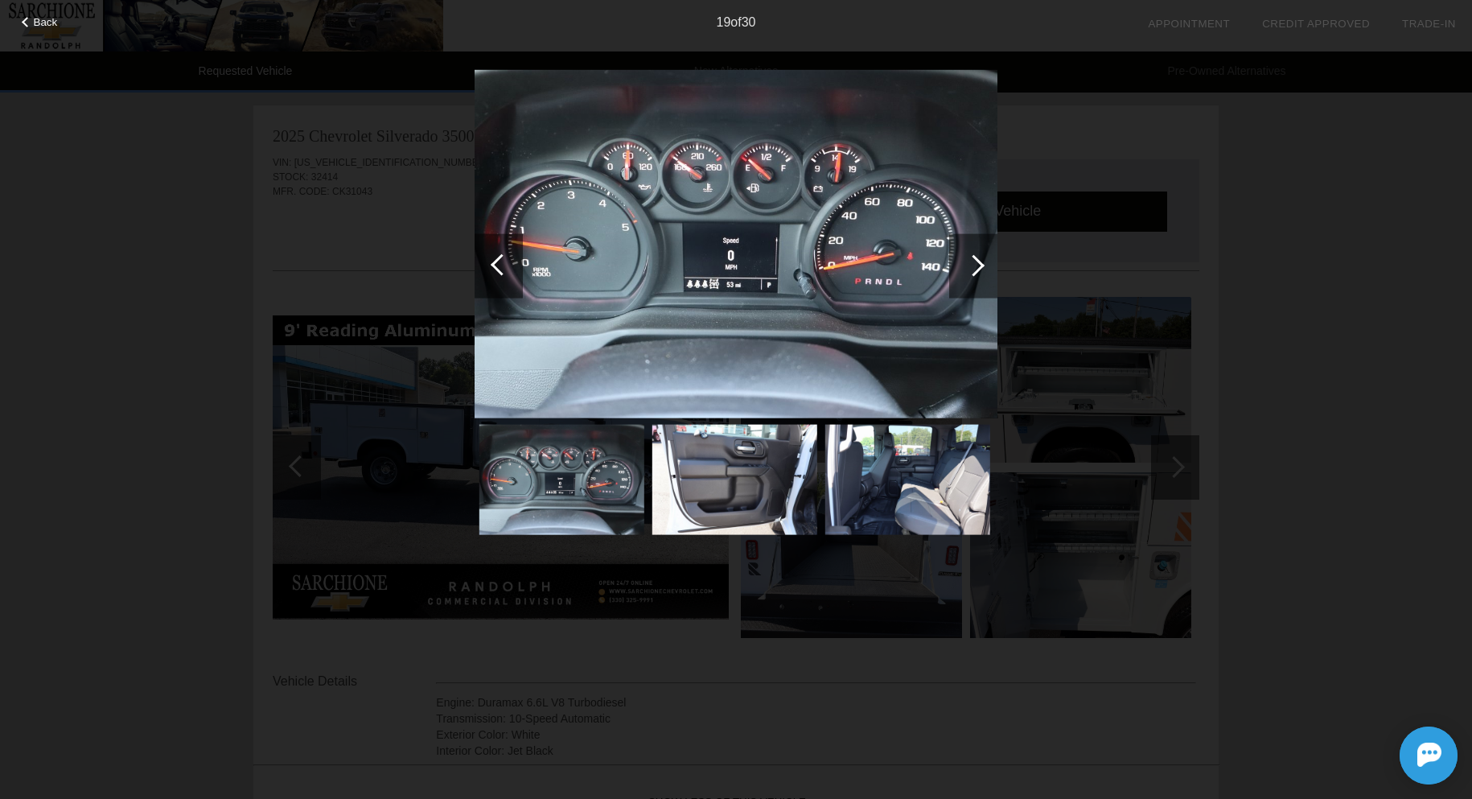
click at [508, 265] on div at bounding box center [502, 264] width 22 height 22
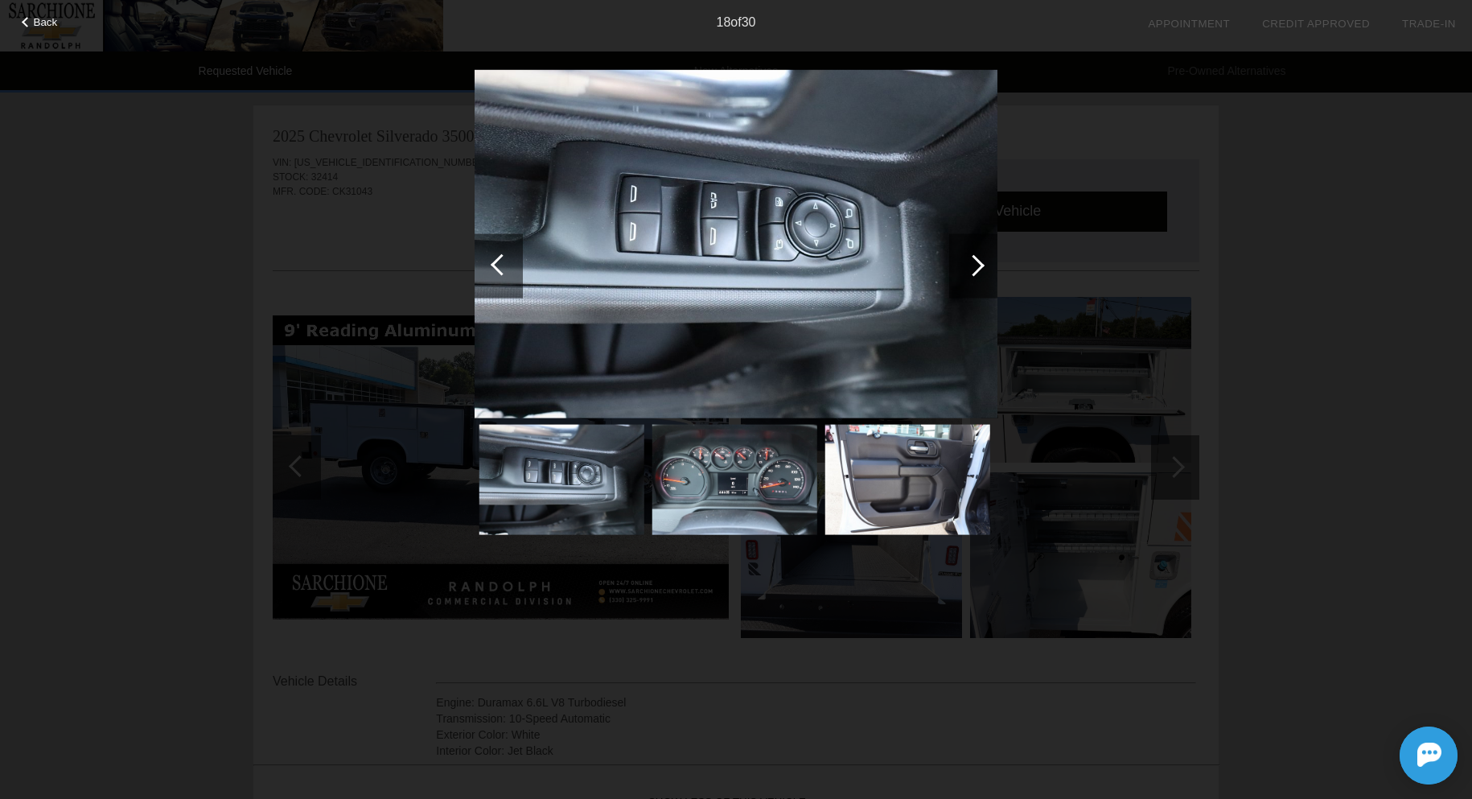
click at [508, 265] on div at bounding box center [502, 264] width 22 height 22
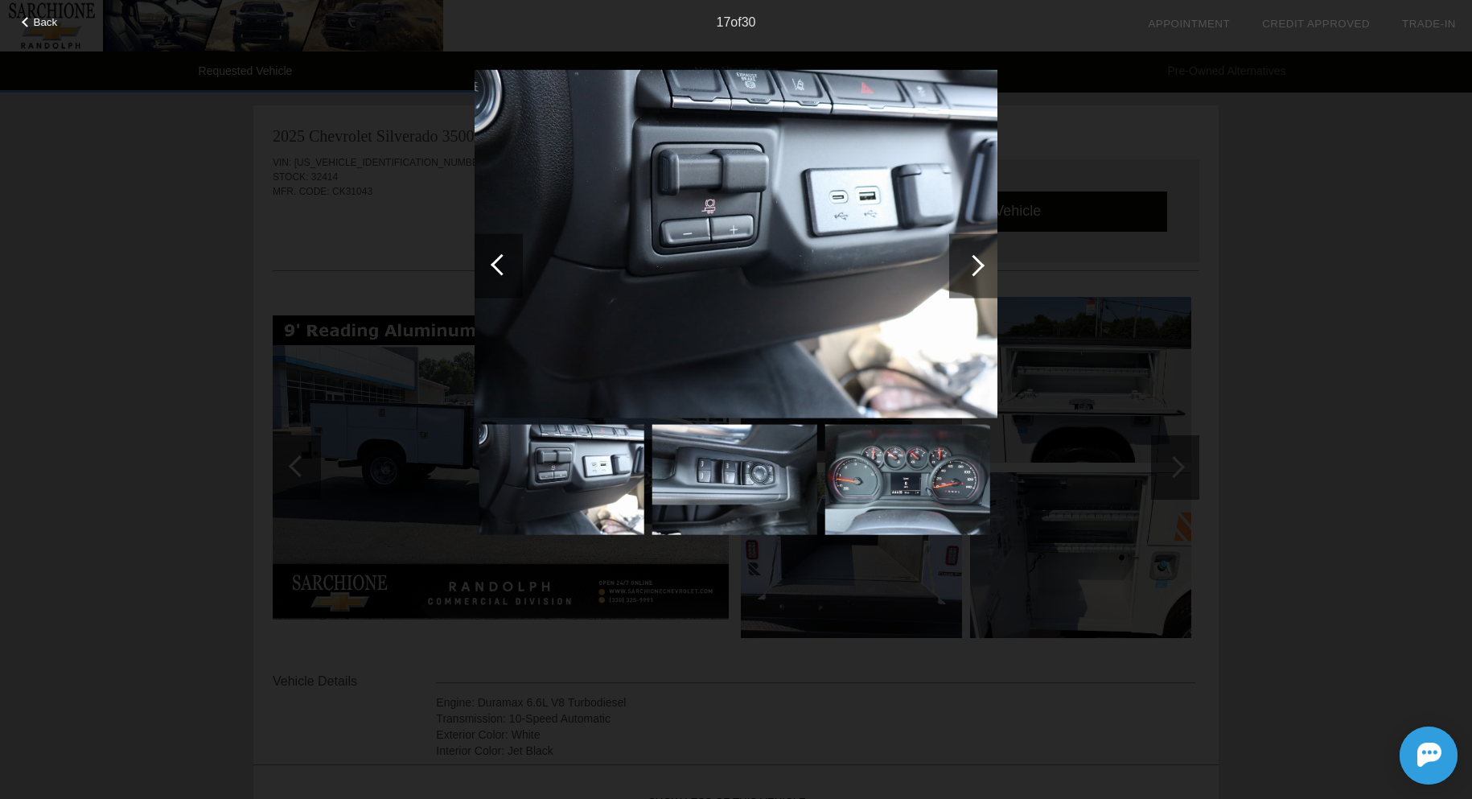
click at [508, 265] on div at bounding box center [502, 264] width 22 height 22
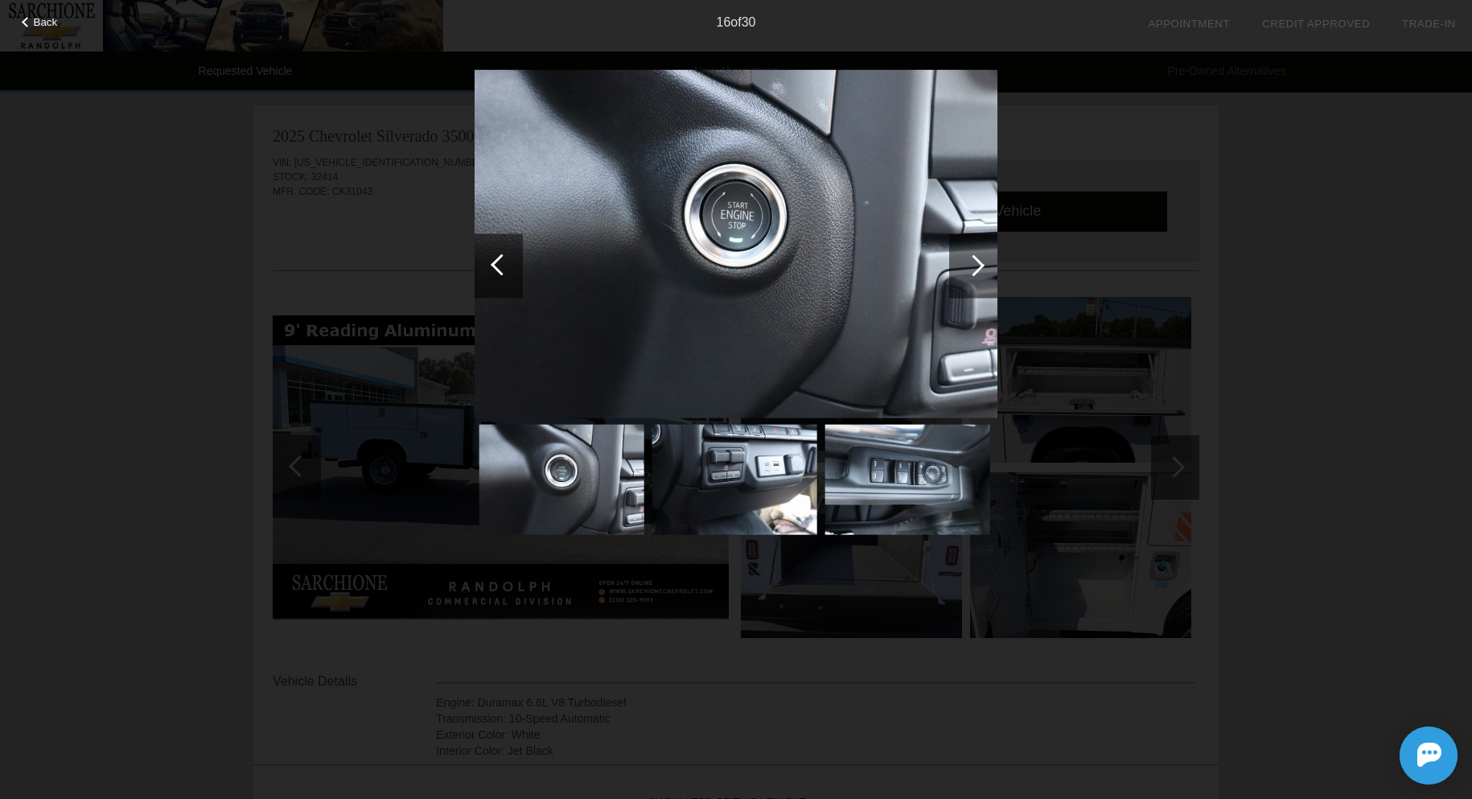
click at [508, 265] on div at bounding box center [502, 264] width 22 height 22
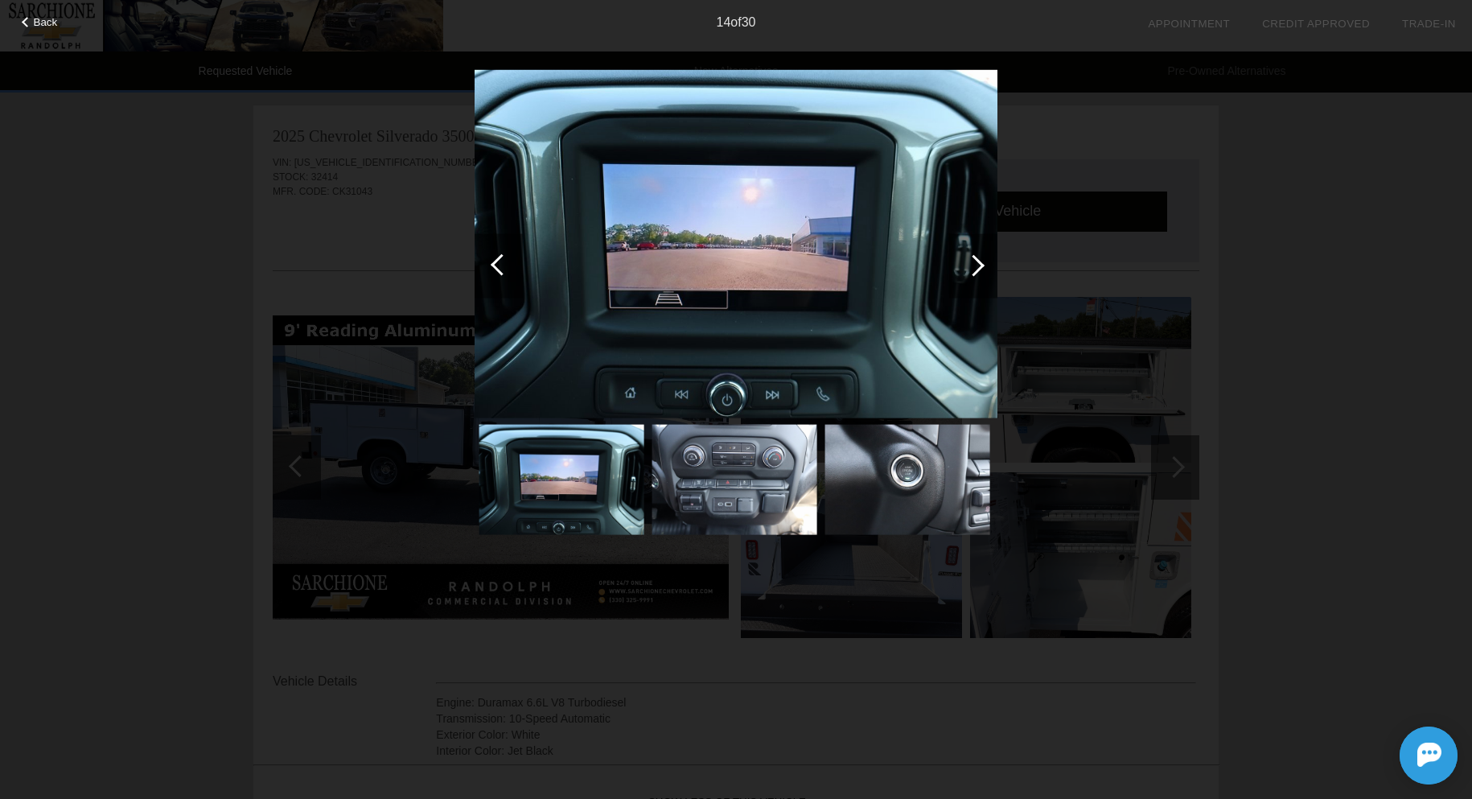
click at [508, 265] on div at bounding box center [502, 264] width 22 height 22
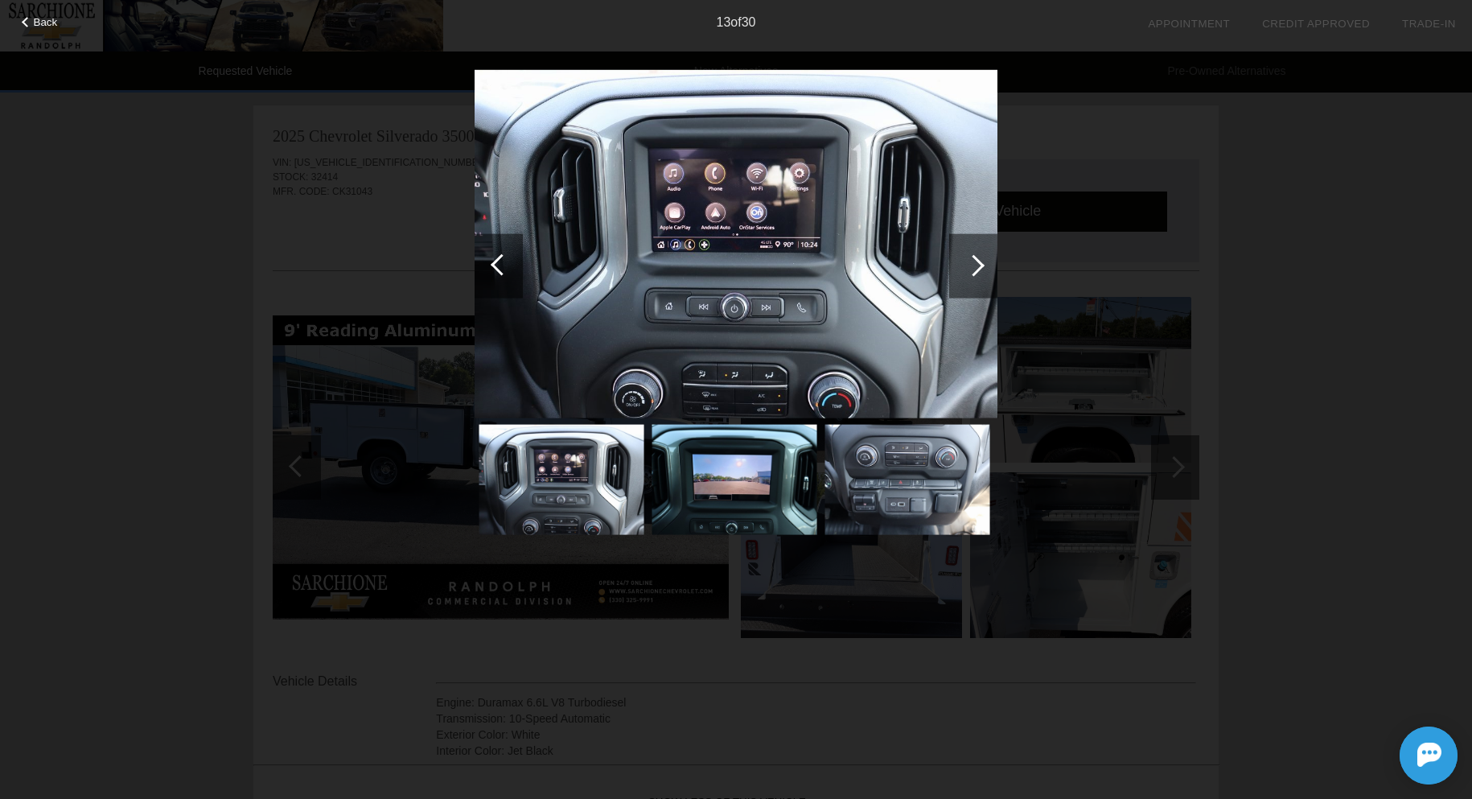
click at [508, 265] on div at bounding box center [502, 264] width 22 height 22
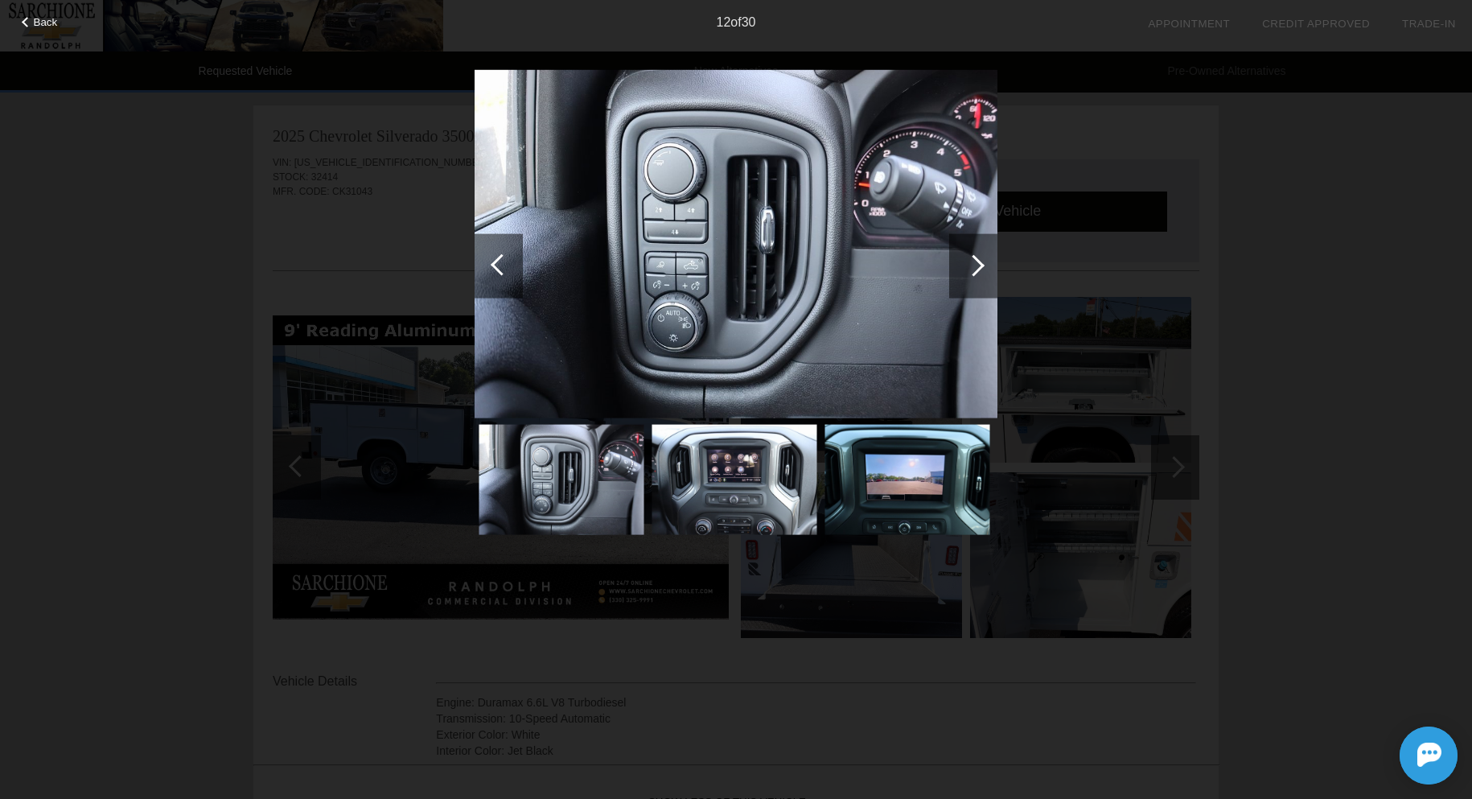
click at [508, 265] on div at bounding box center [502, 264] width 22 height 22
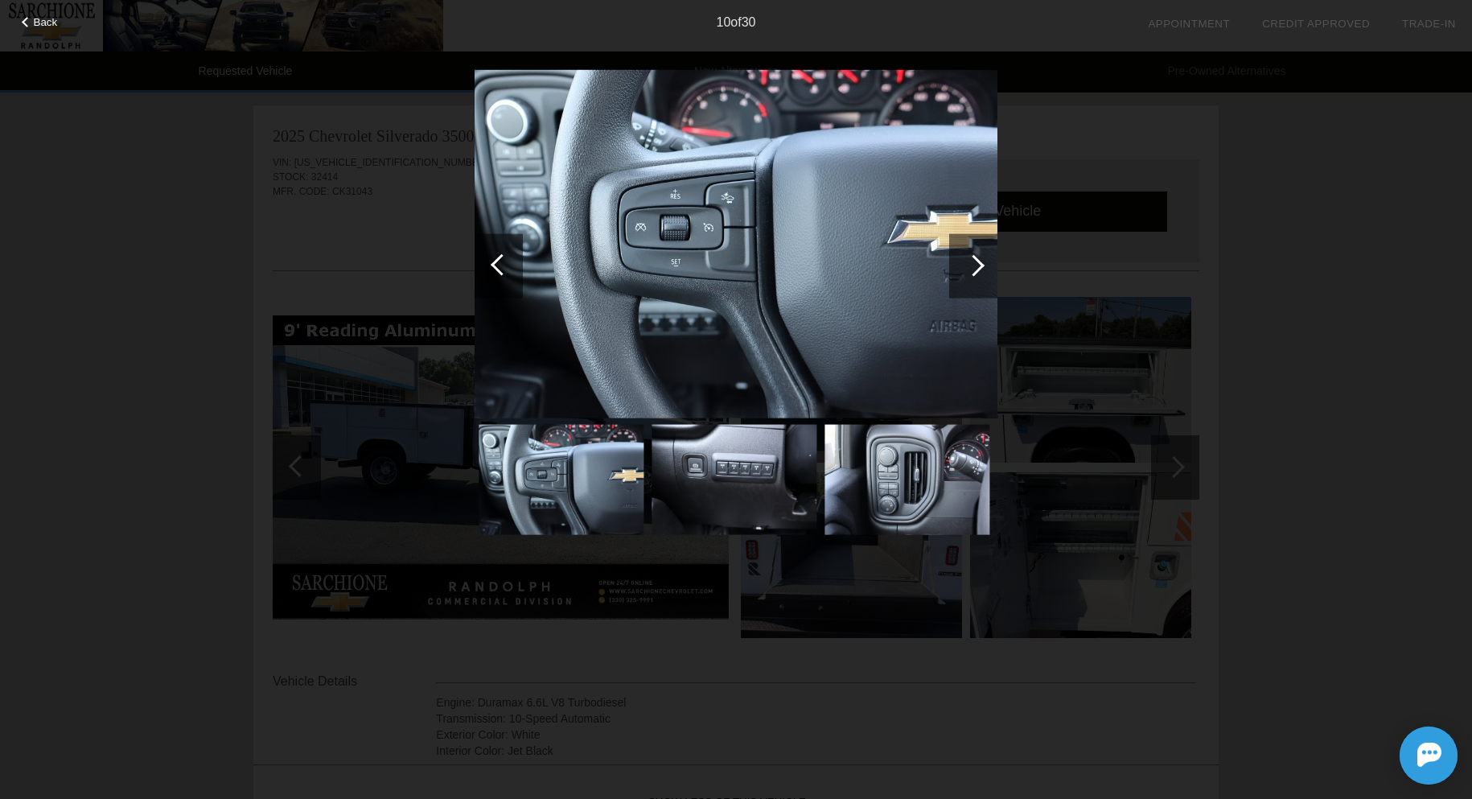
click at [508, 265] on div at bounding box center [502, 264] width 22 height 22
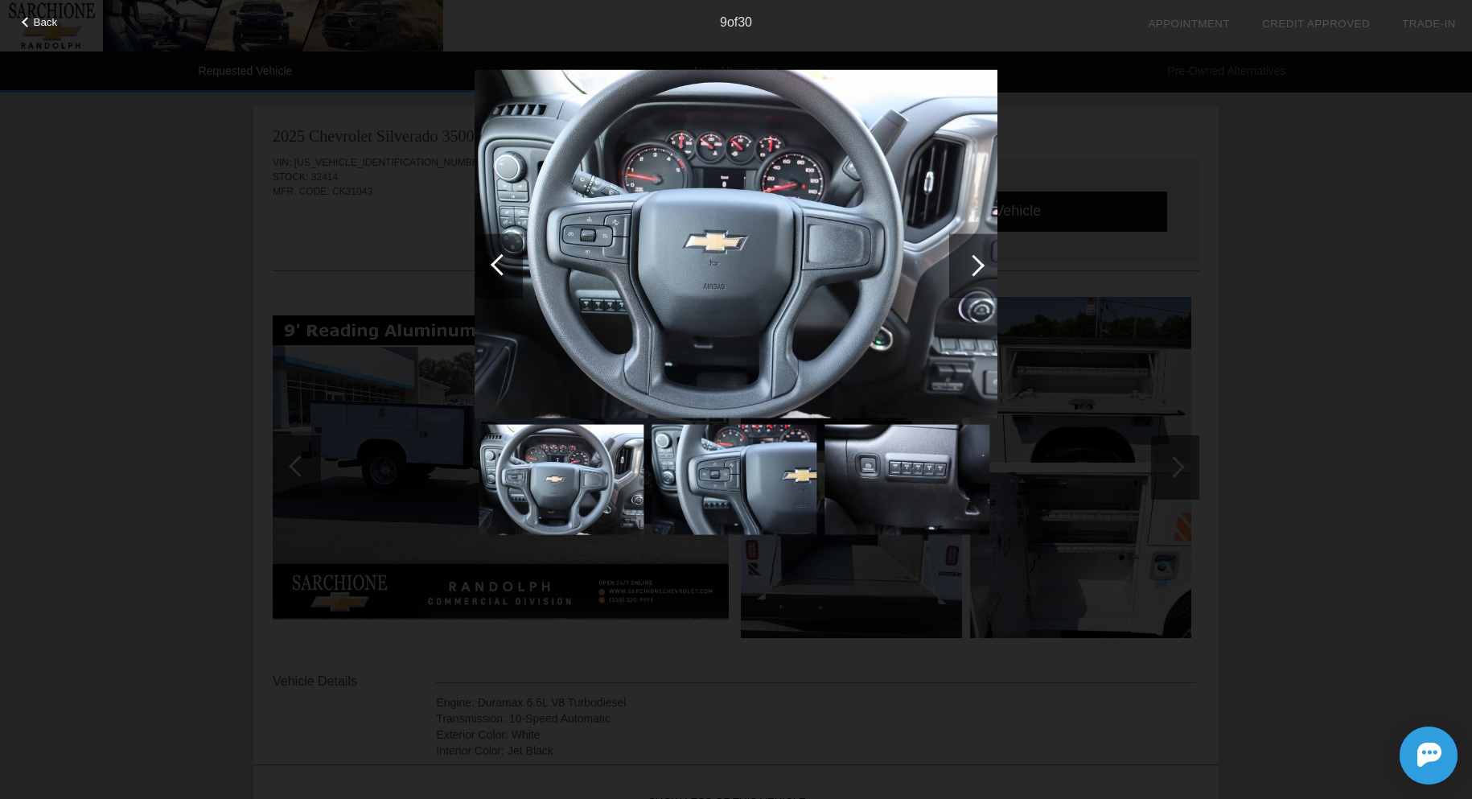
click at [508, 265] on div at bounding box center [502, 264] width 22 height 22
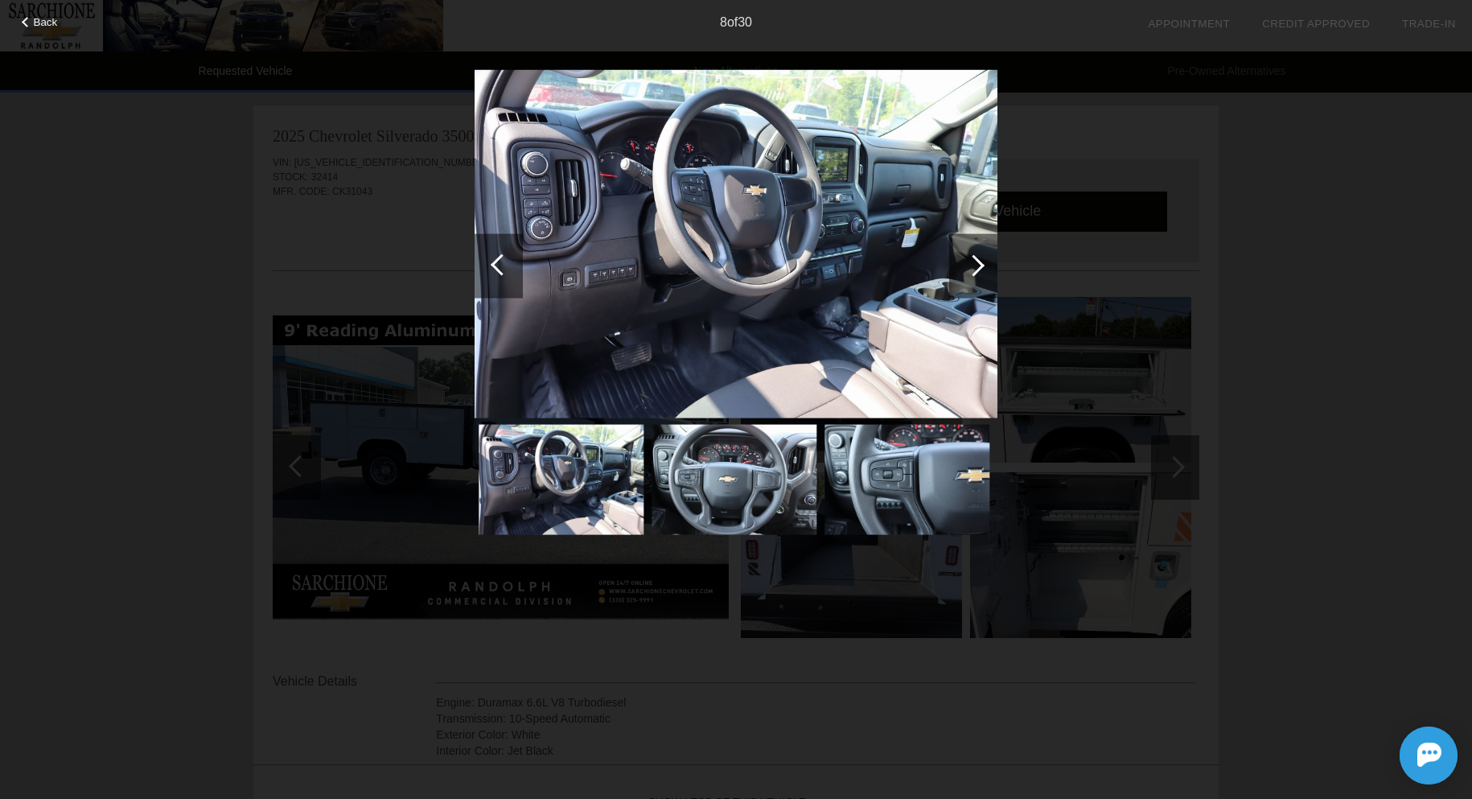
click at [508, 265] on div at bounding box center [502, 264] width 22 height 22
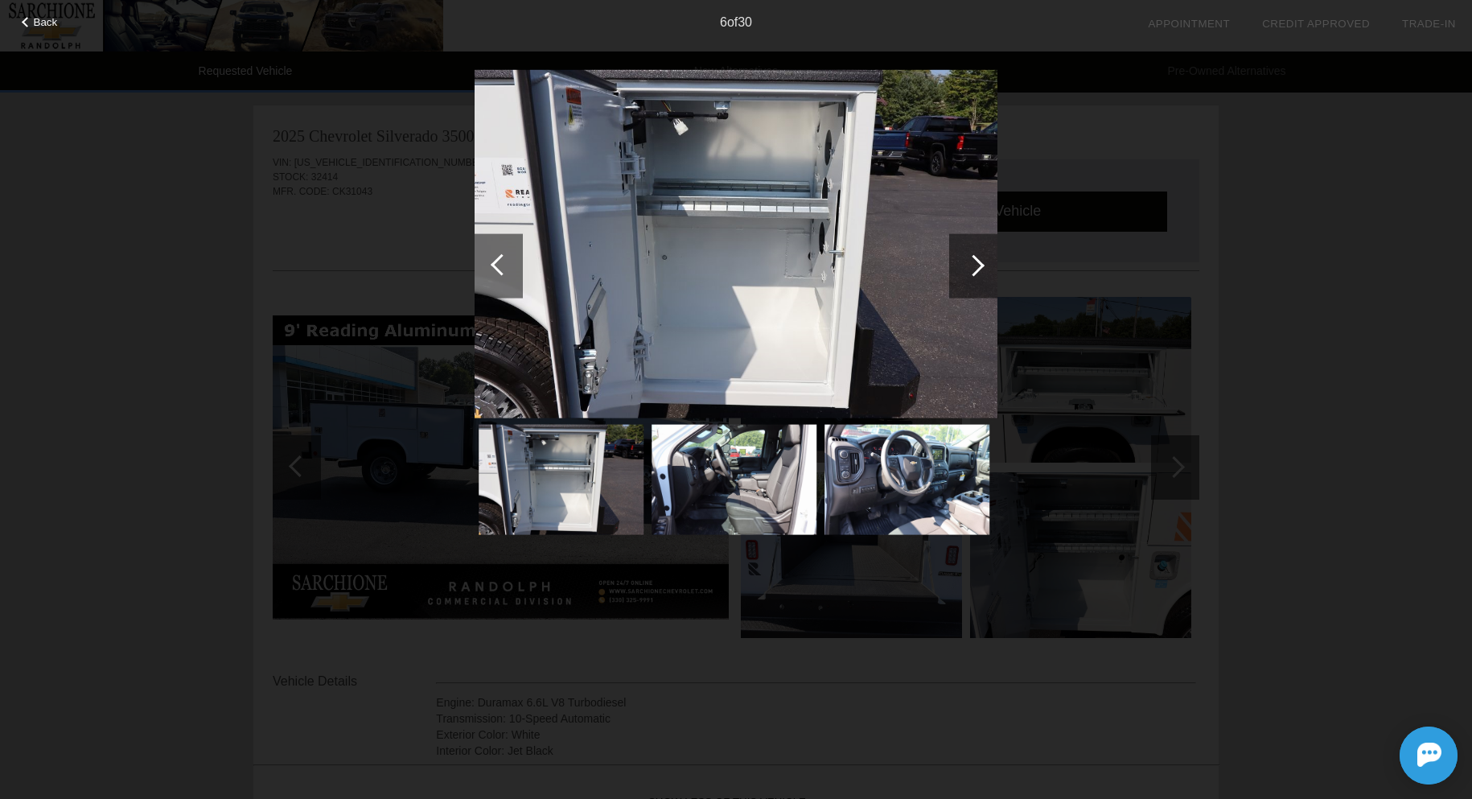
click at [508, 265] on div at bounding box center [502, 264] width 22 height 22
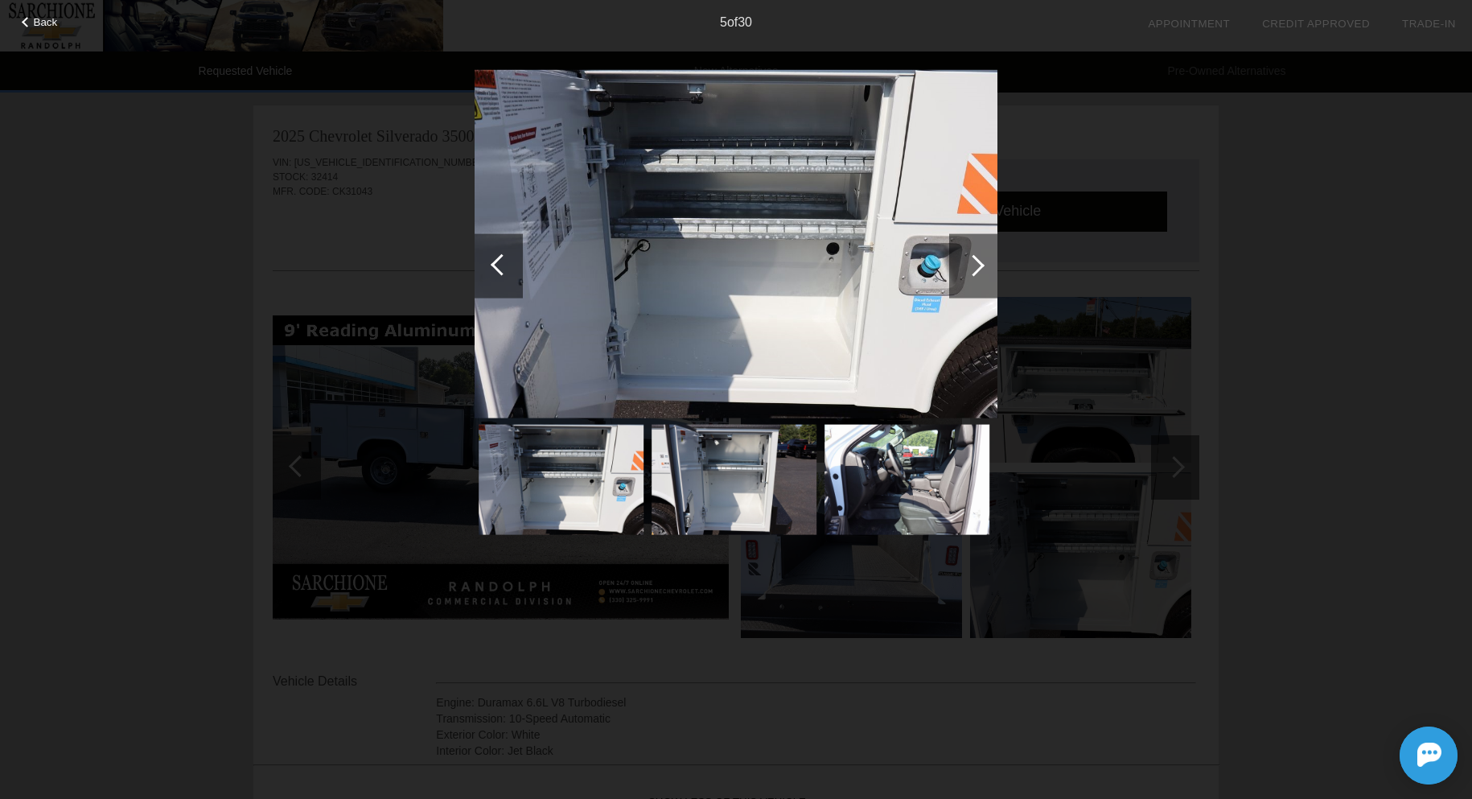
click at [508, 265] on div at bounding box center [502, 264] width 22 height 22
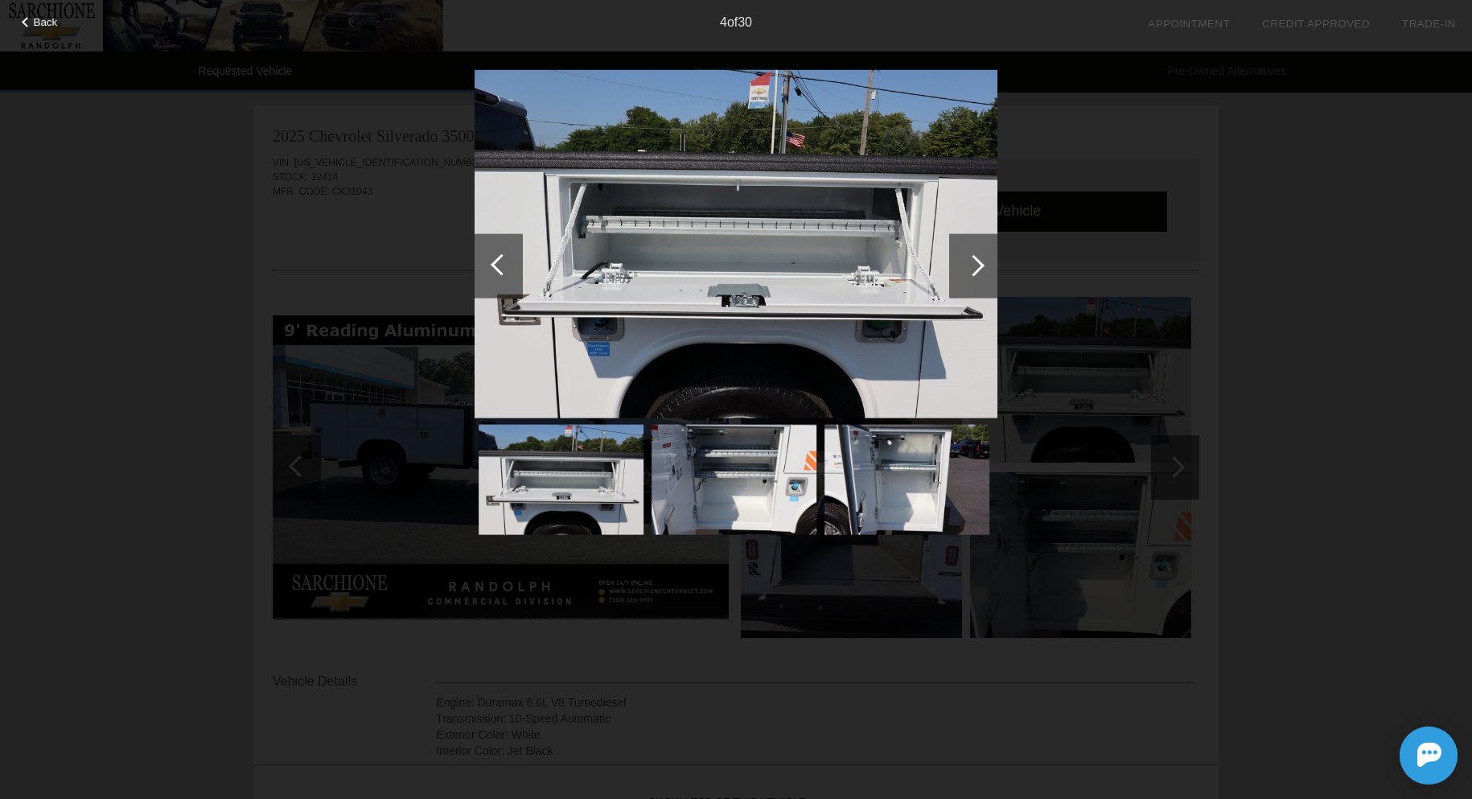
click at [508, 265] on div at bounding box center [502, 264] width 22 height 22
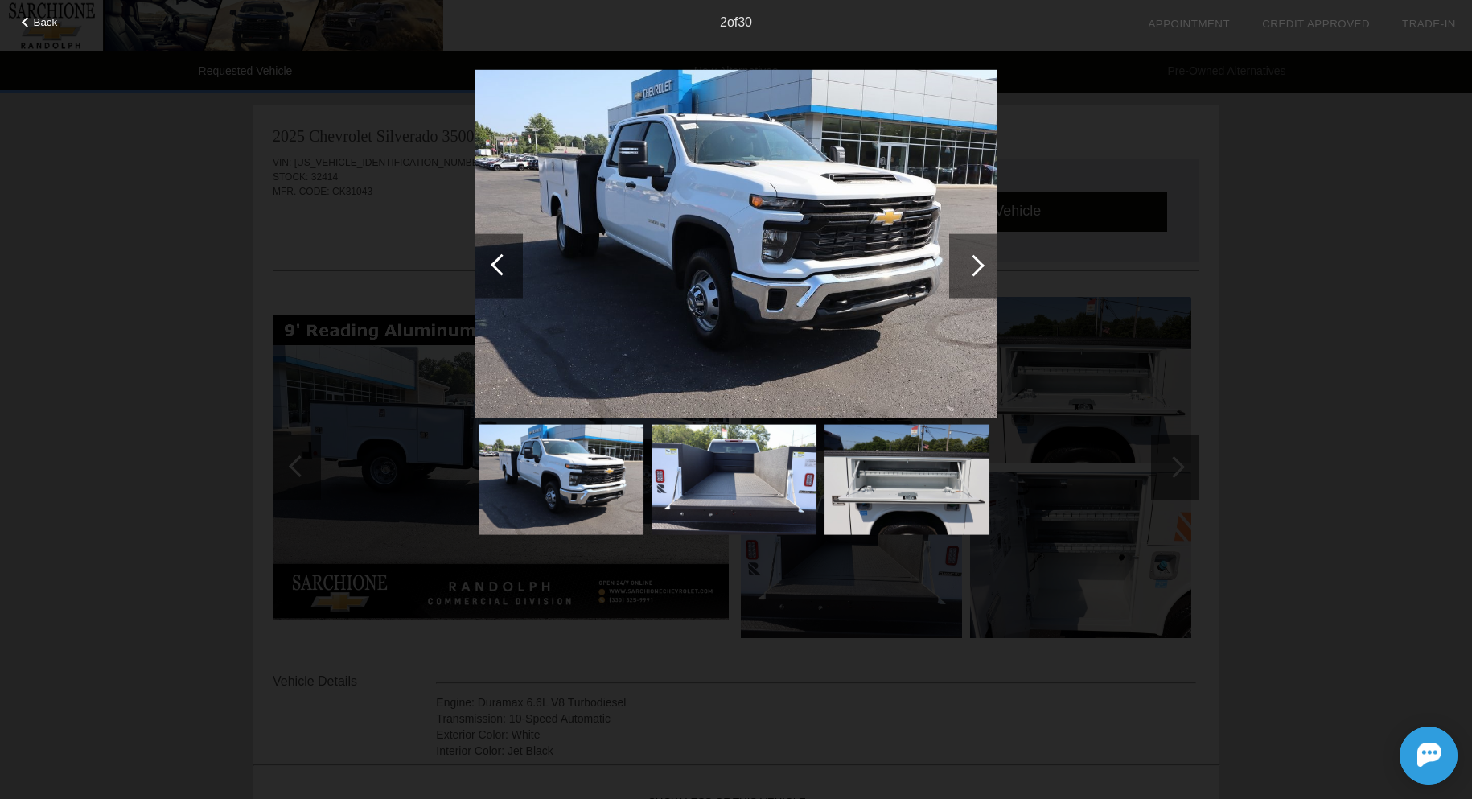
click at [508, 265] on div at bounding box center [502, 264] width 22 height 22
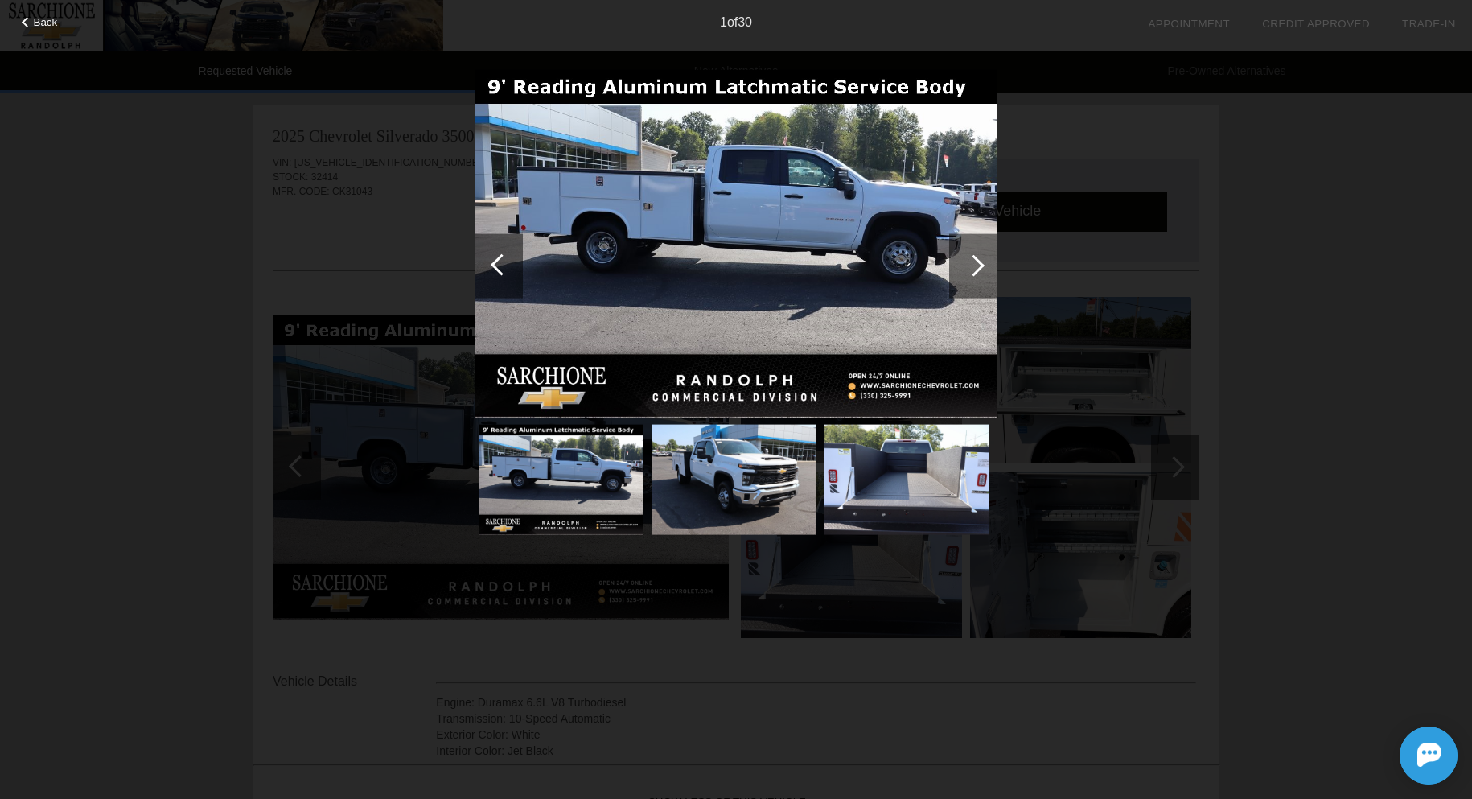
click at [508, 265] on div at bounding box center [502, 264] width 22 height 22
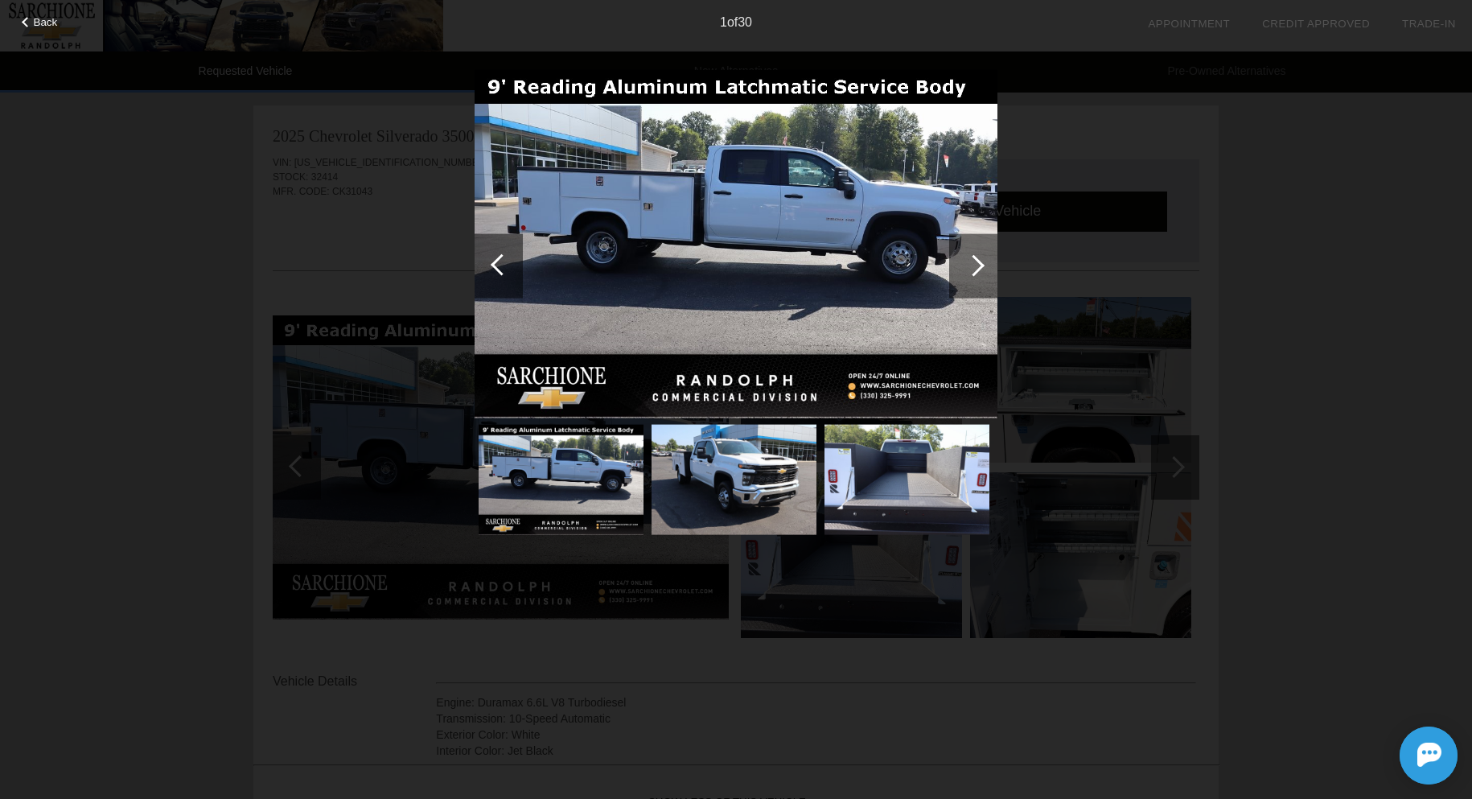
click at [47, 31] on div "1 of 30" at bounding box center [736, 16] width 1472 height 32
click at [54, 19] on span "Back" at bounding box center [46, 22] width 24 height 12
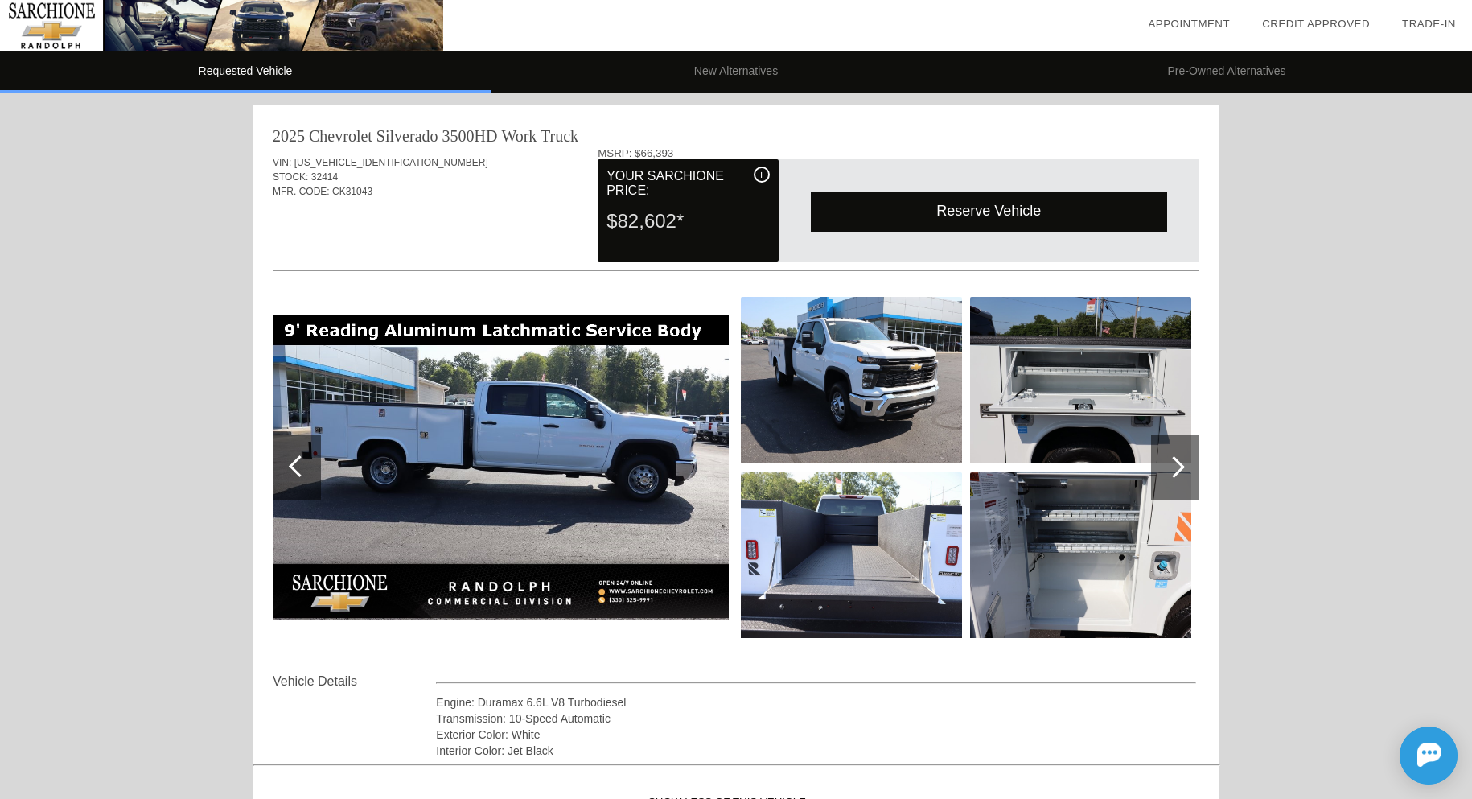
click at [1030, 205] on div "Reserve Vehicle" at bounding box center [989, 210] width 356 height 39
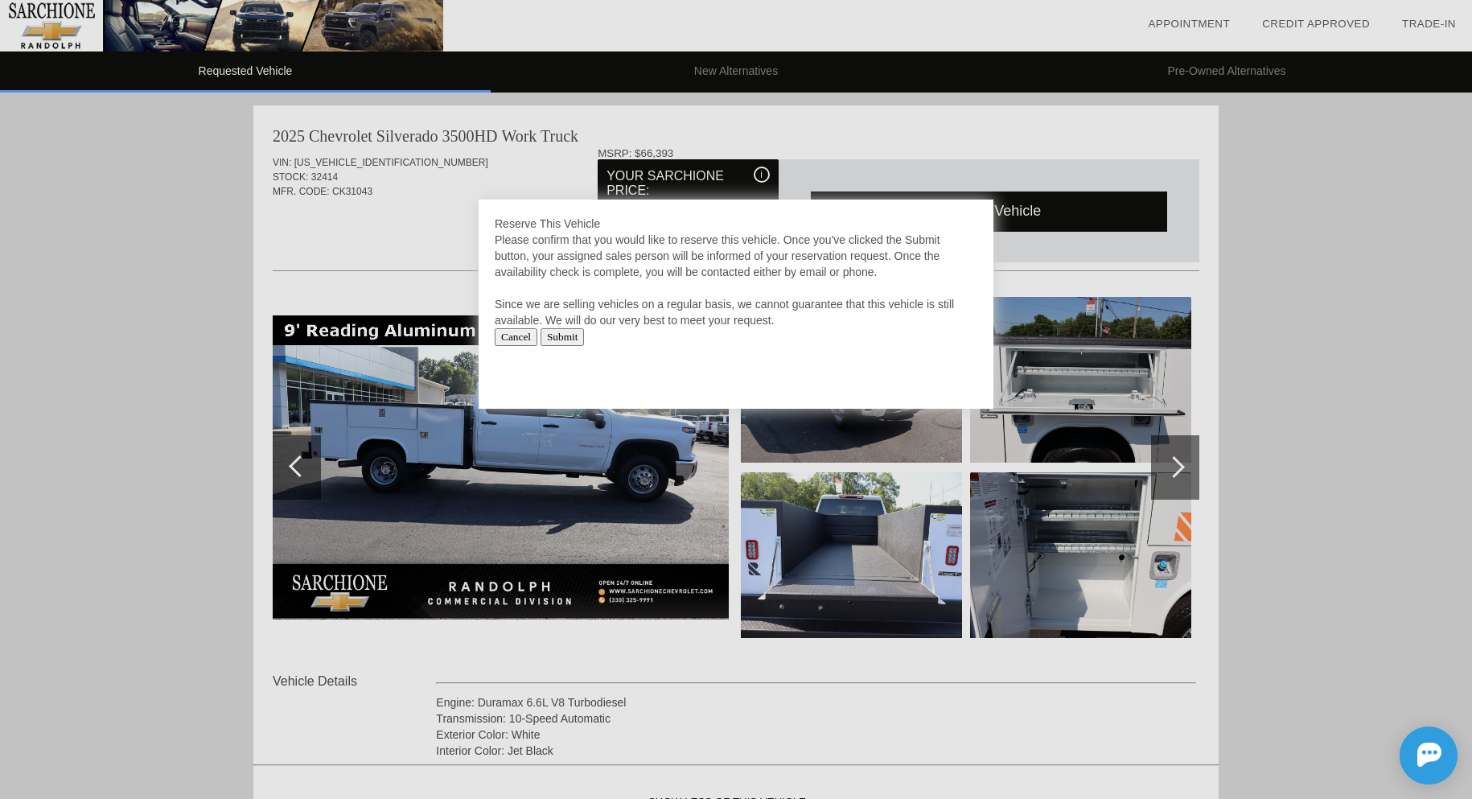
click at [585, 337] on input "Submit" at bounding box center [563, 337] width 44 height 18
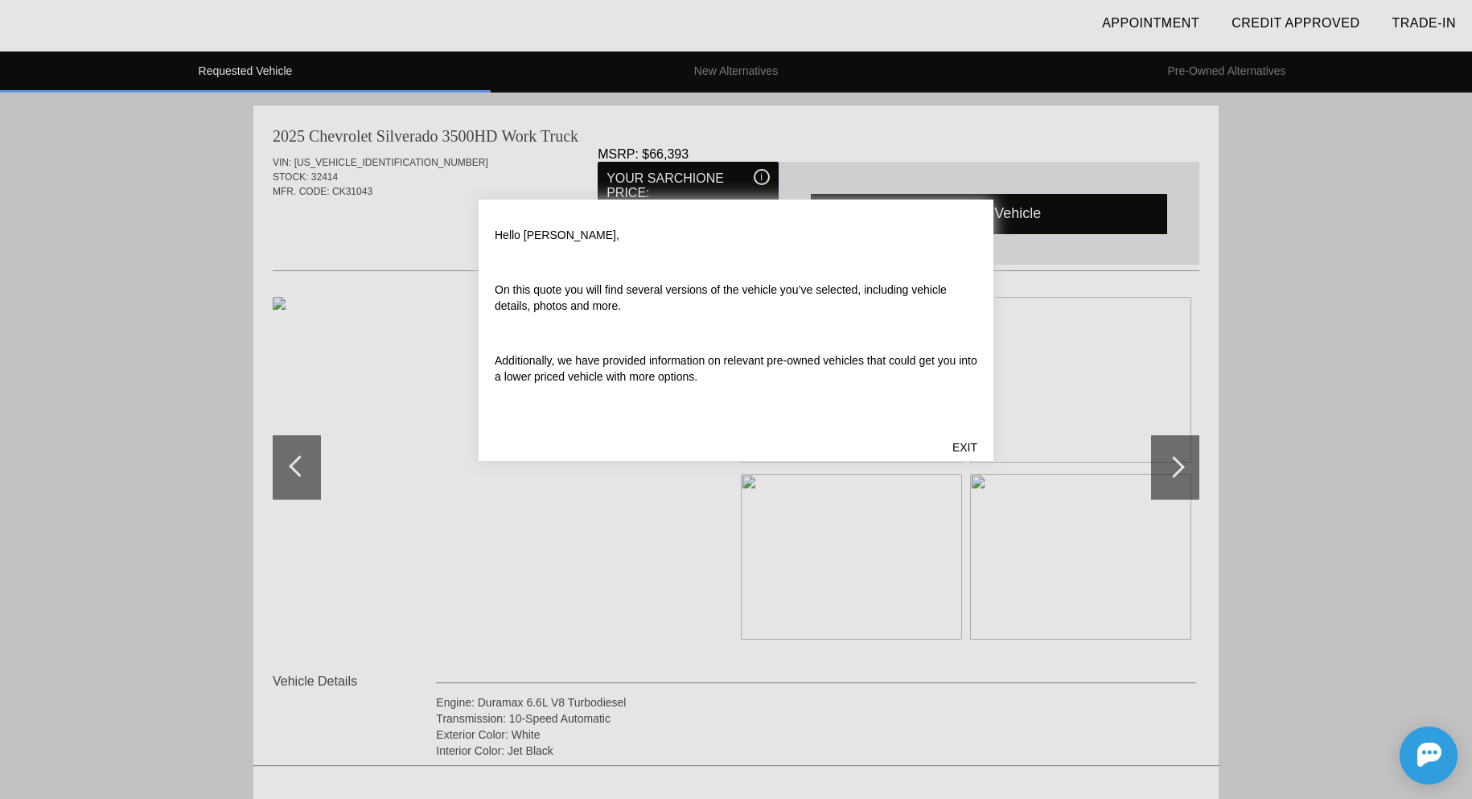
click at [962, 446] on div "EXIT" at bounding box center [964, 447] width 57 height 48
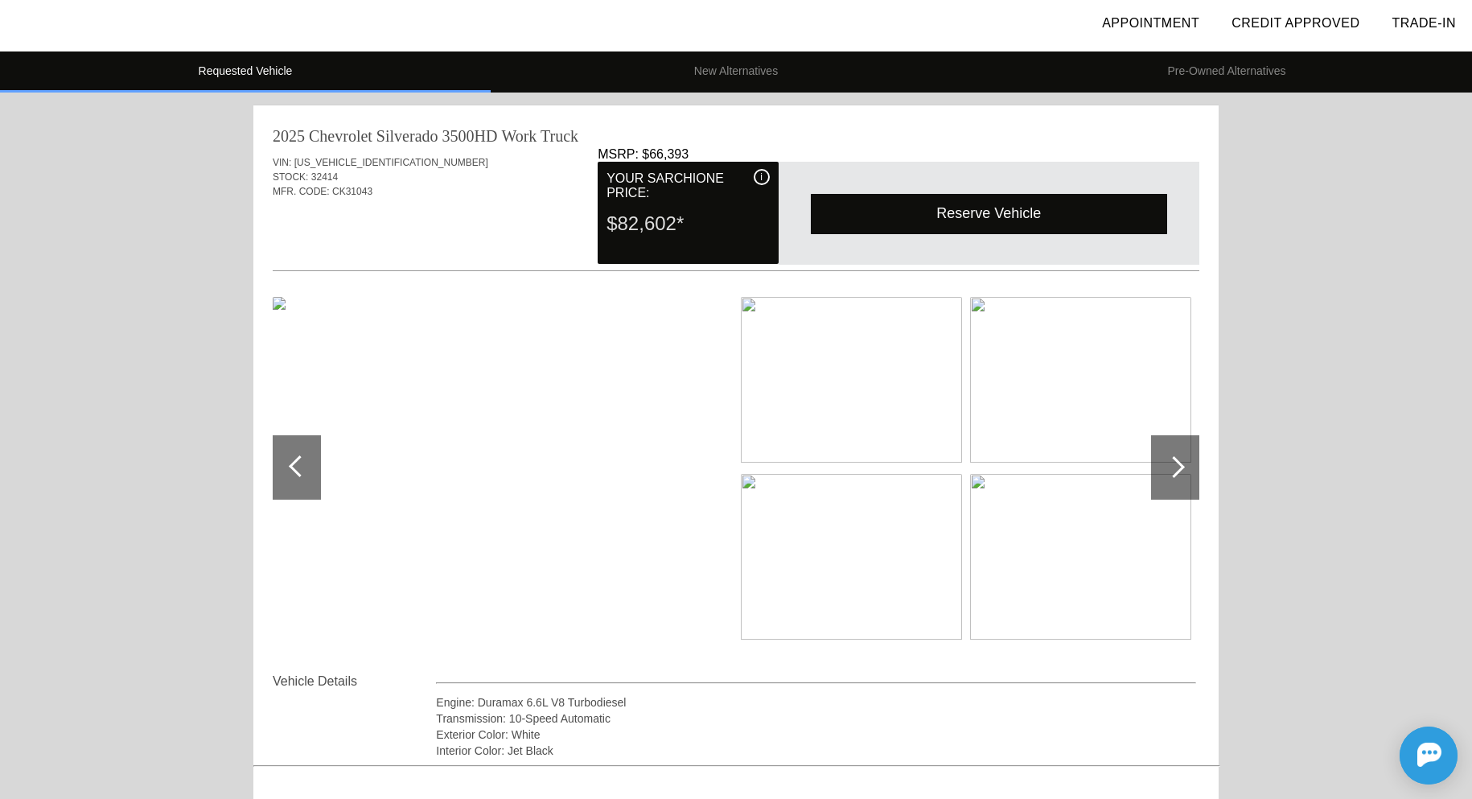
click at [824, 360] on img at bounding box center [851, 380] width 221 height 166
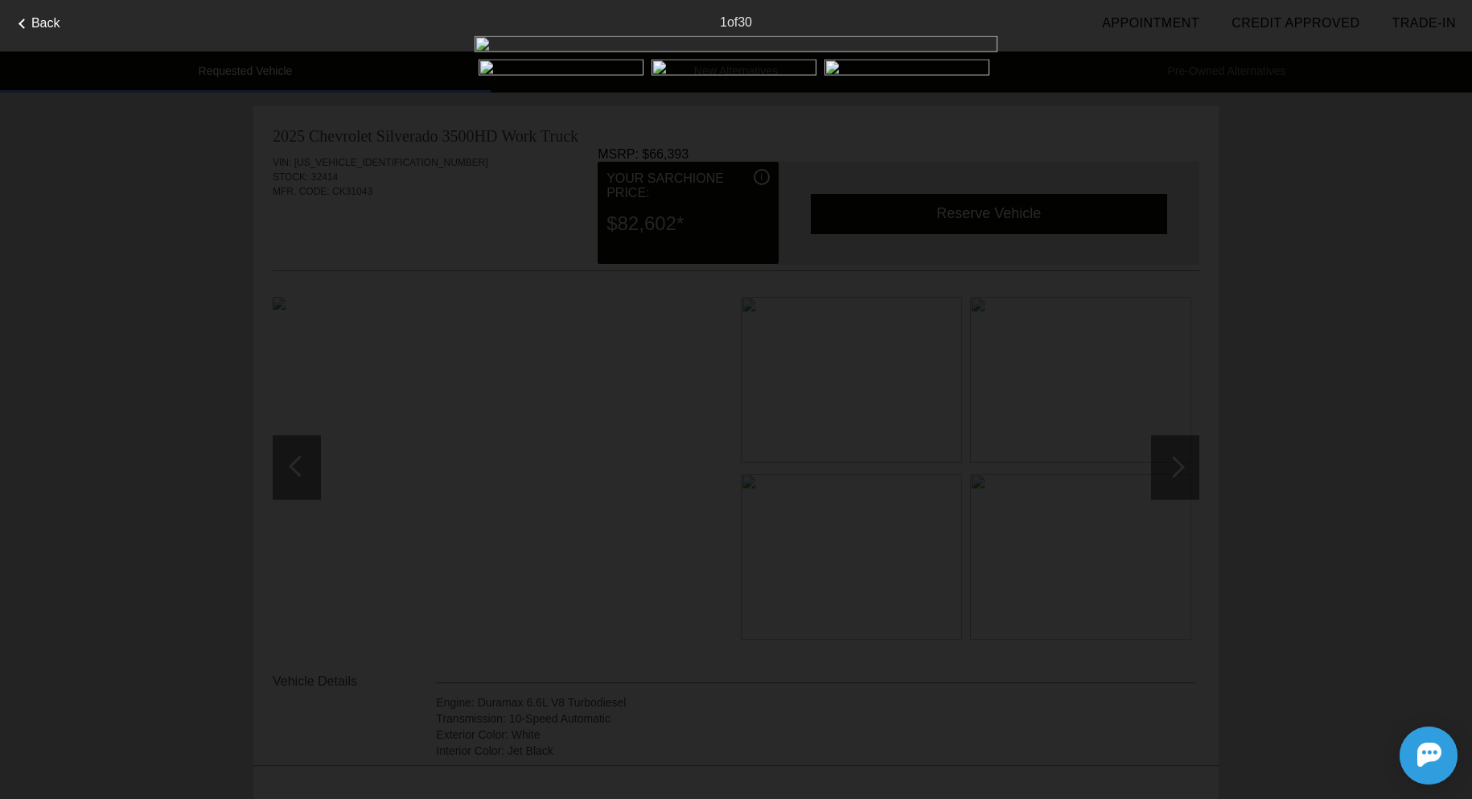
click at [975, 242] on div at bounding box center [974, 231] width 22 height 22
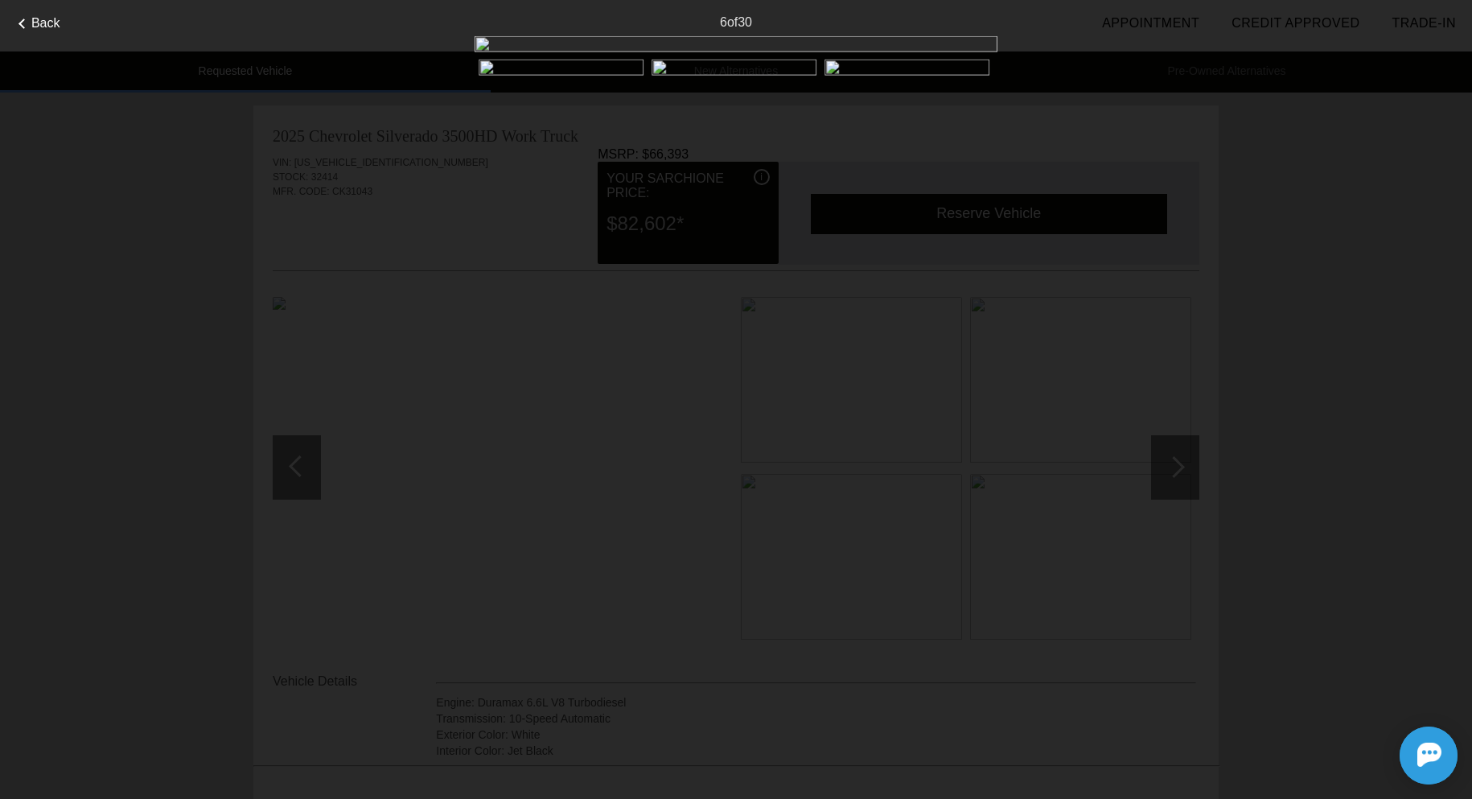
click at [975, 242] on div at bounding box center [974, 231] width 22 height 22
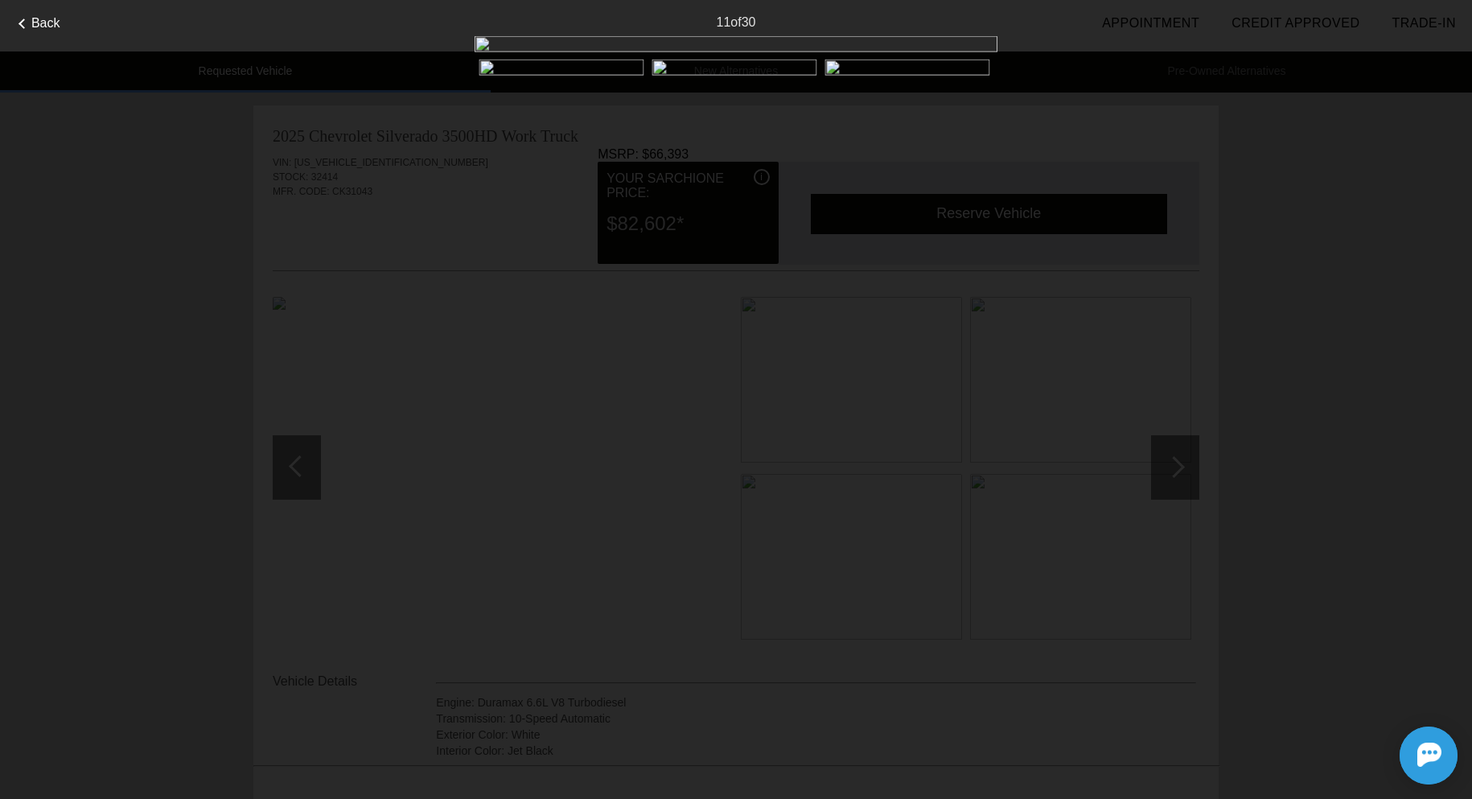
click at [975, 242] on div at bounding box center [974, 231] width 22 height 22
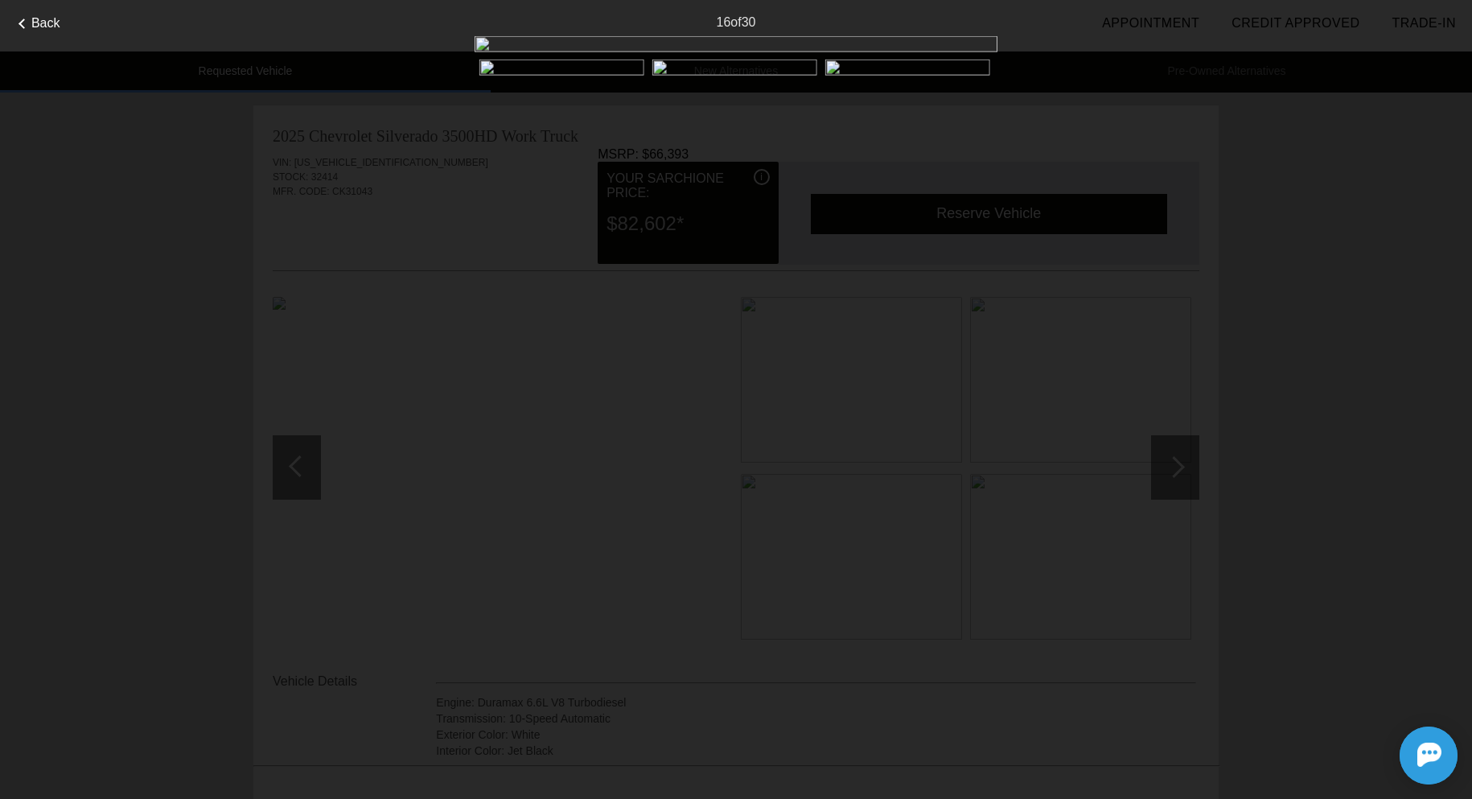
click at [975, 242] on div at bounding box center [974, 231] width 22 height 22
click at [51, 27] on span "Back" at bounding box center [45, 23] width 29 height 14
